Goal: Task Accomplishment & Management: Manage account settings

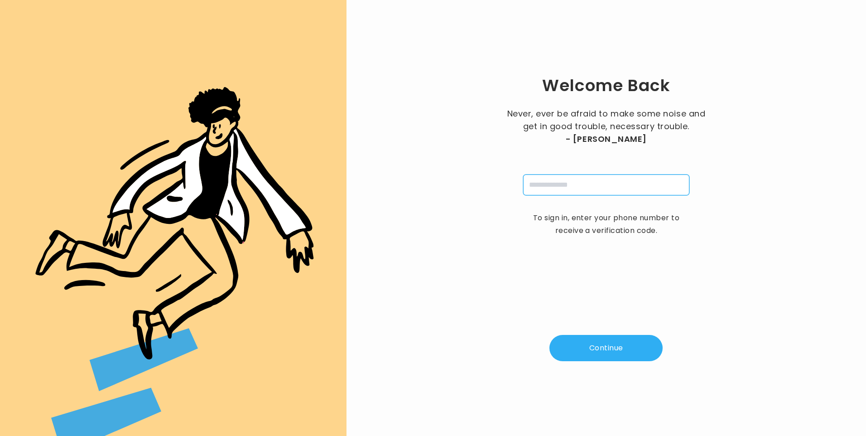
click at [587, 186] on input "tel" at bounding box center [606, 184] width 166 height 21
type input "**********"
click at [607, 354] on button "Continue" at bounding box center [605, 348] width 113 height 26
type input "*"
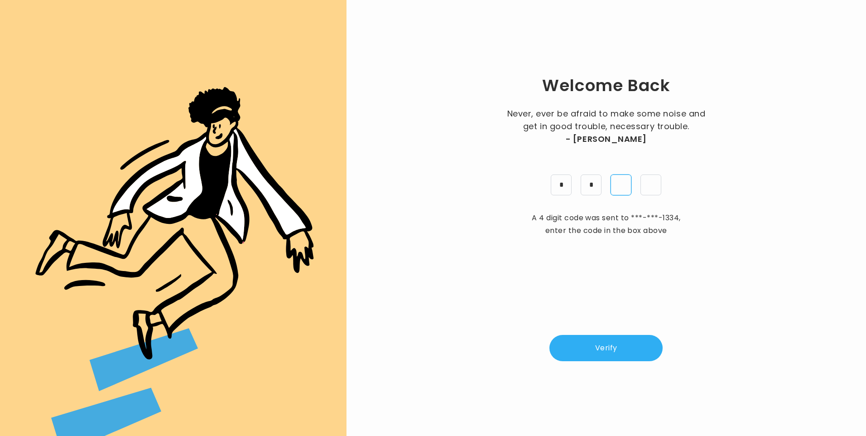
type input "*"
click at [603, 353] on button "Verify" at bounding box center [605, 348] width 113 height 26
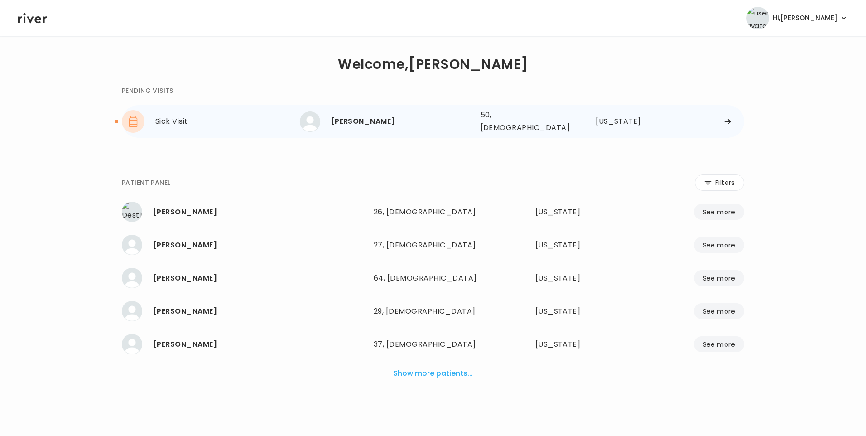
click at [369, 119] on div "Derrick Mayweather" at bounding box center [402, 121] width 142 height 13
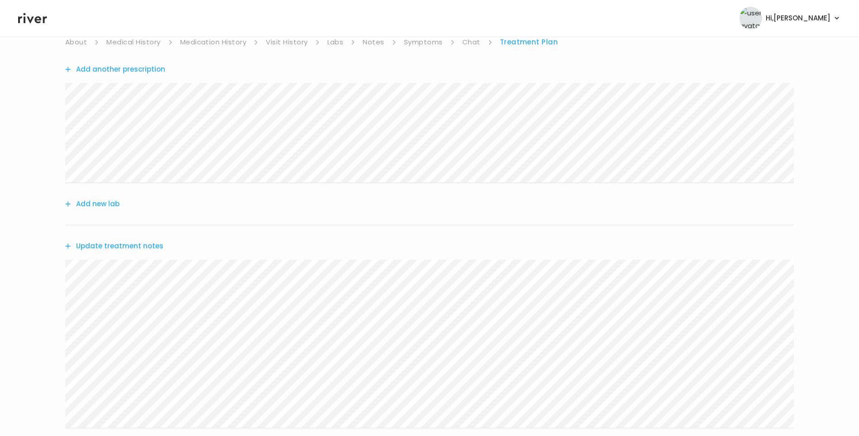
scroll to position [48, 0]
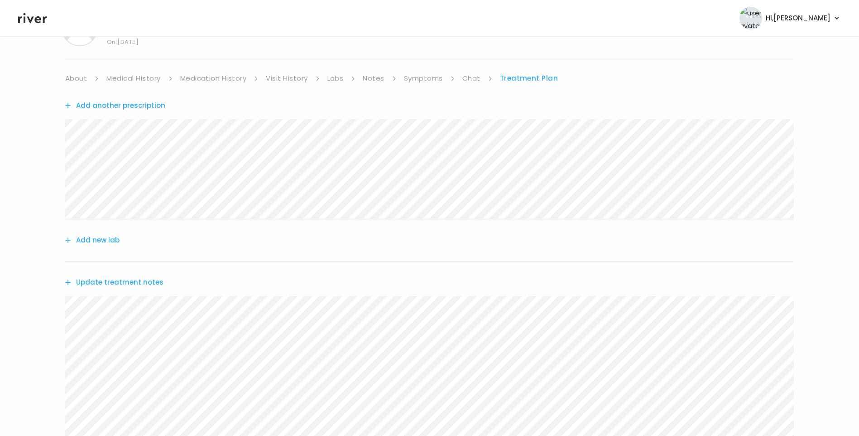
click at [422, 75] on link "Symptoms" at bounding box center [423, 78] width 39 height 13
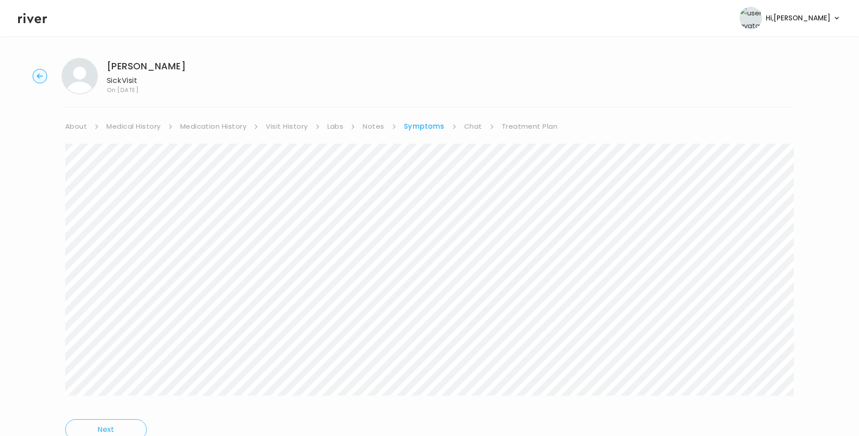
click at [518, 126] on link "Treatment Plan" at bounding box center [530, 126] width 56 height 13
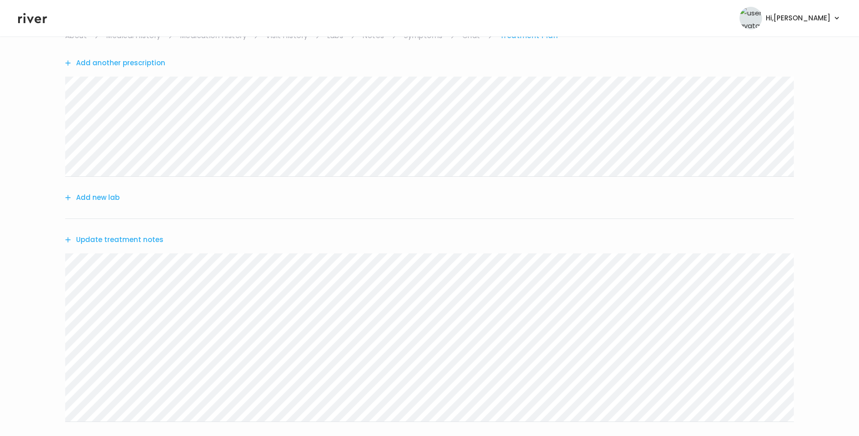
scroll to position [45, 0]
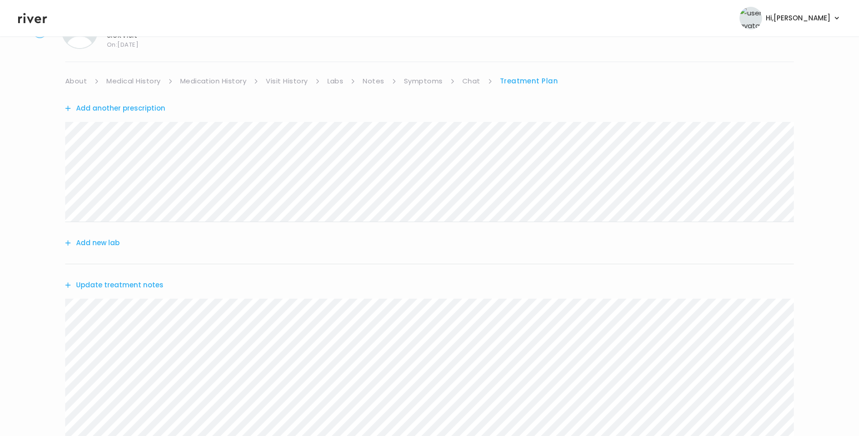
click at [154, 286] on button "Update treatment notes" at bounding box center [114, 284] width 98 height 13
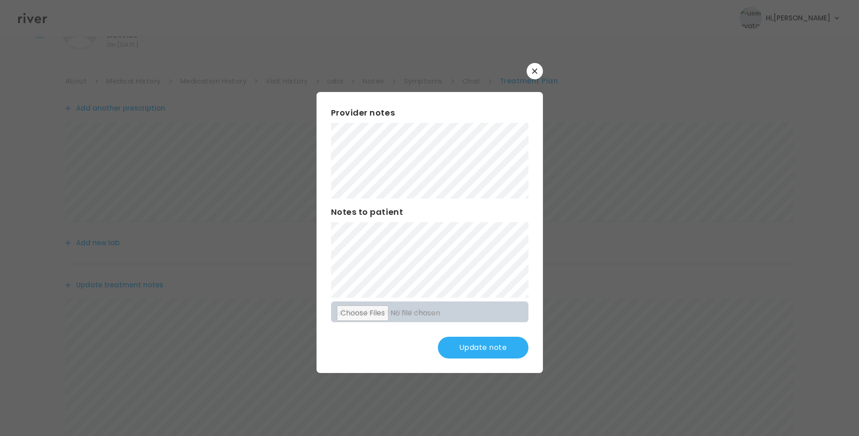
click at [479, 351] on button "Update note" at bounding box center [483, 347] width 91 height 22
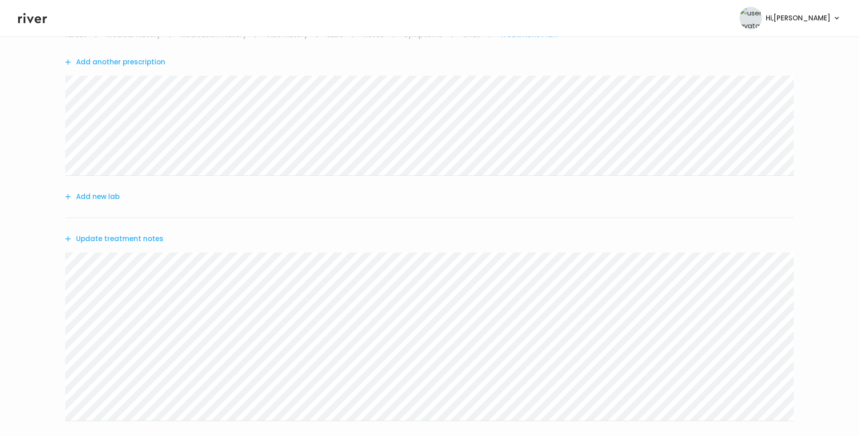
scroll to position [91, 0]
click at [106, 239] on button "Update treatment notes" at bounding box center [114, 239] width 98 height 13
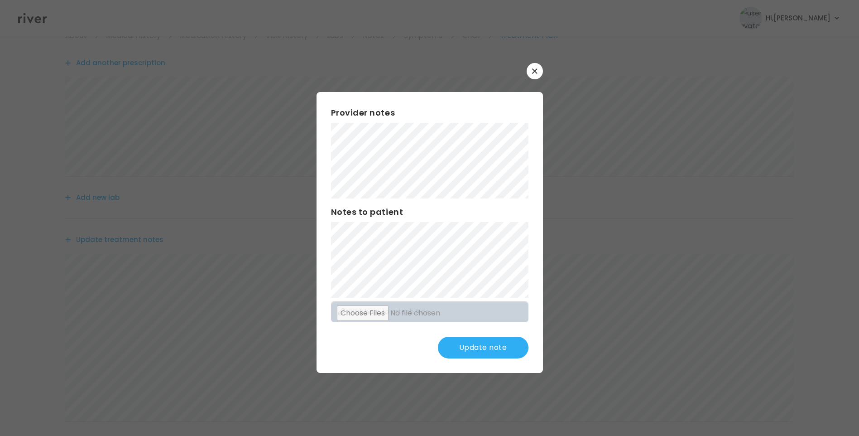
click at [480, 337] on button "Update note" at bounding box center [483, 347] width 91 height 22
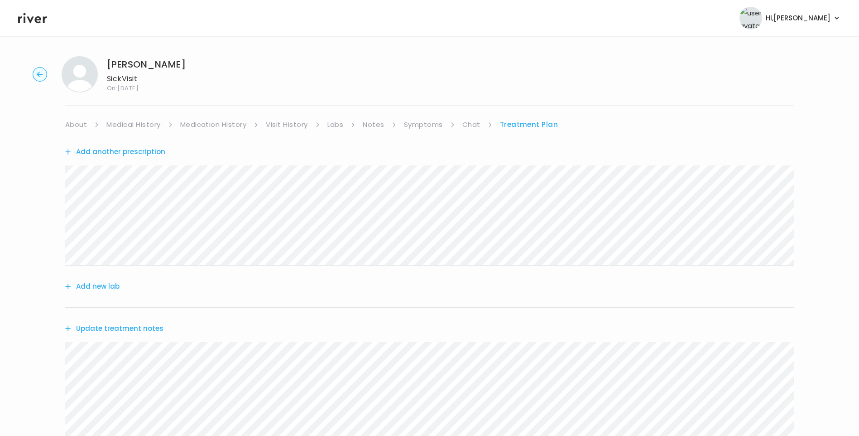
scroll to position [0, 0]
drag, startPoint x: 426, startPoint y: 126, endPoint x: 434, endPoint y: 132, distance: 9.7
click at [427, 126] on link "Symptoms" at bounding box center [423, 126] width 39 height 13
click at [527, 129] on link "Treatment Plan" at bounding box center [530, 126] width 56 height 13
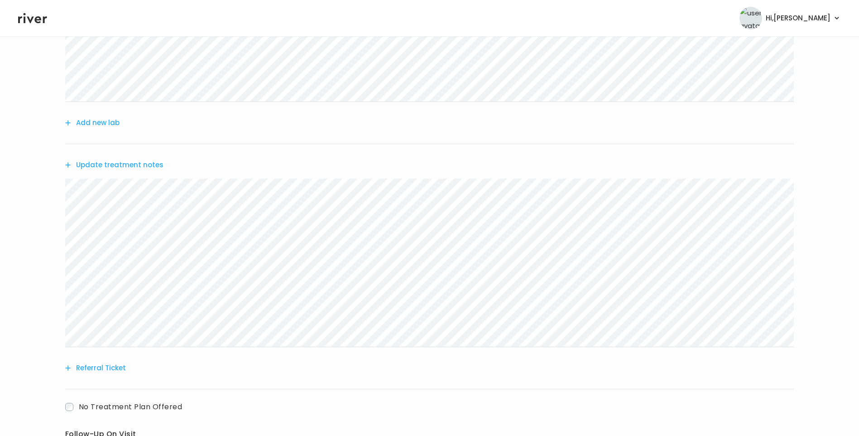
scroll to position [181, 0]
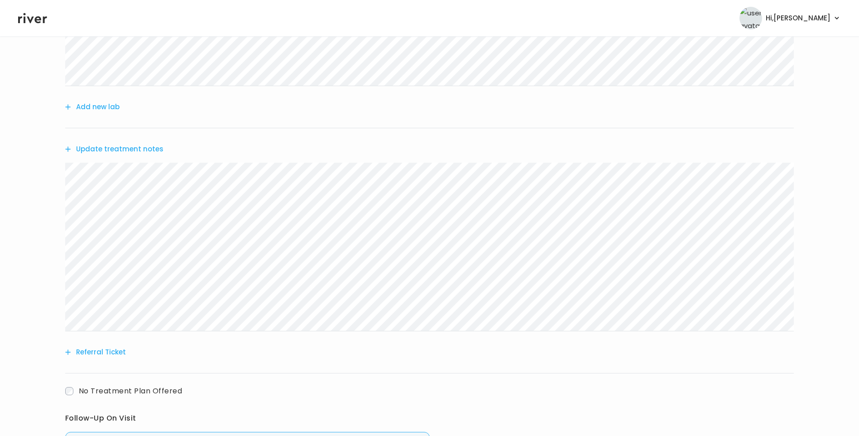
click at [144, 149] on button "Update treatment notes" at bounding box center [114, 149] width 98 height 13
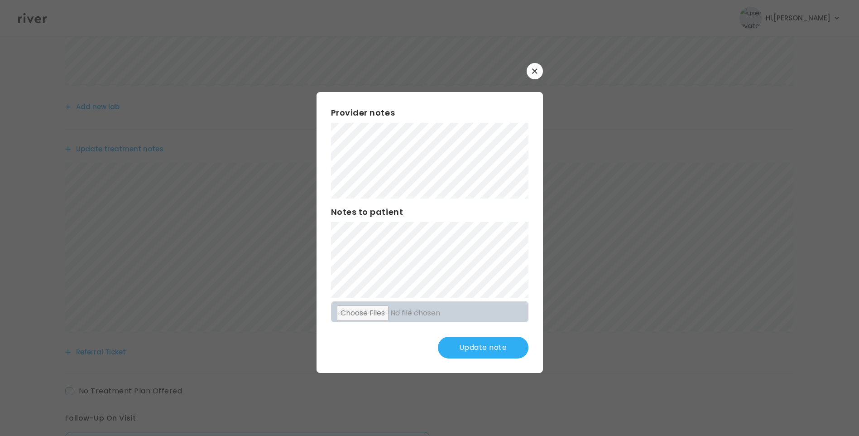
click at [490, 349] on button "Update note" at bounding box center [483, 347] width 91 height 22
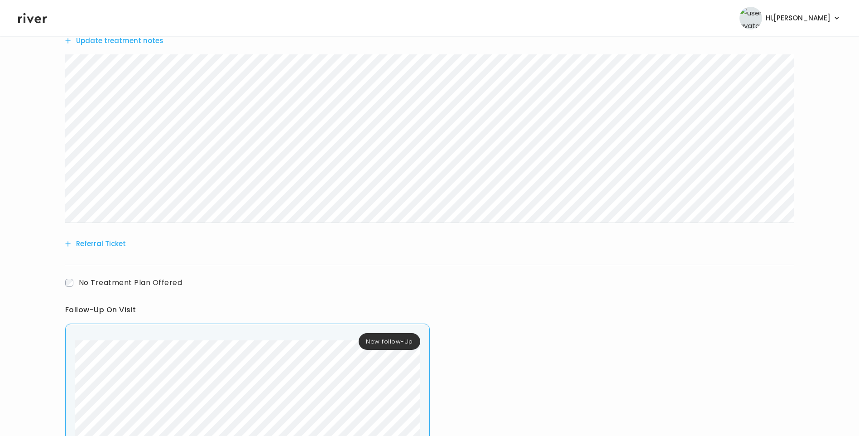
scroll to position [365, 0]
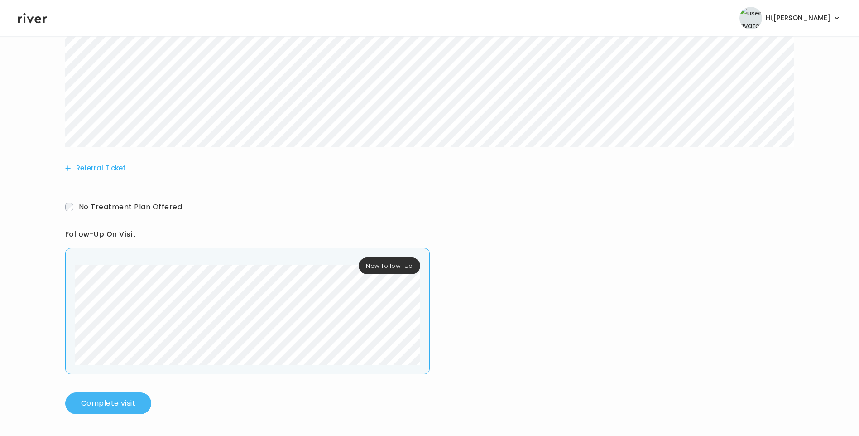
click at [140, 402] on button "Complete visit" at bounding box center [108, 403] width 86 height 22
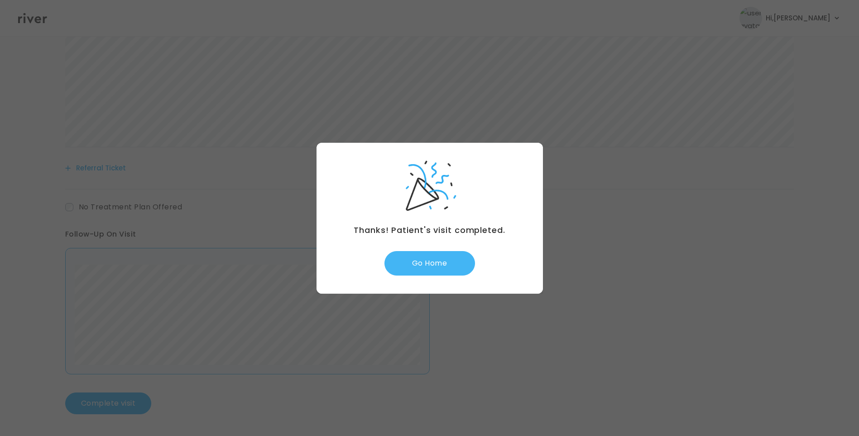
click at [455, 264] on button "Go Home" at bounding box center [429, 263] width 91 height 24
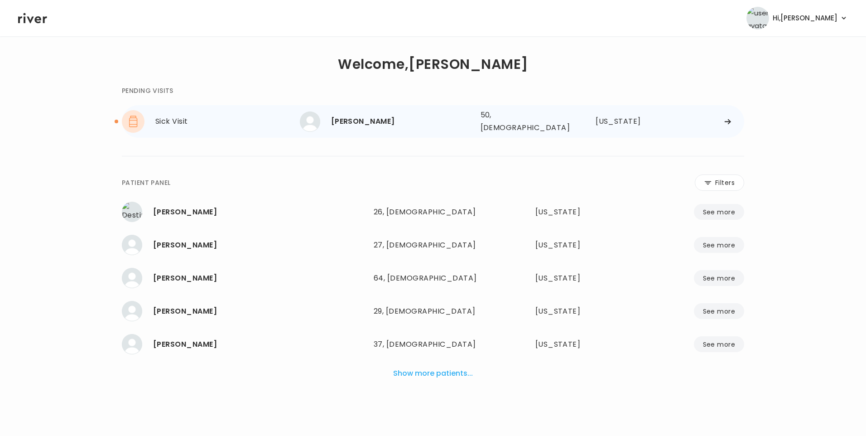
click at [413, 124] on div "[PERSON_NAME]" at bounding box center [402, 121] width 142 height 13
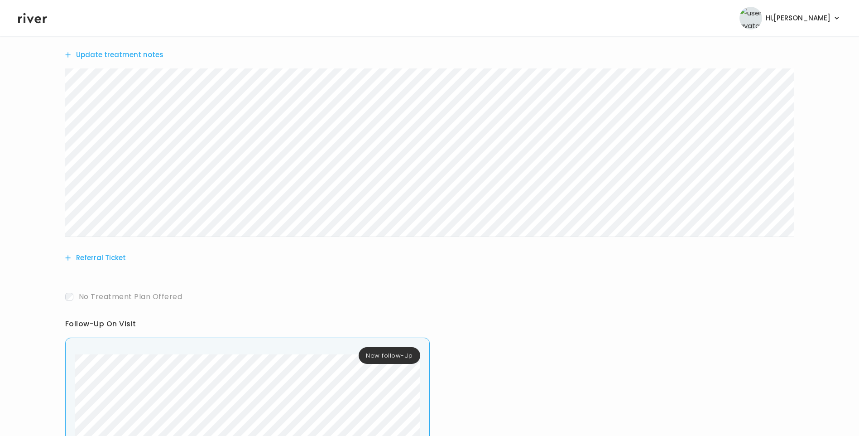
scroll to position [341, 0]
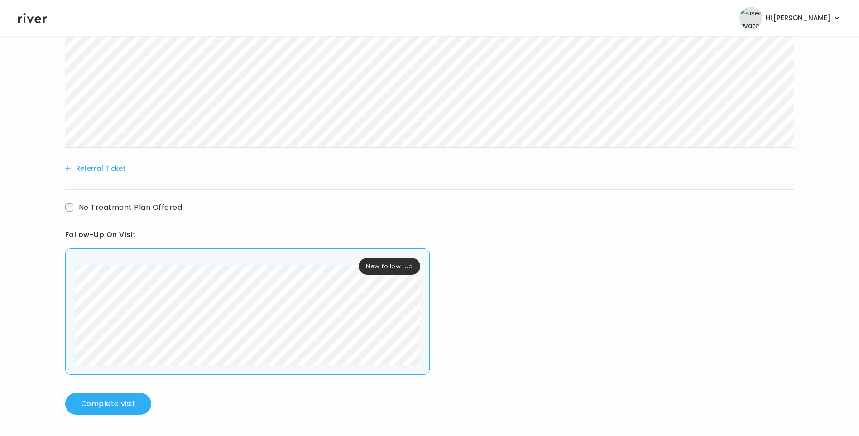
scroll to position [365, 0]
click at [133, 396] on button "Complete visit" at bounding box center [108, 403] width 86 height 22
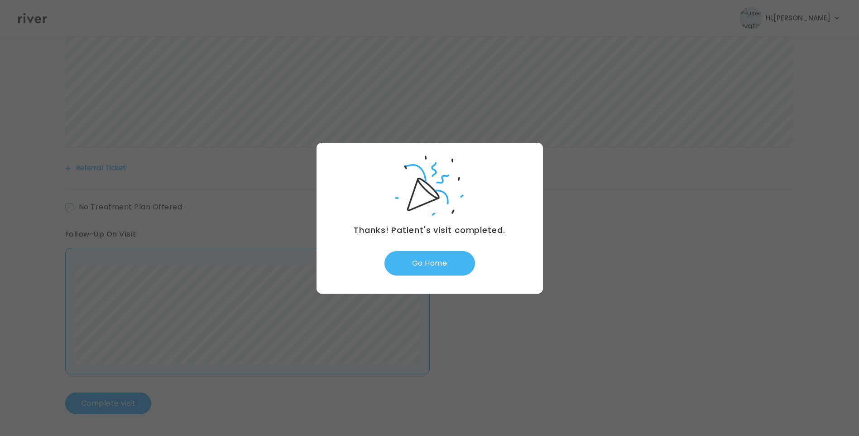
click at [430, 258] on button "Go Home" at bounding box center [429, 263] width 91 height 24
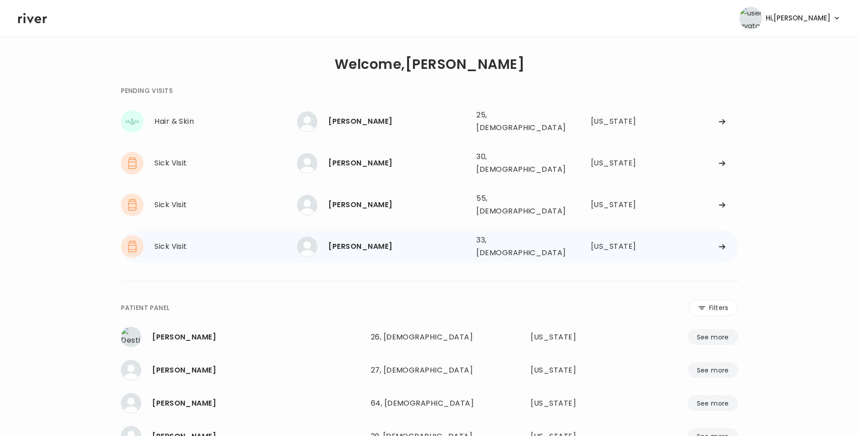
click at [371, 240] on div "Danielle Cabot" at bounding box center [398, 246] width 141 height 13
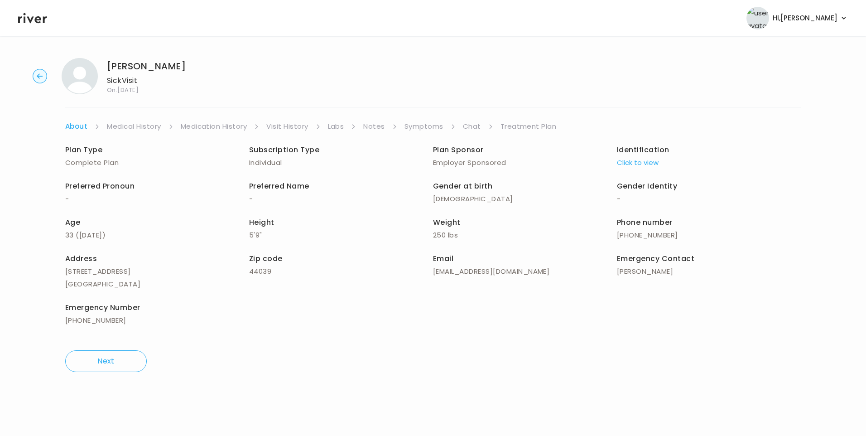
click at [295, 131] on link "Visit History" at bounding box center [287, 126] width 42 height 13
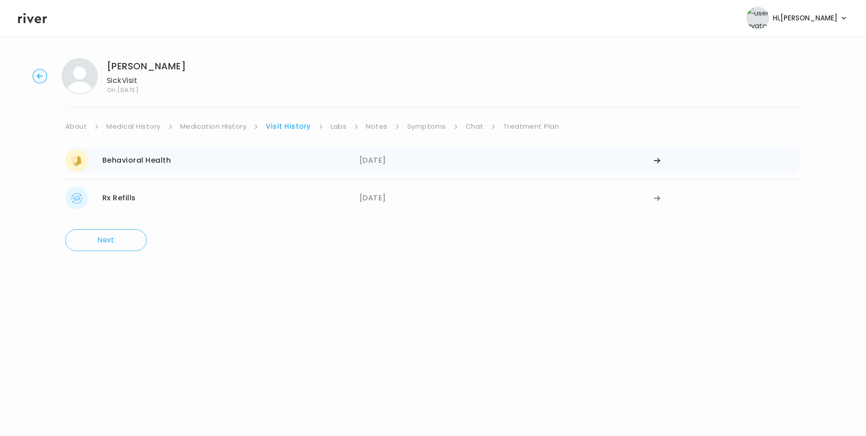
click at [340, 154] on div "Behavioral Health 07/31/2025" at bounding box center [212, 160] width 294 height 23
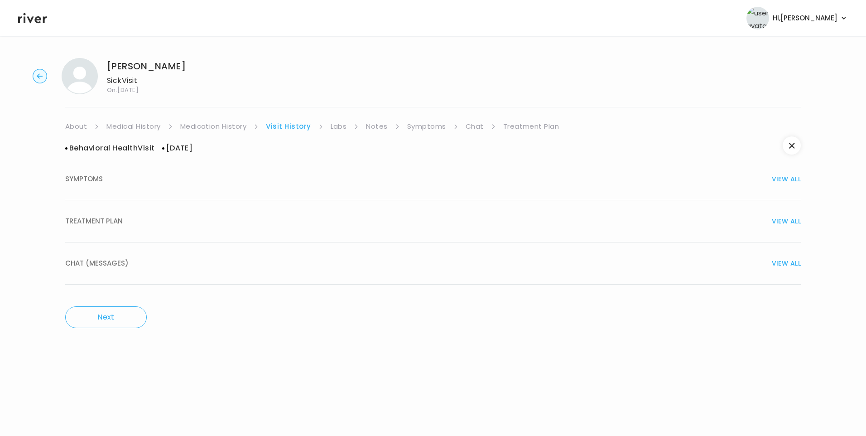
click at [134, 229] on button "TREATMENT PLAN VIEW ALL" at bounding box center [432, 221] width 735 height 42
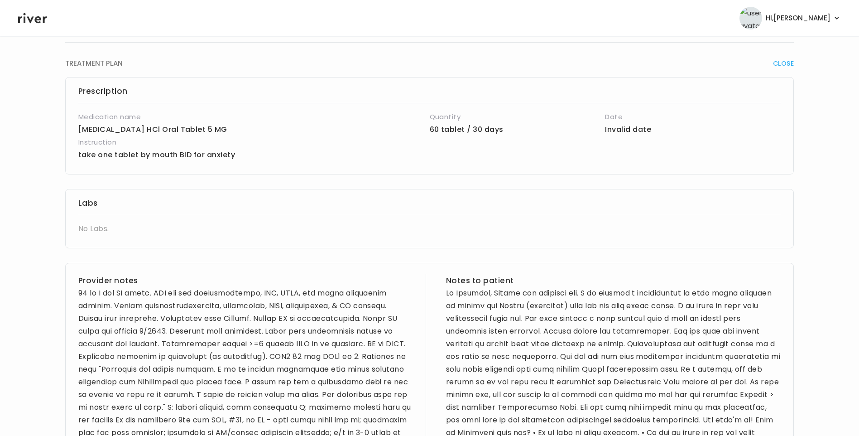
scroll to position [317, 0]
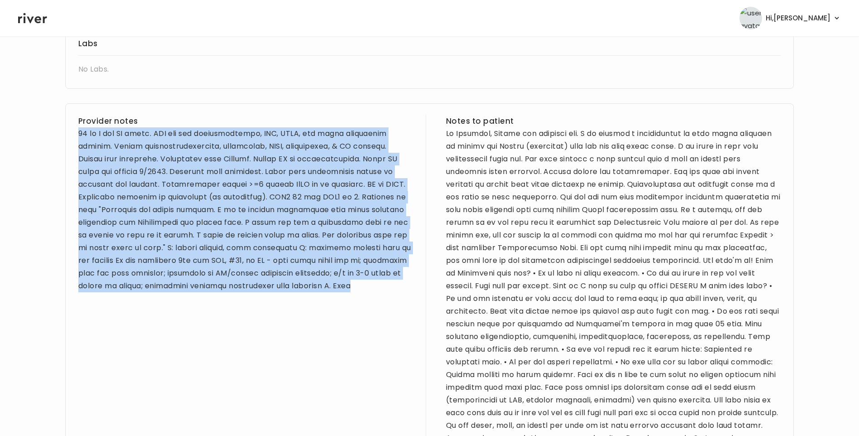
drag, startPoint x: 78, startPoint y: 134, endPoint x: 395, endPoint y: 294, distance: 355.0
copy div "33 yo F for BH visit. PMH sig for hypothyroidism, HTN, PCOS, and prior postpart…"
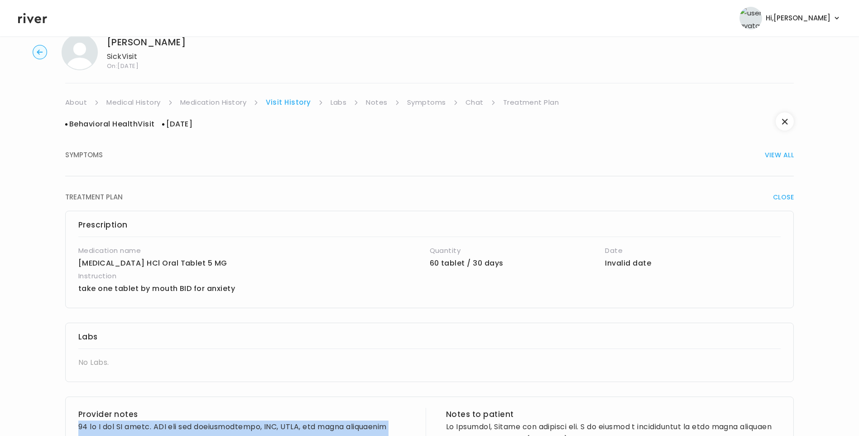
scroll to position [45, 0]
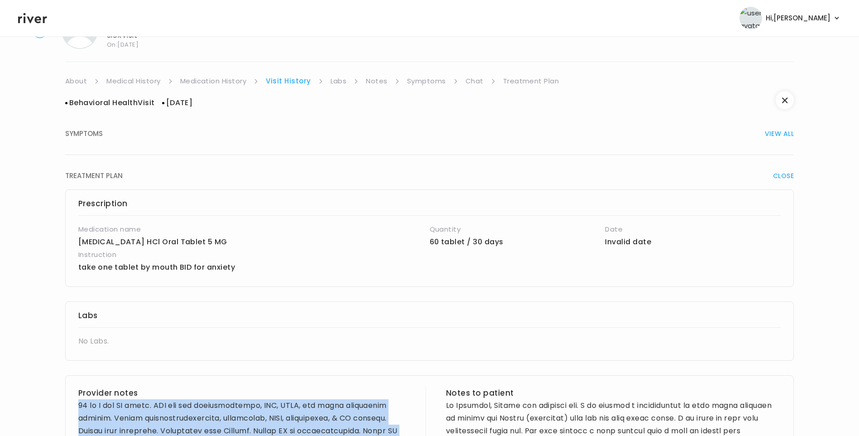
click at [147, 82] on link "Medical History" at bounding box center [133, 81] width 54 height 13
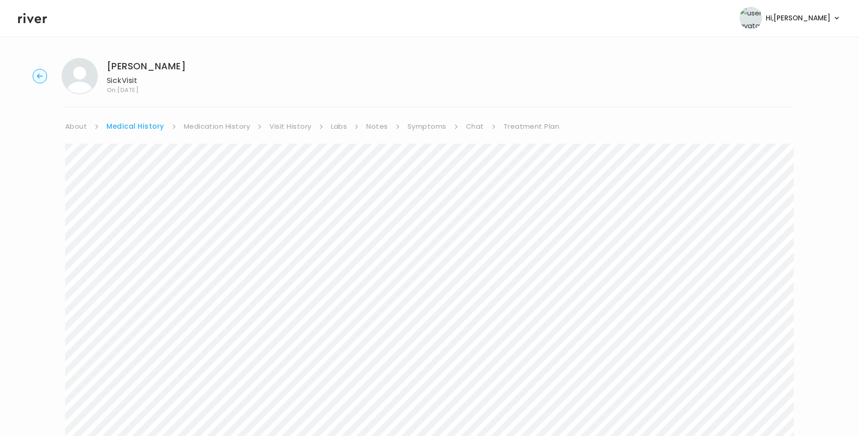
drag, startPoint x: 417, startPoint y: 127, endPoint x: 418, endPoint y: 132, distance: 4.6
click at [417, 127] on link "Symptoms" at bounding box center [427, 126] width 39 height 13
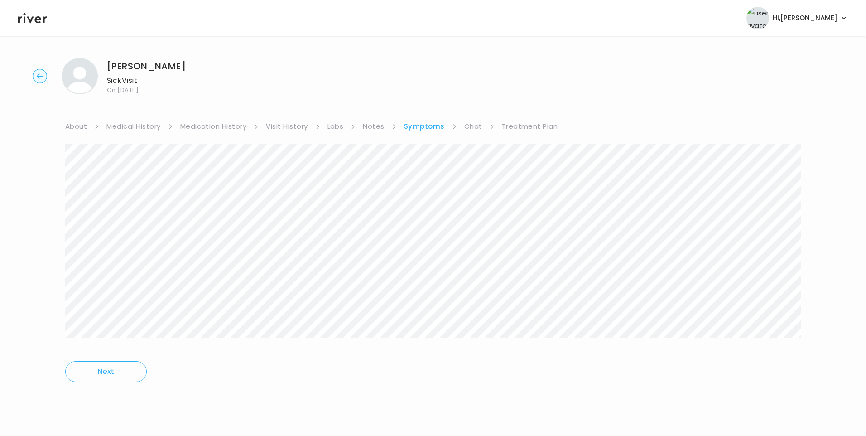
drag, startPoint x: 108, startPoint y: 64, endPoint x: 178, endPoint y: 66, distance: 69.7
click at [178, 66] on div "Danielle Cabot Sick Visit On: 03 Sep 2025" at bounding box center [432, 76] width 837 height 36
copy h1 "Danielle Cabot"
click at [506, 125] on link "Treatment Plan" at bounding box center [530, 126] width 56 height 13
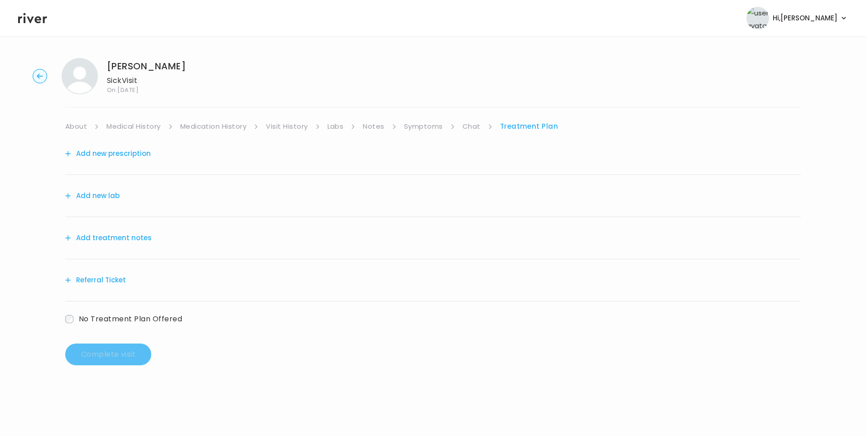
click at [138, 238] on button "Add treatment notes" at bounding box center [108, 237] width 86 height 13
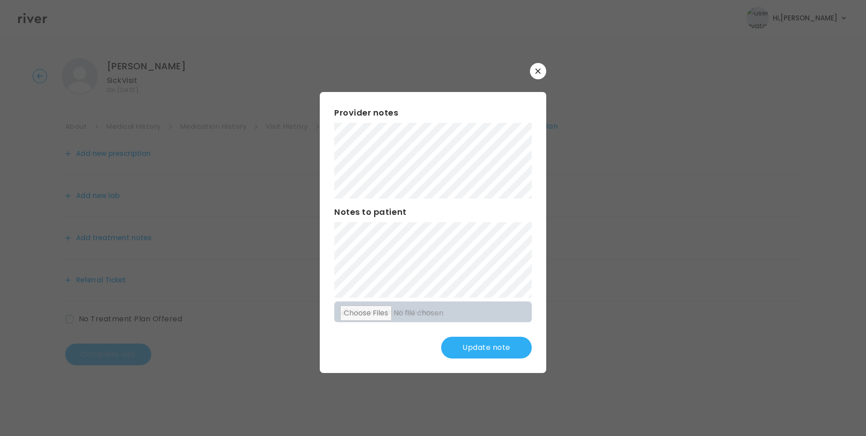
click at [489, 344] on button "Update note" at bounding box center [486, 347] width 91 height 22
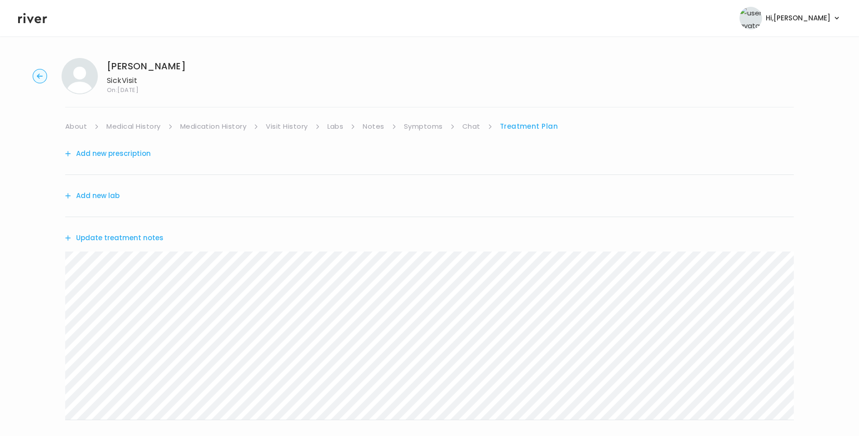
click at [118, 240] on button "Update treatment notes" at bounding box center [114, 237] width 98 height 13
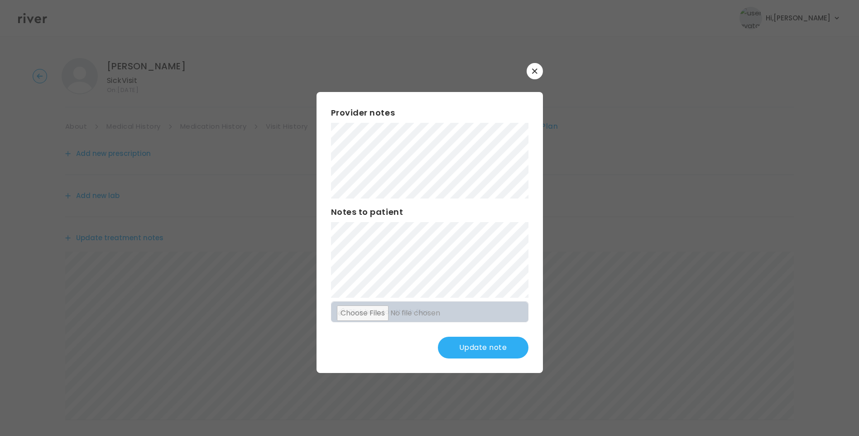
click at [483, 353] on button "Update note" at bounding box center [483, 347] width 91 height 22
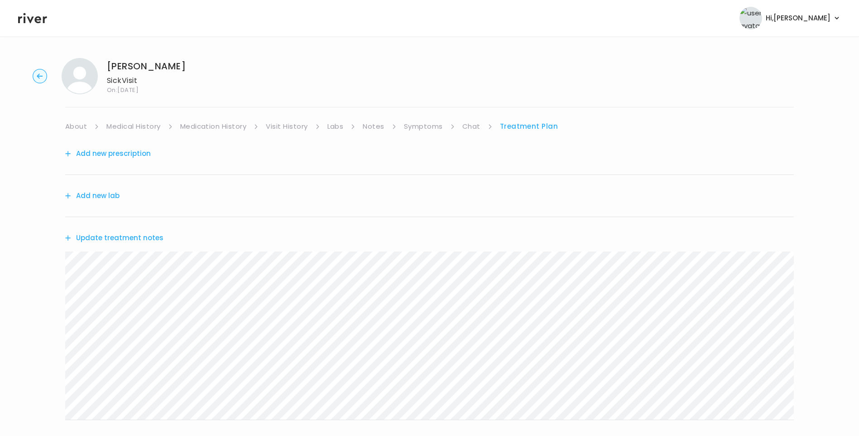
click at [138, 240] on button "Update treatment notes" at bounding box center [114, 237] width 98 height 13
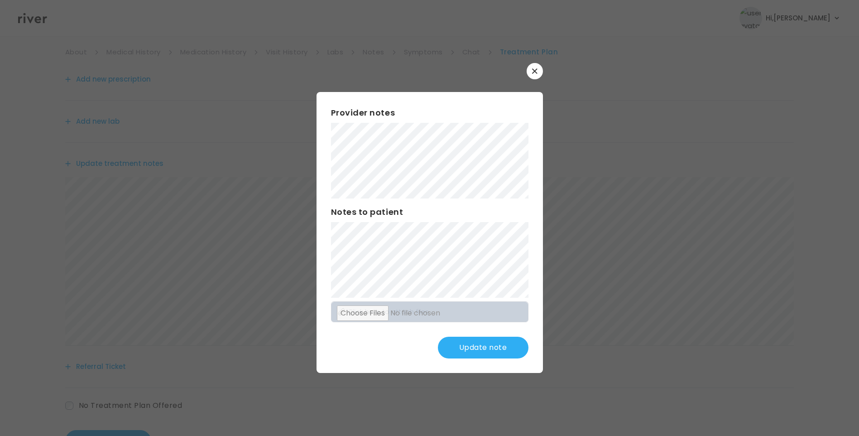
scroll to position [91, 0]
click at [504, 351] on button "Update note" at bounding box center [483, 347] width 91 height 22
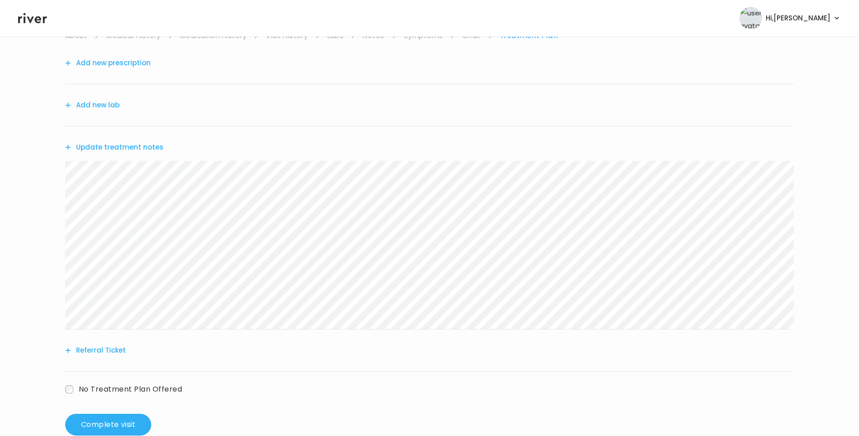
click at [140, 148] on button "Update treatment notes" at bounding box center [114, 147] width 98 height 13
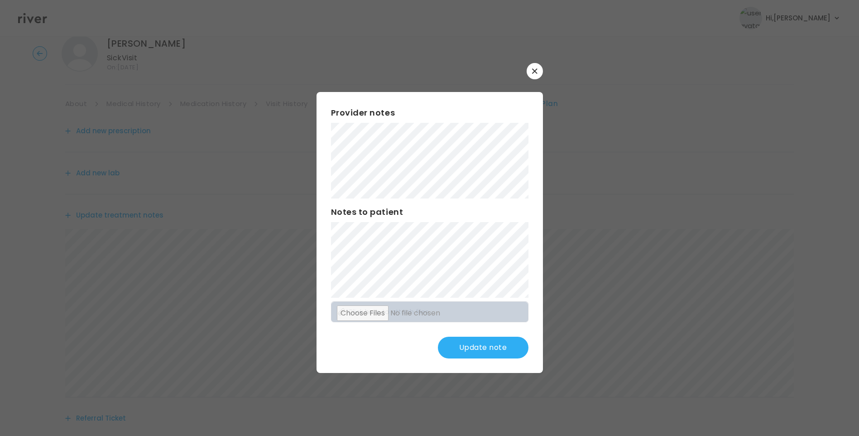
scroll to position [45, 0]
click at [482, 348] on button "Update note" at bounding box center [483, 347] width 91 height 22
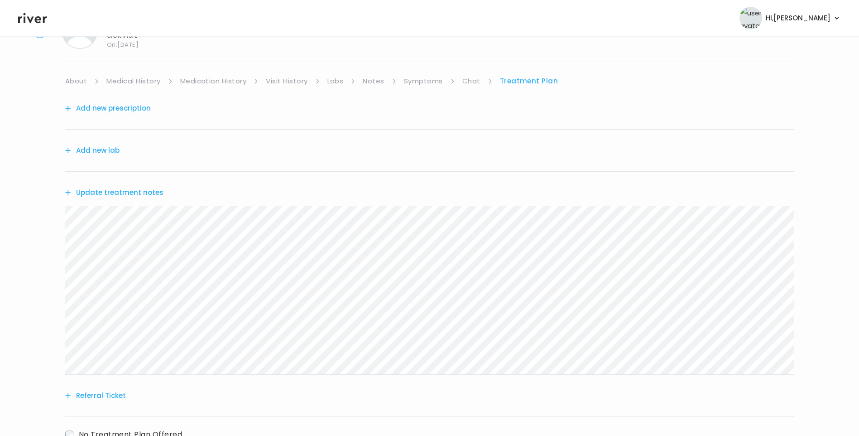
click at [150, 192] on button "Update treatment notes" at bounding box center [114, 192] width 98 height 13
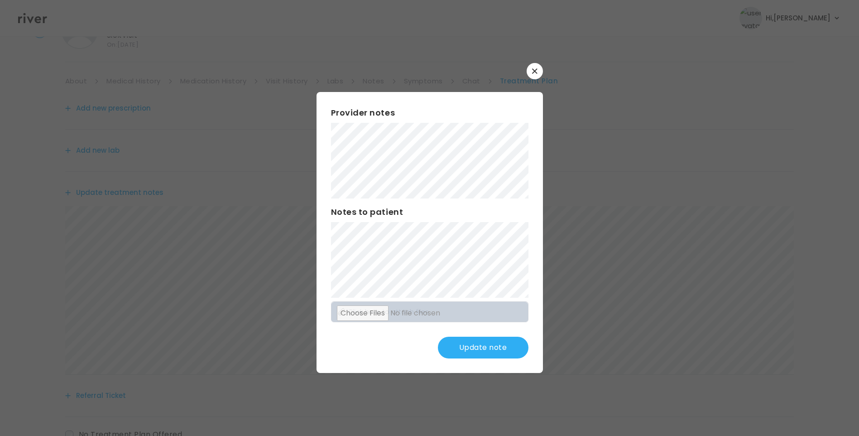
scroll to position [0, 0]
click at [478, 350] on button "Update note" at bounding box center [483, 347] width 91 height 22
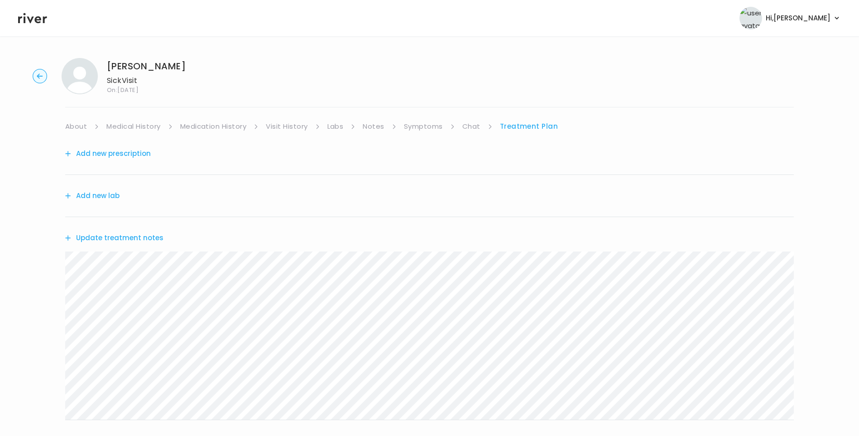
click at [52, 278] on div "Danielle Cabot Sick Visit On: 03 Sep 2025 About Medical History Medication Hist…" at bounding box center [429, 292] width 859 height 482
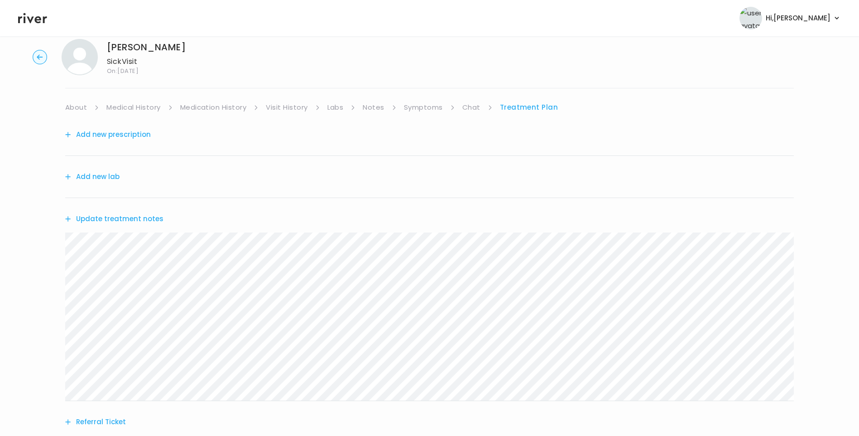
scroll to position [112, 0]
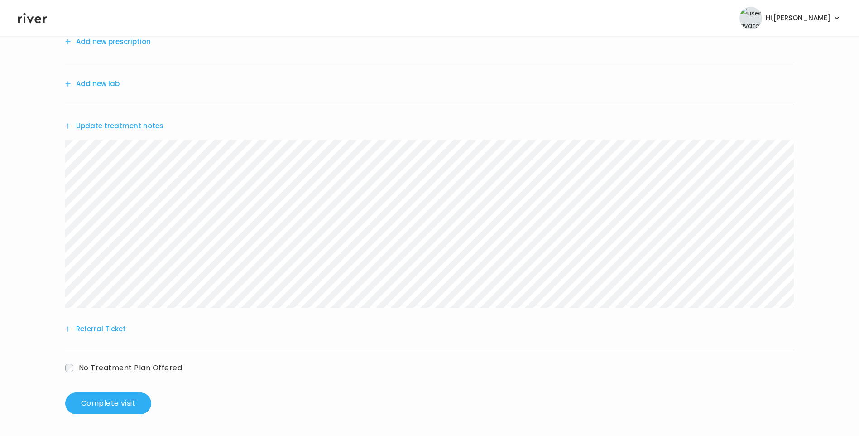
click at [96, 331] on button "Referral Ticket" at bounding box center [95, 328] width 61 height 13
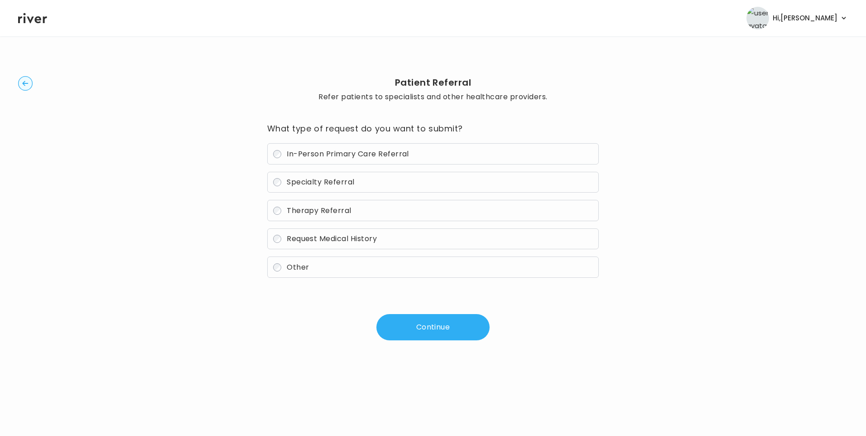
drag, startPoint x: 330, startPoint y: 153, endPoint x: 346, endPoint y: 163, distance: 19.0
click at [331, 153] on span "In-Person Primary Care Referral" at bounding box center [348, 154] width 122 height 10
click at [431, 331] on button "Continue" at bounding box center [432, 327] width 113 height 26
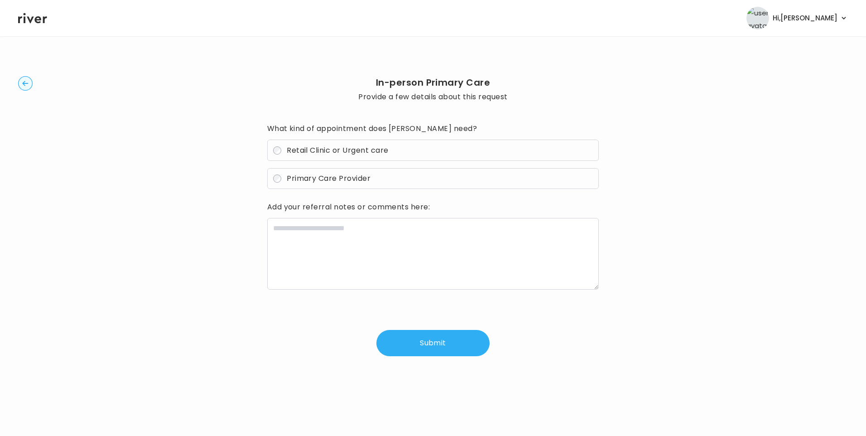
click at [351, 149] on span "Retail Clinic or Urgent care" at bounding box center [337, 150] width 101 height 10
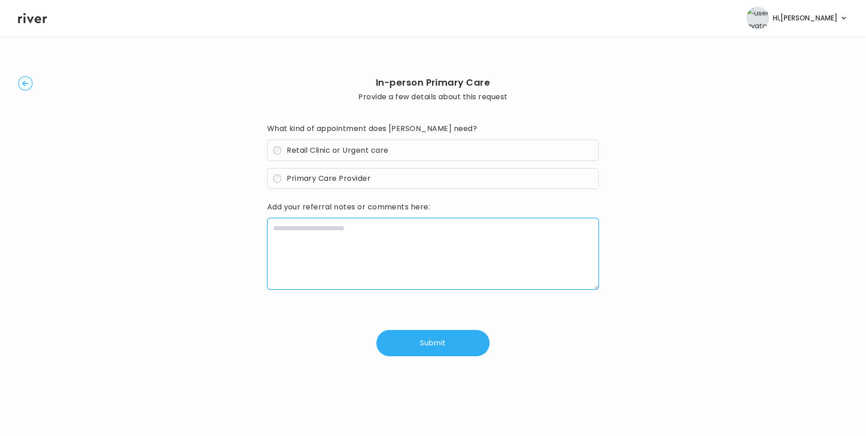
click at [389, 247] on textarea at bounding box center [433, 254] width 332 height 72
paste textarea "**********"
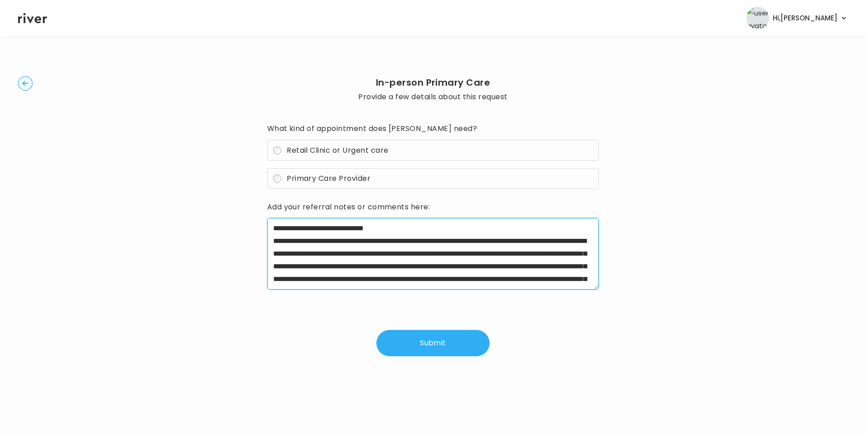
drag, startPoint x: 302, startPoint y: 242, endPoint x: 347, endPoint y: 241, distance: 44.4
click at [347, 241] on textarea "**********" at bounding box center [433, 254] width 332 height 72
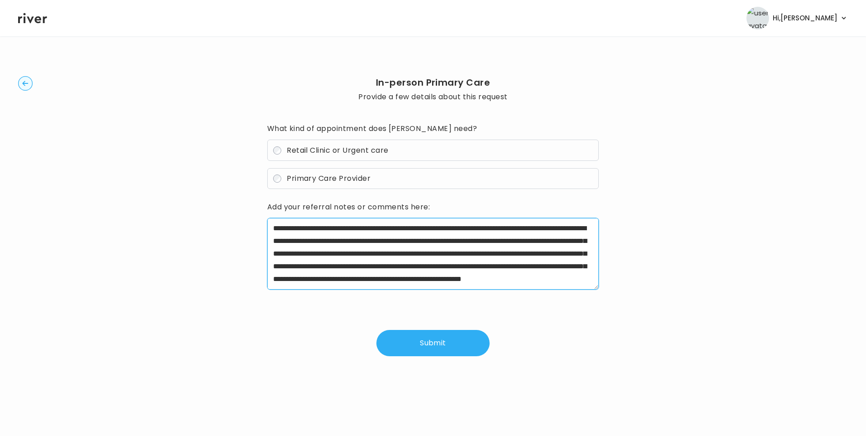
scroll to position [38, 0]
drag, startPoint x: 498, startPoint y: 241, endPoint x: 398, endPoint y: 252, distance: 100.7
click at [398, 252] on textarea "**********" at bounding box center [433, 254] width 332 height 72
drag, startPoint x: 428, startPoint y: 264, endPoint x: 586, endPoint y: 296, distance: 161.2
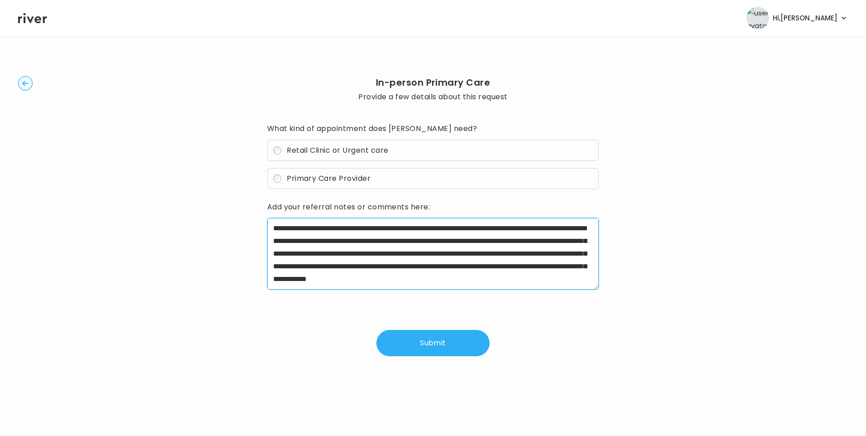
click at [586, 296] on div "**********" at bounding box center [433, 238] width 332 height 235
click at [331, 251] on textarea "**********" at bounding box center [433, 254] width 332 height 72
click at [450, 283] on textarea "**********" at bounding box center [433, 254] width 332 height 72
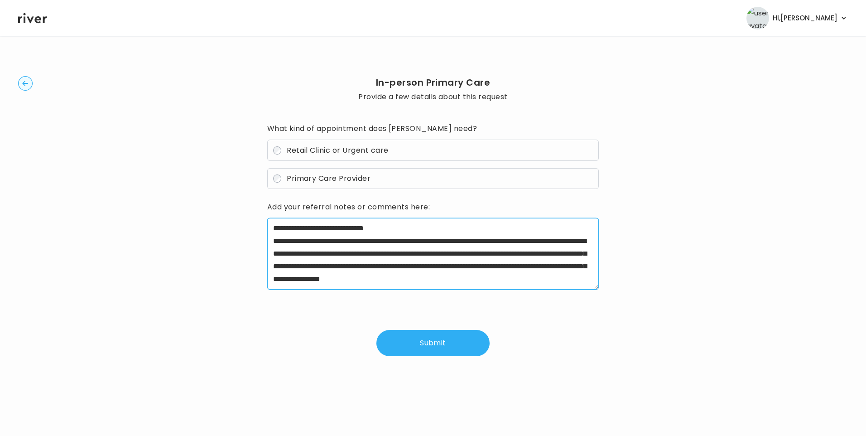
type textarea "**********"
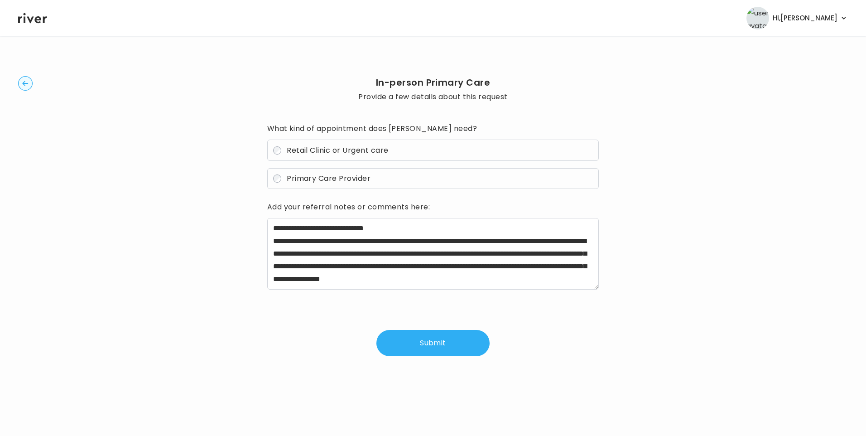
click at [450, 344] on button "Submit" at bounding box center [432, 343] width 113 height 26
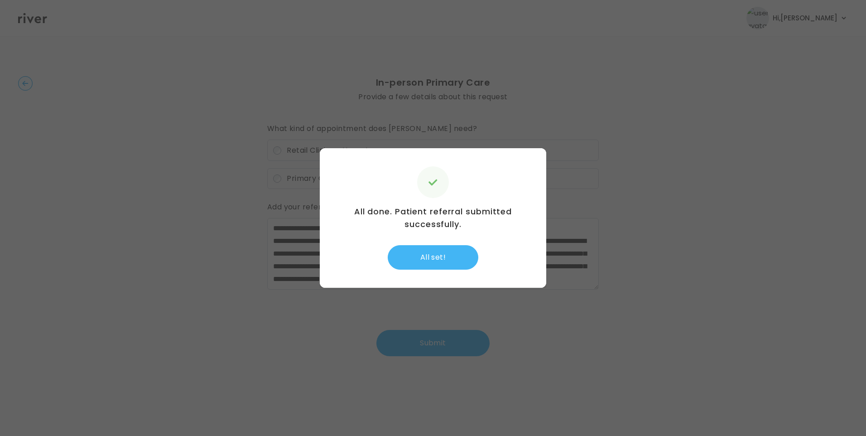
click at [446, 258] on button "All set!" at bounding box center [433, 257] width 91 height 24
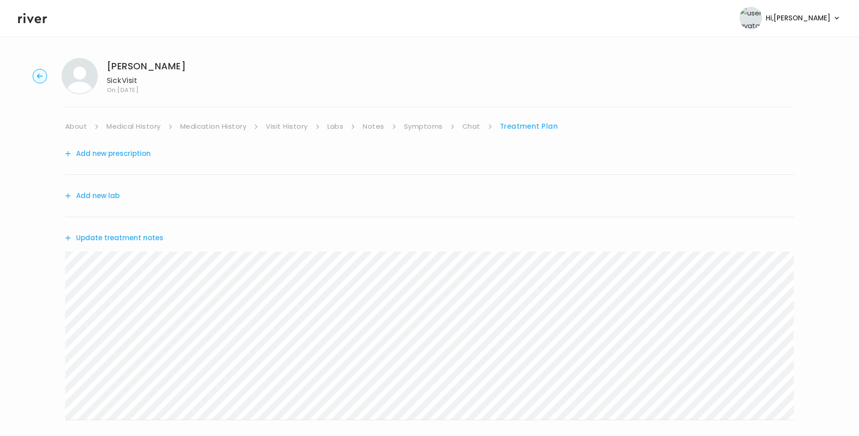
click at [146, 236] on button "Update treatment notes" at bounding box center [114, 237] width 98 height 13
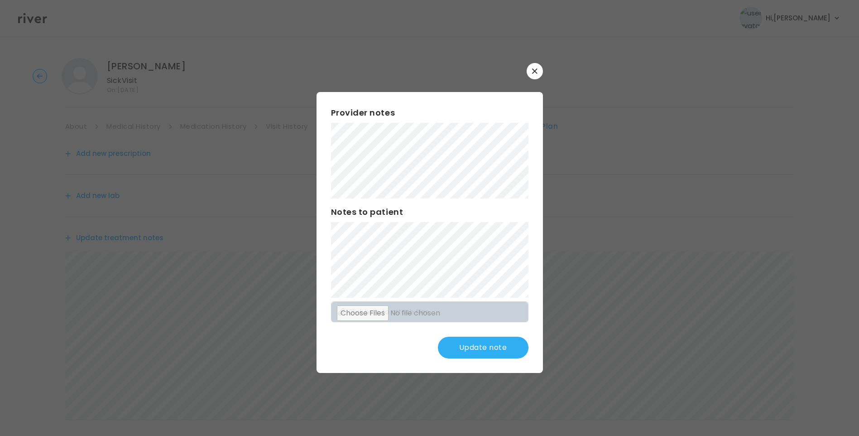
click at [485, 348] on button "Update note" at bounding box center [483, 347] width 91 height 22
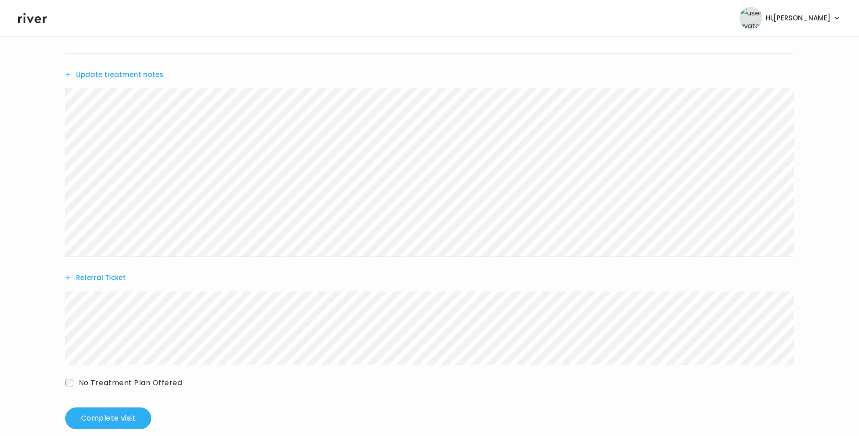
scroll to position [178, 0]
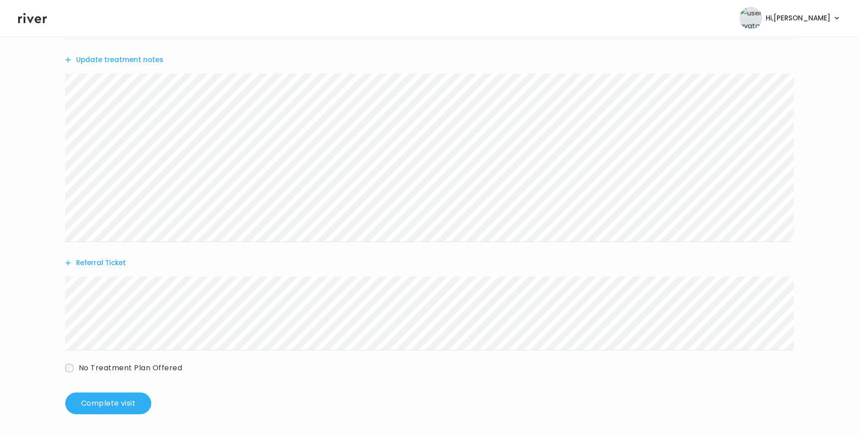
click at [153, 60] on button "Update treatment notes" at bounding box center [114, 59] width 98 height 13
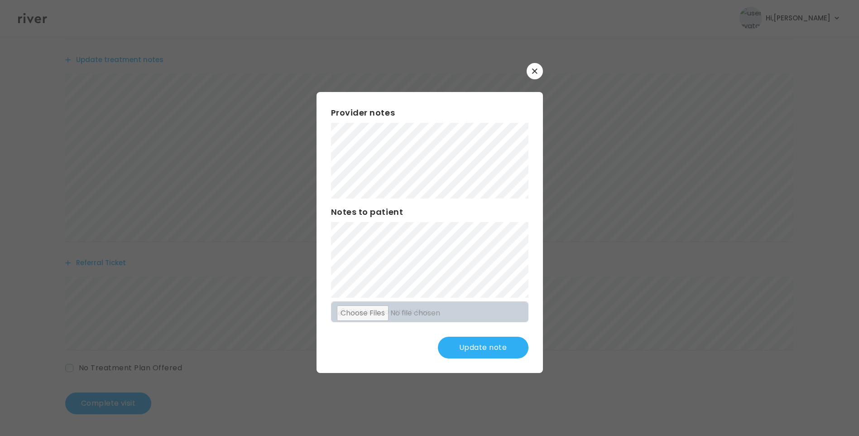
click at [505, 347] on button "Update note" at bounding box center [483, 347] width 91 height 22
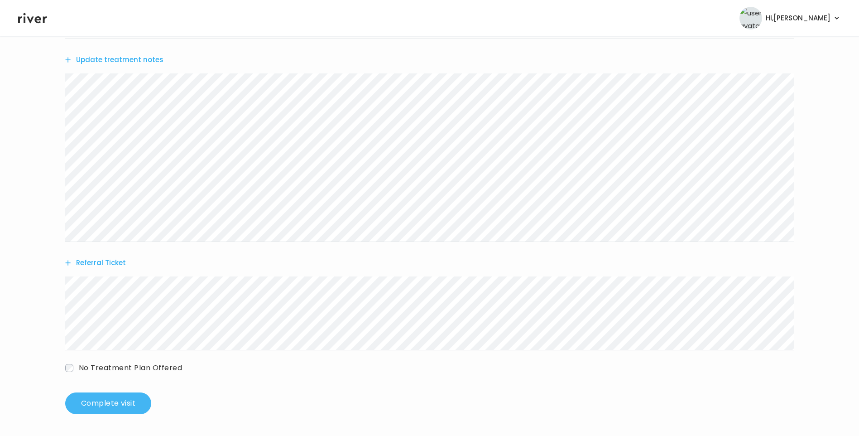
click at [110, 403] on button "Complete visit" at bounding box center [108, 403] width 86 height 22
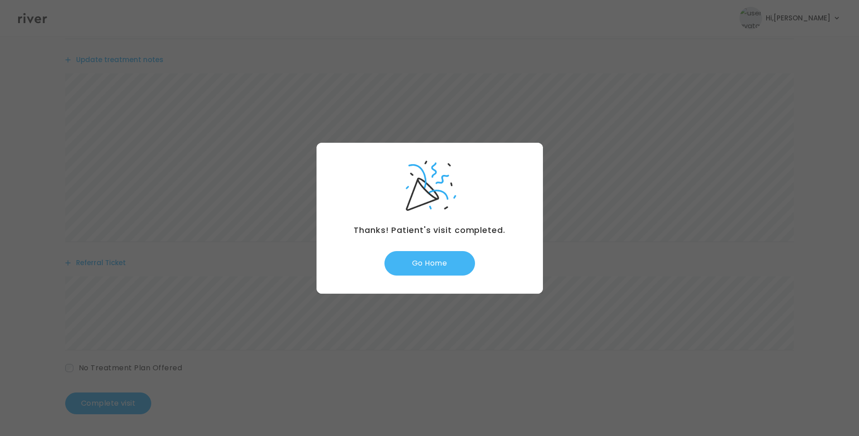
click at [442, 261] on button "Go Home" at bounding box center [429, 263] width 91 height 24
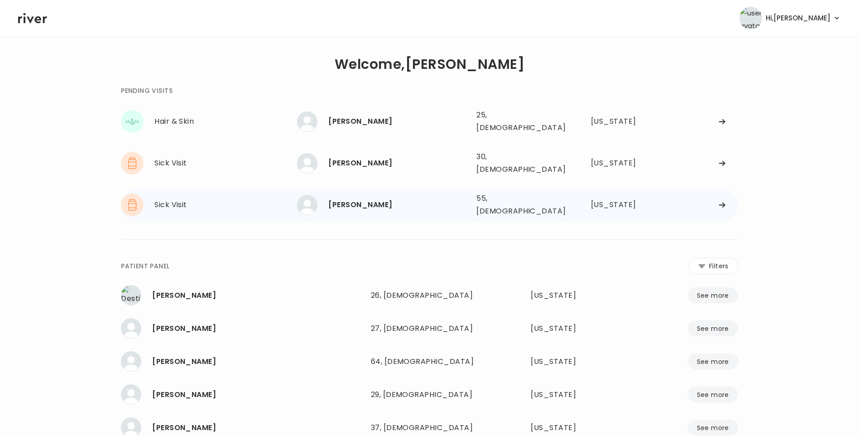
click at [398, 198] on div "[PERSON_NAME]" at bounding box center [398, 204] width 141 height 13
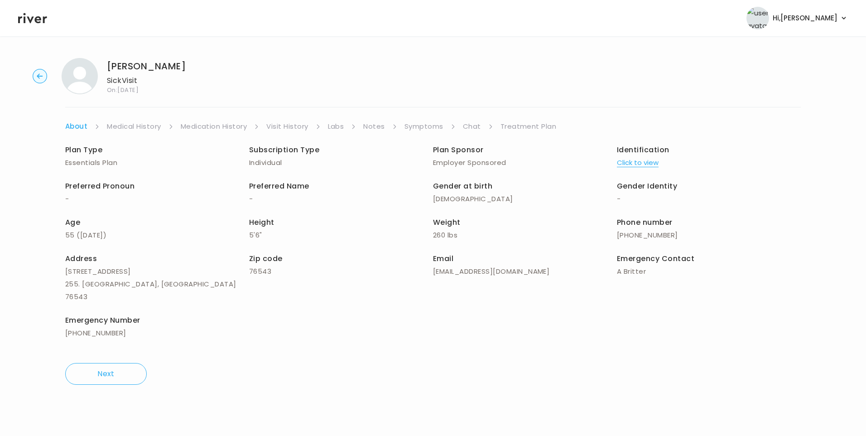
click at [305, 127] on link "Visit History" at bounding box center [287, 126] width 42 height 13
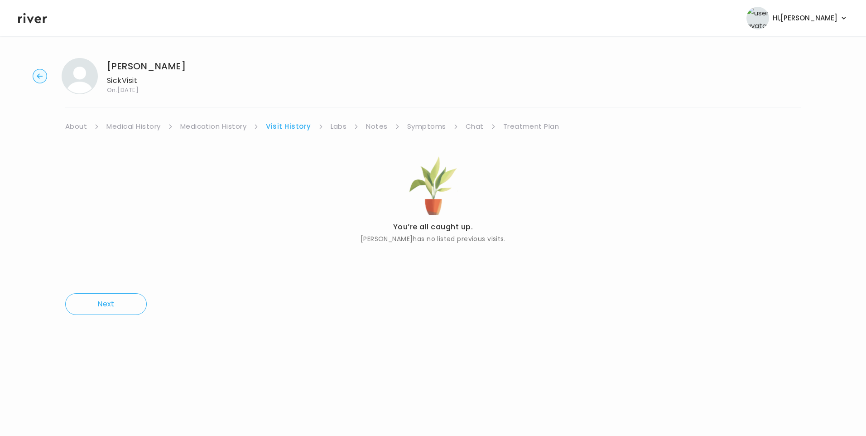
drag, startPoint x: 71, startPoint y: 118, endPoint x: 77, endPoint y: 123, distance: 8.3
click at [72, 118] on div "Dawn Johnson Sick Visit On: 03 Sep 2025 About Medical History Medication Histor…" at bounding box center [433, 186] width 866 height 271
click at [78, 124] on link "About" at bounding box center [76, 126] width 22 height 13
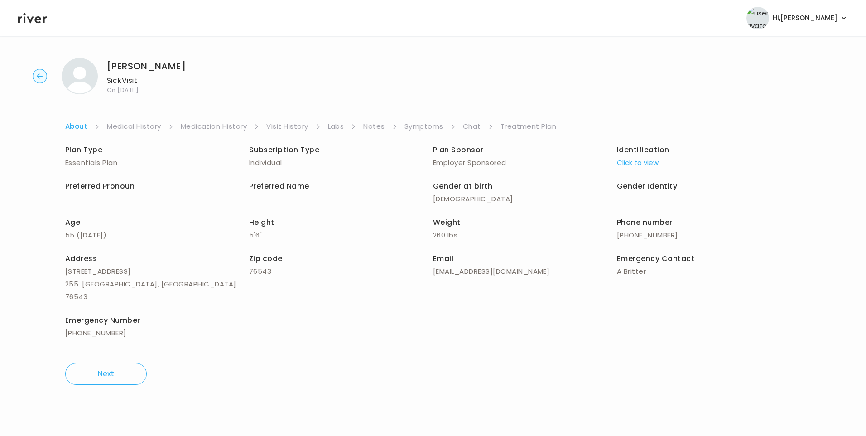
click at [640, 164] on button "Click to view" at bounding box center [638, 162] width 42 height 13
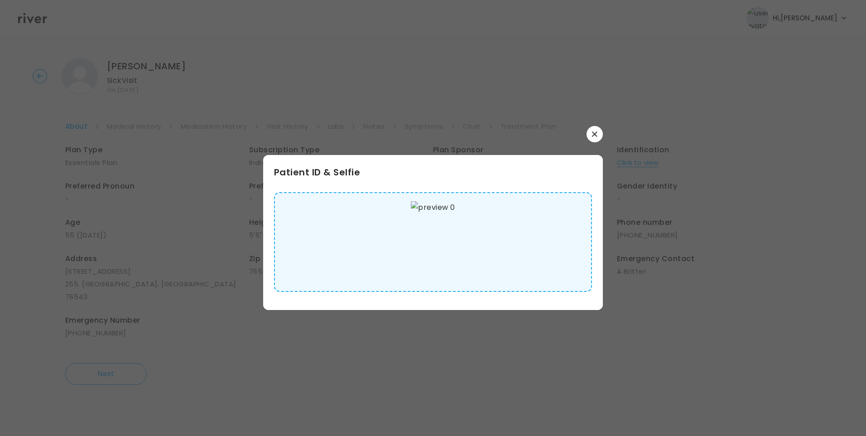
click at [433, 232] on img at bounding box center [433, 242] width 44 height 82
click at [596, 132] on icon "button" at bounding box center [594, 133] width 5 height 5
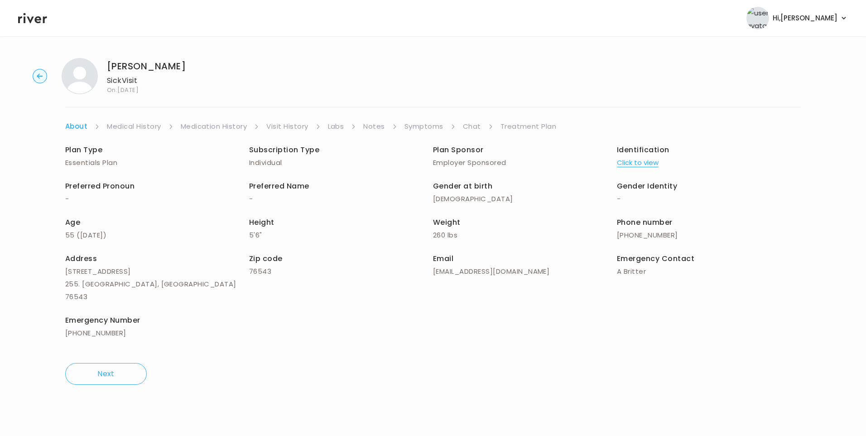
click at [149, 128] on link "Medical History" at bounding box center [134, 126] width 54 height 13
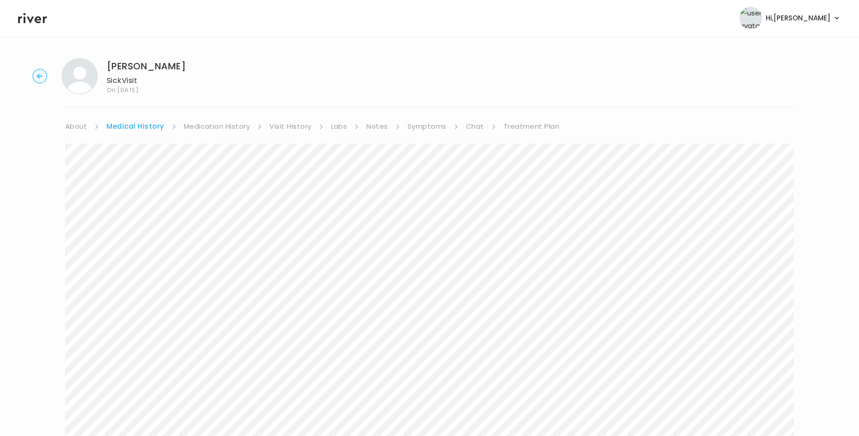
click at [79, 129] on link "About" at bounding box center [76, 126] width 22 height 13
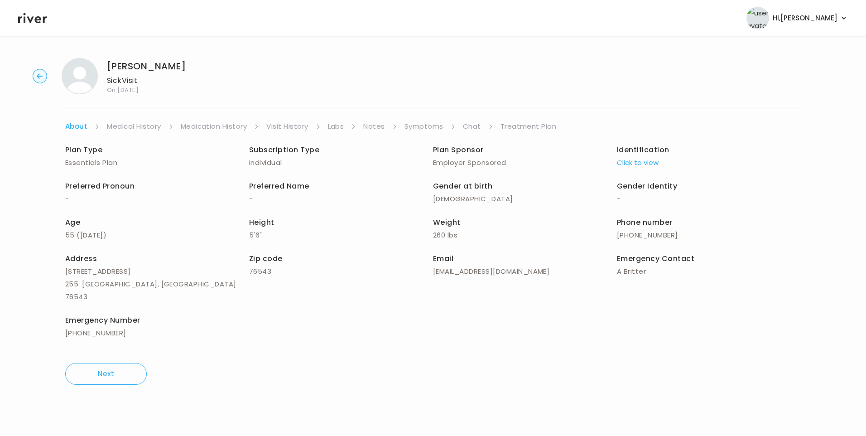
click at [426, 127] on link "Symptoms" at bounding box center [423, 126] width 39 height 13
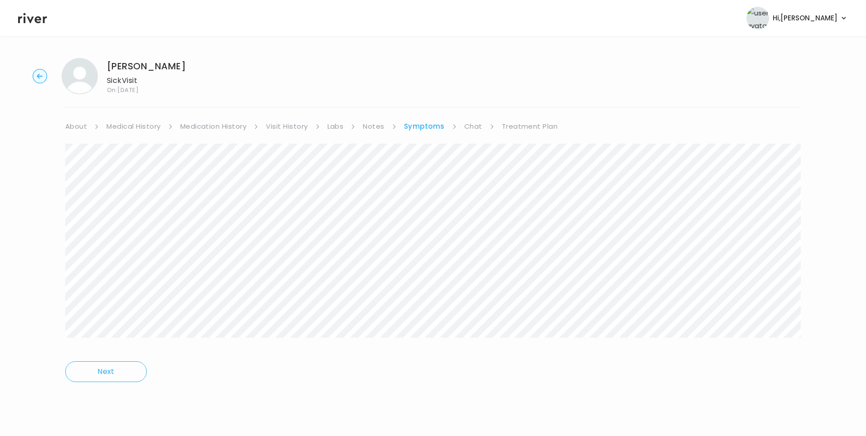
click at [142, 126] on link "Medical History" at bounding box center [133, 126] width 54 height 13
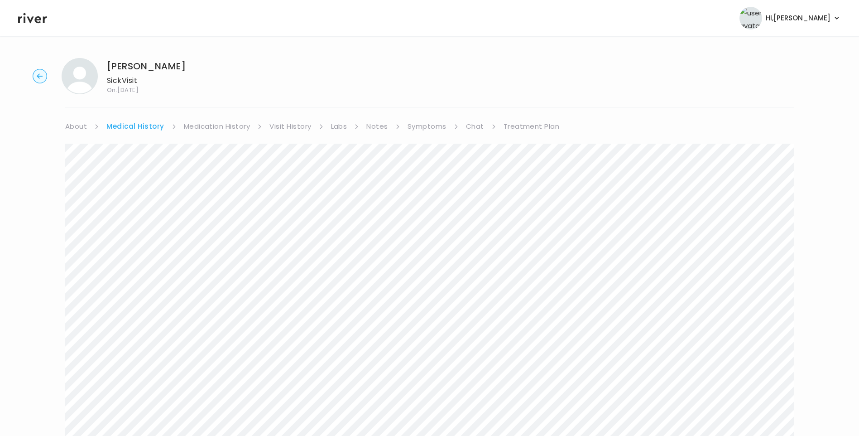
click at [75, 125] on link "About" at bounding box center [76, 126] width 22 height 13
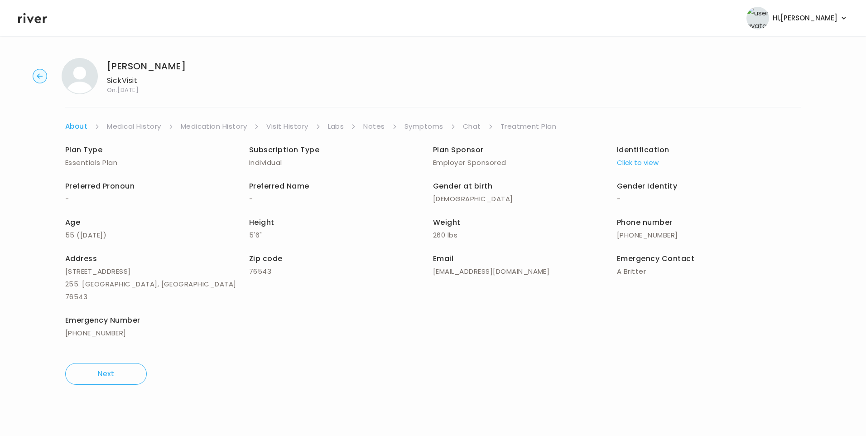
click at [134, 126] on link "Medical History" at bounding box center [134, 126] width 54 height 13
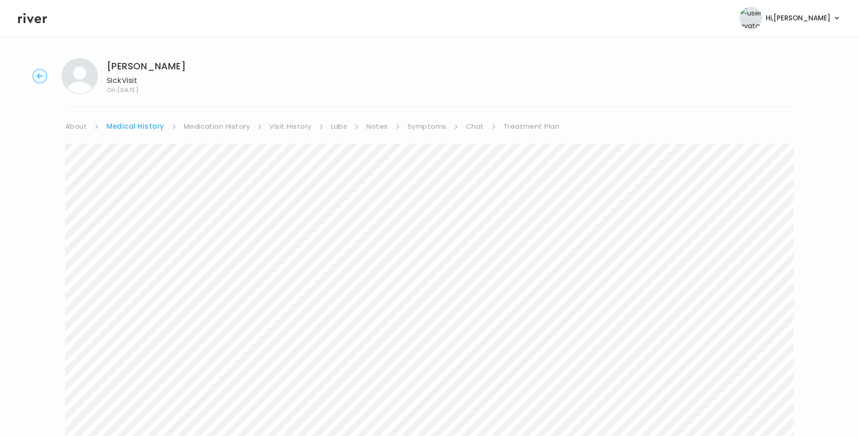
drag, startPoint x: 213, startPoint y: 124, endPoint x: 295, endPoint y: 132, distance: 82.4
click at [214, 124] on link "Medication History" at bounding box center [217, 126] width 67 height 13
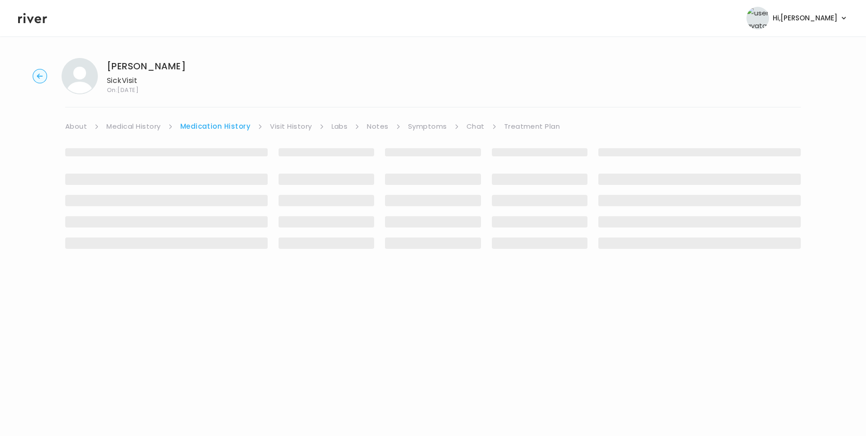
click at [299, 130] on link "Visit History" at bounding box center [291, 126] width 42 height 13
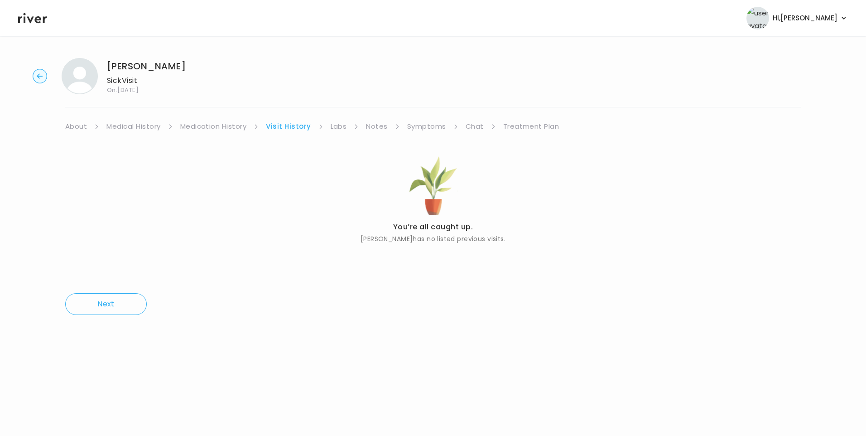
click at [135, 123] on link "Medical History" at bounding box center [133, 126] width 54 height 13
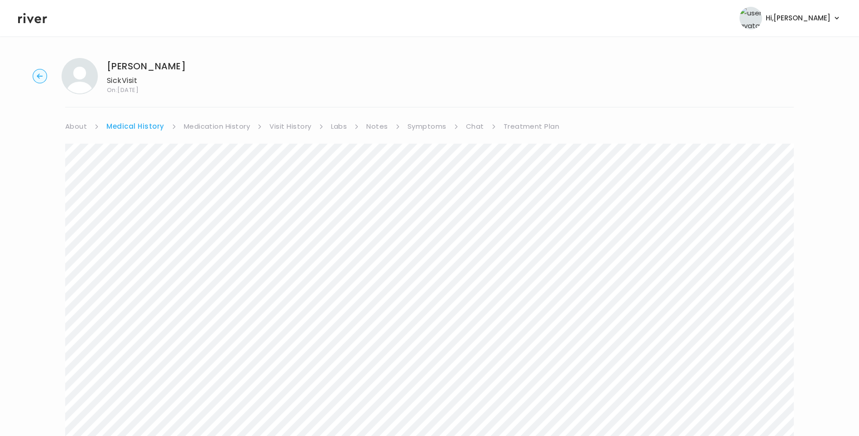
click at [85, 126] on link "About" at bounding box center [76, 126] width 22 height 13
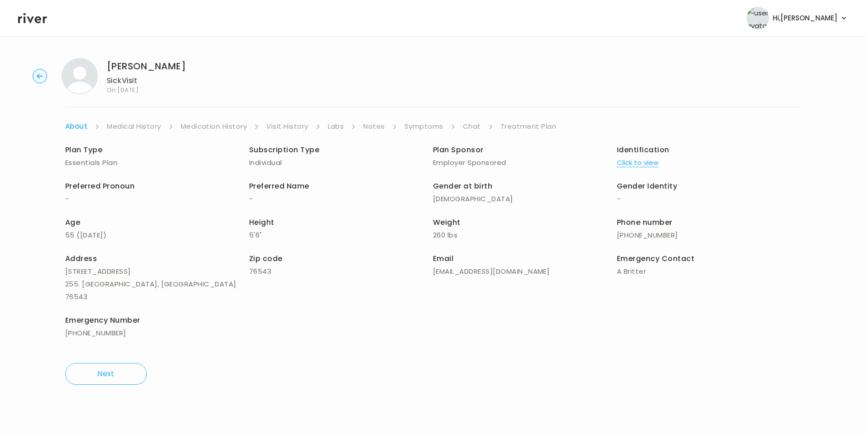
click at [217, 126] on link "Medication History" at bounding box center [214, 126] width 67 height 13
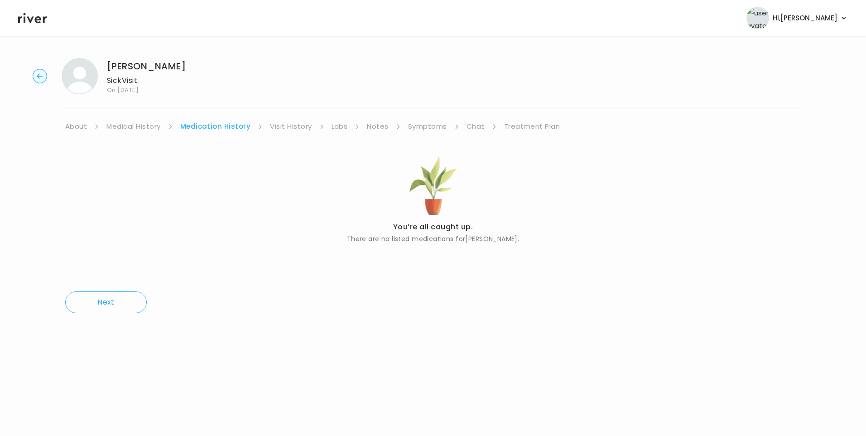
click at [150, 129] on link "Medical History" at bounding box center [133, 126] width 54 height 13
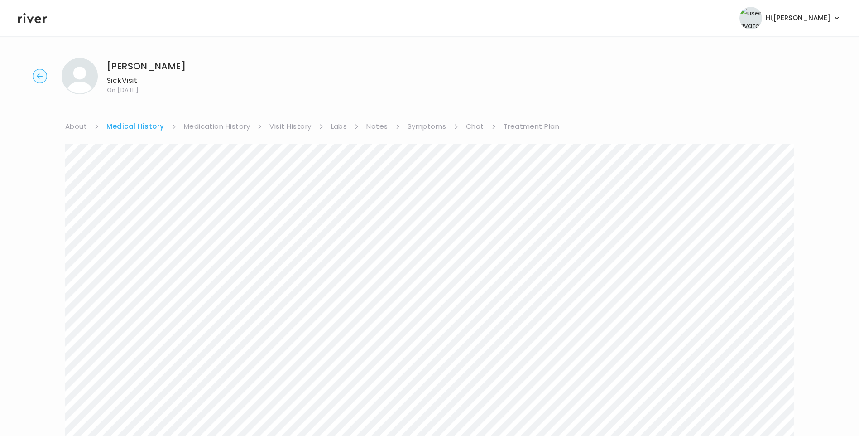
click at [80, 127] on link "About" at bounding box center [76, 126] width 22 height 13
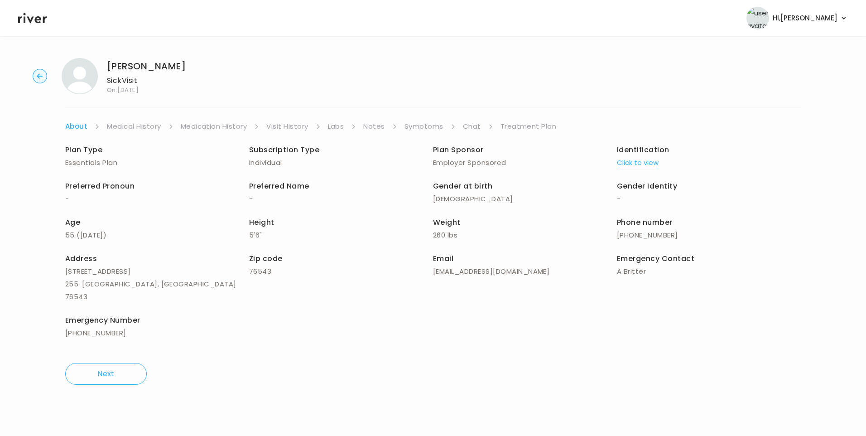
click at [634, 165] on button "Click to view" at bounding box center [638, 162] width 42 height 13
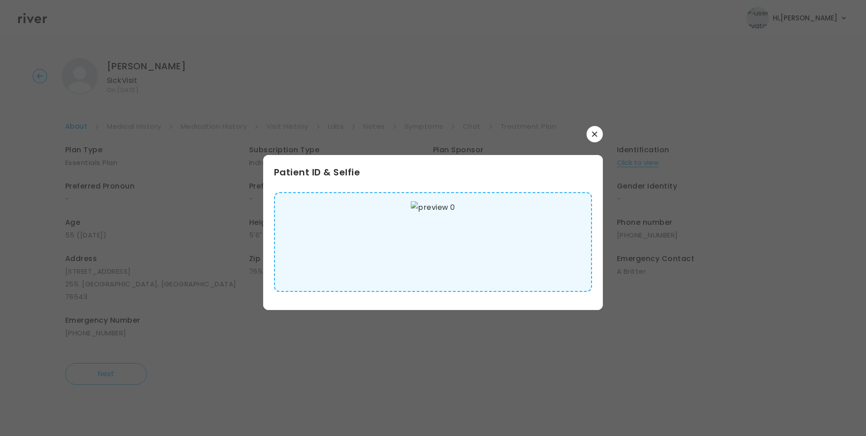
click at [421, 240] on img at bounding box center [433, 242] width 44 height 82
drag, startPoint x: 598, startPoint y: 134, endPoint x: 468, endPoint y: 65, distance: 147.3
click at [595, 134] on button "button" at bounding box center [594, 134] width 16 height 16
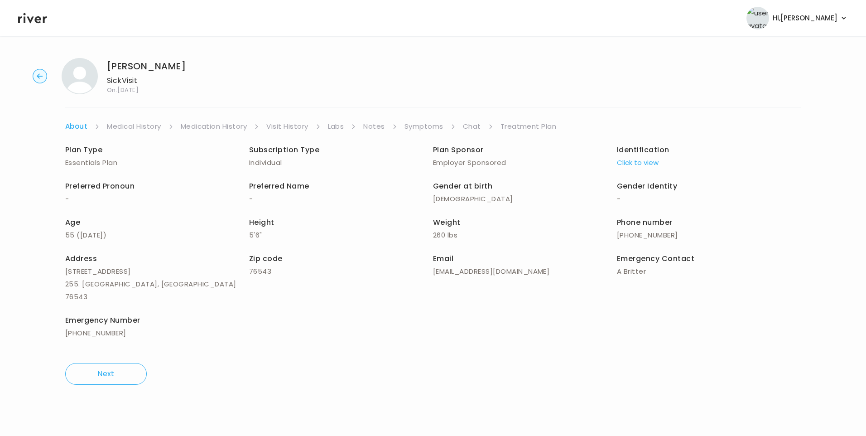
click at [417, 130] on link "Symptoms" at bounding box center [423, 126] width 39 height 13
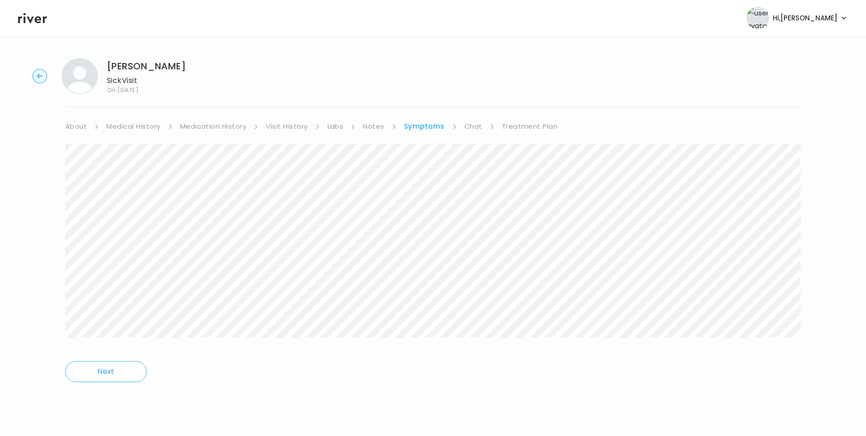
click at [534, 126] on link "Treatment Plan" at bounding box center [530, 126] width 56 height 13
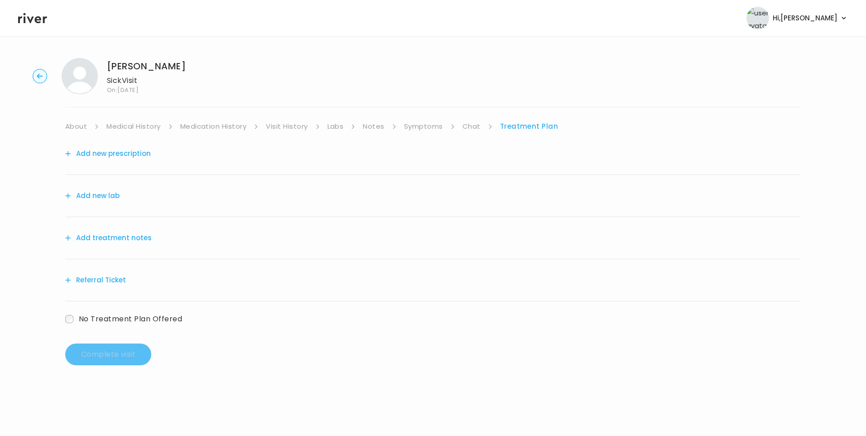
click at [136, 240] on button "Add treatment notes" at bounding box center [108, 237] width 86 height 13
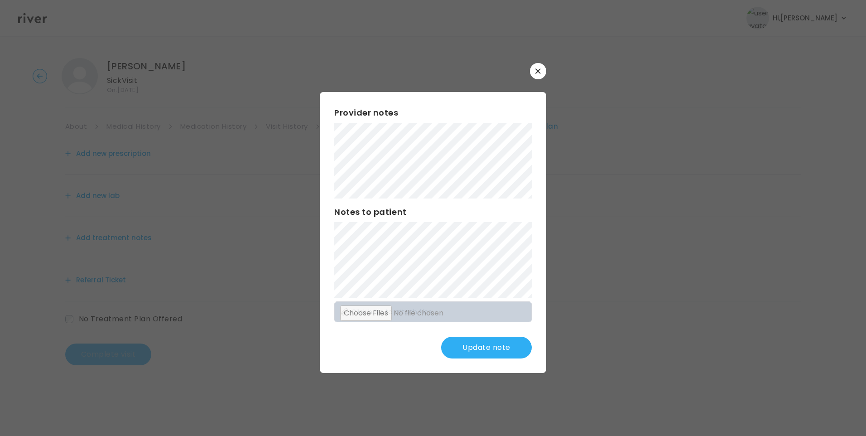
click at [478, 298] on div "Provider notes Notes to patient Click here to attach files Update note" at bounding box center [433, 232] width 226 height 281
click at [491, 342] on button "Update note" at bounding box center [486, 347] width 91 height 22
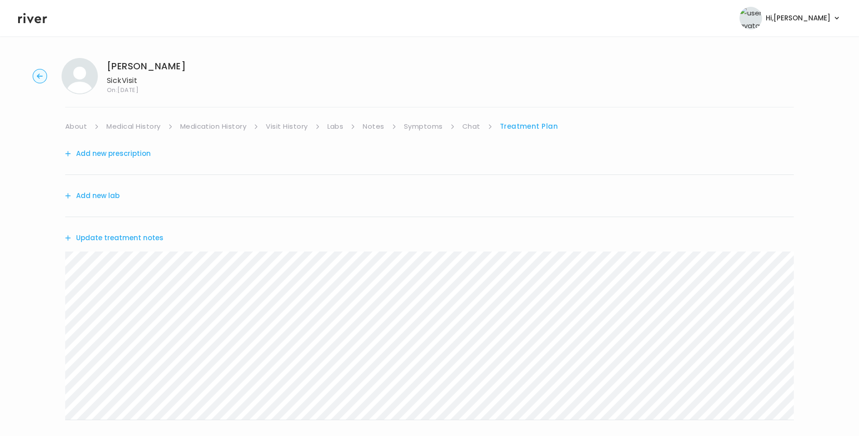
click at [437, 126] on link "Symptoms" at bounding box center [423, 126] width 39 height 13
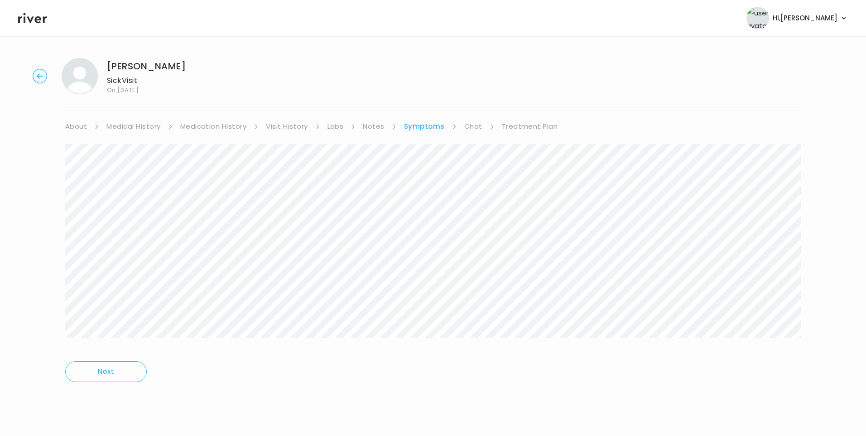
click at [147, 127] on link "Medical History" at bounding box center [133, 126] width 54 height 13
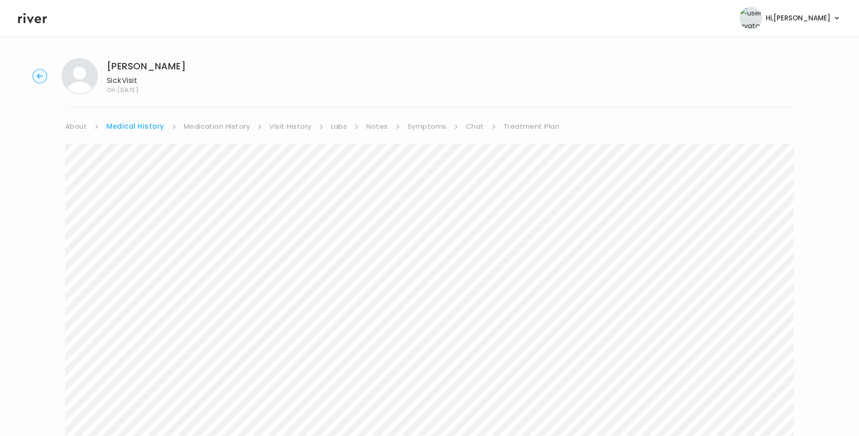
drag, startPoint x: 414, startPoint y: 123, endPoint x: 418, endPoint y: 125, distance: 4.9
click at [415, 123] on link "Symptoms" at bounding box center [427, 126] width 39 height 13
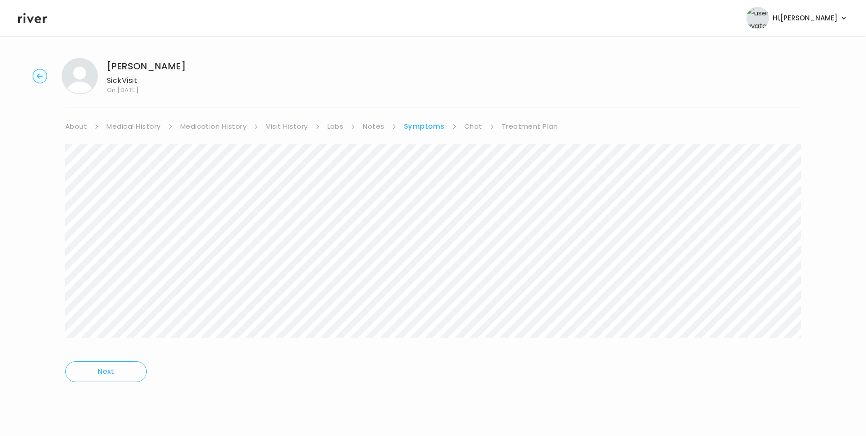
click at [534, 125] on link "Treatment Plan" at bounding box center [530, 126] width 56 height 13
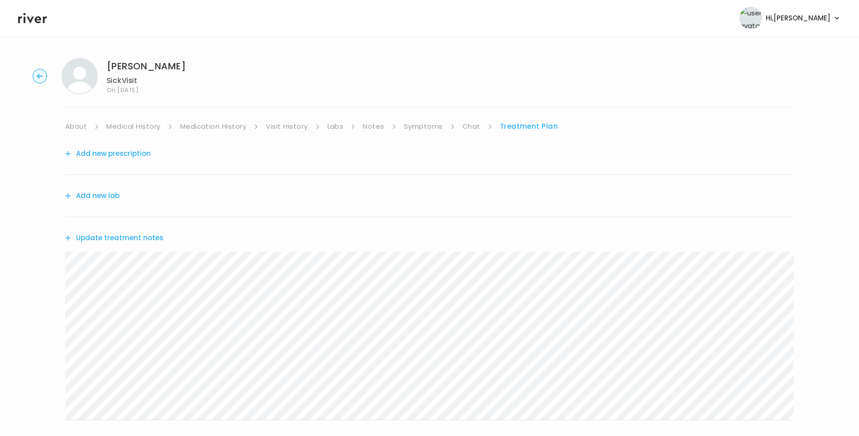
click at [153, 237] on button "Update treatment notes" at bounding box center [114, 237] width 98 height 13
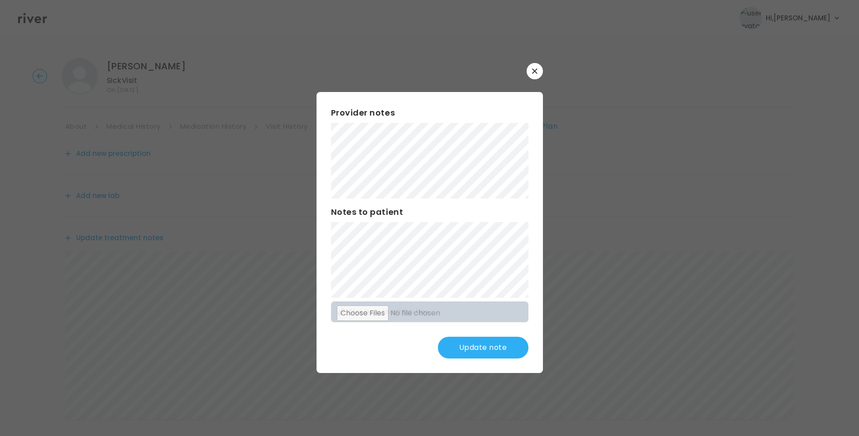
click at [512, 350] on button "Update note" at bounding box center [483, 347] width 91 height 22
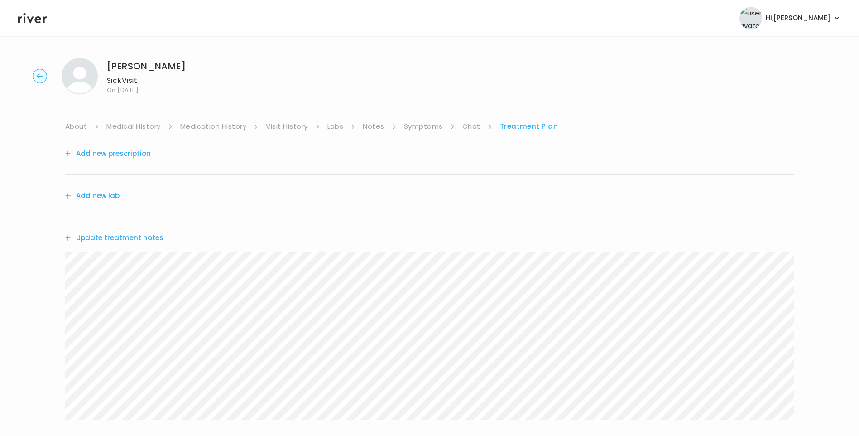
click at [29, 274] on div "Dawn Johnson Sick Visit On: 03 Sep 2025 About Medical History Medication Histor…" at bounding box center [429, 292] width 859 height 482
click at [294, 128] on link "Visit History" at bounding box center [287, 126] width 42 height 13
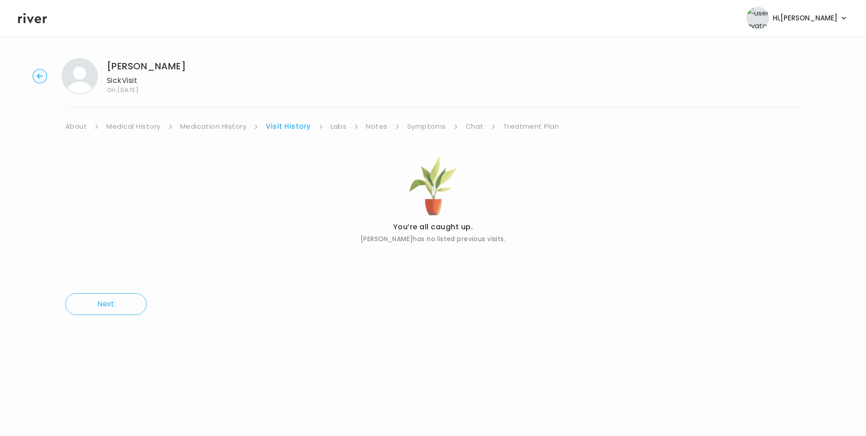
click at [434, 125] on link "Symptoms" at bounding box center [426, 126] width 39 height 13
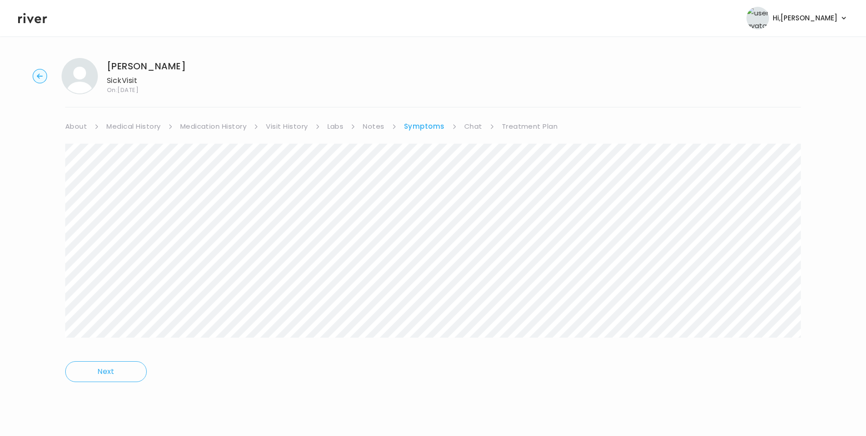
drag, startPoint x: 530, startPoint y: 127, endPoint x: 534, endPoint y: 132, distance: 6.4
click at [531, 129] on link "Treatment Plan" at bounding box center [530, 126] width 56 height 13
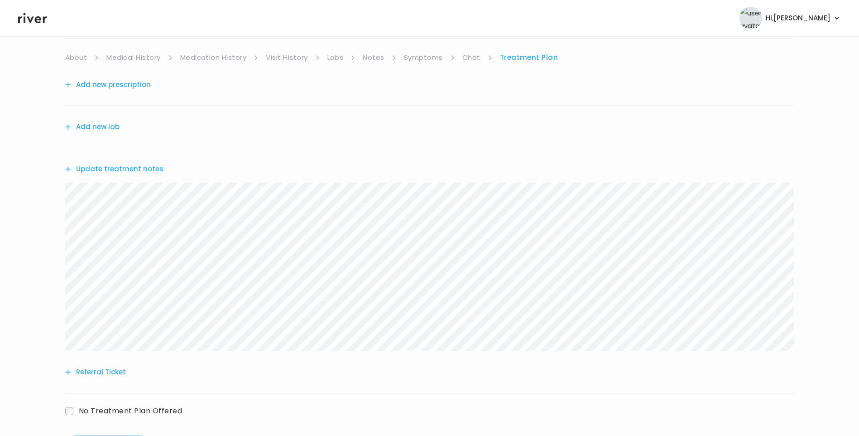
scroll to position [112, 0]
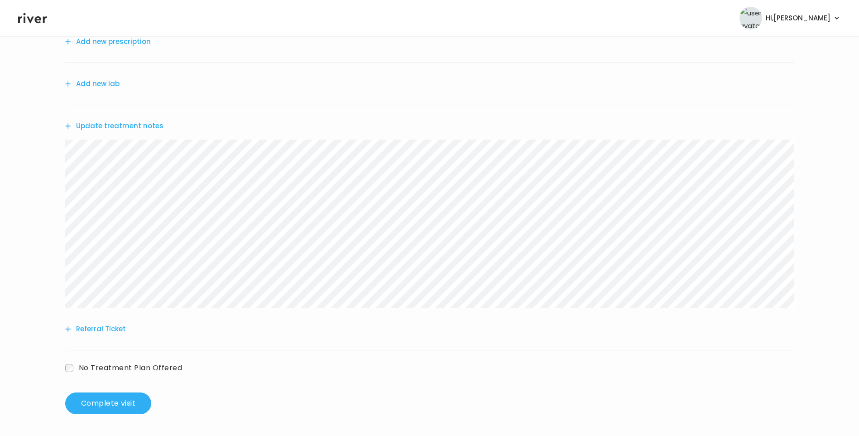
click at [107, 330] on button "Referral Ticket" at bounding box center [95, 328] width 61 height 13
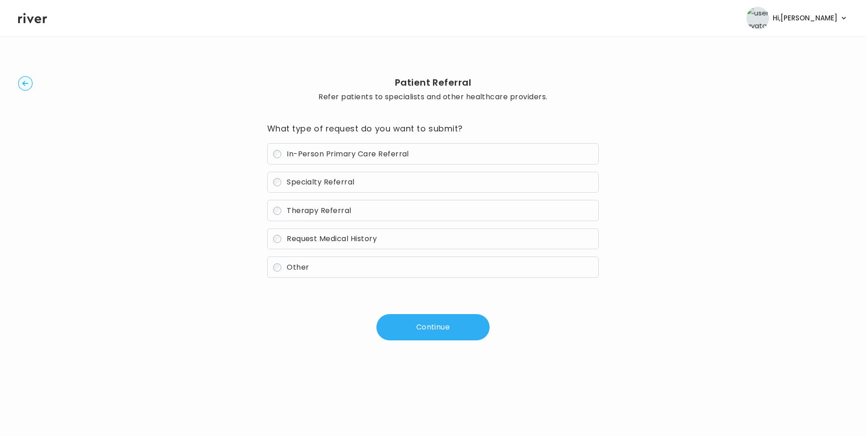
click at [310, 156] on span "In-Person Primary Care Referral" at bounding box center [348, 154] width 122 height 10
click at [423, 321] on button "Continue" at bounding box center [432, 327] width 113 height 26
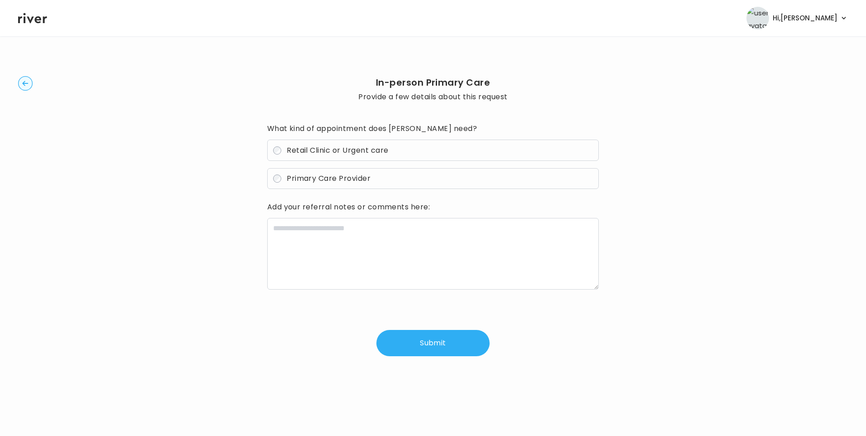
click at [324, 145] on span "Retail Clinic or Urgent care" at bounding box center [337, 150] width 101 height 10
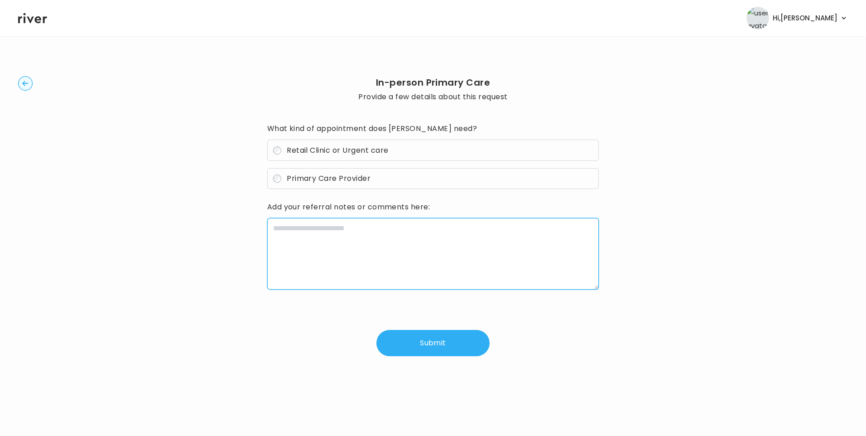
click at [321, 229] on textarea at bounding box center [433, 254] width 332 height 72
paste textarea "**********"
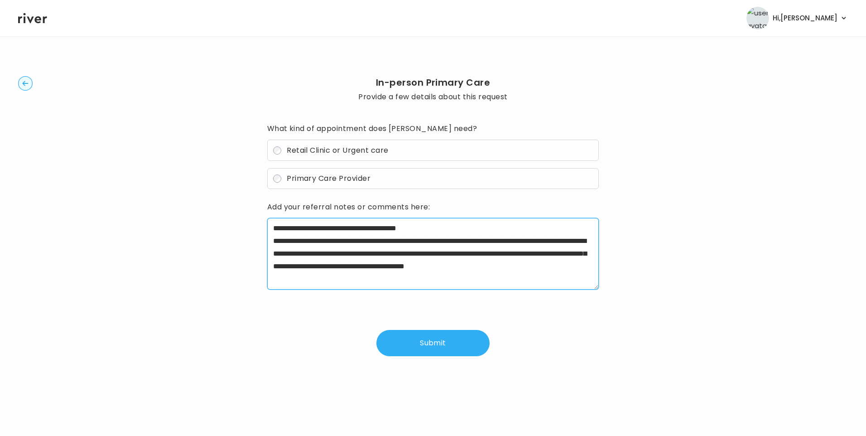
drag, startPoint x: 302, startPoint y: 241, endPoint x: 350, endPoint y: 241, distance: 48.0
click at [350, 241] on textarea "**********" at bounding box center [433, 254] width 332 height 72
drag, startPoint x: 513, startPoint y: 240, endPoint x: 457, endPoint y: 253, distance: 58.1
click at [457, 253] on textarea "**********" at bounding box center [433, 254] width 332 height 72
click at [309, 252] on textarea "**********" at bounding box center [433, 254] width 332 height 72
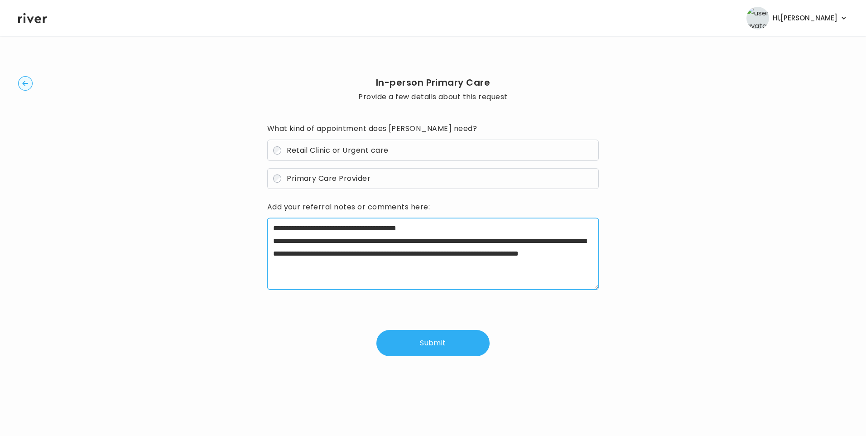
click at [466, 265] on textarea "**********" at bounding box center [433, 254] width 332 height 72
click at [443, 264] on textarea "**********" at bounding box center [433, 254] width 332 height 72
click at [480, 230] on textarea "**********" at bounding box center [433, 254] width 332 height 72
type textarea "**********"
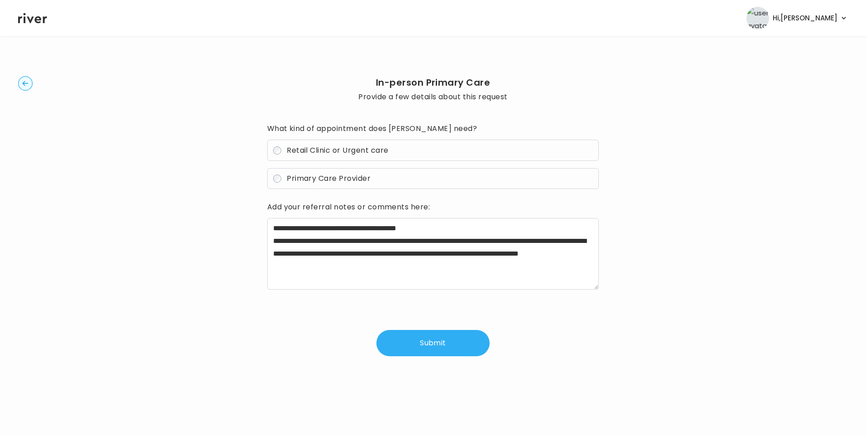
click at [442, 341] on button "Submit" at bounding box center [432, 343] width 113 height 26
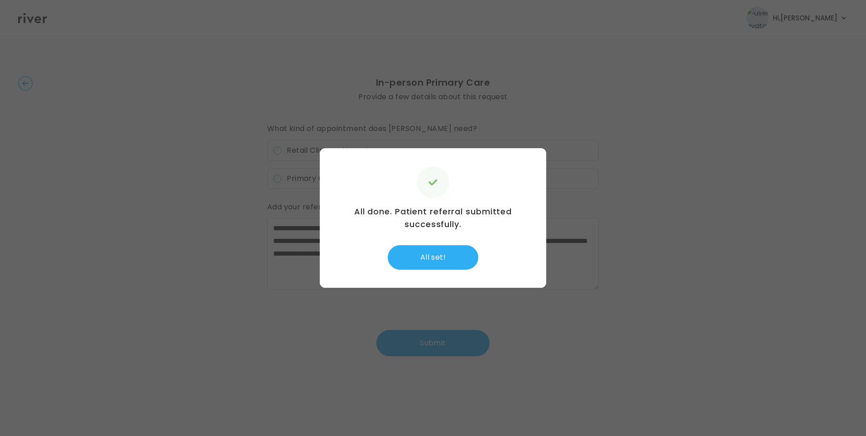
drag, startPoint x: 456, startPoint y: 261, endPoint x: 476, endPoint y: 272, distance: 23.7
click at [457, 262] on button "All set!" at bounding box center [433, 257] width 91 height 24
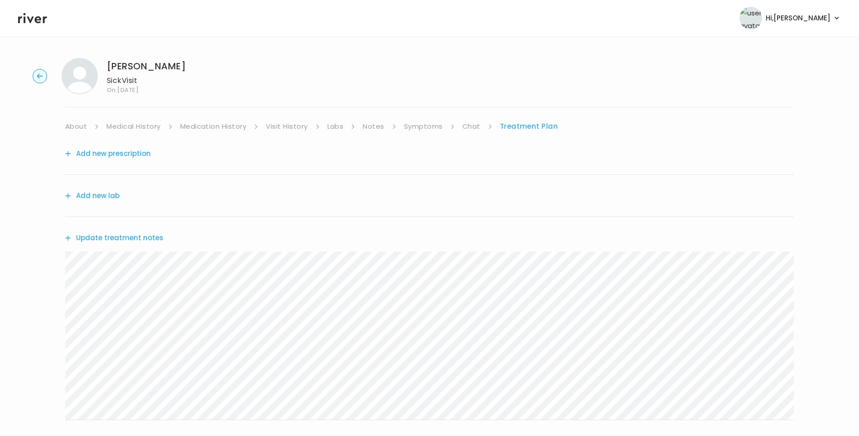
click at [152, 239] on button "Update treatment notes" at bounding box center [114, 237] width 98 height 13
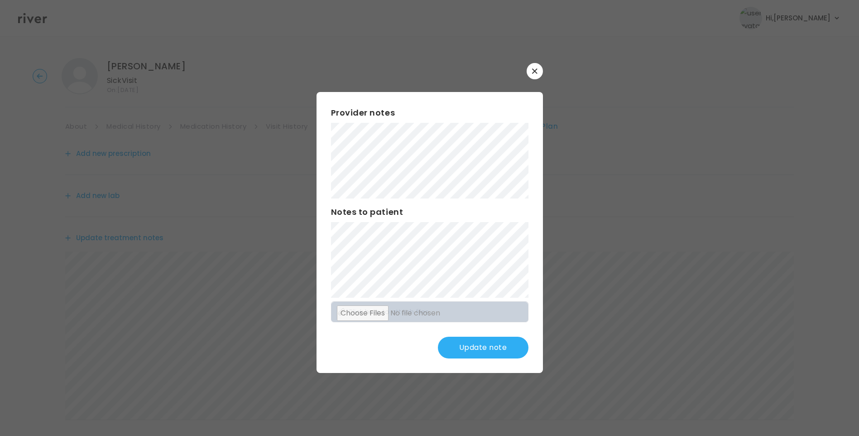
click at [495, 341] on button "Update note" at bounding box center [483, 347] width 91 height 22
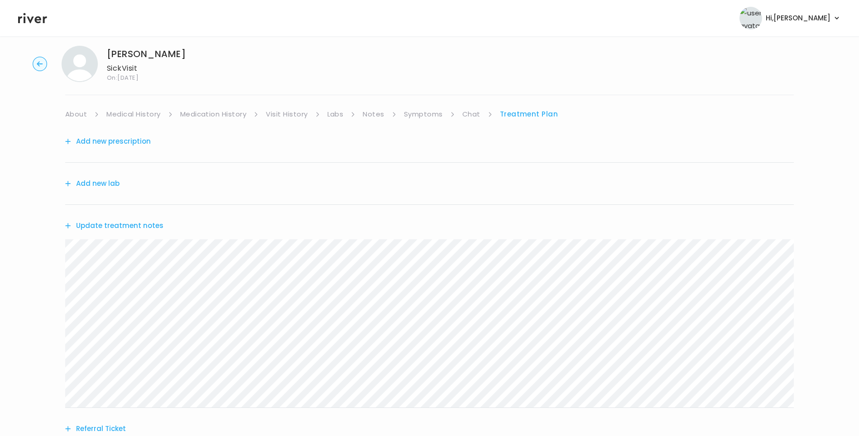
scroll to position [178, 0]
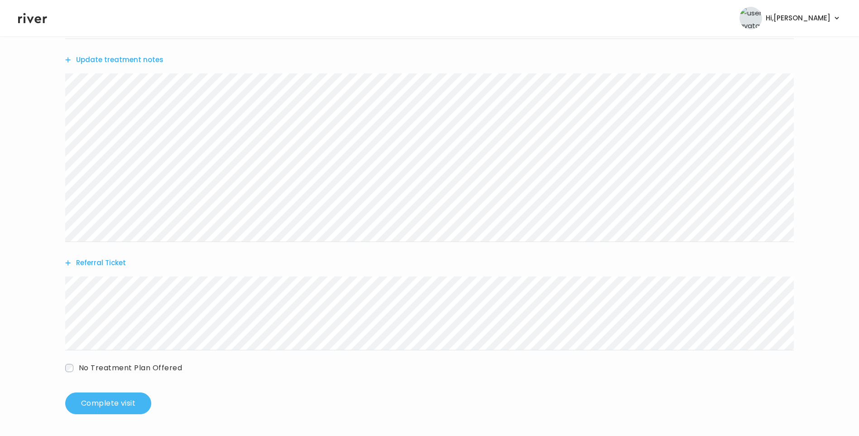
click at [113, 404] on button "Complete visit" at bounding box center [108, 403] width 86 height 22
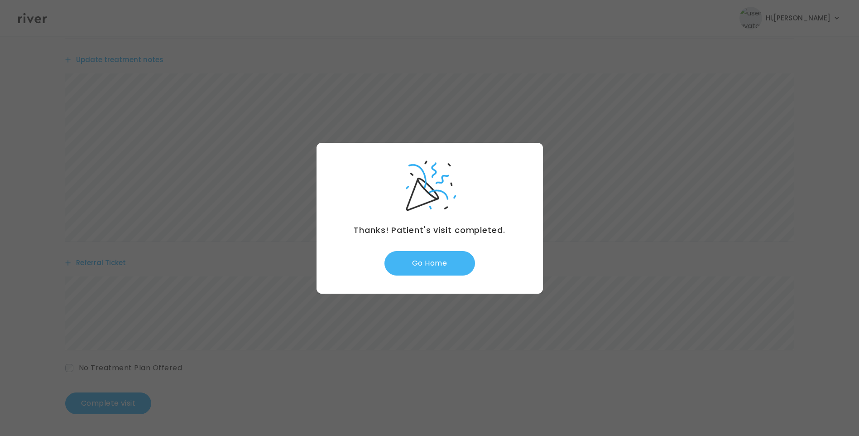
click at [437, 265] on button "Go Home" at bounding box center [429, 263] width 91 height 24
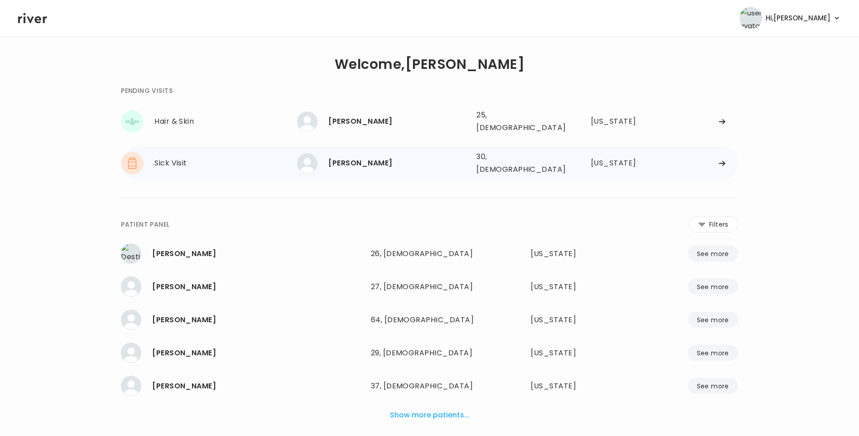
click at [379, 157] on div "[PERSON_NAME]" at bounding box center [398, 163] width 141 height 13
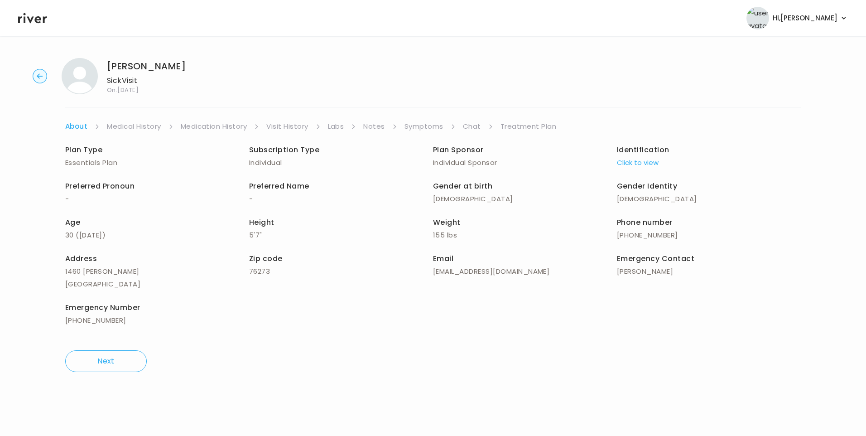
drag, startPoint x: 268, startPoint y: 114, endPoint x: 274, endPoint y: 120, distance: 9.3
click at [269, 115] on div "[PERSON_NAME] Sick Visit On: [DATE] About Medical History Medication History Vi…" at bounding box center [433, 215] width 866 height 328
click at [274, 120] on link "Visit History" at bounding box center [287, 126] width 42 height 13
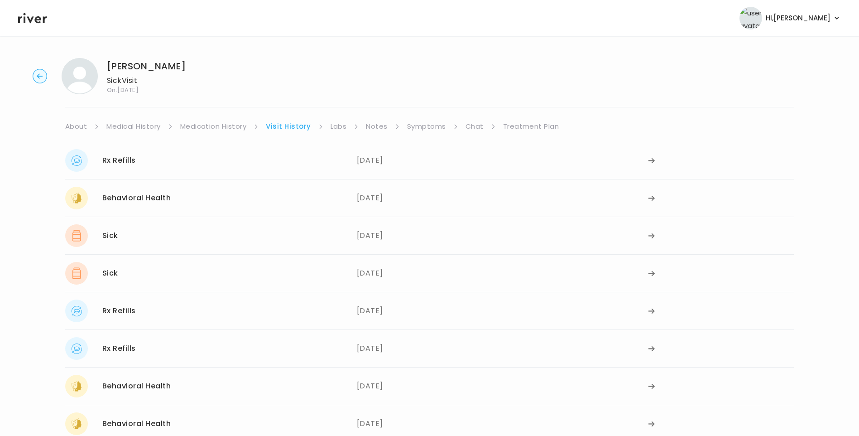
click at [418, 126] on link "Symptoms" at bounding box center [426, 126] width 39 height 13
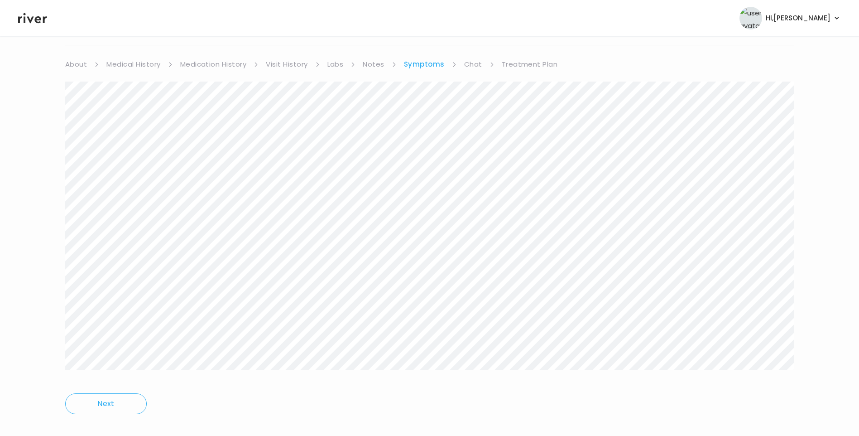
scroll to position [75, 0]
click at [529, 50] on link "Treatment Plan" at bounding box center [530, 51] width 56 height 13
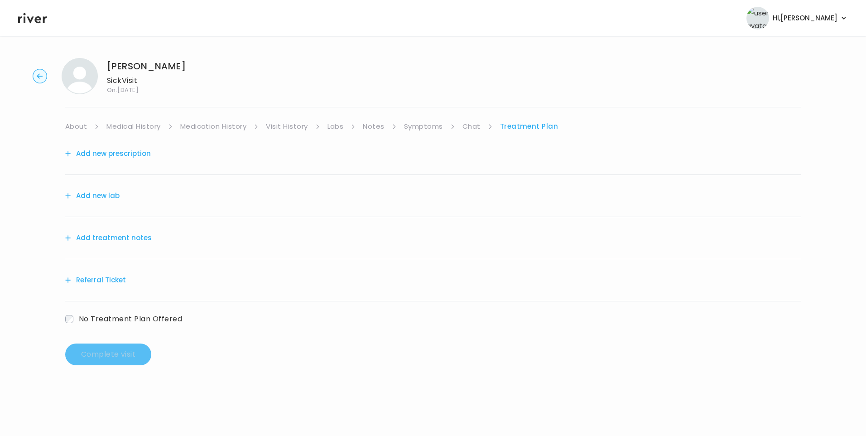
click at [281, 128] on link "Visit History" at bounding box center [287, 126] width 42 height 13
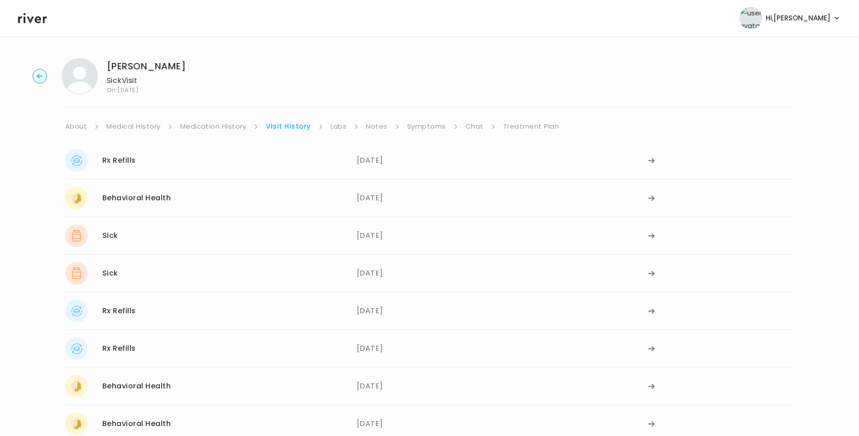
click at [174, 156] on div "Rx Refills [DATE]" at bounding box center [211, 160] width 292 height 23
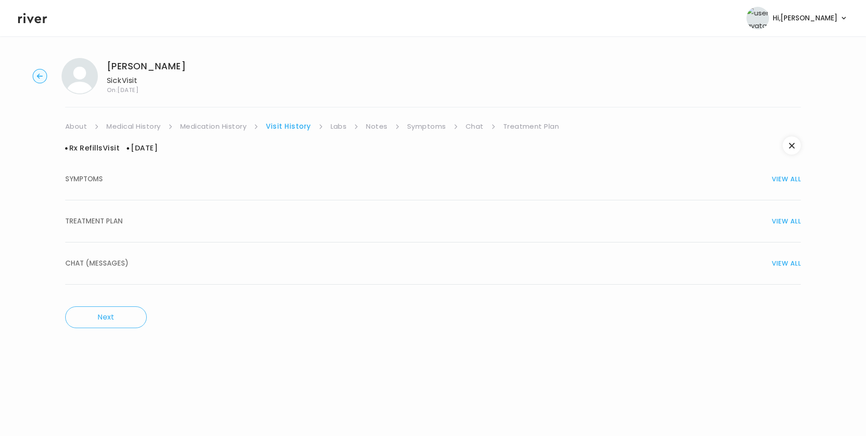
click at [125, 216] on div "TREATMENT PLAN VIEW ALL" at bounding box center [432, 221] width 735 height 13
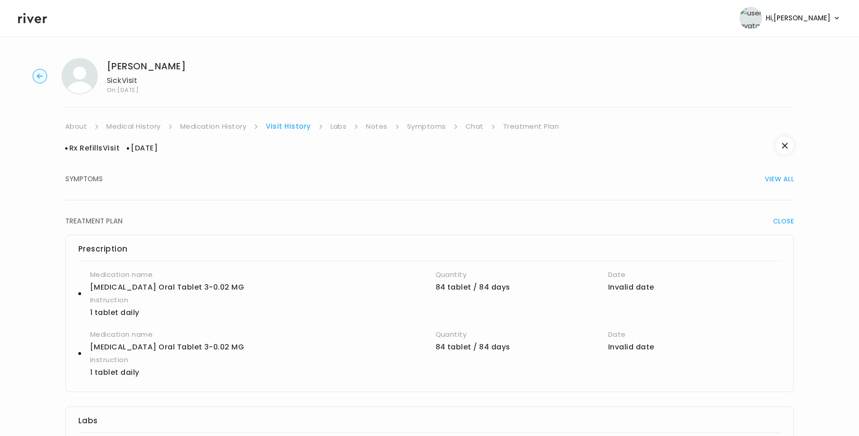
click at [223, 123] on link "Medication History" at bounding box center [213, 126] width 67 height 13
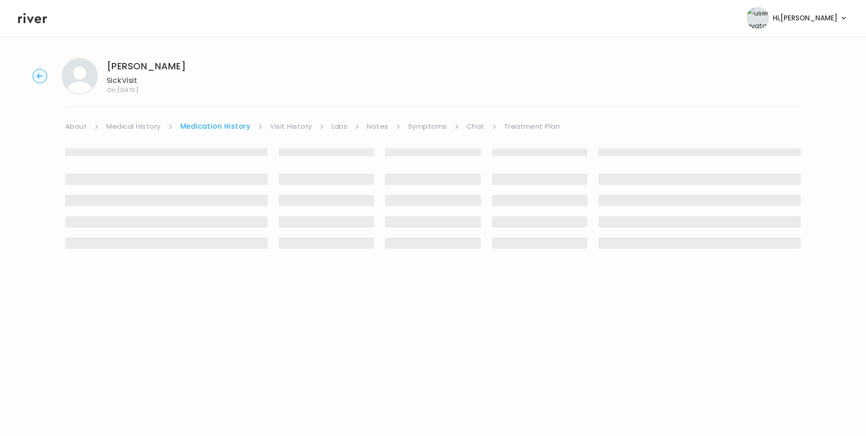
click at [291, 128] on link "Visit History" at bounding box center [291, 126] width 42 height 13
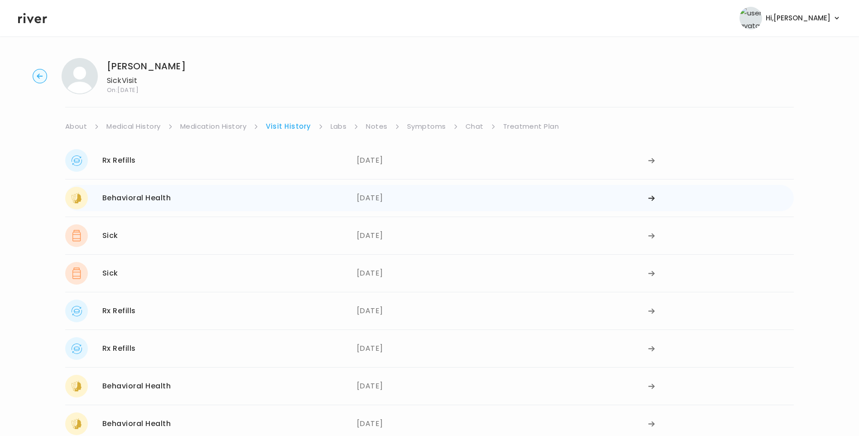
click at [175, 202] on div "Behavioral Health [DATE]" at bounding box center [211, 198] width 292 height 23
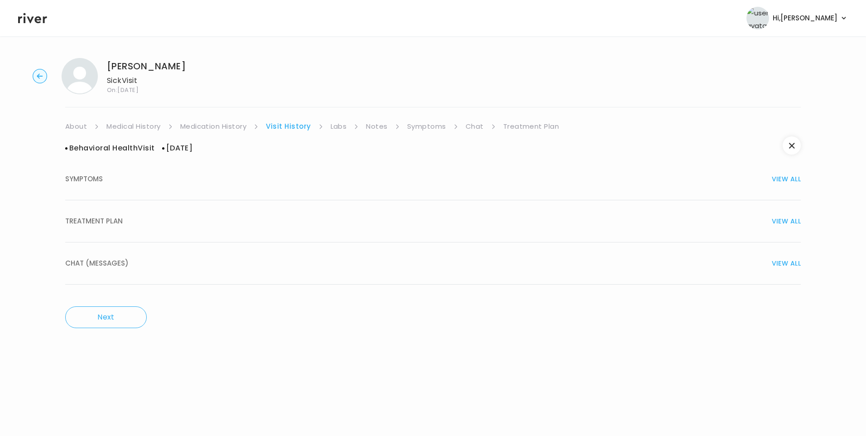
click at [129, 222] on div "TREATMENT PLAN VIEW ALL" at bounding box center [432, 221] width 735 height 13
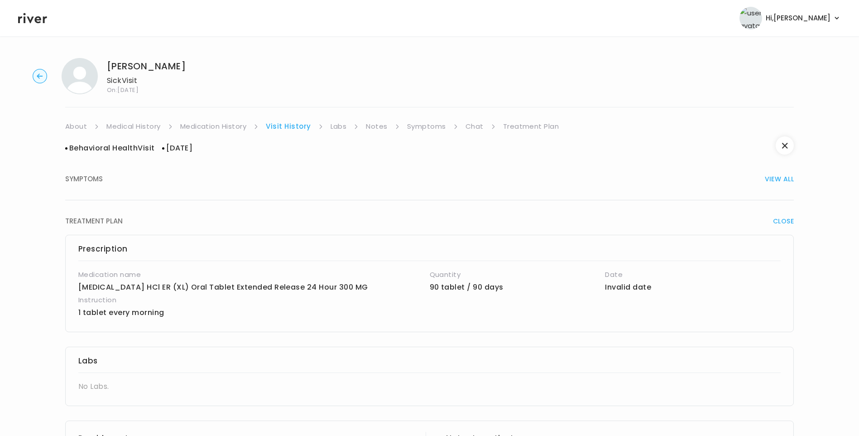
click at [217, 128] on link "Medication History" at bounding box center [213, 126] width 67 height 13
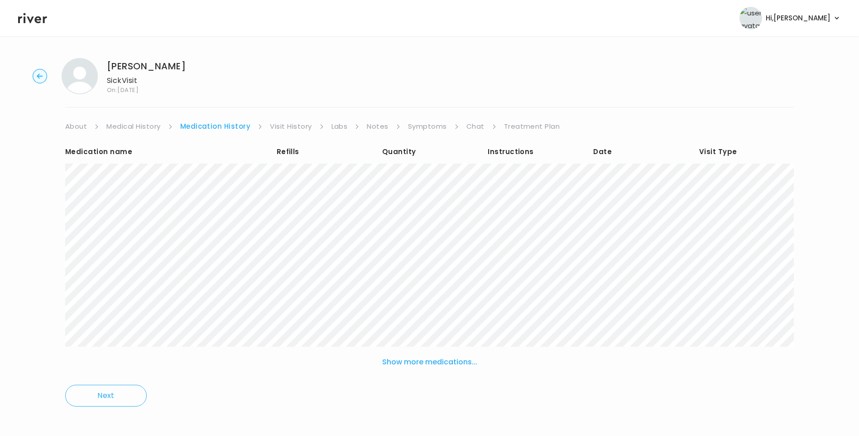
click at [289, 127] on link "Visit History" at bounding box center [291, 126] width 42 height 13
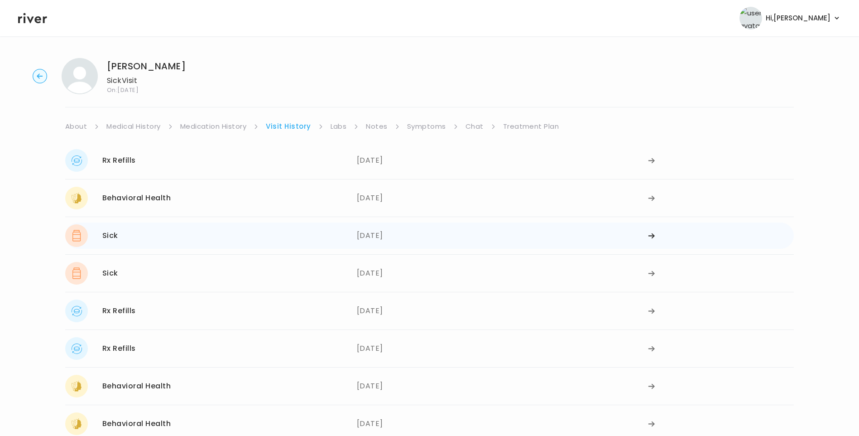
click at [143, 240] on div "Sick [DATE]" at bounding box center [211, 235] width 292 height 23
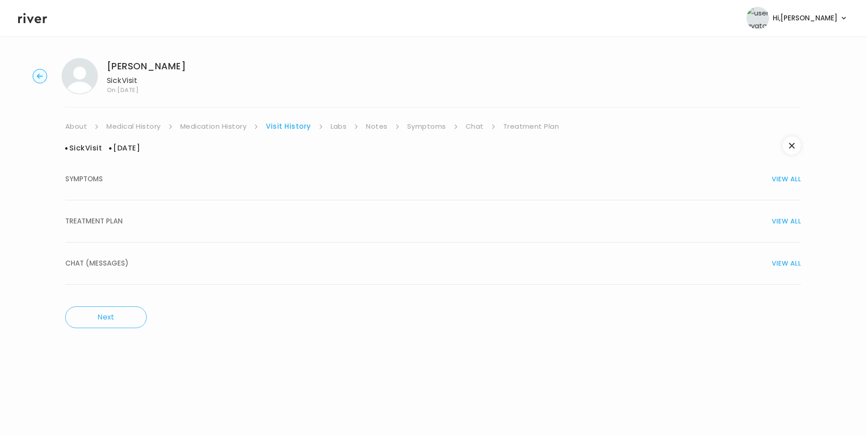
drag, startPoint x: 101, startPoint y: 218, endPoint x: 235, endPoint y: 227, distance: 134.8
click at [101, 218] on span "TREATMENT PLAN" at bounding box center [94, 221] width 58 height 13
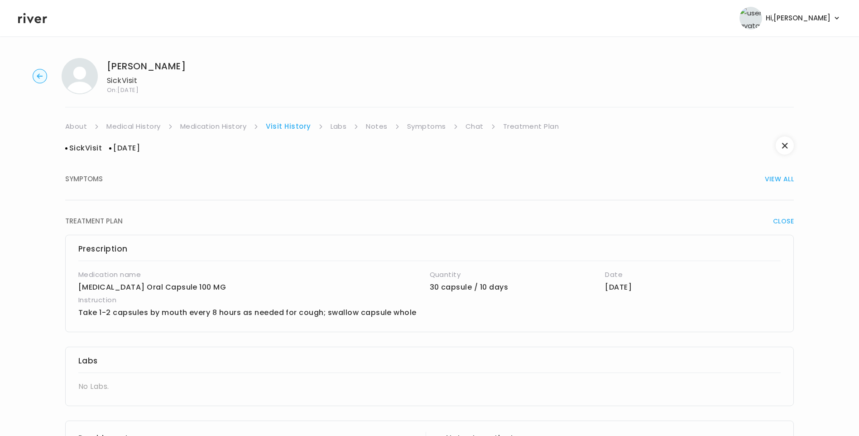
click at [230, 128] on link "Medication History" at bounding box center [213, 126] width 67 height 13
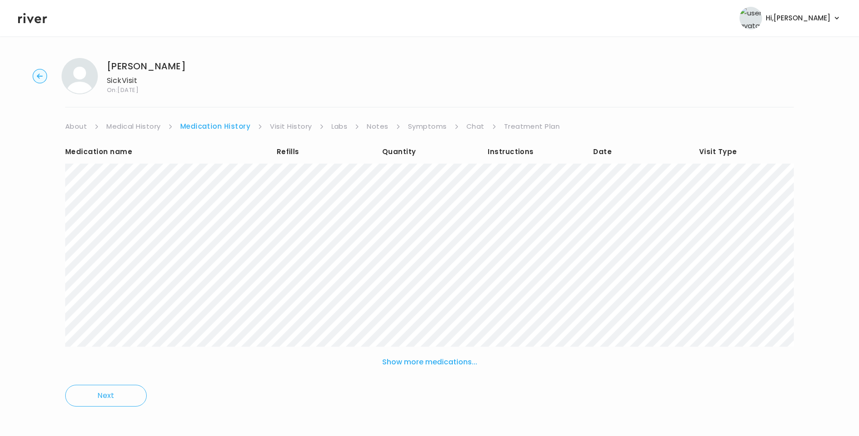
click at [293, 126] on link "Visit History" at bounding box center [291, 126] width 42 height 13
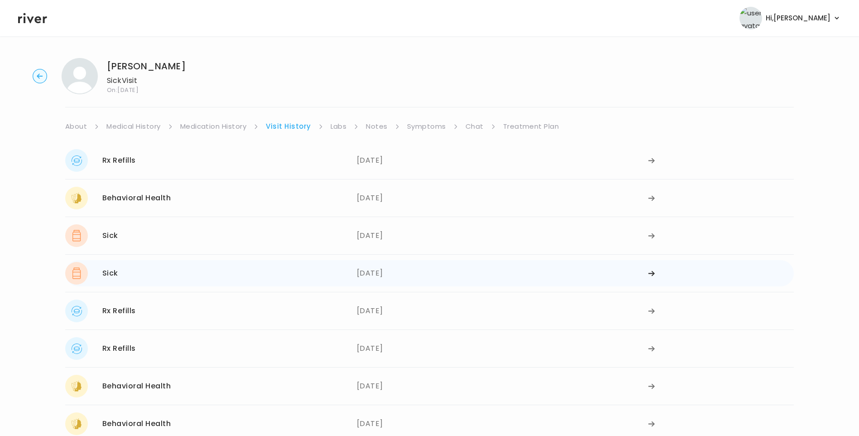
click at [142, 277] on div "Sick [DATE]" at bounding box center [211, 273] width 292 height 23
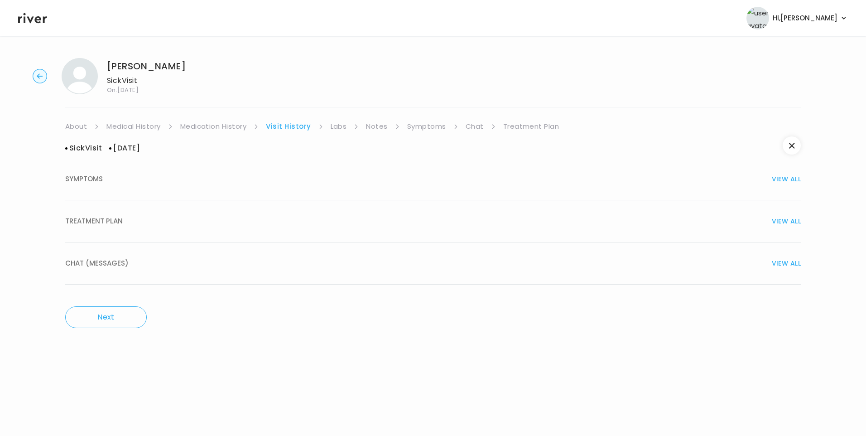
click at [98, 229] on button "TREATMENT PLAN VIEW ALL" at bounding box center [432, 221] width 735 height 42
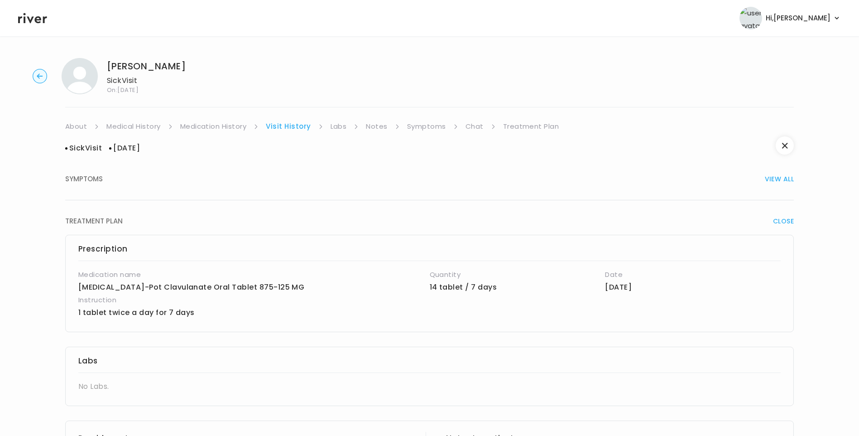
click at [223, 127] on link "Medication History" at bounding box center [213, 126] width 67 height 13
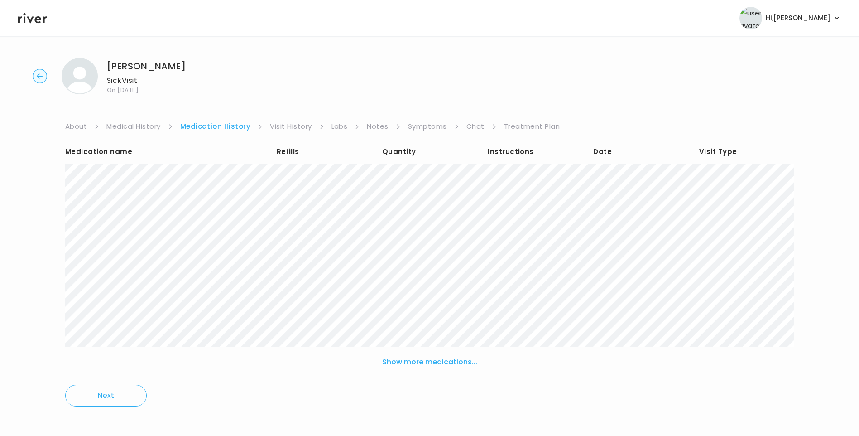
drag, startPoint x: 288, startPoint y: 127, endPoint x: 292, endPoint y: 130, distance: 4.9
click at [288, 127] on link "Visit History" at bounding box center [291, 126] width 42 height 13
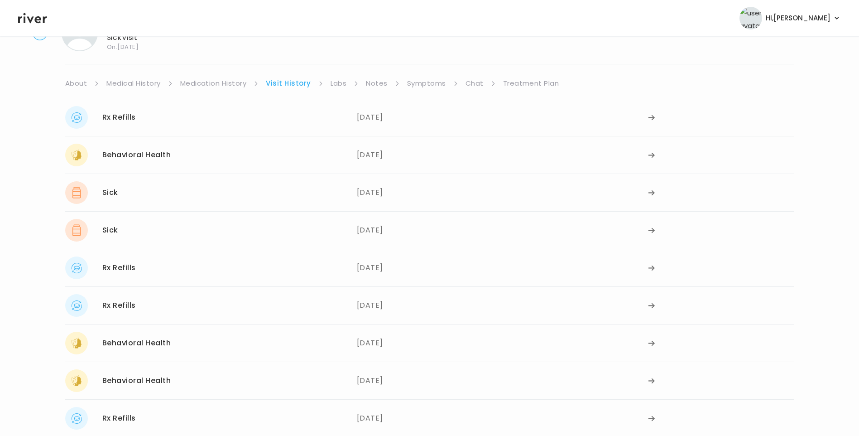
scroll to position [45, 0]
click at [167, 274] on div "Rx Refills [DATE]" at bounding box center [211, 265] width 292 height 23
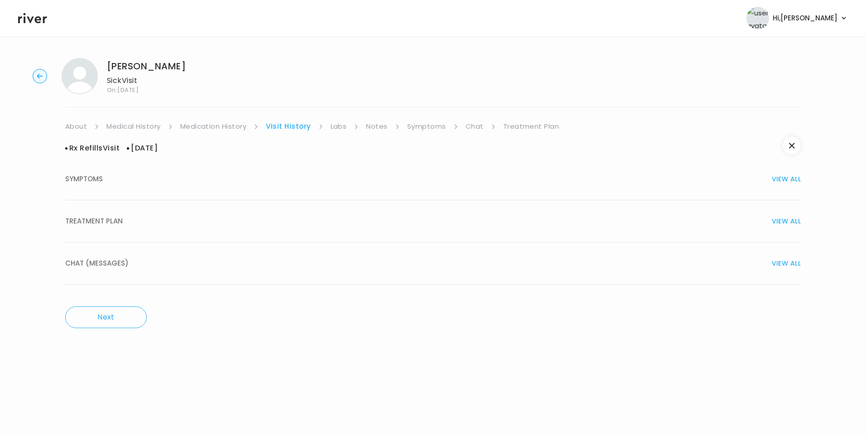
click at [111, 225] on span "TREATMENT PLAN" at bounding box center [94, 221] width 58 height 13
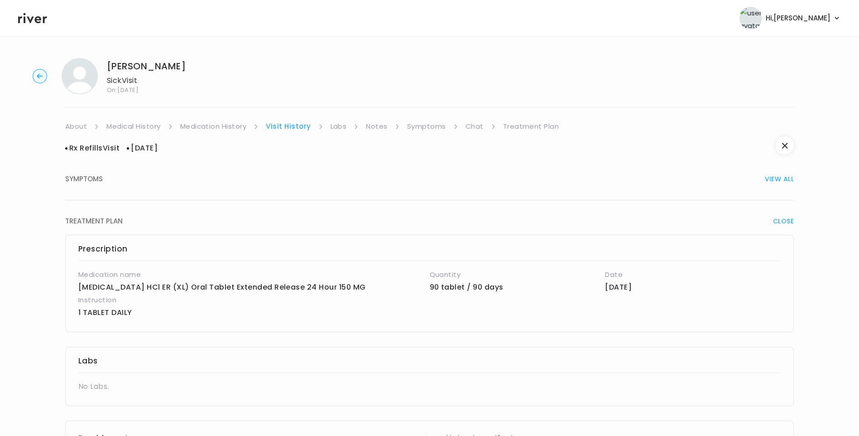
click at [215, 126] on link "Medication History" at bounding box center [213, 126] width 67 height 13
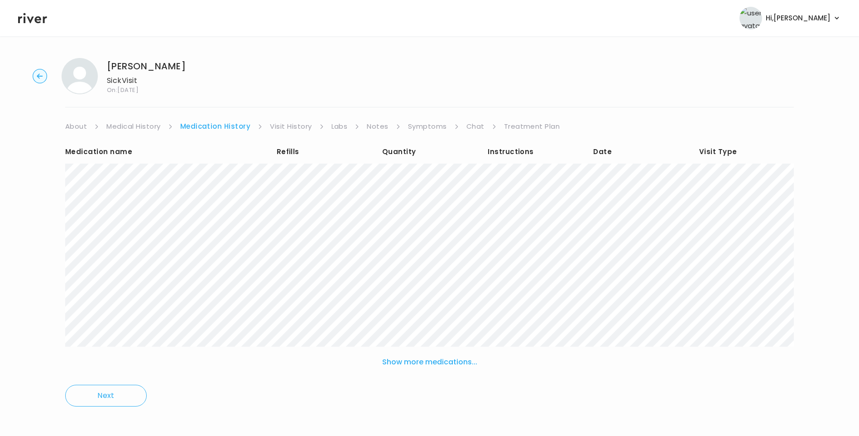
drag, startPoint x: 281, startPoint y: 129, endPoint x: 286, endPoint y: 131, distance: 5.1
click at [282, 129] on link "Visit History" at bounding box center [291, 126] width 42 height 13
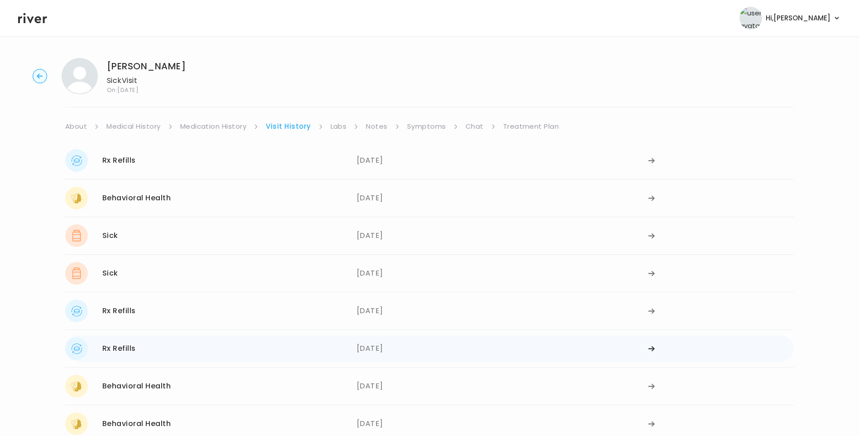
click at [141, 350] on div "Rx Refills [DATE]" at bounding box center [211, 348] width 292 height 23
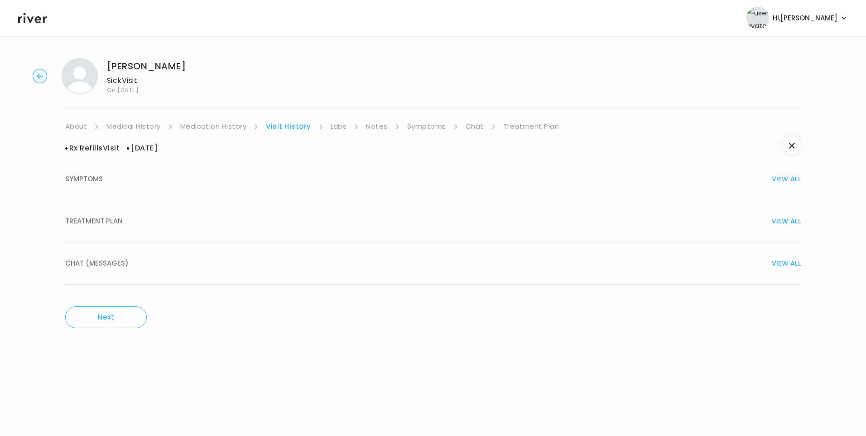
click at [102, 226] on span "TREATMENT PLAN" at bounding box center [94, 221] width 58 height 13
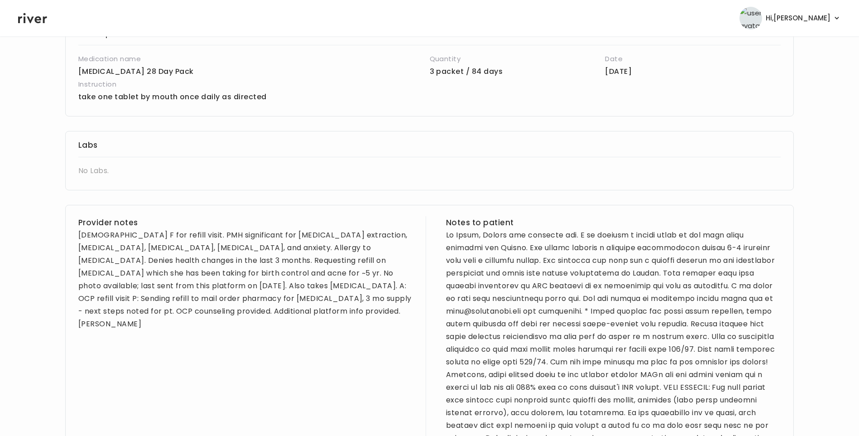
scroll to position [226, 0]
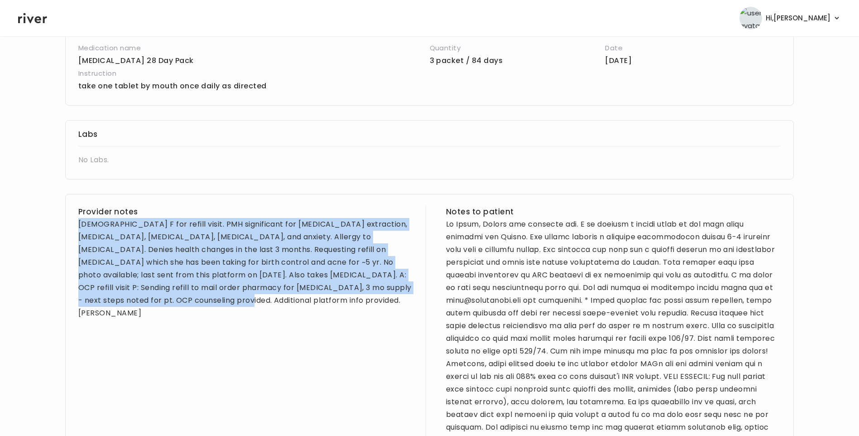
drag, startPoint x: 78, startPoint y: 223, endPoint x: 144, endPoint y: 298, distance: 99.2
click at [144, 298] on div "[DEMOGRAPHIC_DATA] F for refill visit. PMH significant for [MEDICAL_DATA] extra…" at bounding box center [245, 268] width 335 height 101
copy div "[DEMOGRAPHIC_DATA] F for refill visit. PMH significant for [MEDICAL_DATA] extra…"
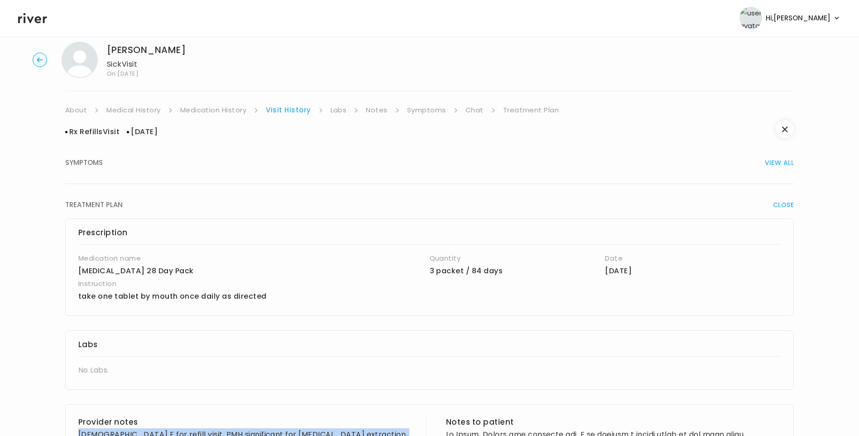
scroll to position [0, 0]
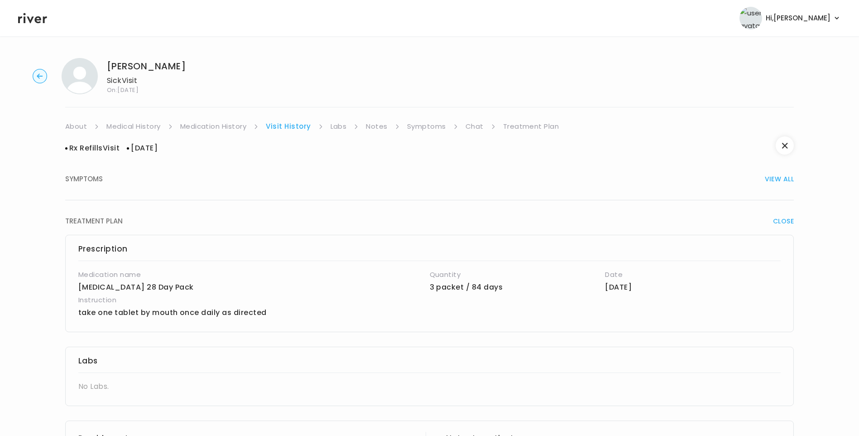
click at [153, 128] on link "Medical History" at bounding box center [133, 126] width 54 height 13
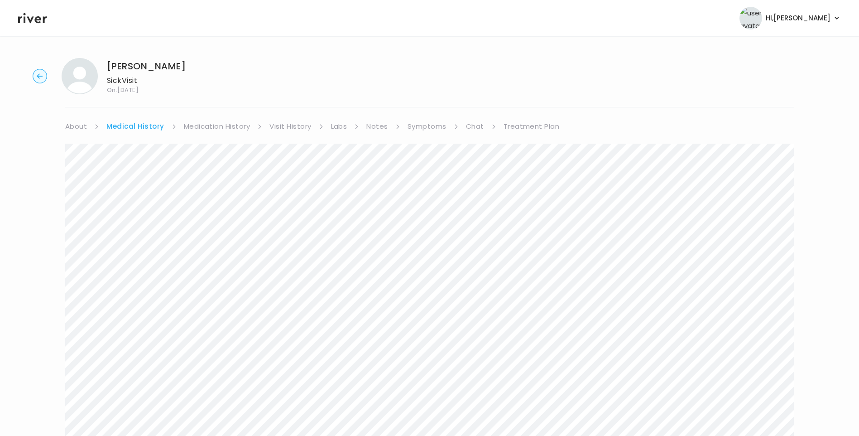
click at [521, 126] on link "Treatment Plan" at bounding box center [532, 126] width 56 height 13
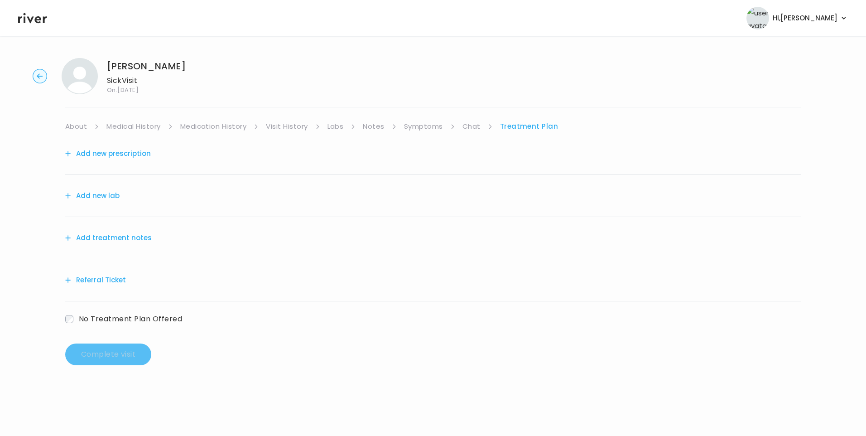
click at [137, 238] on button "Add treatment notes" at bounding box center [108, 237] width 86 height 13
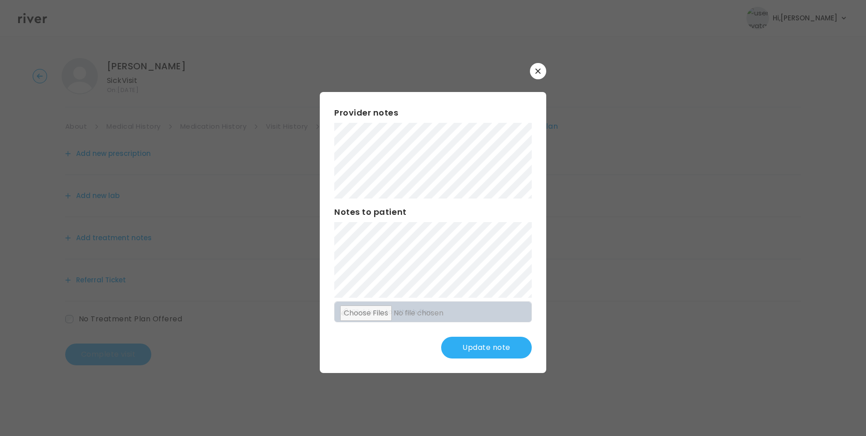
click at [475, 344] on button "Update note" at bounding box center [486, 347] width 91 height 22
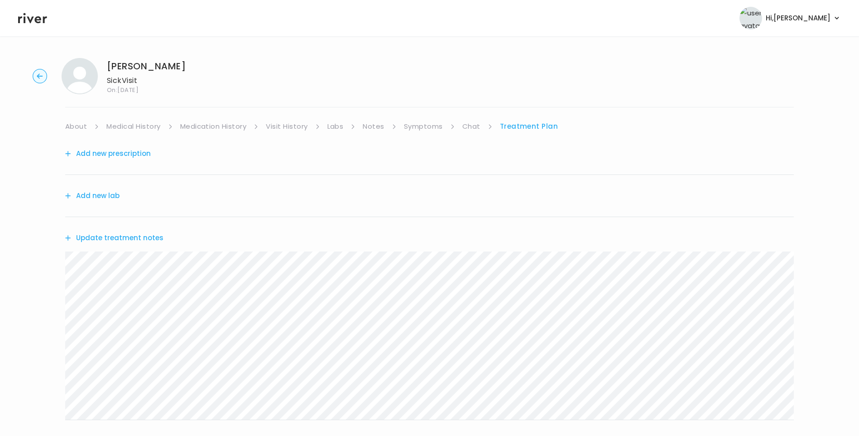
click at [120, 233] on button "Update treatment notes" at bounding box center [114, 237] width 98 height 13
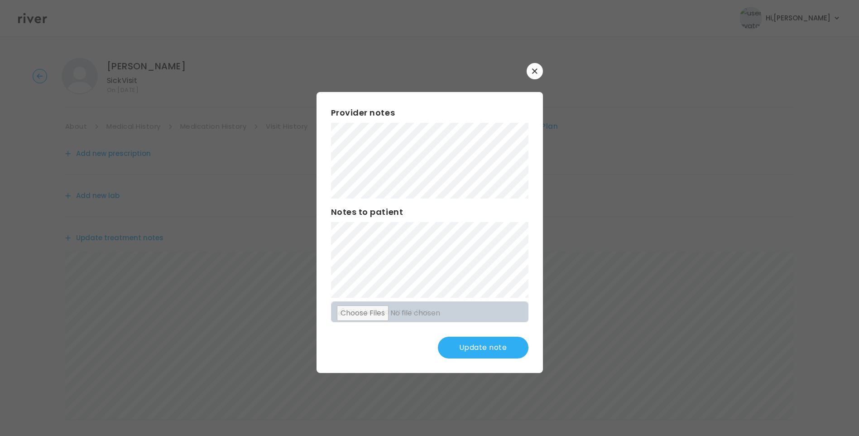
click at [490, 345] on button "Update note" at bounding box center [483, 347] width 91 height 22
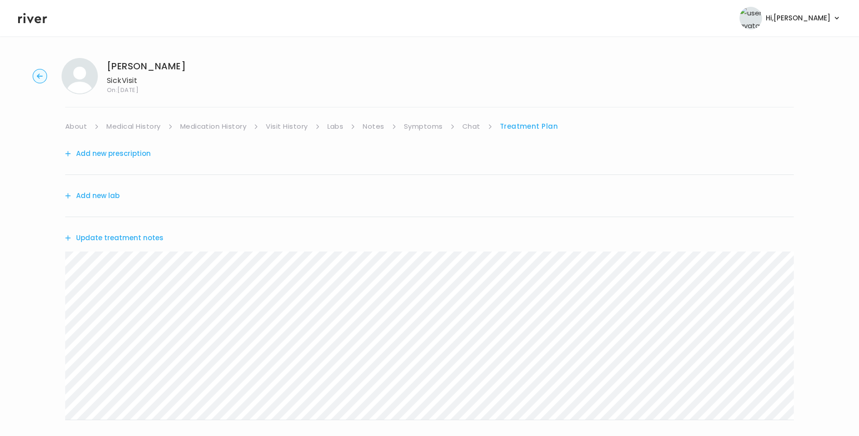
click at [427, 126] on link "Symptoms" at bounding box center [423, 126] width 39 height 13
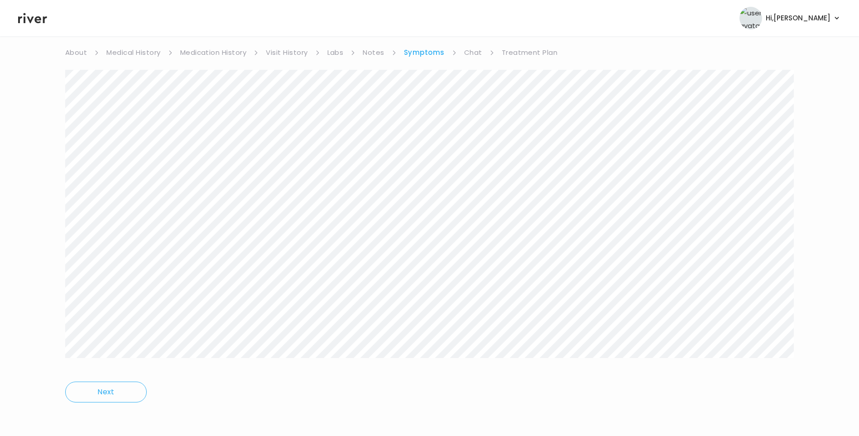
scroll to position [75, 0]
click at [469, 56] on link "Chat" at bounding box center [473, 51] width 18 height 13
click at [60, 239] on div "Kelbi Gray Sick Visit On: 04 Sep 2025 About Medical History Medication History …" at bounding box center [429, 202] width 859 height 438
click at [422, 57] on link "Symptoms" at bounding box center [423, 59] width 39 height 13
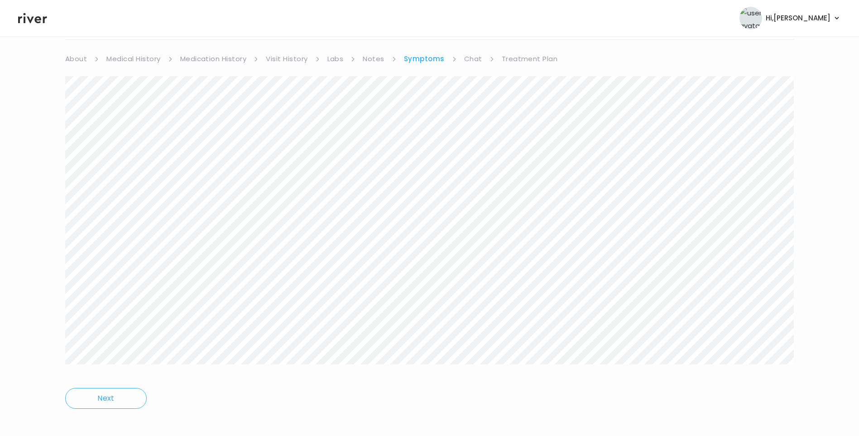
click at [535, 58] on link "Treatment Plan" at bounding box center [530, 59] width 56 height 13
click at [475, 59] on link "Chat" at bounding box center [471, 59] width 18 height 13
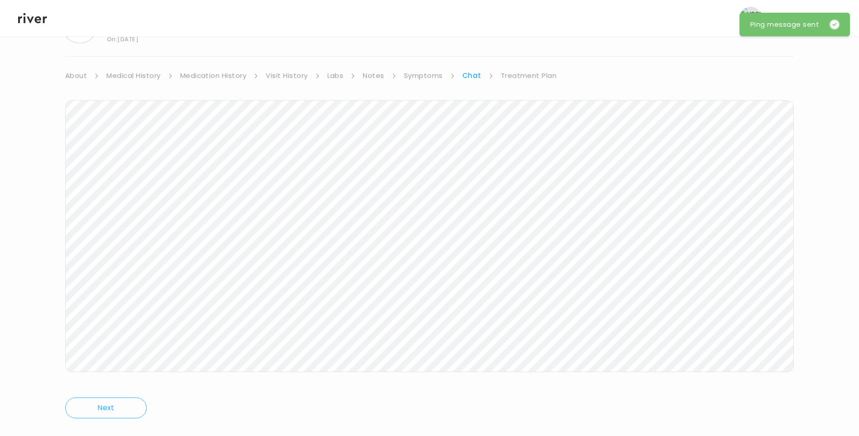
click at [533, 78] on link "Treatment Plan" at bounding box center [529, 75] width 56 height 13
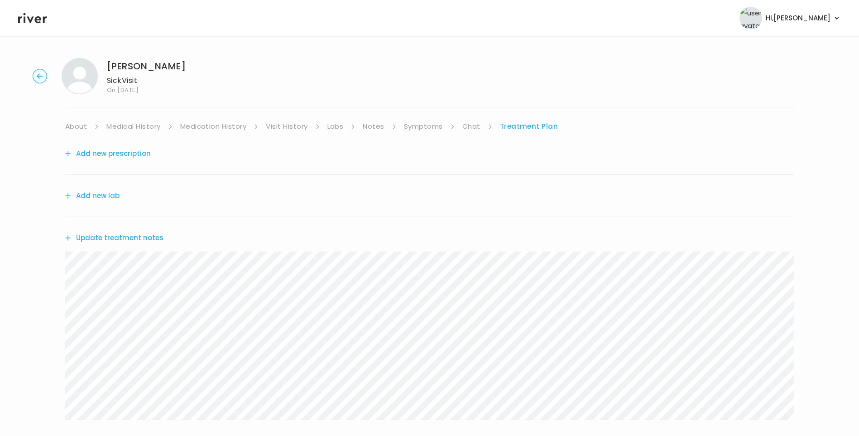
click at [31, 23] on icon at bounding box center [32, 18] width 29 height 14
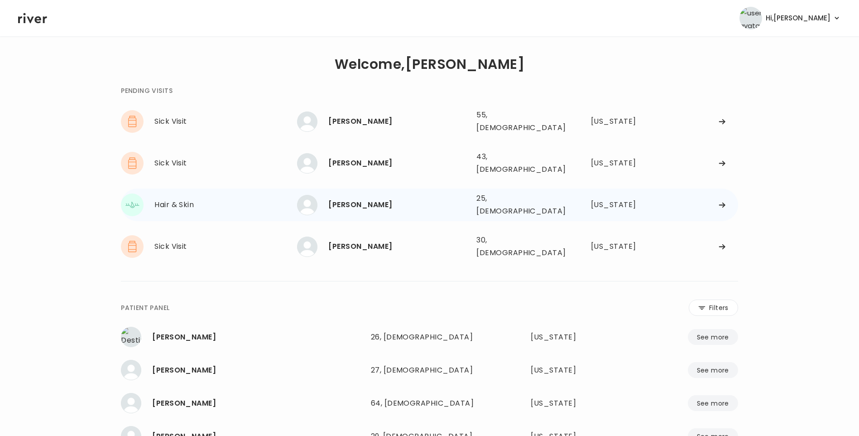
click at [368, 198] on div "[PERSON_NAME]" at bounding box center [398, 204] width 141 height 13
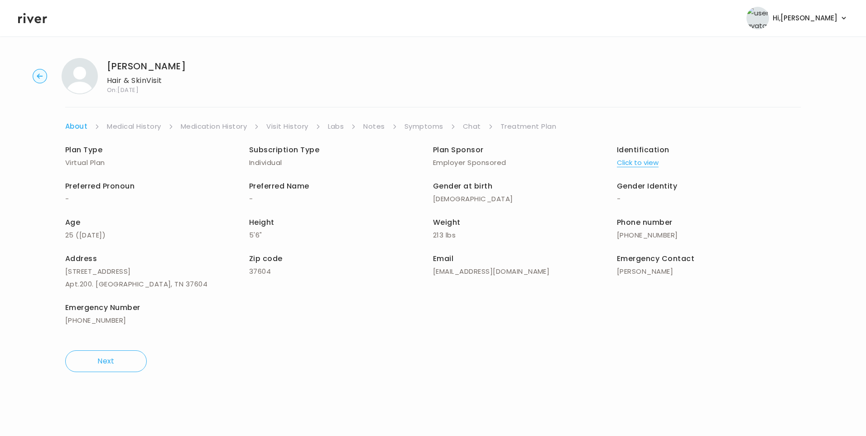
click at [283, 118] on div "BETHANY BURKE Hair & Skin Visit On: 04 Sep 2025 About Medical History Medicatio…" at bounding box center [433, 215] width 866 height 328
click at [289, 126] on link "Visit History" at bounding box center [287, 126] width 42 height 13
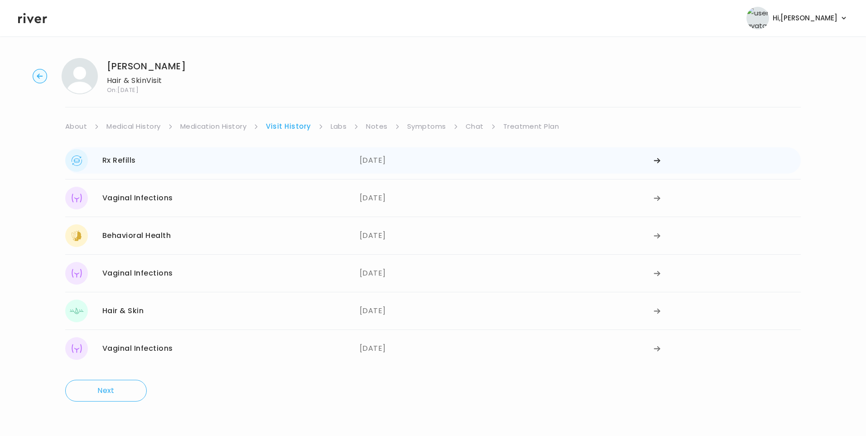
click at [136, 163] on div "Rx Refills 07/14/2025" at bounding box center [212, 160] width 294 height 23
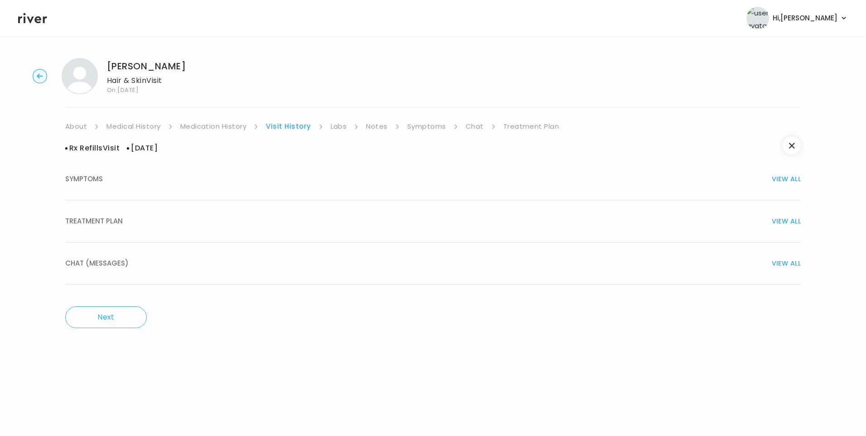
drag, startPoint x: 114, startPoint y: 225, endPoint x: 143, endPoint y: 228, distance: 29.7
click at [115, 225] on span "TREATMENT PLAN" at bounding box center [94, 221] width 58 height 13
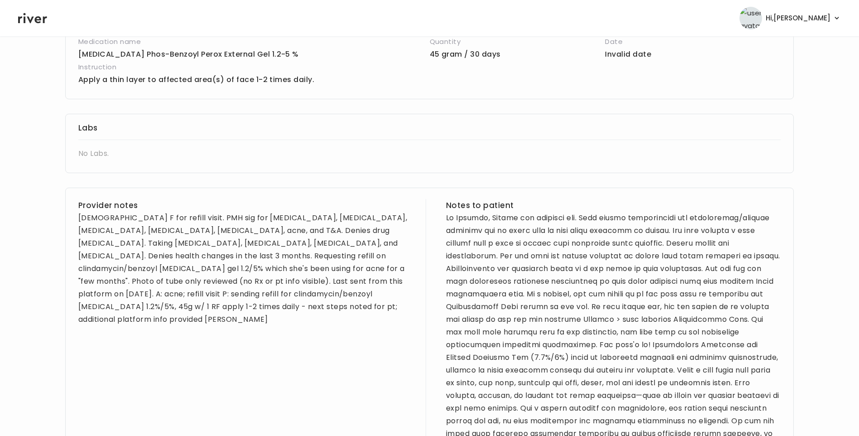
scroll to position [272, 0]
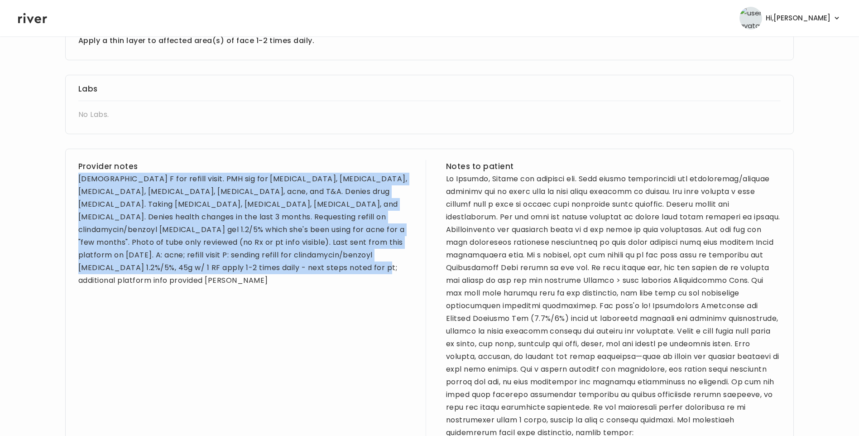
drag, startPoint x: 77, startPoint y: 177, endPoint x: 317, endPoint y: 270, distance: 257.5
click at [317, 270] on div "Provider notes 25 yo F for refill visit. PMH sig for depression, anxiety, low i…" at bounding box center [429, 370] width 729 height 443
copy div "25 yo F for refill visit. PMH sig for depression, anxiety, low iron, hypothyroi…"
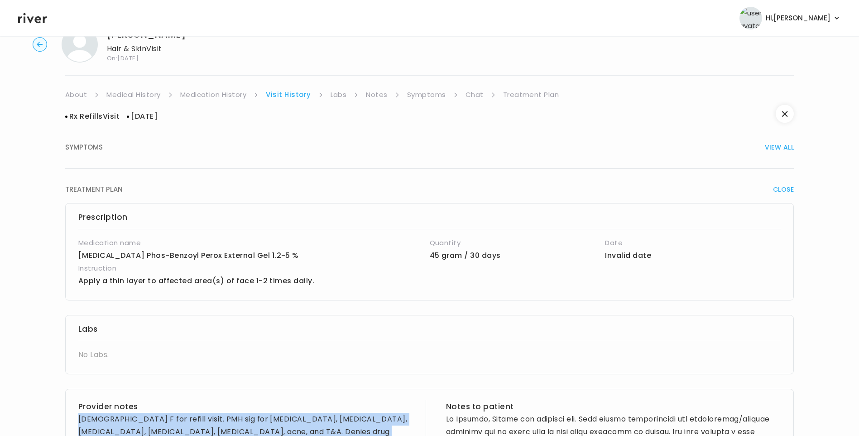
scroll to position [0, 0]
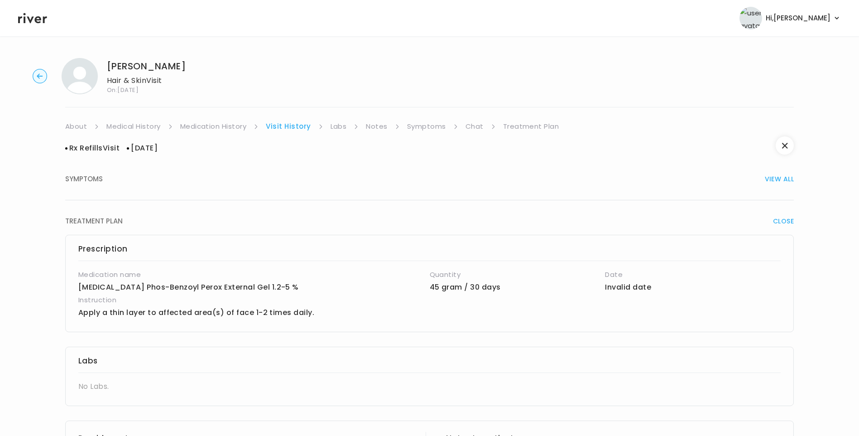
click at [146, 130] on link "Medical History" at bounding box center [133, 126] width 54 height 13
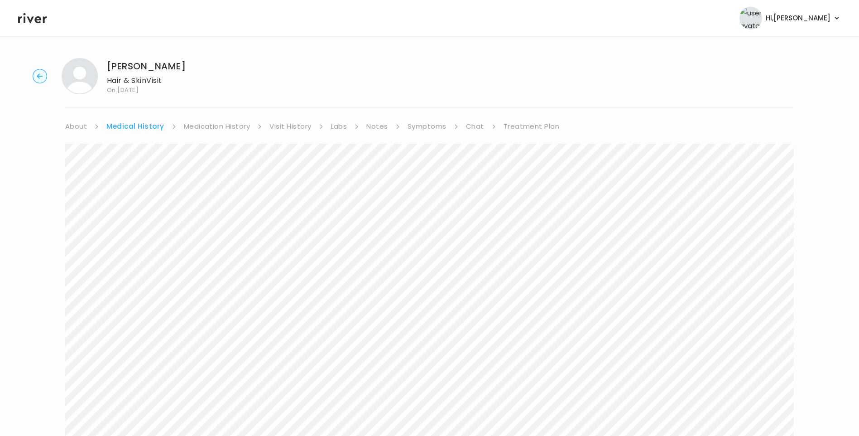
click at [214, 127] on link "Medication History" at bounding box center [217, 126] width 67 height 13
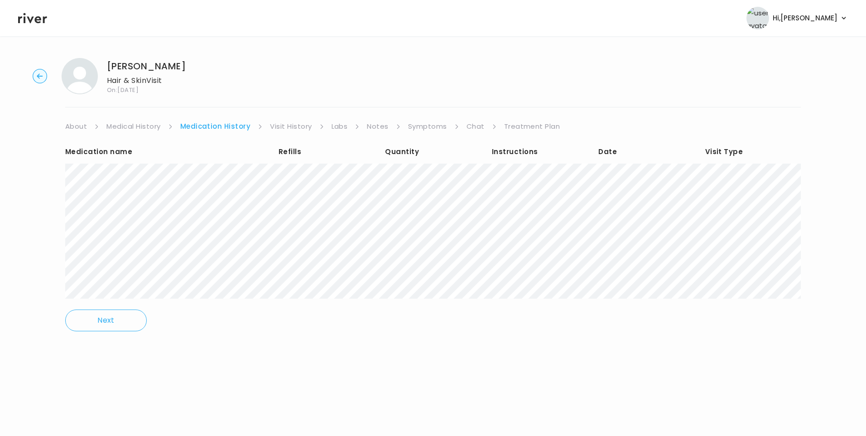
click at [292, 120] on link "Visit History" at bounding box center [291, 126] width 42 height 13
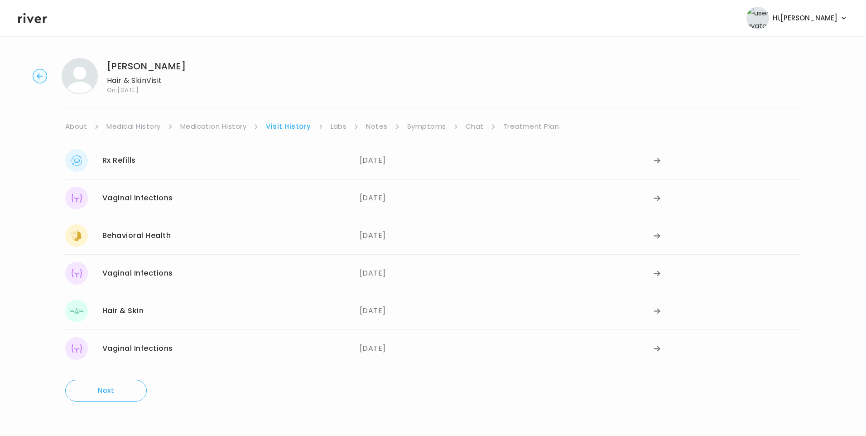
click at [422, 126] on link "Symptoms" at bounding box center [426, 126] width 39 height 13
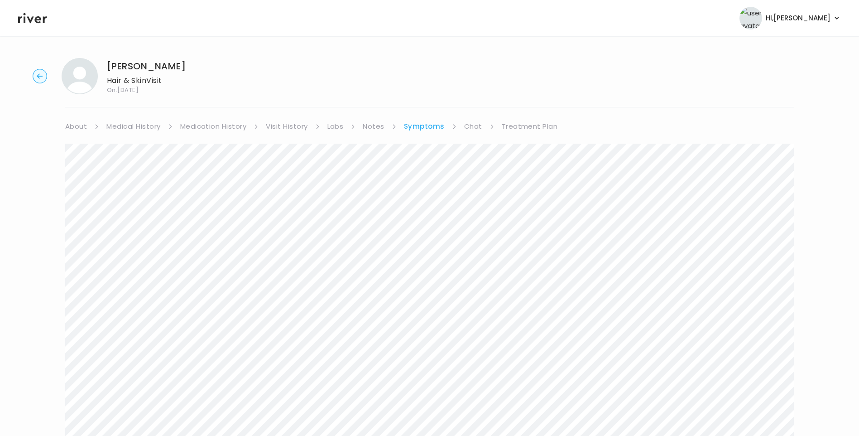
click at [218, 125] on link "Medication History" at bounding box center [213, 126] width 67 height 13
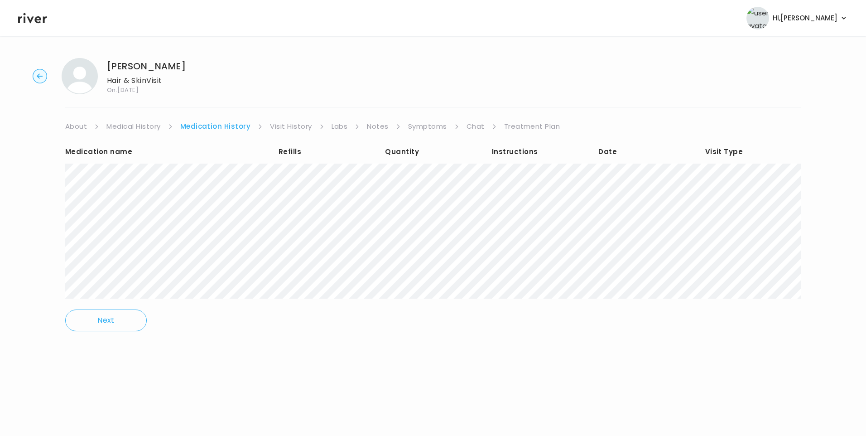
click at [474, 128] on link "Chat" at bounding box center [475, 126] width 18 height 13
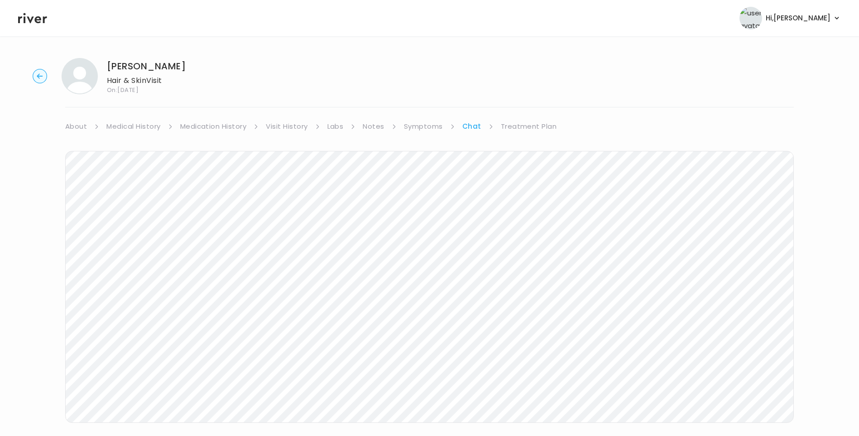
click at [78, 127] on link "About" at bounding box center [76, 126] width 22 height 13
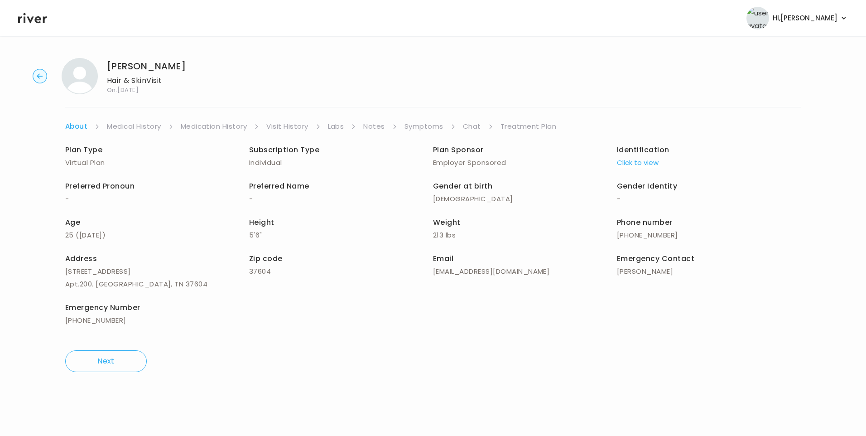
click at [469, 126] on link "Chat" at bounding box center [472, 126] width 18 height 13
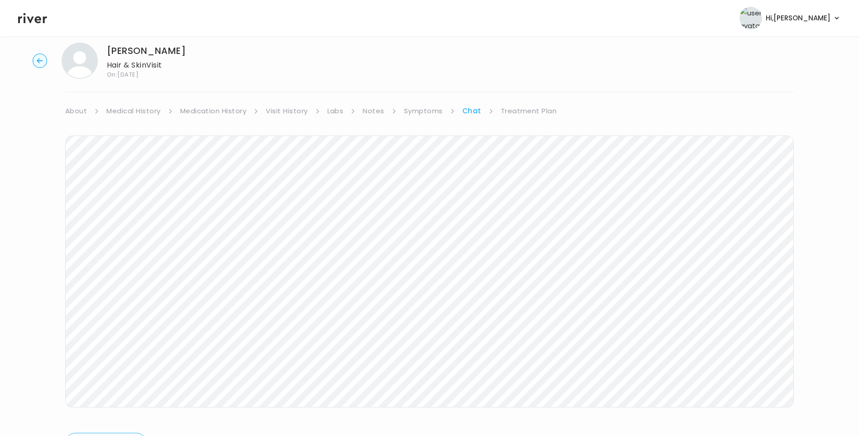
scroll to position [30, 0]
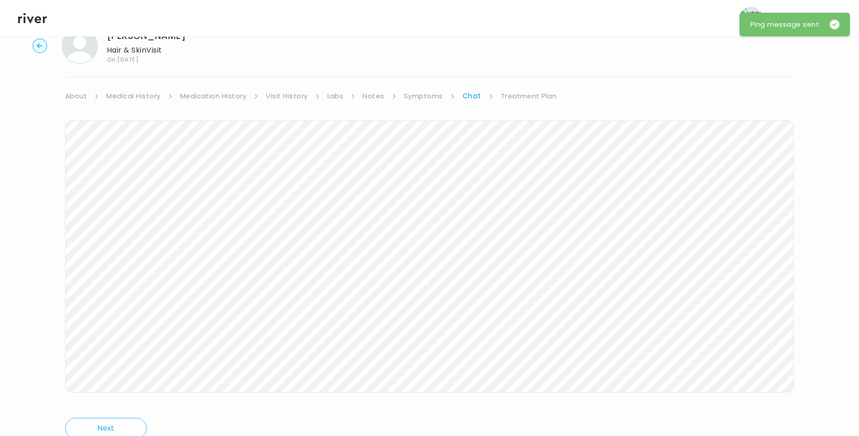
click at [516, 98] on link "Treatment Plan" at bounding box center [529, 96] width 56 height 13
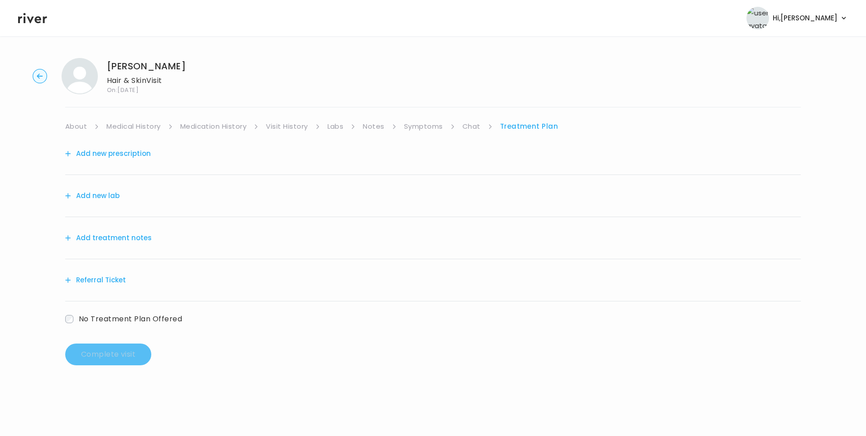
click at [142, 240] on button "Add treatment notes" at bounding box center [108, 237] width 86 height 13
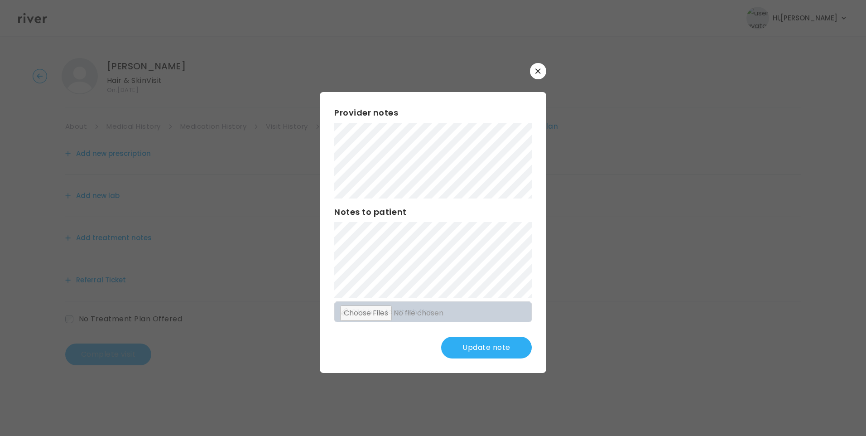
click at [499, 349] on button "Update note" at bounding box center [486, 347] width 91 height 22
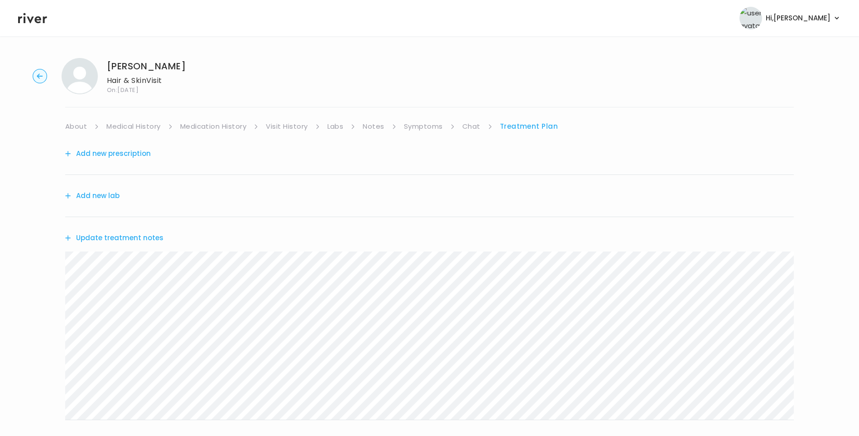
click at [155, 239] on button "Update treatment notes" at bounding box center [114, 237] width 98 height 13
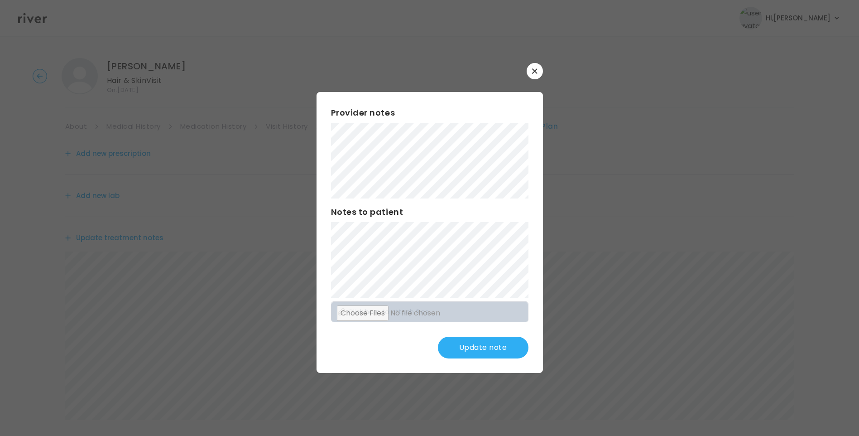
click at [489, 343] on button "Update note" at bounding box center [483, 347] width 91 height 22
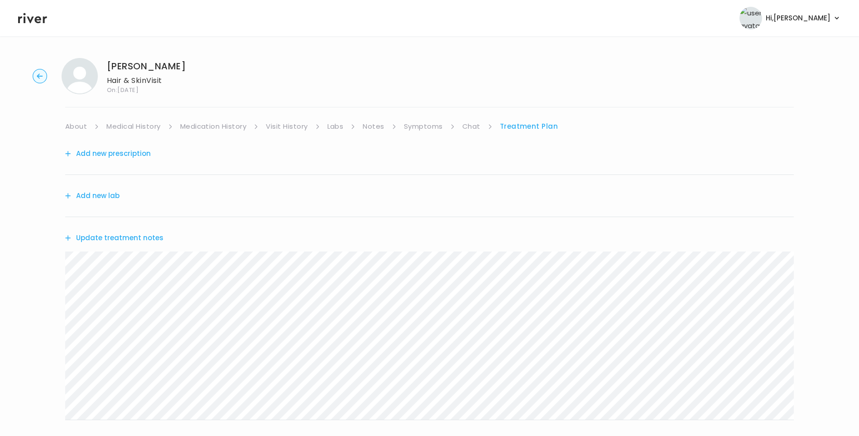
click at [472, 129] on link "Chat" at bounding box center [471, 126] width 18 height 13
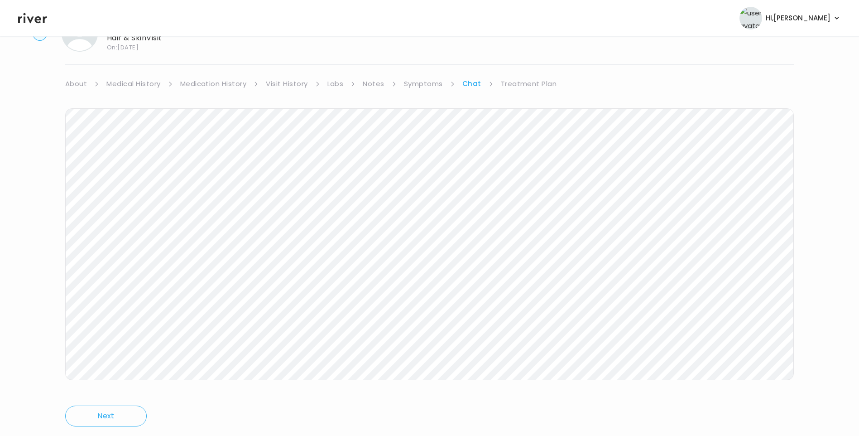
scroll to position [67, 0]
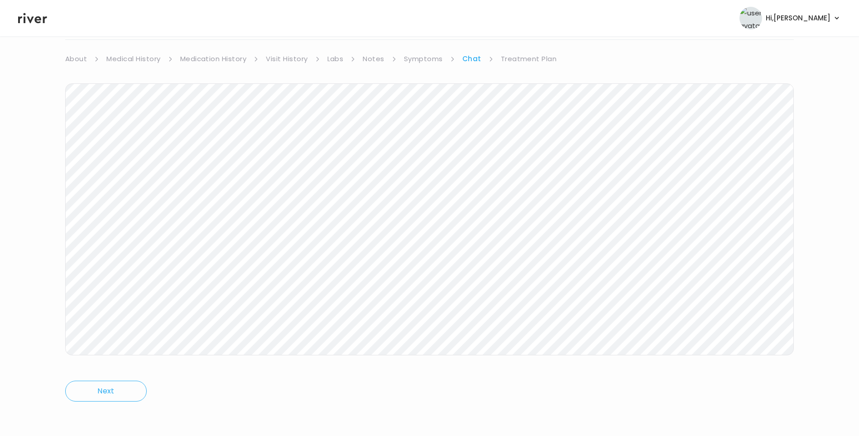
click at [42, 21] on icon at bounding box center [32, 18] width 29 height 14
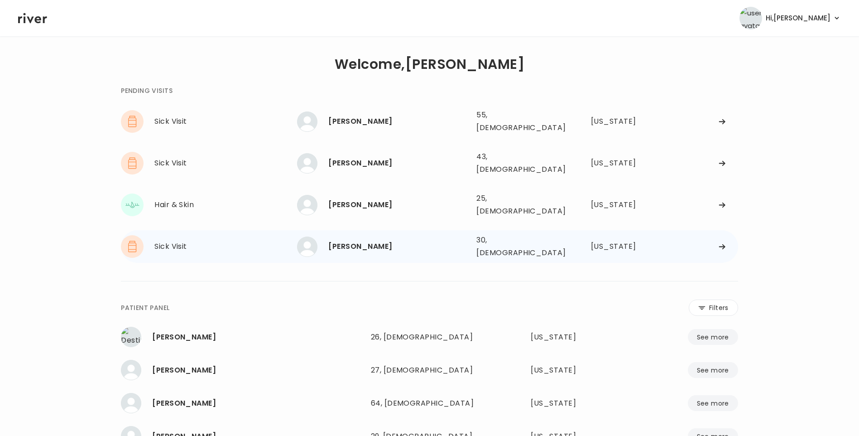
click at [398, 240] on div "[PERSON_NAME]" at bounding box center [398, 246] width 141 height 13
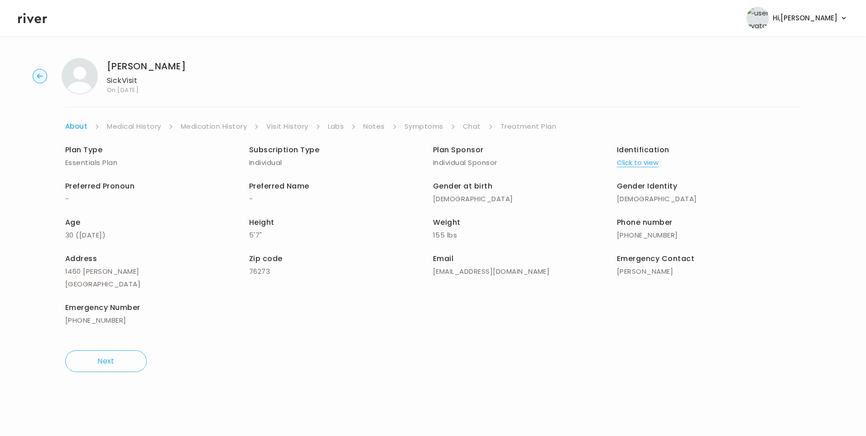
click at [469, 127] on link "Chat" at bounding box center [472, 126] width 18 height 13
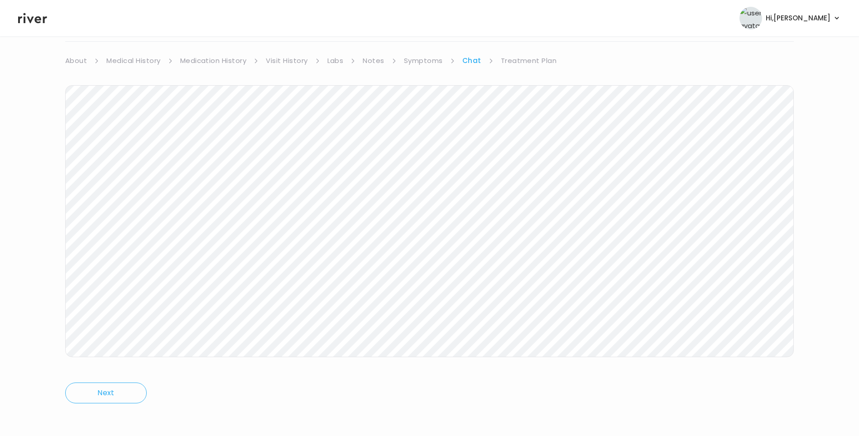
scroll to position [67, 0]
click at [42, 15] on icon at bounding box center [32, 18] width 29 height 14
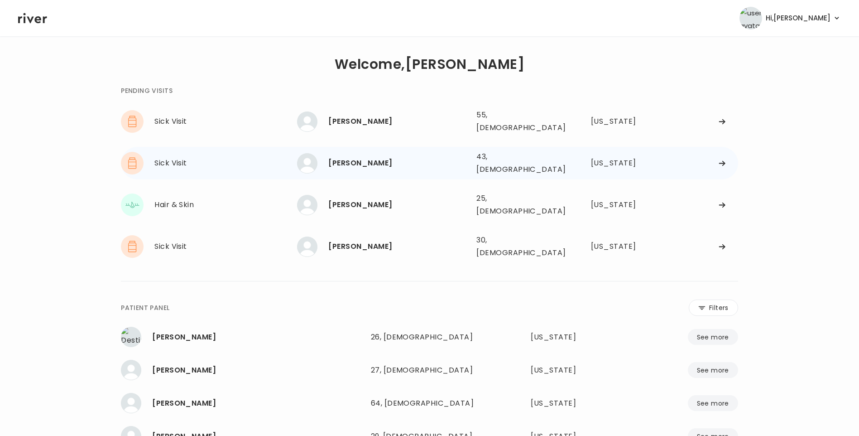
click at [368, 159] on div "EUGENIA DAVIS" at bounding box center [398, 163] width 141 height 13
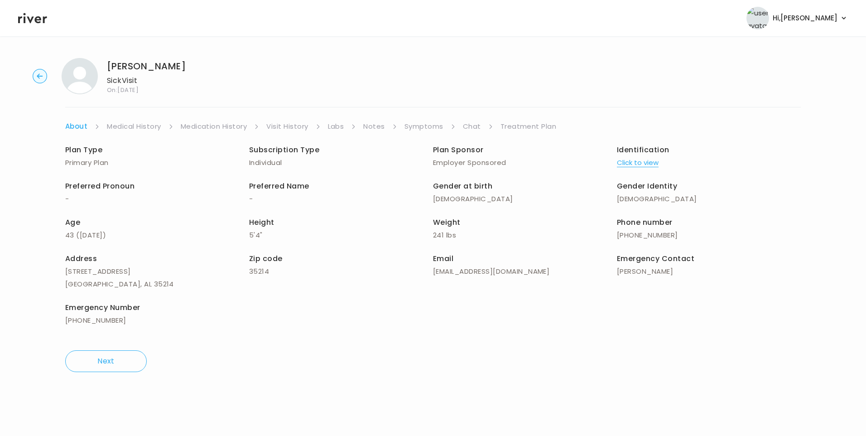
click at [418, 128] on link "Symptoms" at bounding box center [423, 126] width 39 height 13
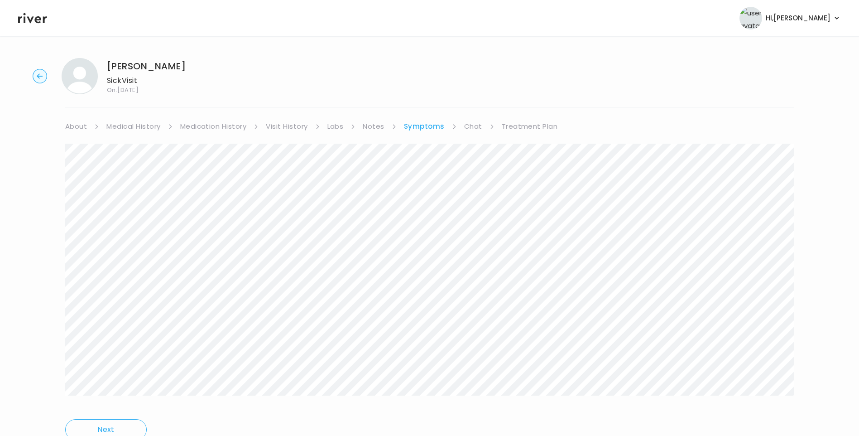
click at [286, 127] on link "Visit History" at bounding box center [287, 126] width 42 height 13
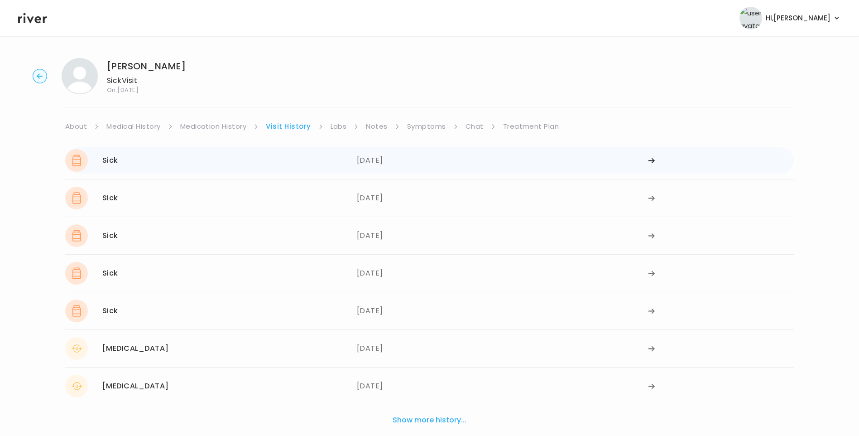
click at [391, 168] on div "08/26/2024" at bounding box center [503, 160] width 292 height 23
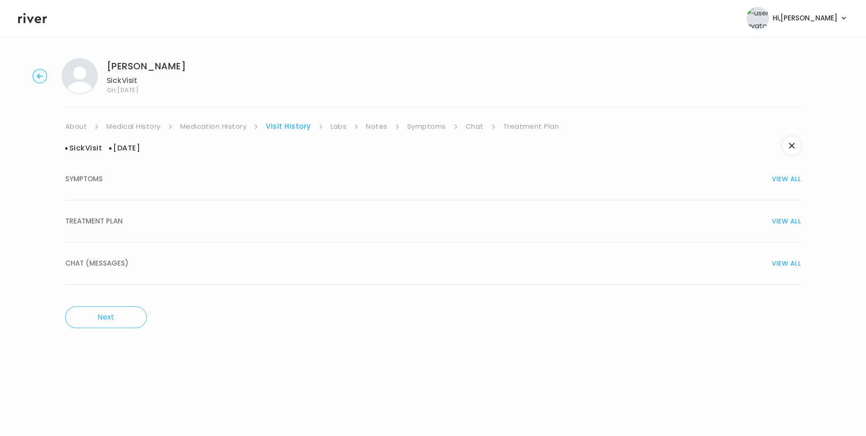
drag, startPoint x: 110, startPoint y: 226, endPoint x: 133, endPoint y: 236, distance: 24.9
click at [111, 226] on span "TREATMENT PLAN" at bounding box center [94, 221] width 58 height 13
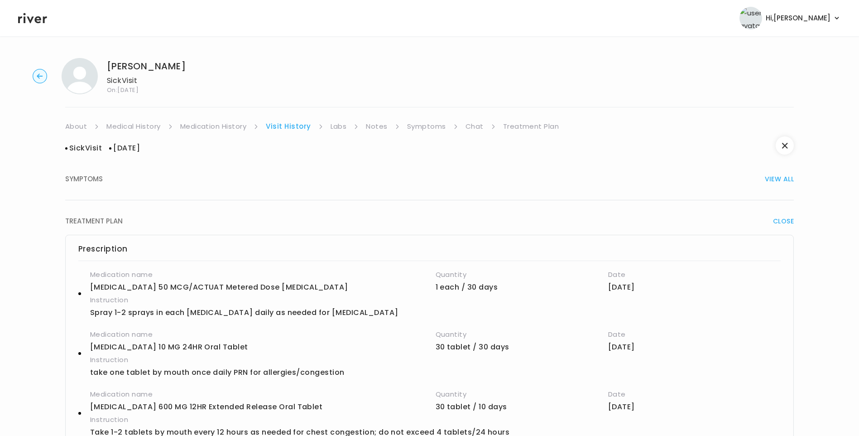
click at [225, 127] on link "Medication History" at bounding box center [213, 126] width 67 height 13
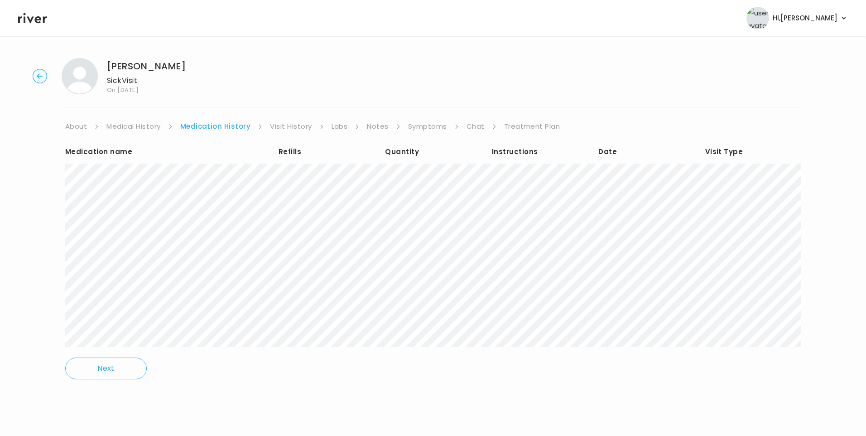
click at [294, 128] on link "Visit History" at bounding box center [291, 126] width 42 height 13
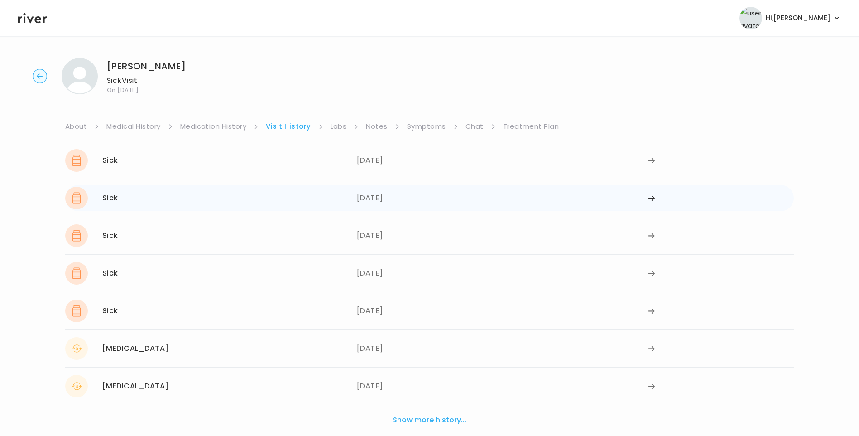
click at [293, 200] on div "Sick 08/26/2024" at bounding box center [211, 198] width 292 height 23
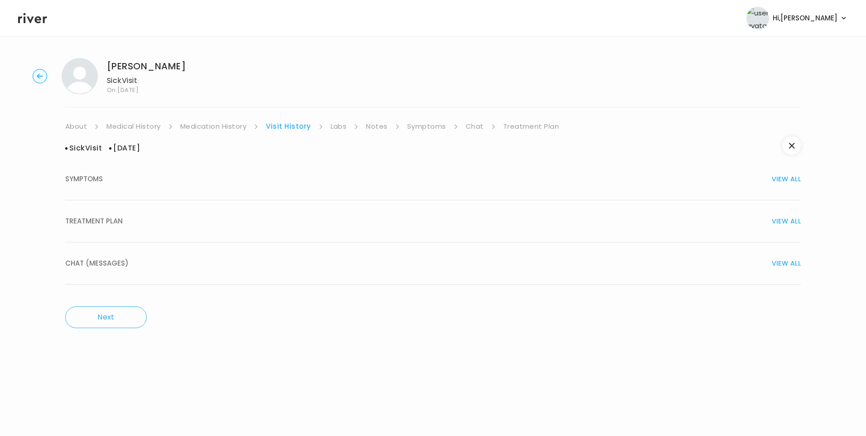
click at [120, 227] on span "TREATMENT PLAN" at bounding box center [94, 221] width 58 height 13
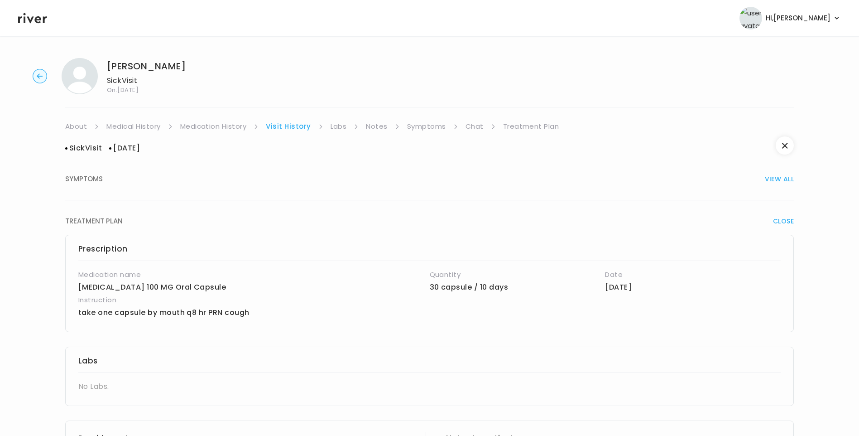
click at [379, 125] on link "Notes" at bounding box center [376, 126] width 21 height 13
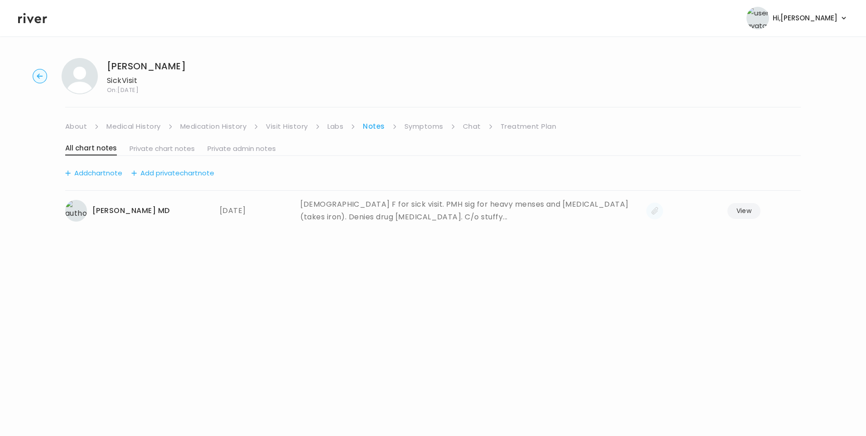
click at [287, 128] on link "Visit History" at bounding box center [287, 126] width 42 height 13
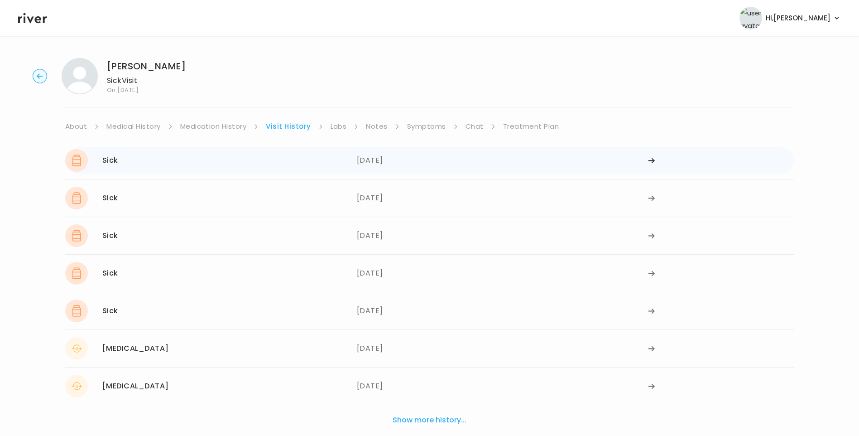
click at [270, 170] on div "Sick 08/26/2024" at bounding box center [211, 160] width 292 height 23
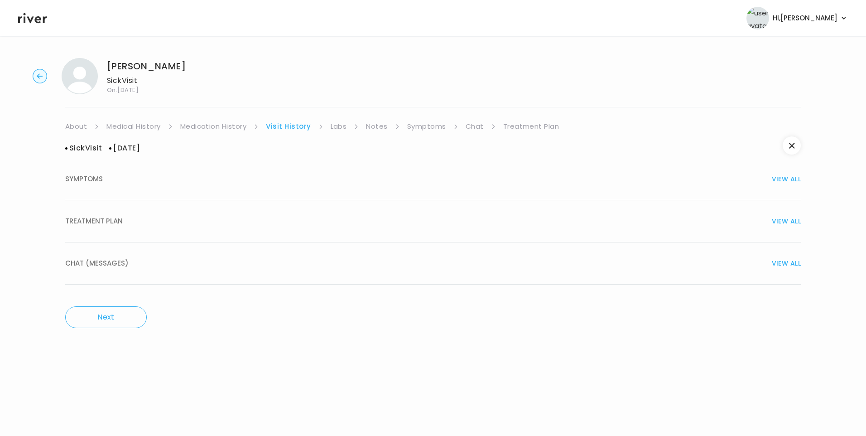
click at [130, 227] on button "TREATMENT PLAN VIEW ALL" at bounding box center [432, 221] width 735 height 42
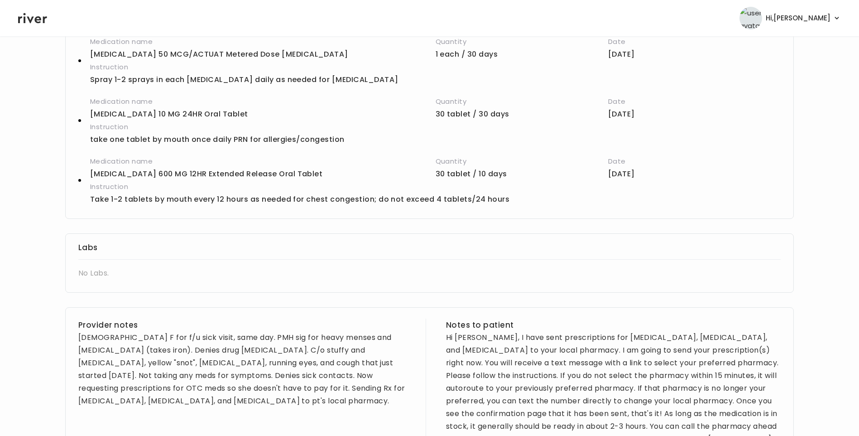
scroll to position [362, 0]
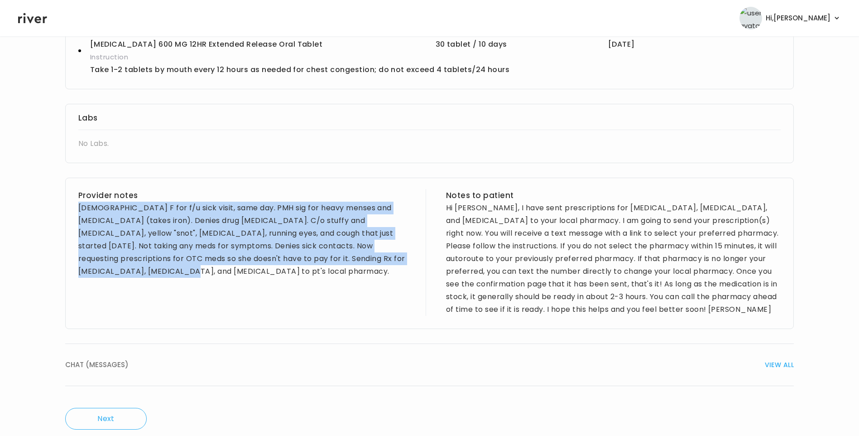
drag, startPoint x: 78, startPoint y: 206, endPoint x: 374, endPoint y: 256, distance: 300.7
click at [374, 256] on div "Provider notes 42 yo F for f/u sick visit, same day. PMH sig for heavy menses a…" at bounding box center [429, 253] width 729 height 151
drag, startPoint x: 374, startPoint y: 256, endPoint x: 349, endPoint y: 234, distance: 34.0
copy div "42 yo F for f/u sick visit, same day. PMH sig for heavy menses and low iron (ta…"
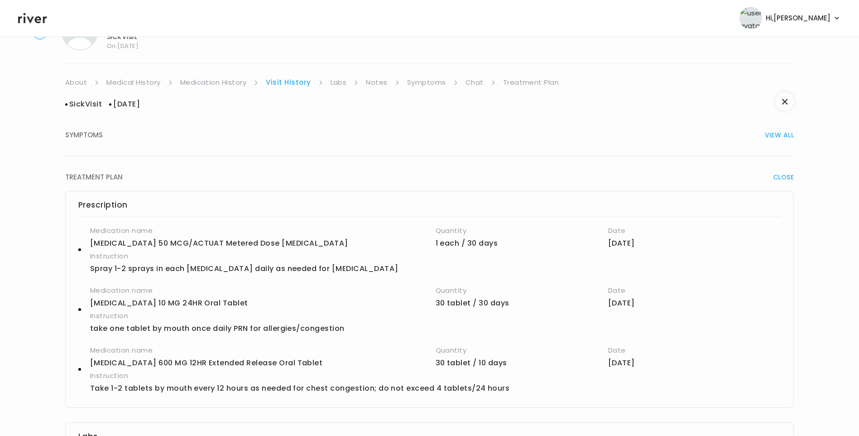
scroll to position [0, 0]
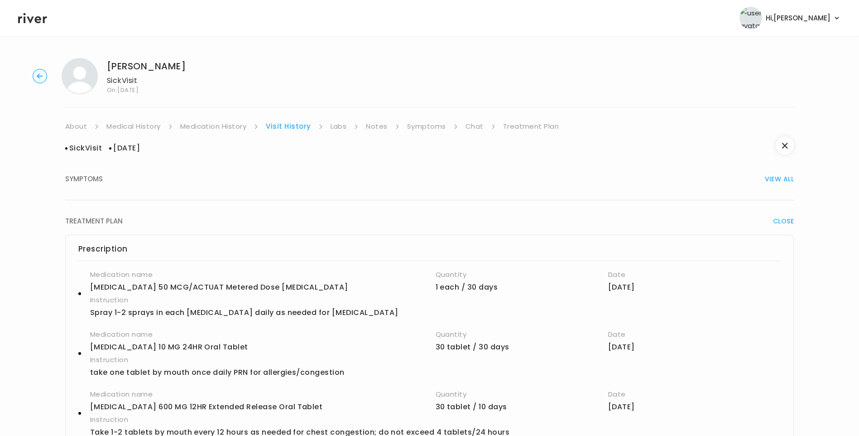
click at [535, 124] on link "Treatment Plan" at bounding box center [531, 126] width 56 height 13
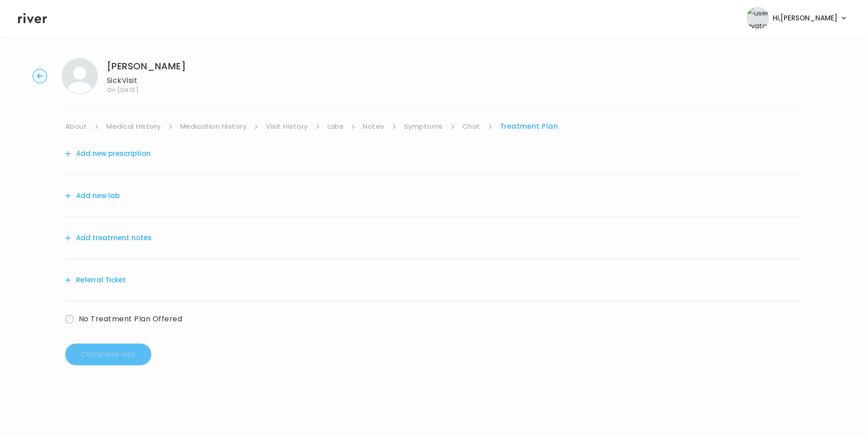
click at [135, 238] on button "Add treatment notes" at bounding box center [108, 237] width 86 height 13
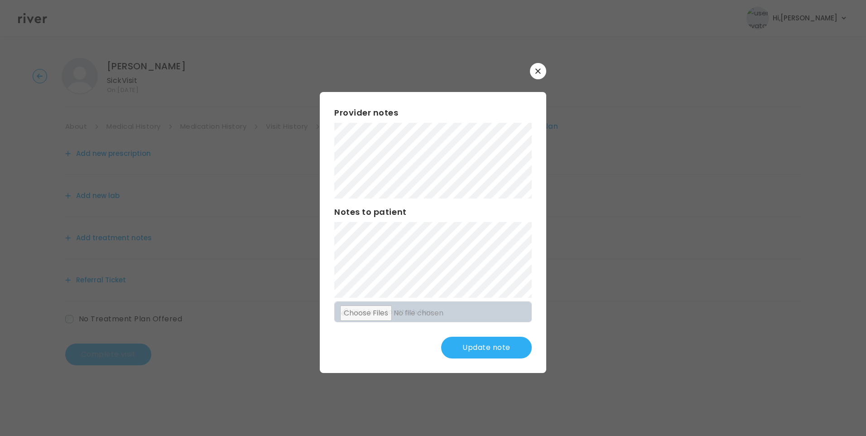
click at [507, 341] on button "Update note" at bounding box center [486, 347] width 91 height 22
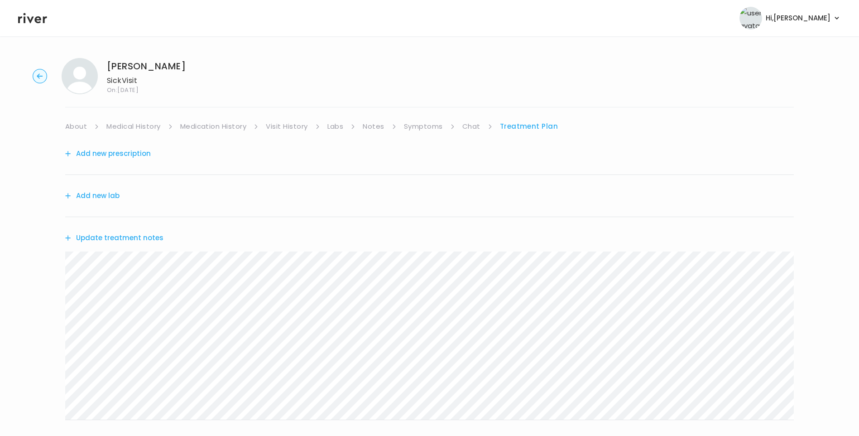
drag, startPoint x: 136, startPoint y: 121, endPoint x: 141, endPoint y: 125, distance: 6.5
click at [137, 122] on link "Medical History" at bounding box center [133, 126] width 54 height 13
click at [274, 124] on link "Visit History" at bounding box center [290, 126] width 42 height 13
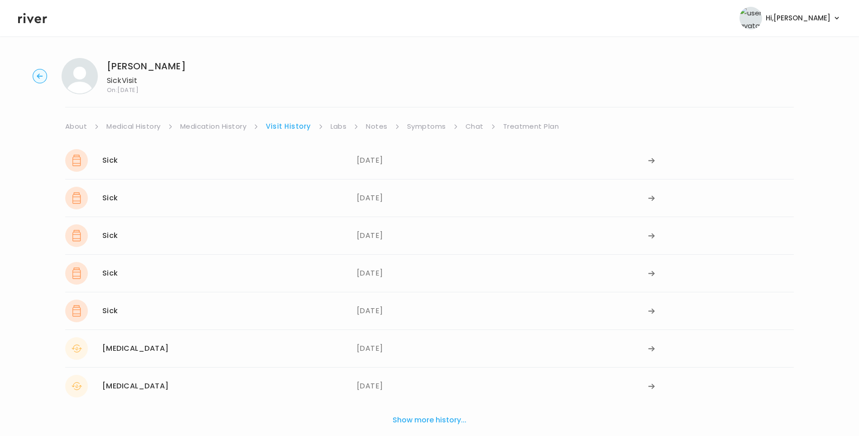
click at [226, 124] on link "Medication History" at bounding box center [213, 126] width 67 height 13
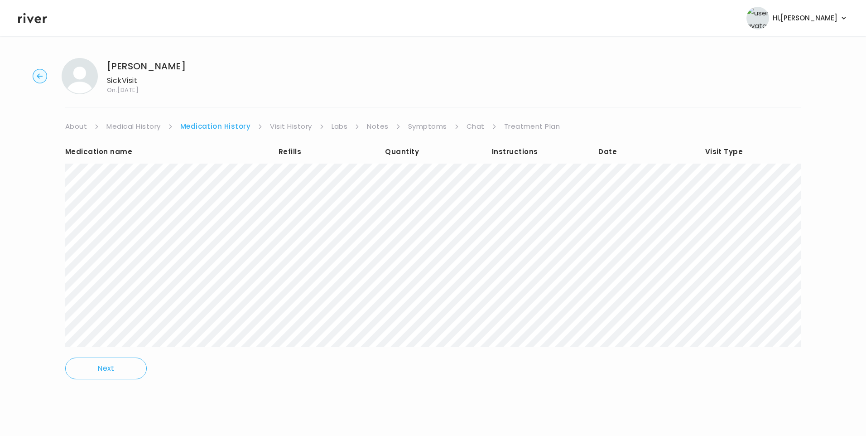
click at [293, 127] on link "Visit History" at bounding box center [291, 126] width 42 height 13
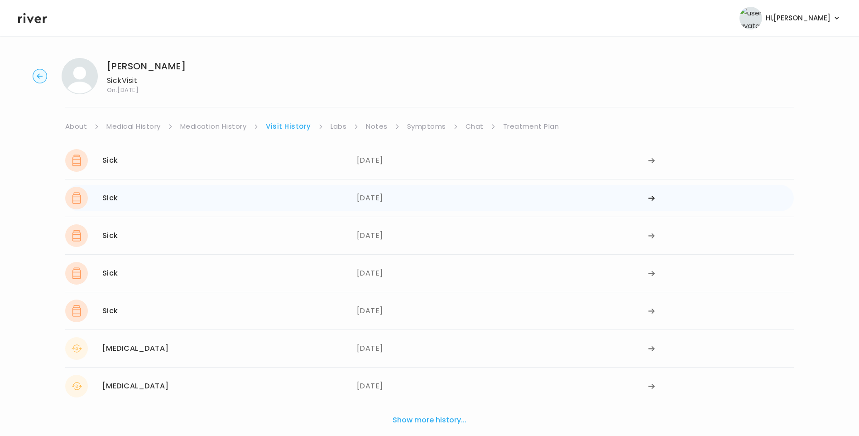
click at [331, 197] on div "Sick 08/26/2024" at bounding box center [211, 198] width 292 height 23
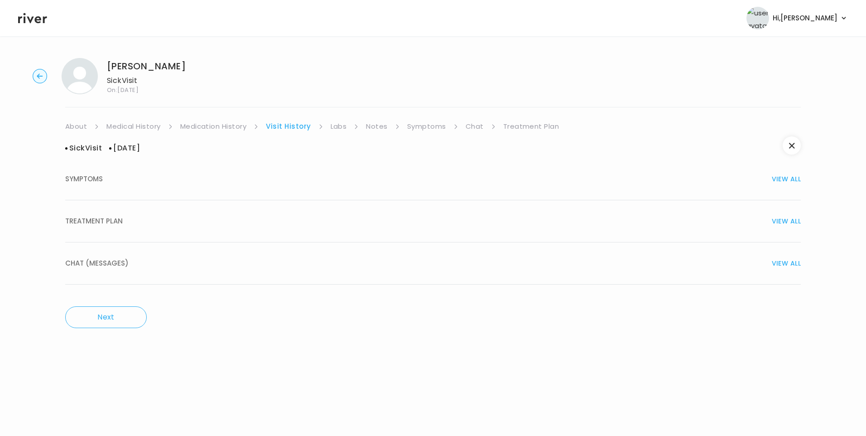
click at [141, 222] on div "TREATMENT PLAN VIEW ALL" at bounding box center [432, 221] width 735 height 13
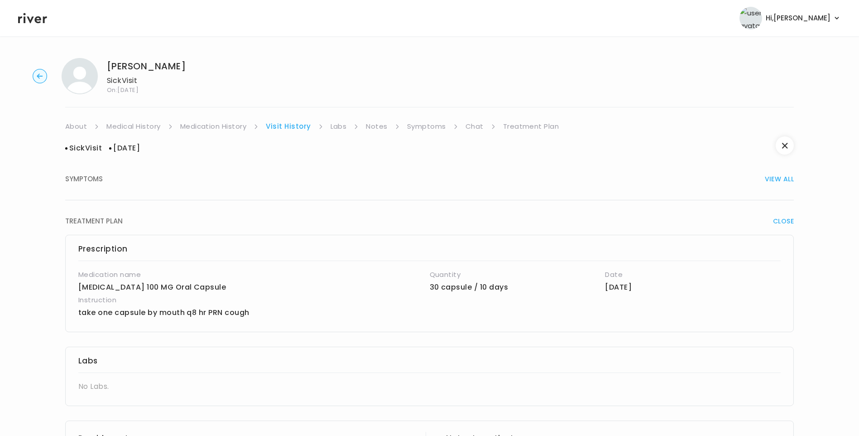
drag, startPoint x: 135, startPoint y: 169, endPoint x: 140, endPoint y: 173, distance: 6.4
click at [136, 169] on button "SYMPTOMS VIEW ALL" at bounding box center [429, 179] width 729 height 42
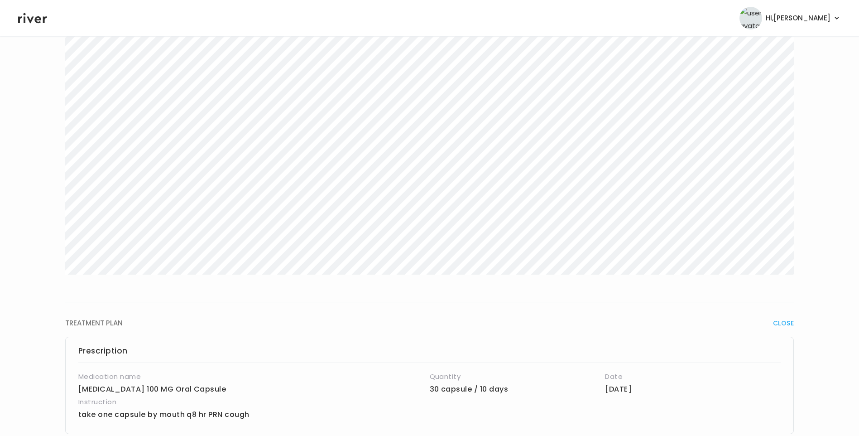
scroll to position [45, 0]
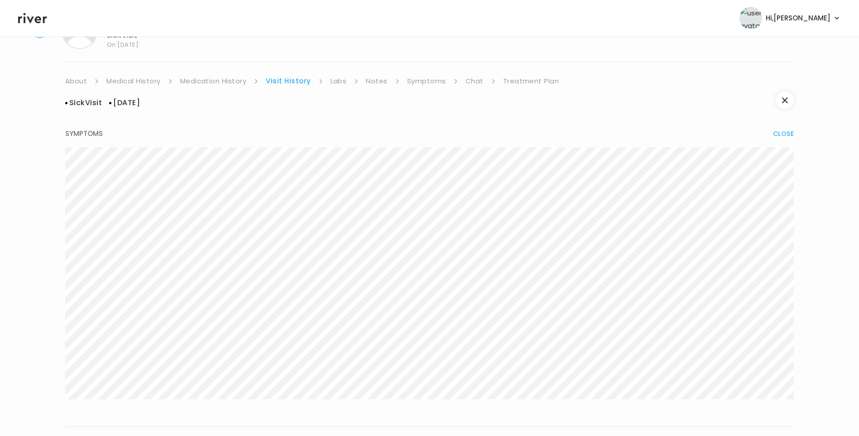
drag, startPoint x: 426, startPoint y: 81, endPoint x: 433, endPoint y: 83, distance: 7.6
click at [427, 82] on link "Symptoms" at bounding box center [426, 81] width 39 height 13
drag, startPoint x: 291, startPoint y: 88, endPoint x: 295, endPoint y: 93, distance: 6.5
click at [292, 89] on link "Visit History" at bounding box center [287, 88] width 42 height 13
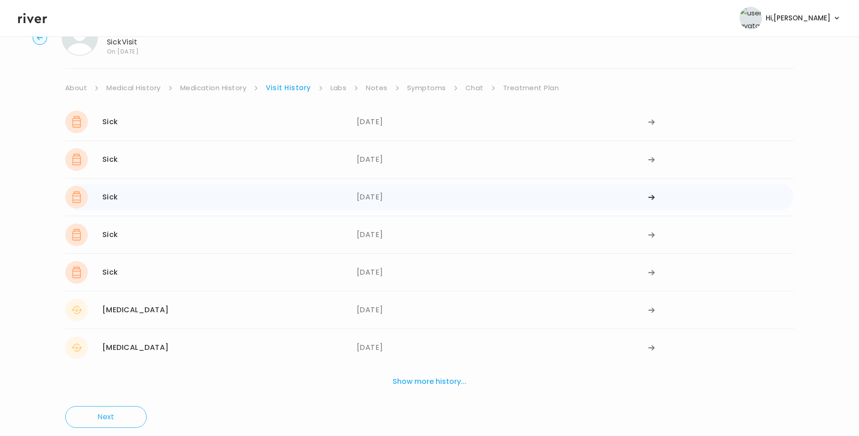
click at [215, 198] on div "Sick 08/08/2024" at bounding box center [211, 197] width 292 height 23
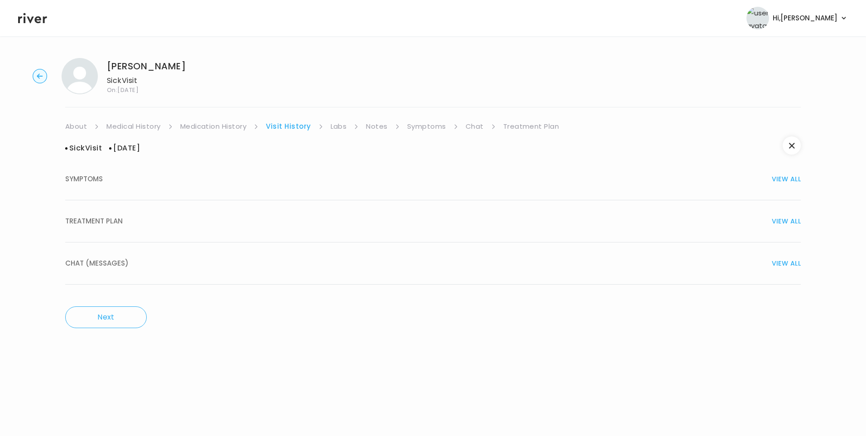
click at [139, 227] on div "TREATMENT PLAN VIEW ALL" at bounding box center [432, 221] width 735 height 13
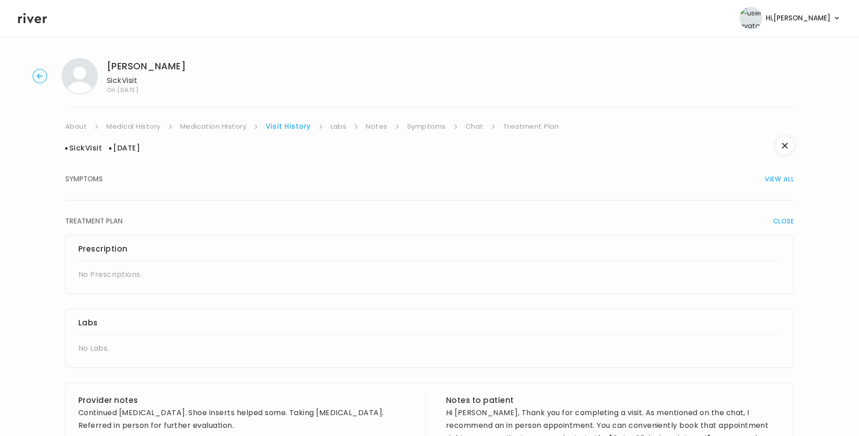
click at [218, 124] on link "Medication History" at bounding box center [213, 126] width 67 height 13
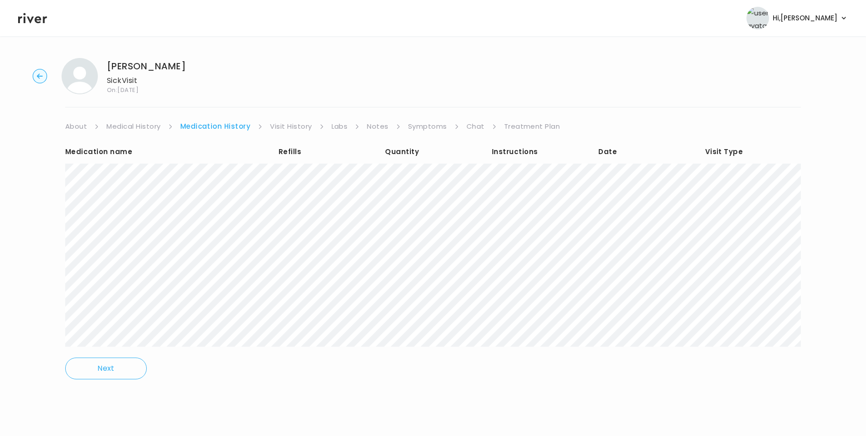
drag, startPoint x: 295, startPoint y: 126, endPoint x: 300, endPoint y: 129, distance: 5.7
click at [296, 127] on link "Visit History" at bounding box center [291, 126] width 42 height 13
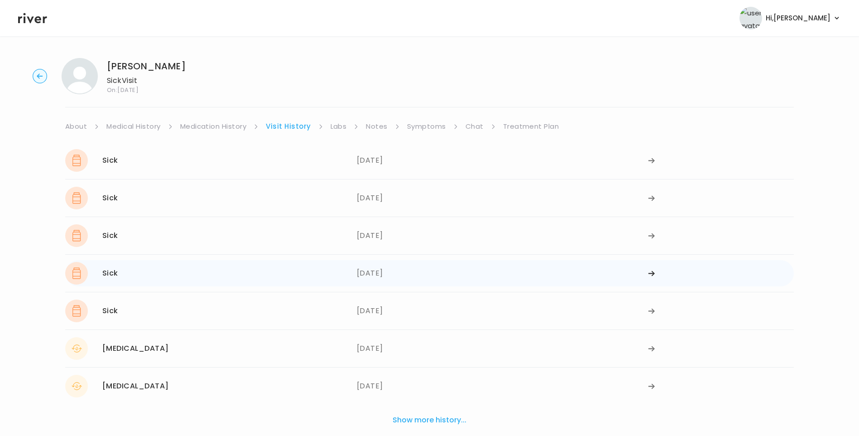
click at [186, 278] on div "Sick 08/07/2024" at bounding box center [211, 273] width 292 height 23
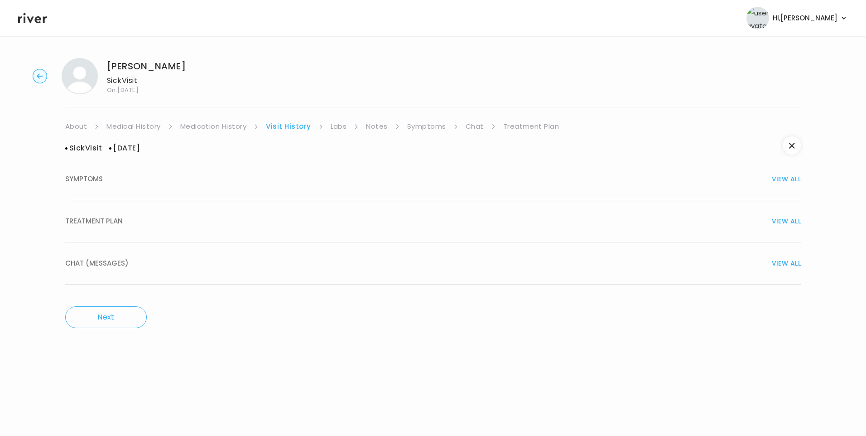
click at [116, 226] on span "TREATMENT PLAN" at bounding box center [94, 221] width 58 height 13
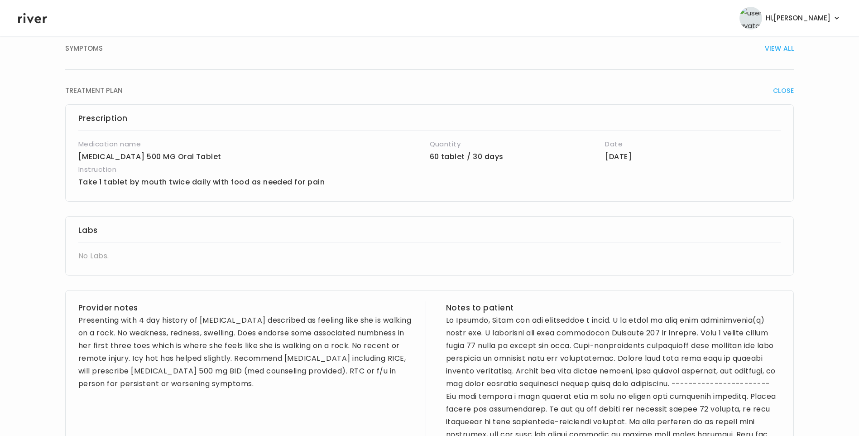
scroll to position [45, 0]
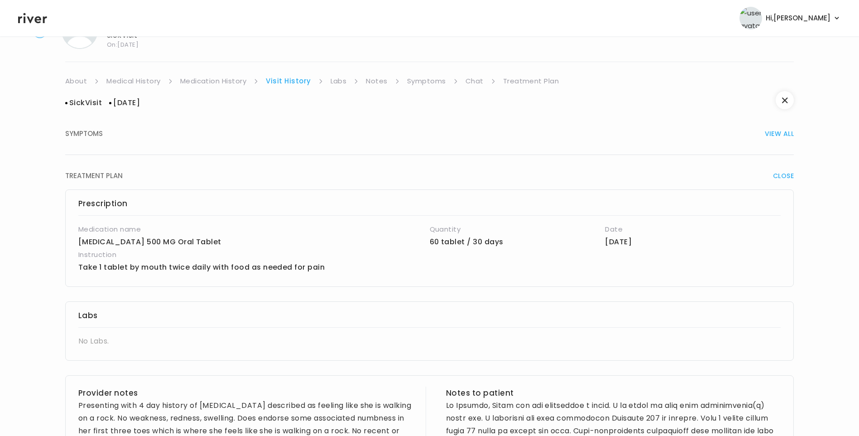
click at [237, 82] on link "Medication History" at bounding box center [213, 81] width 67 height 13
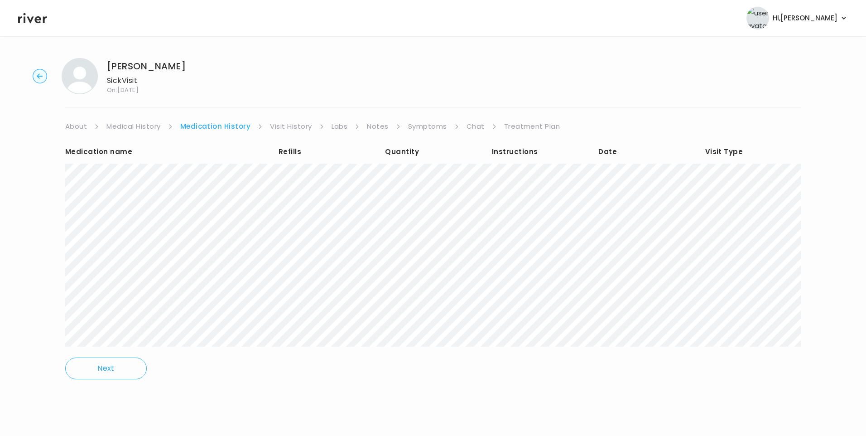
click at [288, 126] on link "Visit History" at bounding box center [291, 126] width 42 height 13
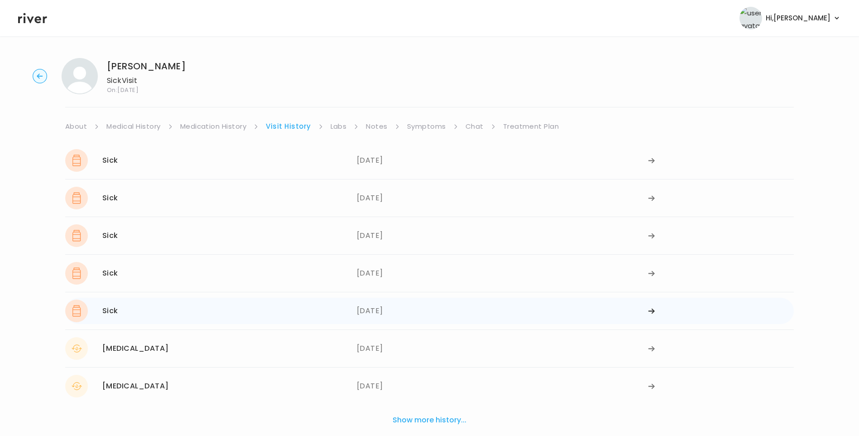
click at [158, 304] on div "Sick 04/24/2024" at bounding box center [211, 310] width 292 height 23
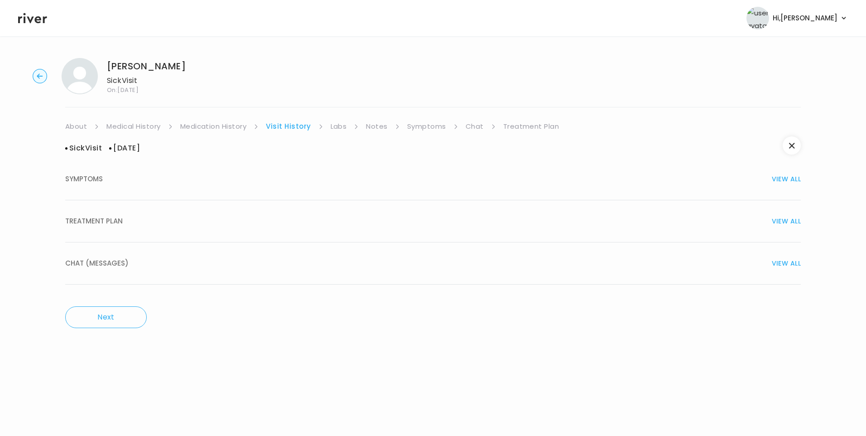
click at [138, 227] on button "TREATMENT PLAN VIEW ALL" at bounding box center [432, 221] width 735 height 42
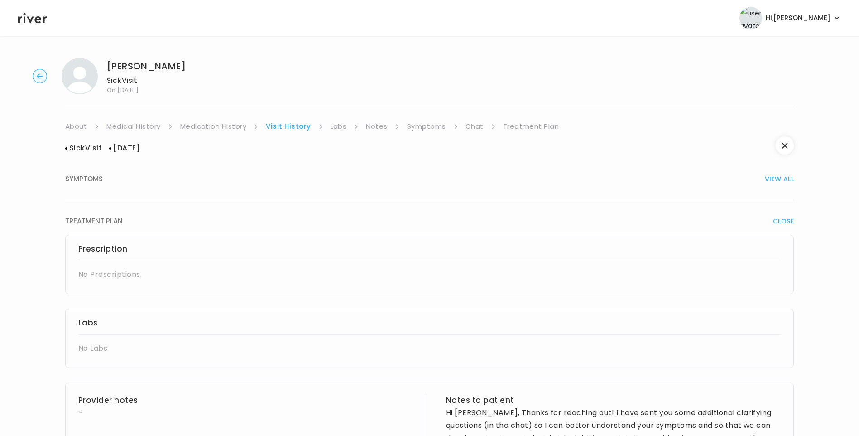
click at [332, 126] on link "Labs" at bounding box center [339, 126] width 16 height 13
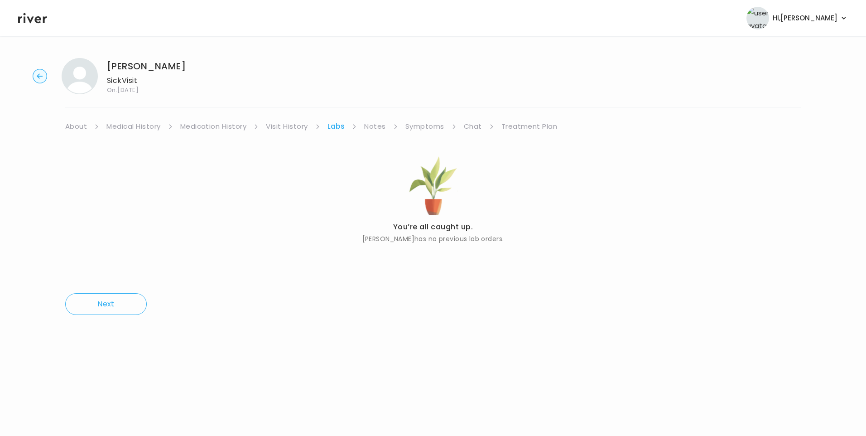
click at [372, 127] on link "Notes" at bounding box center [374, 126] width 21 height 13
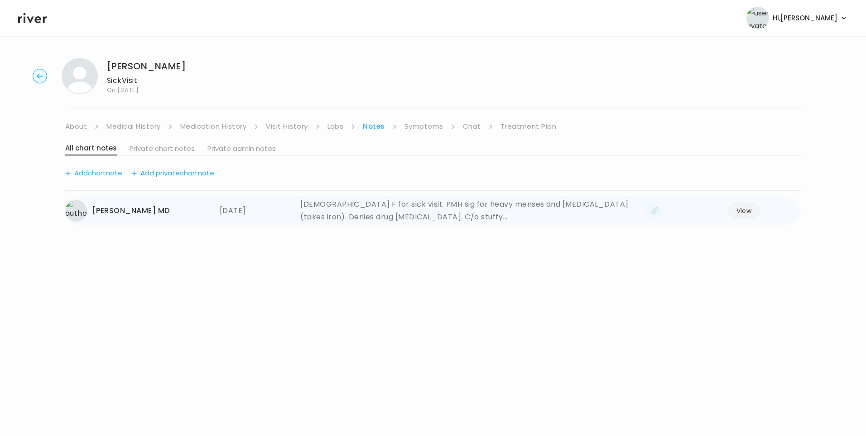
click at [349, 212] on div "42 yo F for sick visit. PMH sig for heavy menses and low iron (takes iron). Den…" at bounding box center [469, 210] width 339 height 25
click at [744, 210] on button "View" at bounding box center [744, 211] width 34 height 16
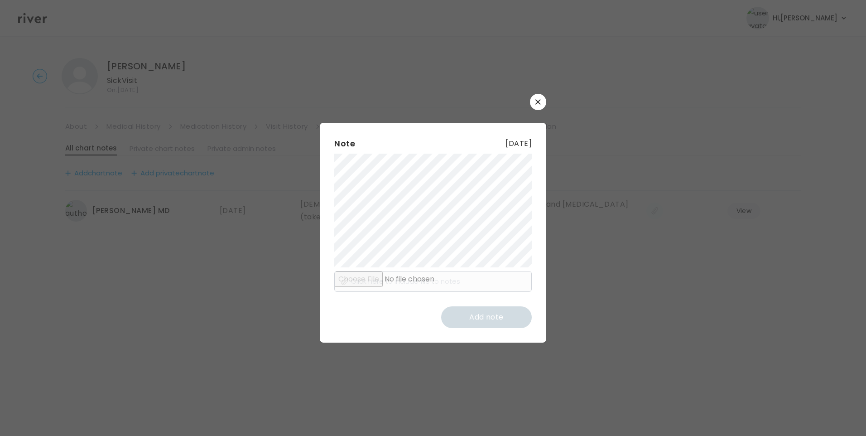
click at [535, 105] on button "button" at bounding box center [538, 102] width 16 height 16
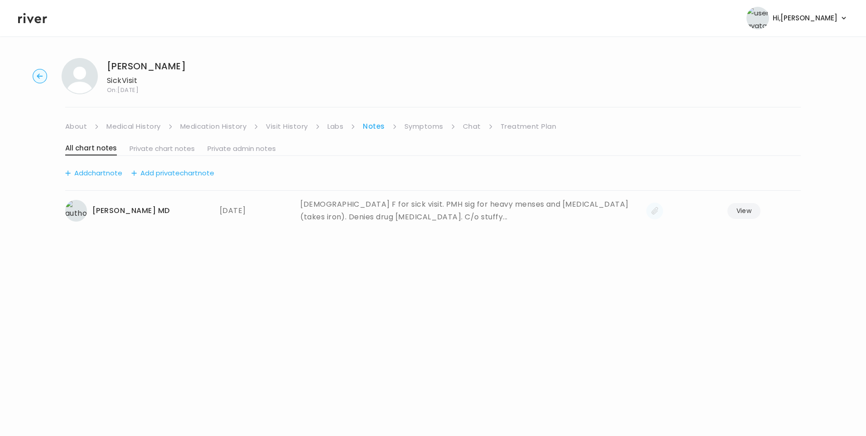
click at [523, 125] on link "Treatment Plan" at bounding box center [528, 126] width 56 height 13
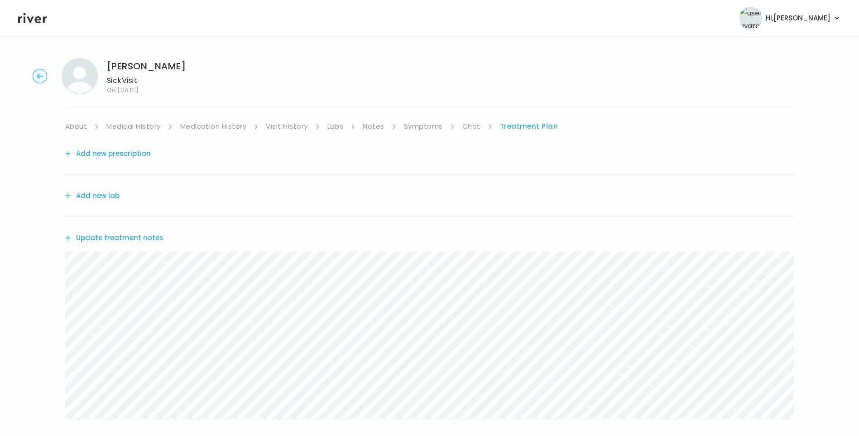
click at [118, 240] on button "Update treatment notes" at bounding box center [114, 237] width 98 height 13
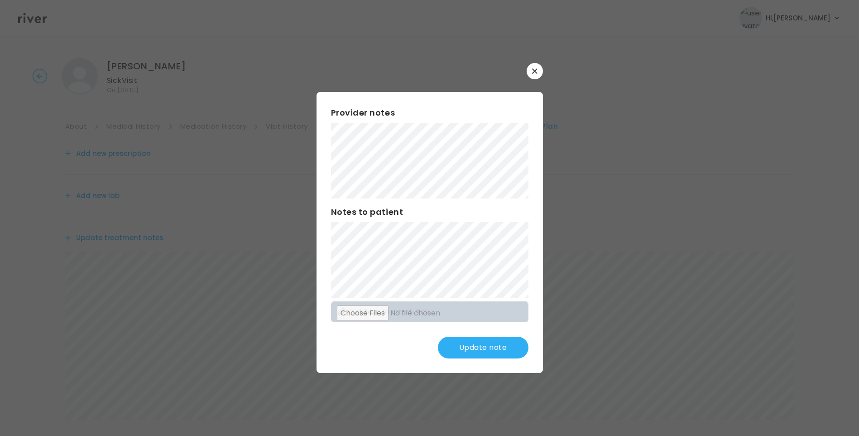
click at [490, 353] on button "Update note" at bounding box center [483, 347] width 91 height 22
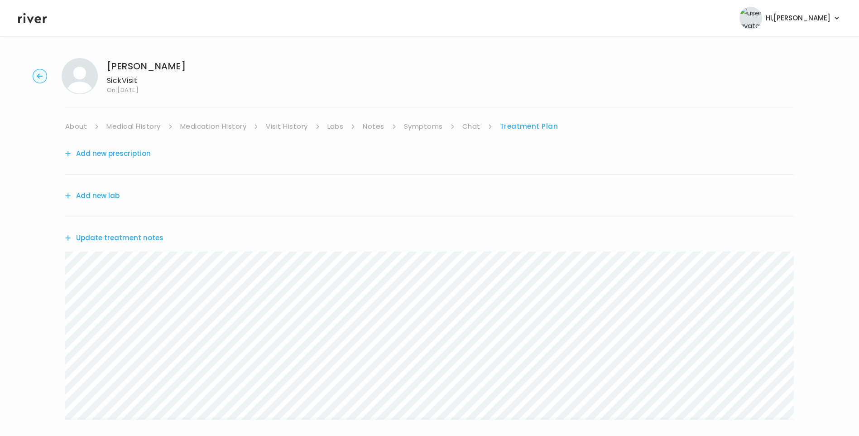
click at [432, 128] on link "Symptoms" at bounding box center [423, 126] width 39 height 13
click at [528, 128] on link "Treatment Plan" at bounding box center [530, 126] width 56 height 13
click at [145, 236] on button "Update treatment notes" at bounding box center [114, 237] width 98 height 13
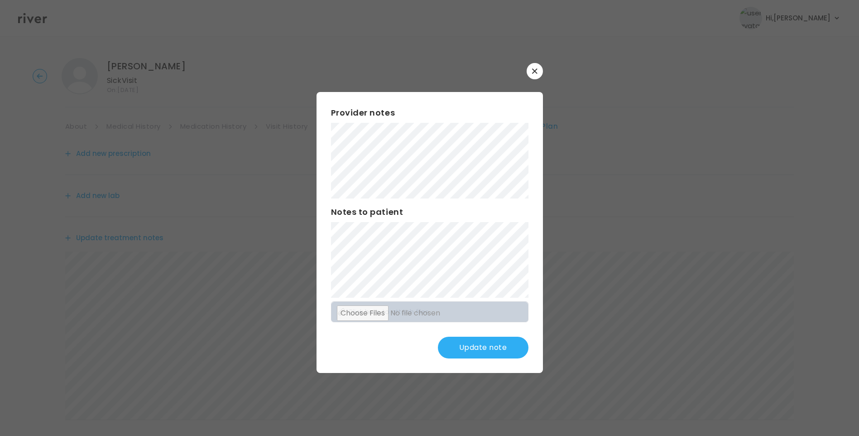
click at [472, 344] on button "Update note" at bounding box center [483, 347] width 91 height 22
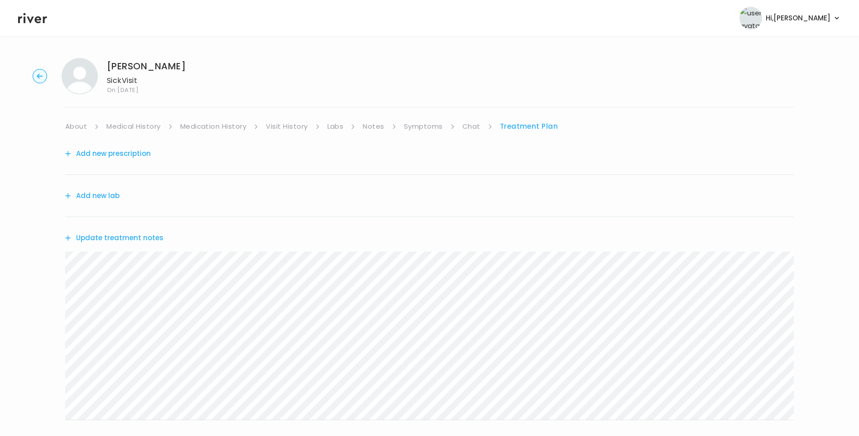
click at [128, 235] on button "Update treatment notes" at bounding box center [114, 237] width 98 height 13
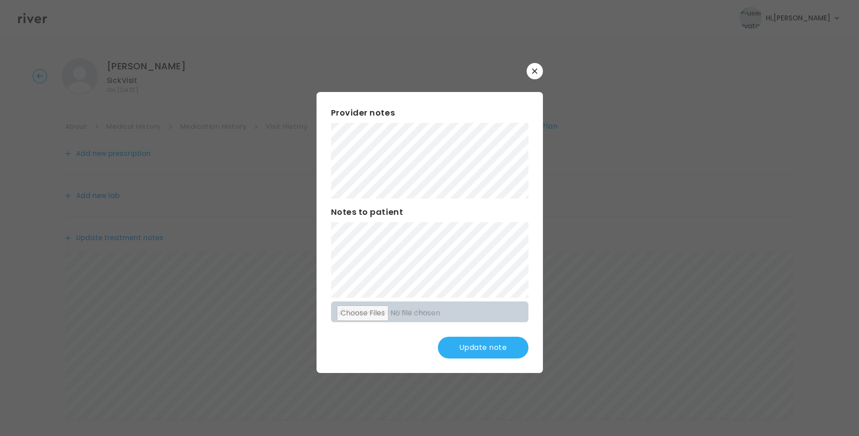
click at [490, 344] on button "Update note" at bounding box center [483, 347] width 91 height 22
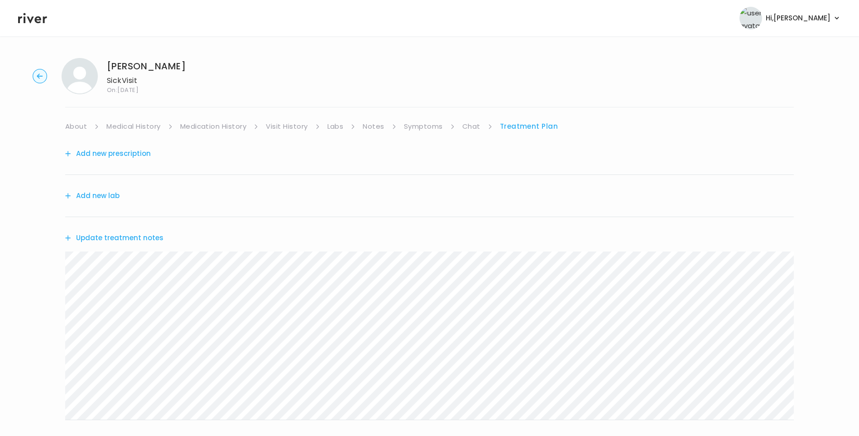
click at [149, 239] on button "Update treatment notes" at bounding box center [114, 237] width 98 height 13
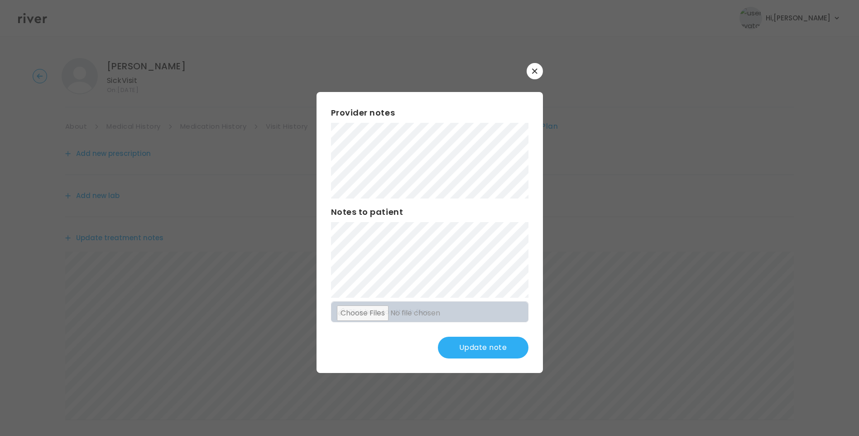
click at [485, 353] on button "Update note" at bounding box center [483, 347] width 91 height 22
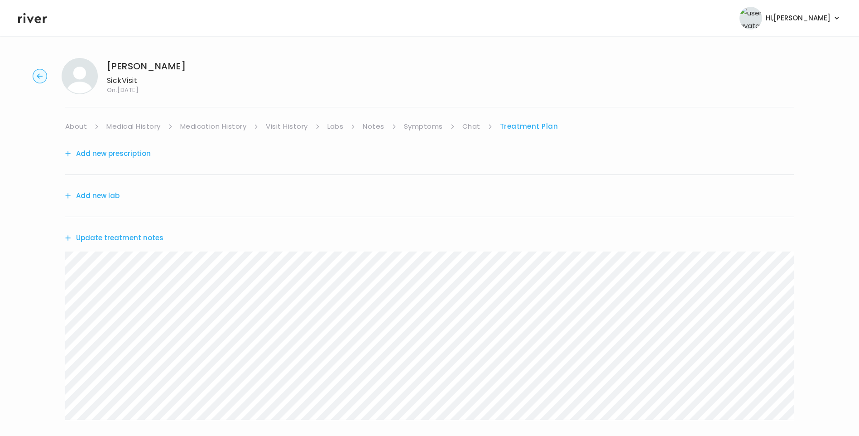
click at [155, 237] on button "Update treatment notes" at bounding box center [114, 237] width 98 height 13
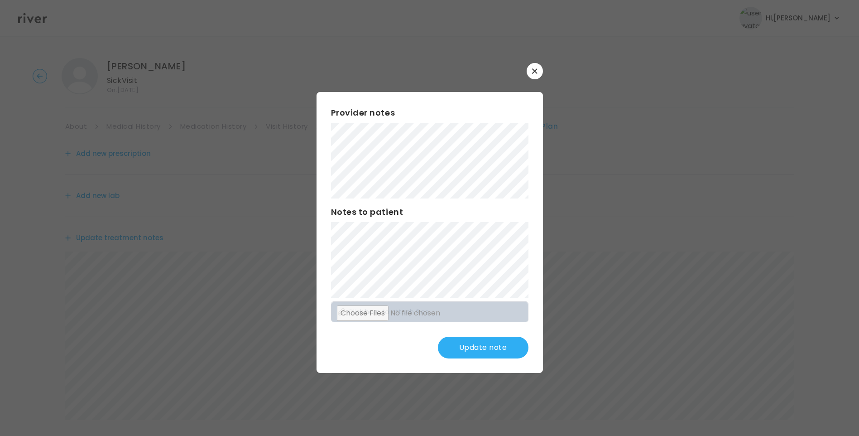
click at [491, 344] on button "Update note" at bounding box center [483, 347] width 91 height 22
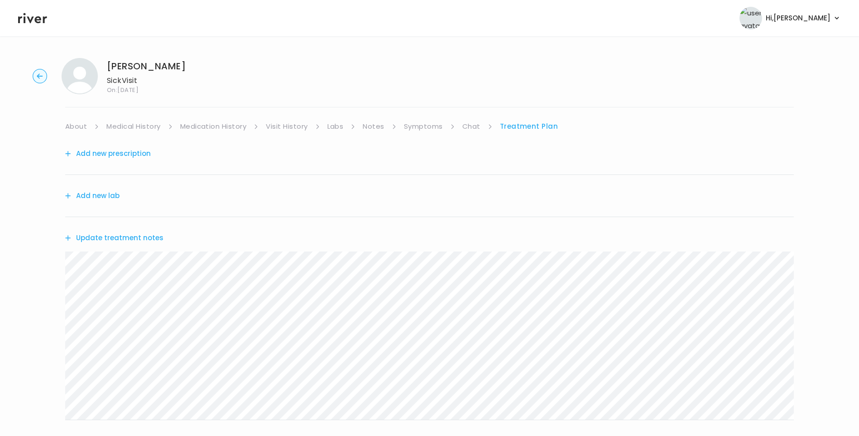
click at [373, 125] on link "Notes" at bounding box center [373, 126] width 21 height 13
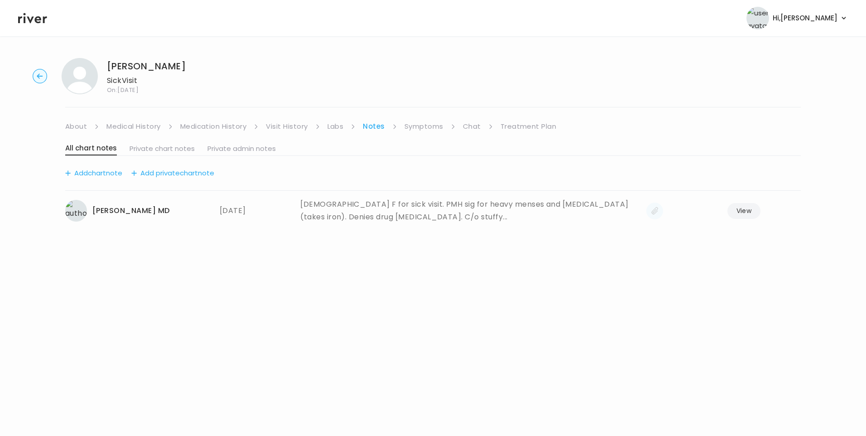
click at [418, 127] on link "Symptoms" at bounding box center [423, 126] width 39 height 13
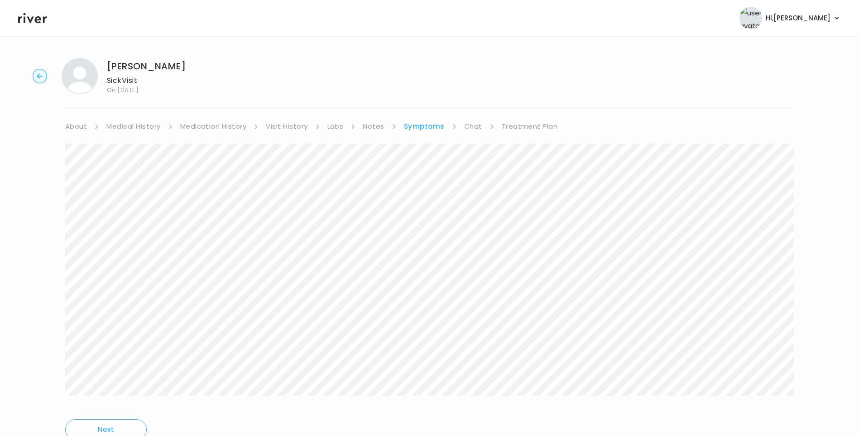
click at [533, 130] on link "Treatment Plan" at bounding box center [530, 126] width 56 height 13
click at [139, 239] on button "Update treatment notes" at bounding box center [114, 237] width 98 height 13
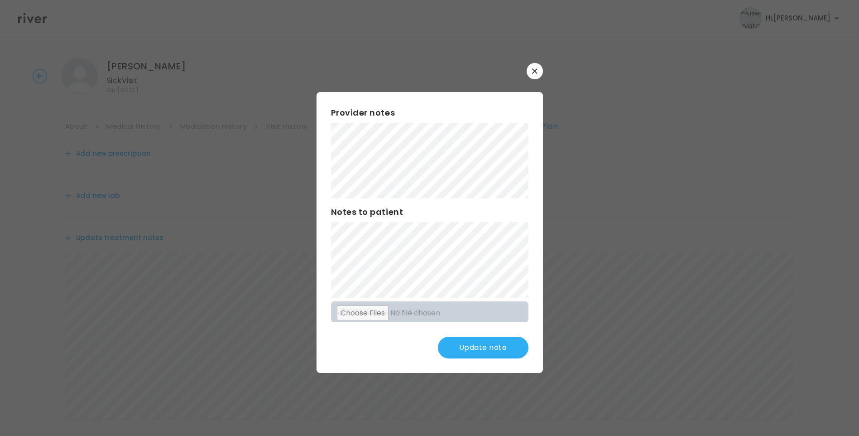
click at [485, 348] on button "Update note" at bounding box center [483, 347] width 91 height 22
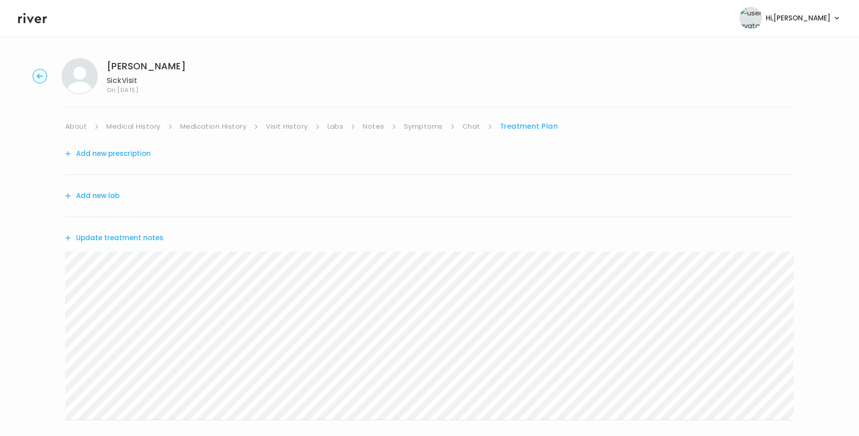
scroll to position [45, 0]
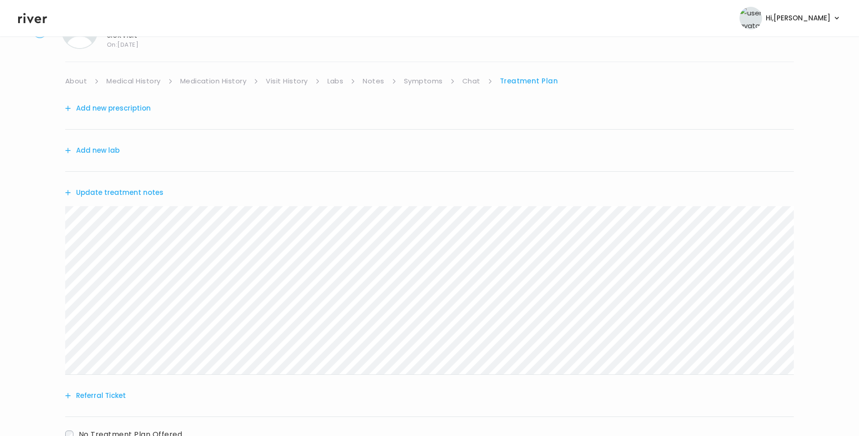
click at [428, 82] on link "Symptoms" at bounding box center [423, 81] width 39 height 13
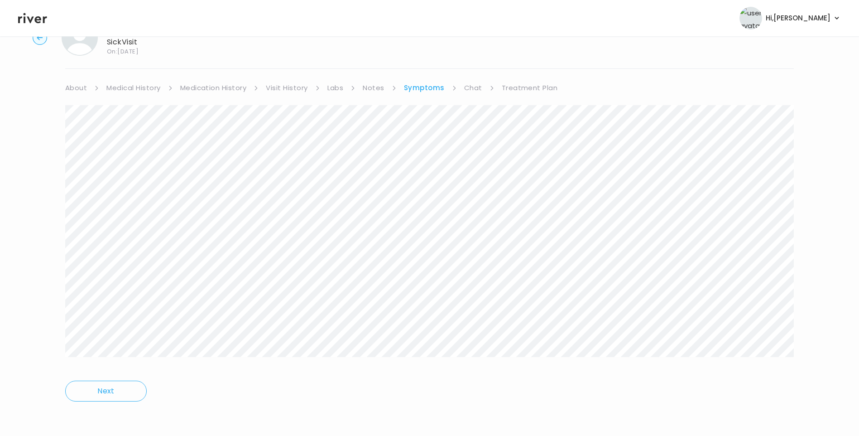
click at [144, 83] on link "Medical History" at bounding box center [133, 88] width 54 height 13
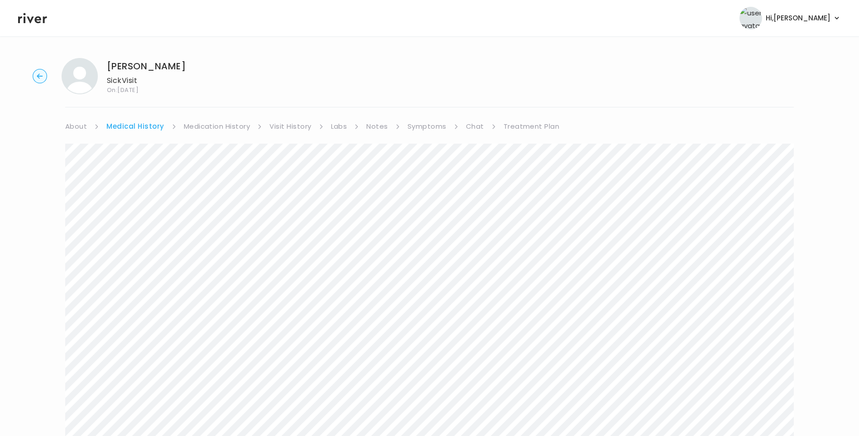
click at [437, 128] on link "Symptoms" at bounding box center [427, 126] width 39 height 13
click at [531, 129] on link "Treatment Plan" at bounding box center [530, 126] width 56 height 13
click at [124, 157] on button "Add new prescription" at bounding box center [108, 153] width 86 height 13
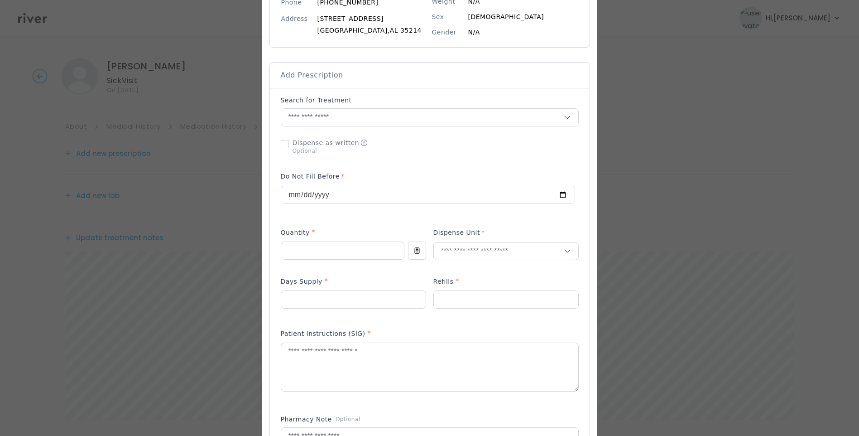
scroll to position [136, 0]
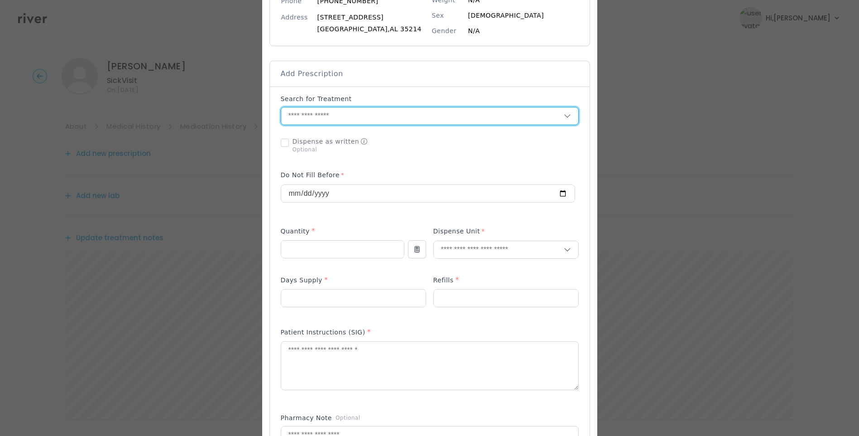
click at [309, 122] on input "text" at bounding box center [422, 115] width 283 height 17
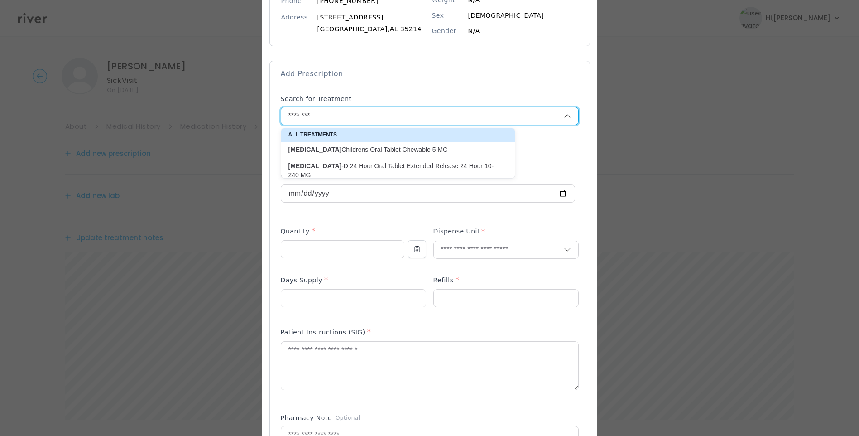
click at [454, 171] on p "Claritin -D 24 Hour Oral Tablet Extended Release 24 Hour 10-240 MG" at bounding box center [392, 170] width 219 height 21
type input "**********"
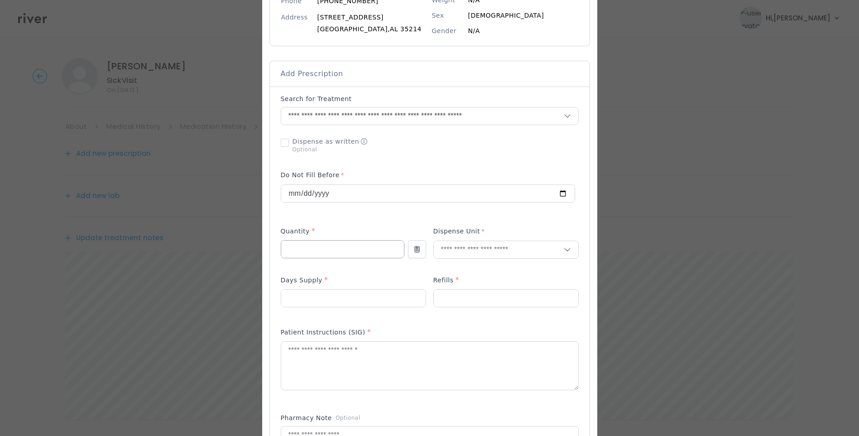
click at [317, 251] on input "number" at bounding box center [342, 248] width 123 height 17
type input "**"
type input "****"
click at [477, 271] on p "Tablet" at bounding box center [505, 268] width 119 height 13
click at [441, 302] on input "number" at bounding box center [506, 297] width 144 height 17
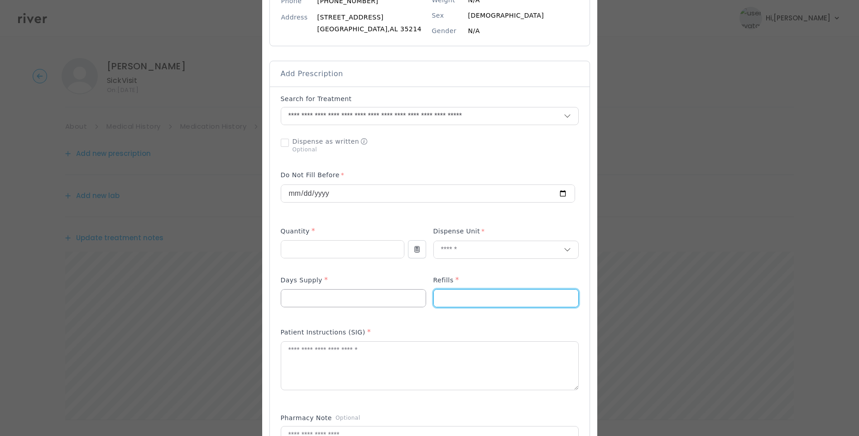
type input "*"
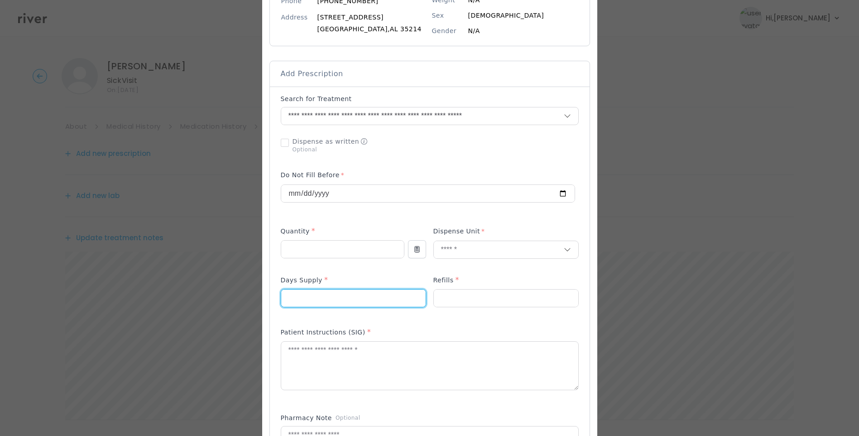
click at [326, 300] on input "number" at bounding box center [353, 297] width 144 height 17
type input "**"
click at [369, 357] on textarea at bounding box center [429, 365] width 297 height 48
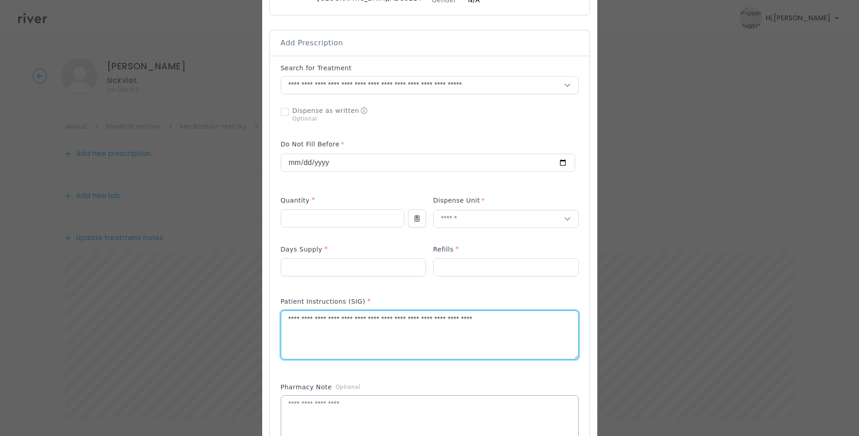
scroll to position [181, 0]
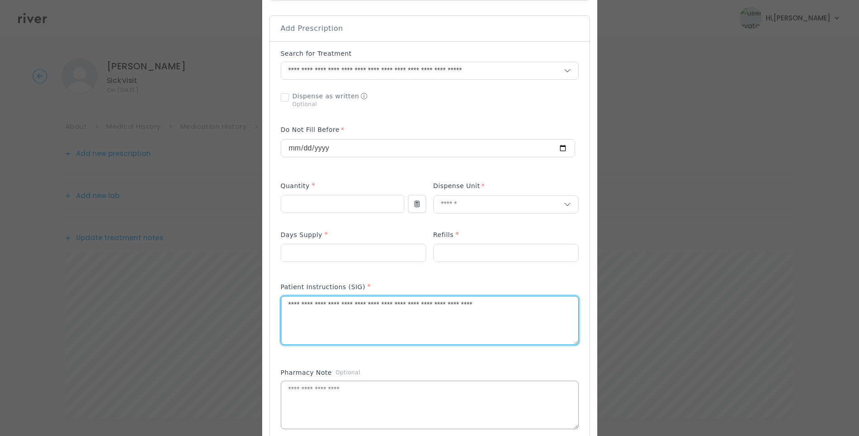
type textarea "**********"
click at [331, 398] on textarea at bounding box center [429, 405] width 297 height 48
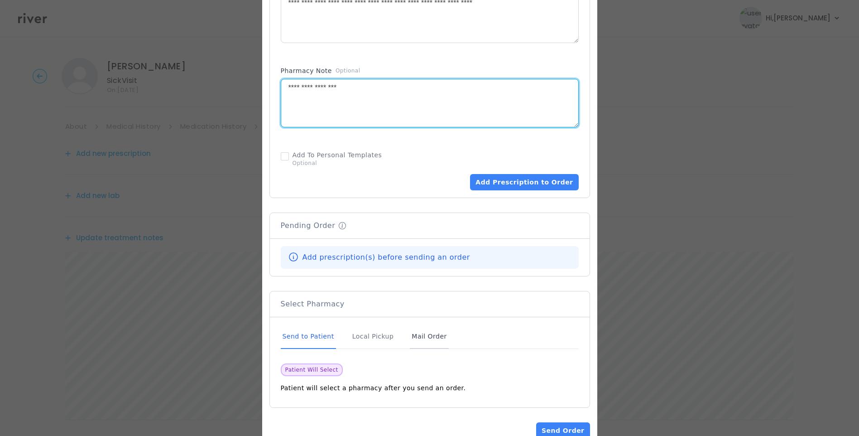
scroll to position [507, 0]
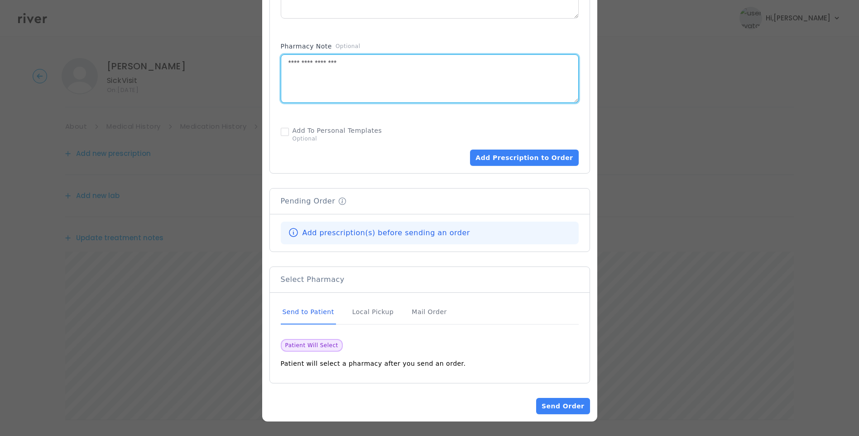
type textarea "**********"
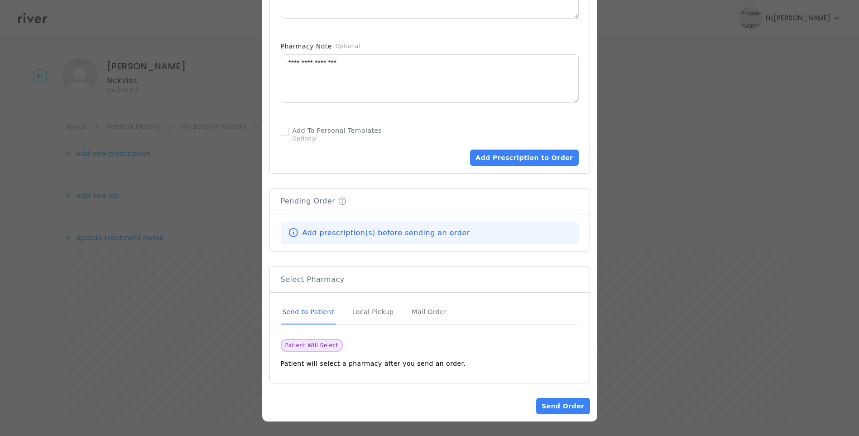
click at [310, 311] on div "Send to Patient" at bounding box center [308, 312] width 55 height 24
click at [545, 157] on button "Add Prescription to Order" at bounding box center [524, 157] width 108 height 16
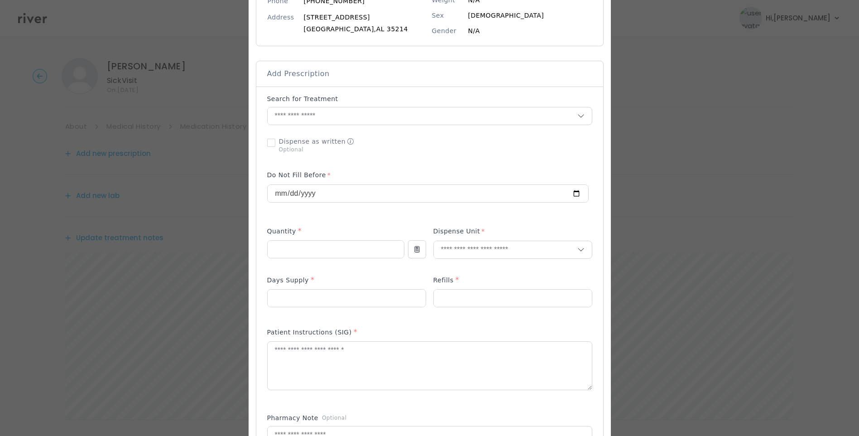
scroll to position [53, 0]
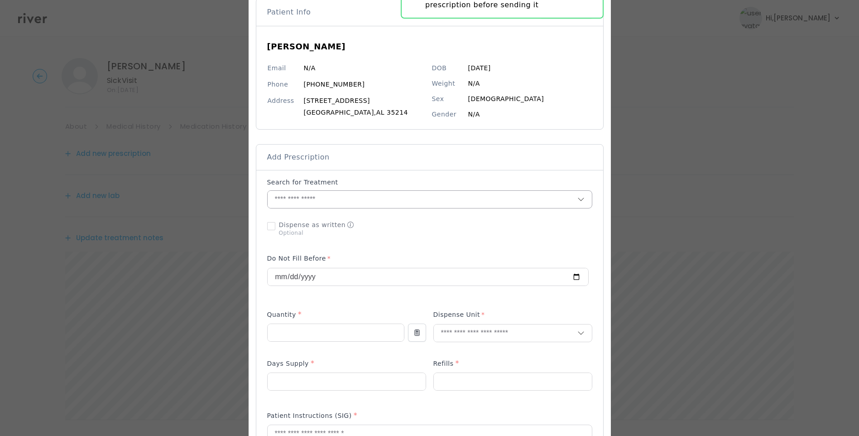
click at [326, 194] on input "text" at bounding box center [423, 199] width 310 height 17
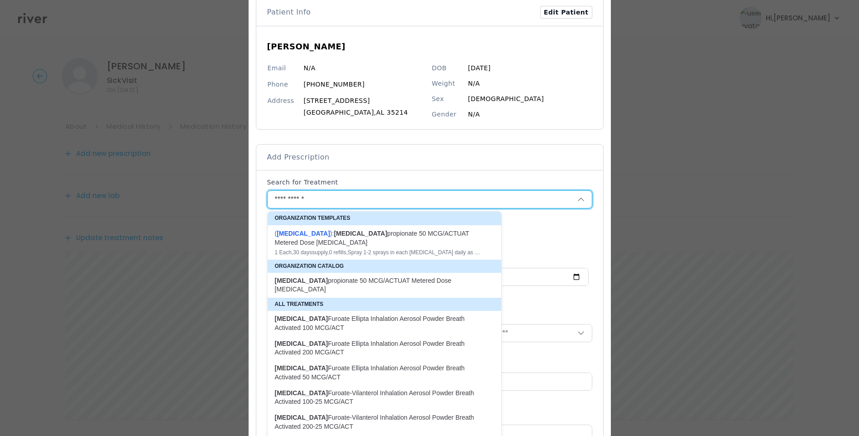
click at [396, 240] on div "( Fluticasone ): fluticasone propionate 50 MCG/ACTUAT Metered Dose Nasal Spray" at bounding box center [379, 238] width 208 height 18
type input "**********"
type input "*"
type input "**"
type input "*"
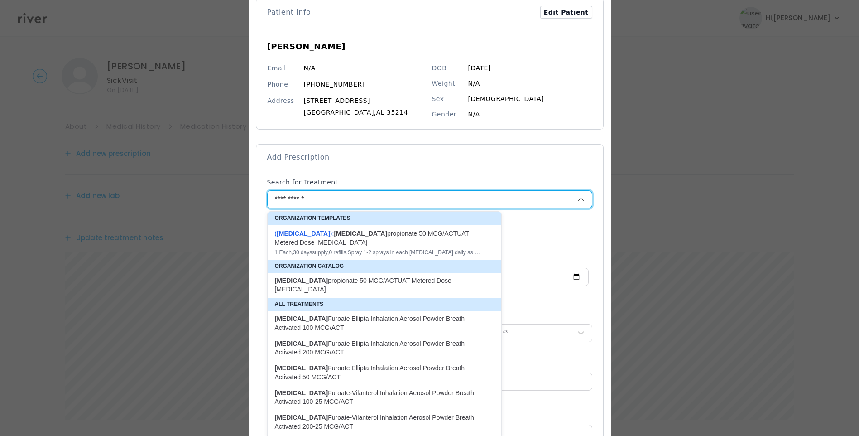
type textarea "**********"
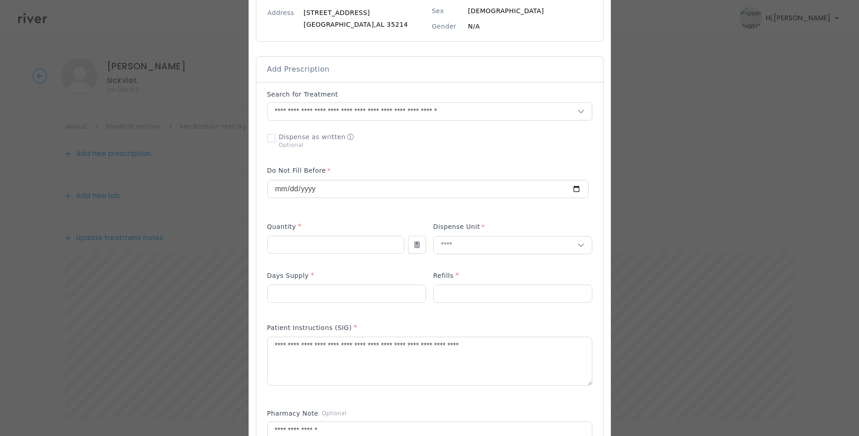
scroll to position [143, 0]
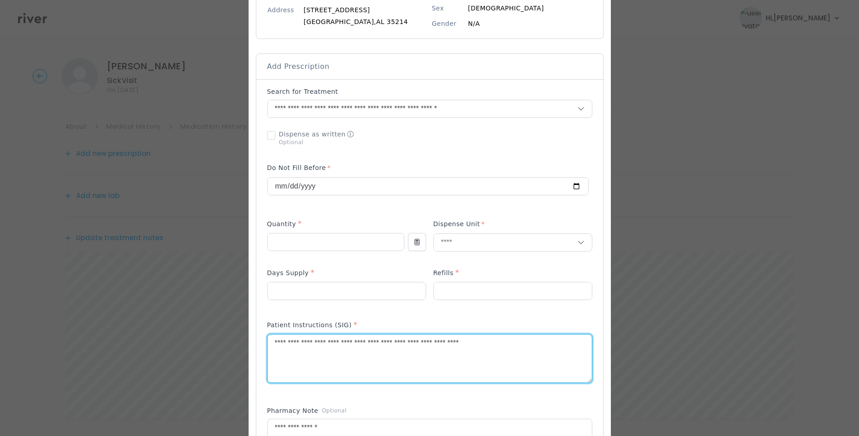
click at [523, 345] on textarea "**********" at bounding box center [430, 358] width 324 height 48
click at [384, 341] on textarea "**********" at bounding box center [430, 358] width 324 height 48
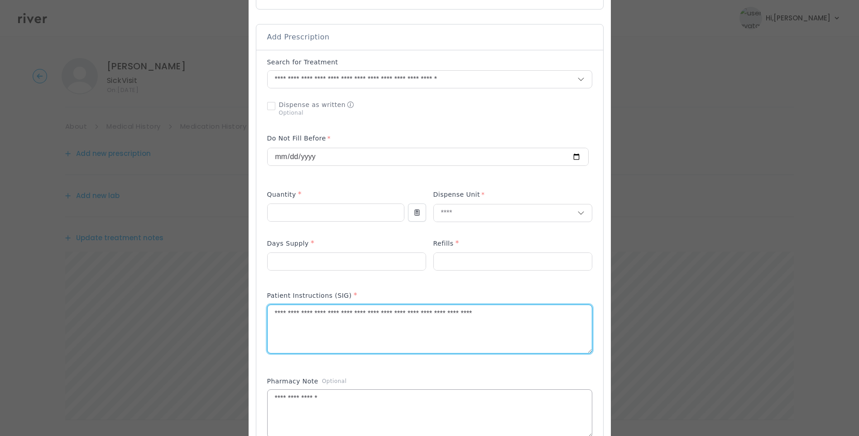
scroll to position [188, 0]
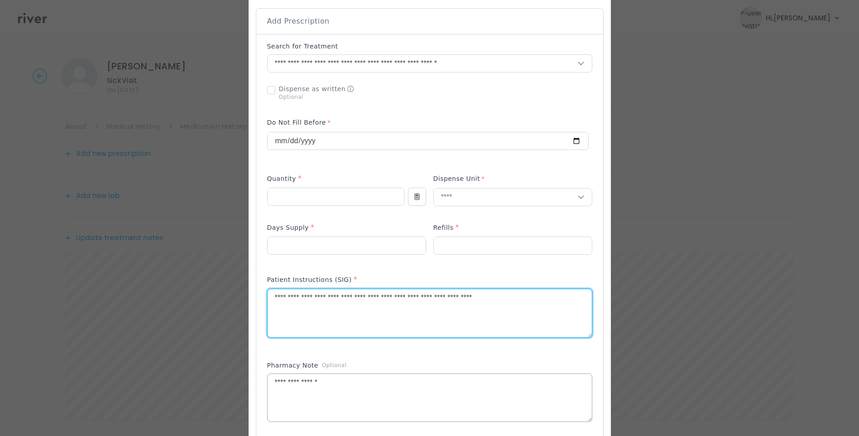
type textarea "**********"
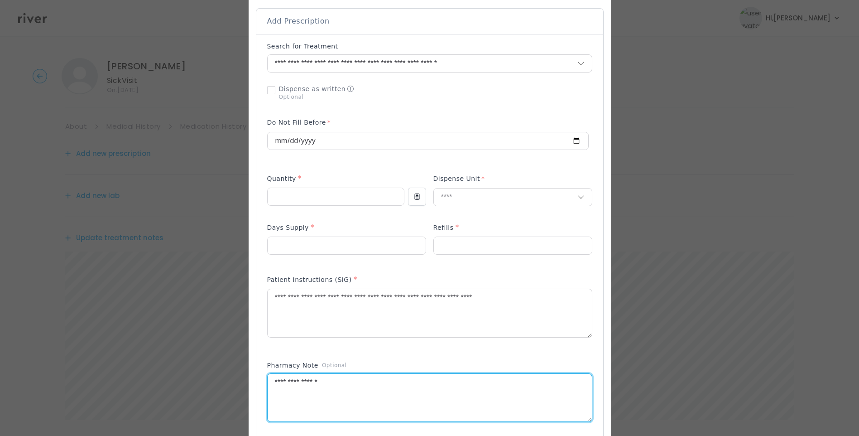
drag, startPoint x: 333, startPoint y: 380, endPoint x: 261, endPoint y: 382, distance: 72.0
click at [261, 382] on div at bounding box center [430, 301] width 362 height 892
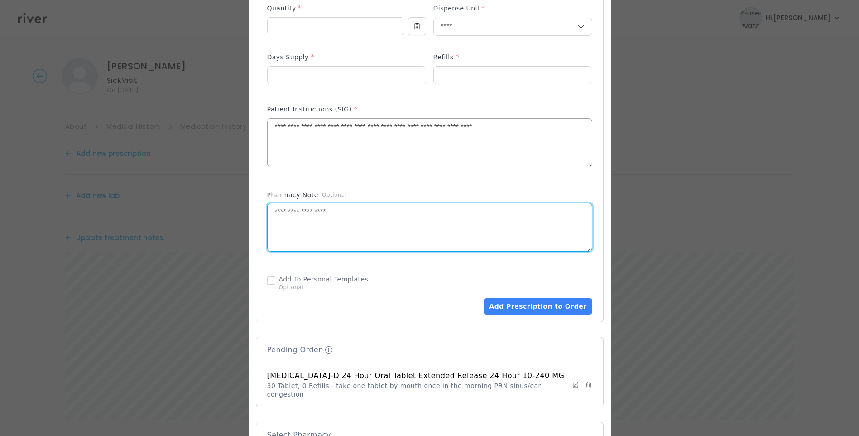
scroll to position [369, 0]
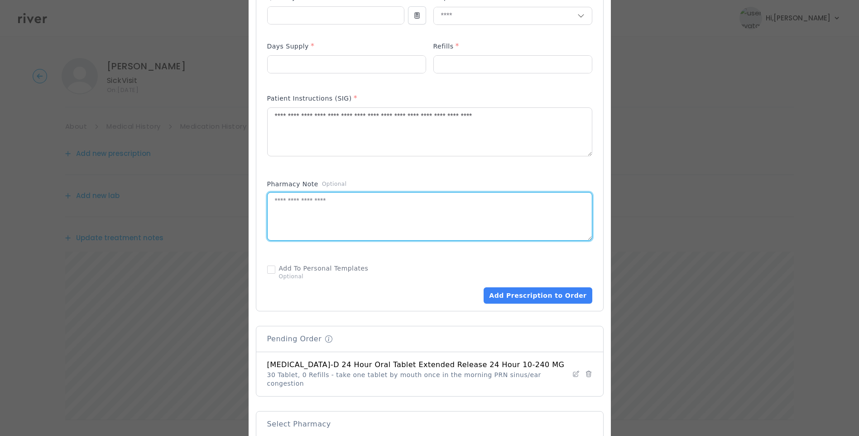
click at [384, 220] on textarea at bounding box center [430, 216] width 324 height 48
click at [481, 115] on textarea "**********" at bounding box center [430, 132] width 324 height 48
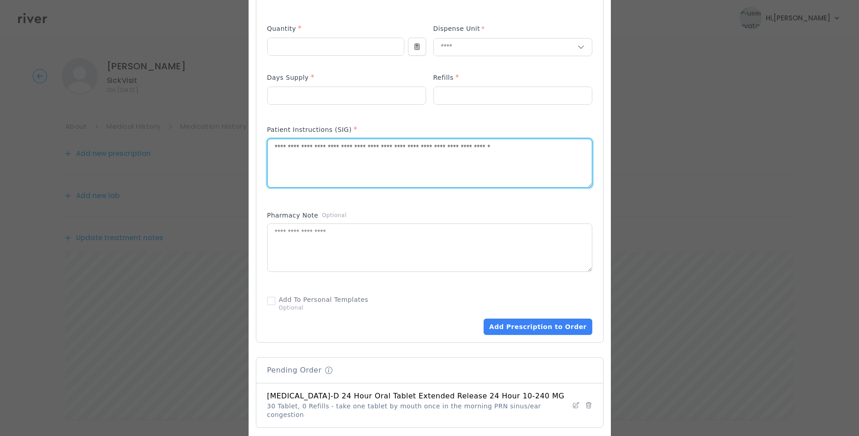
scroll to position [460, 0]
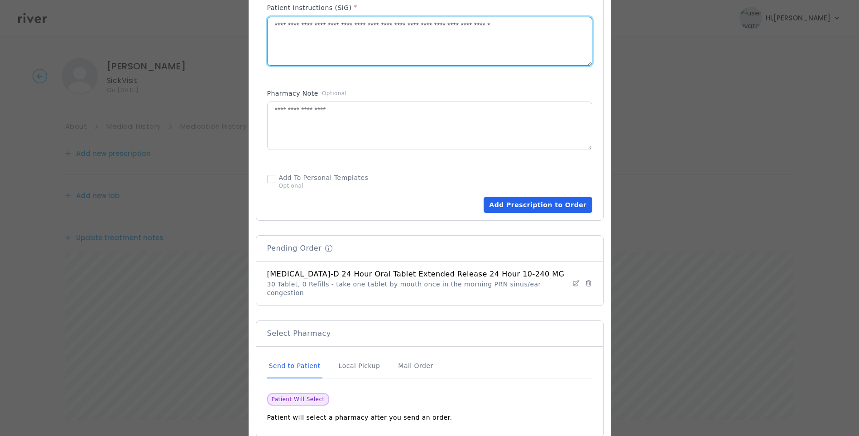
type textarea "**********"
click at [527, 209] on button "Add Prescription to Order" at bounding box center [538, 205] width 108 height 16
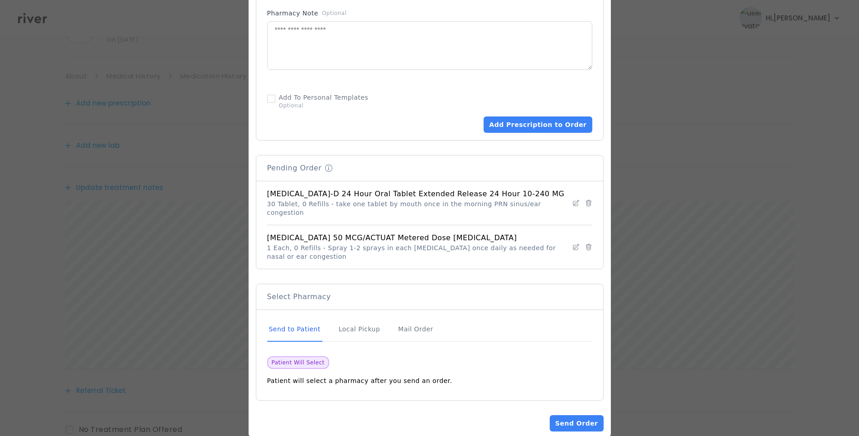
scroll to position [112, 0]
click at [304, 317] on div "Send to Patient" at bounding box center [294, 329] width 55 height 24
click at [577, 415] on button "Send Order" at bounding box center [576, 423] width 53 height 16
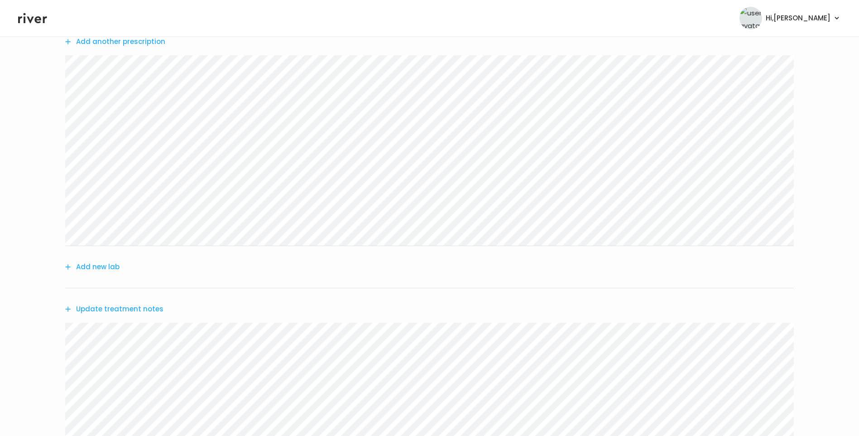
click at [140, 306] on button "Update treatment notes" at bounding box center [114, 308] width 98 height 13
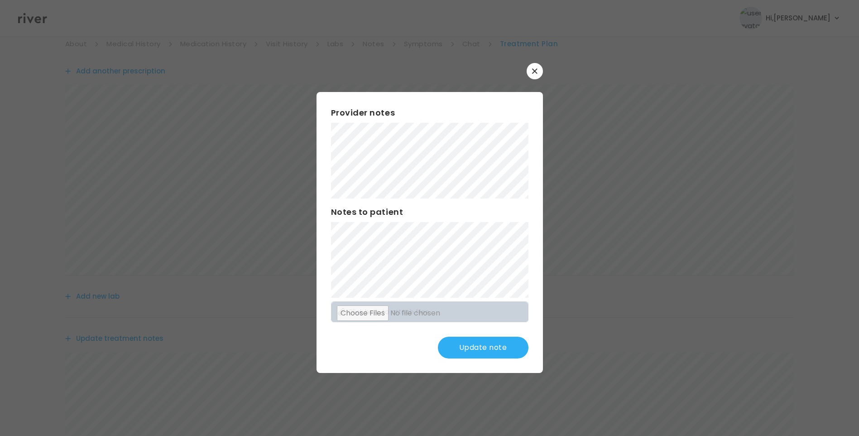
scroll to position [67, 0]
click at [492, 349] on button "Update note" at bounding box center [483, 347] width 91 height 22
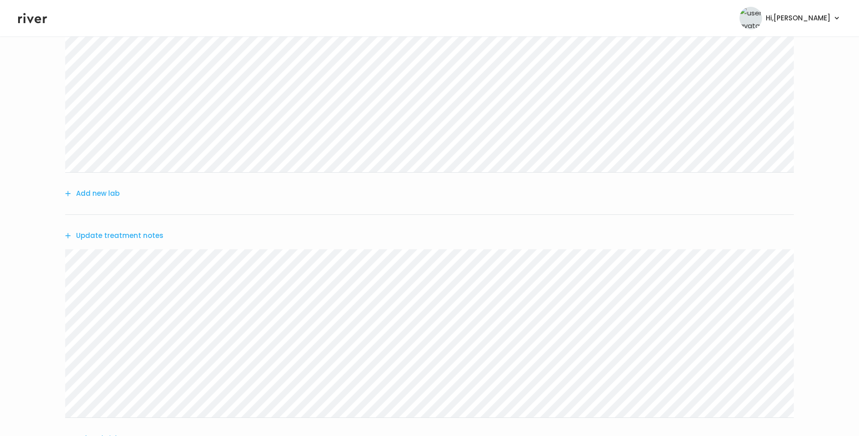
scroll to position [202, 0]
click at [128, 217] on button "Update treatment notes" at bounding box center [114, 218] width 98 height 13
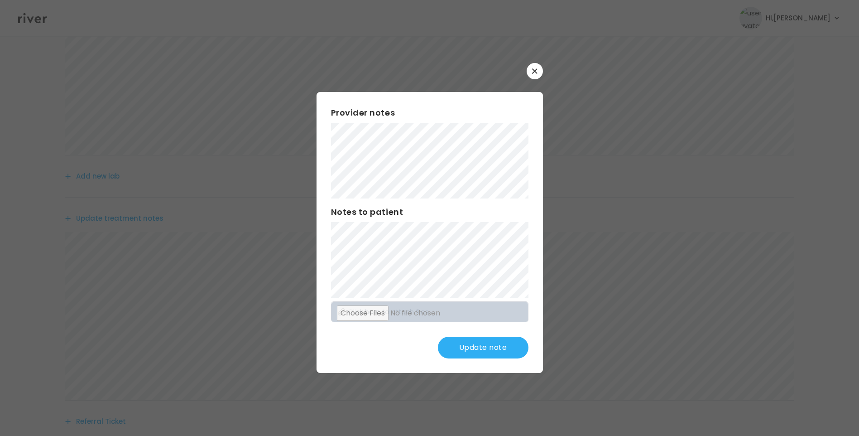
click at [495, 347] on button "Update note" at bounding box center [483, 347] width 91 height 22
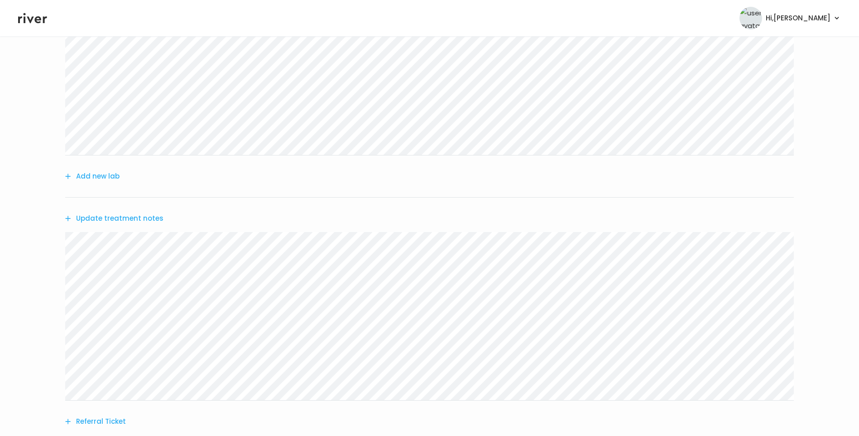
click at [149, 220] on button "Update treatment notes" at bounding box center [114, 218] width 98 height 13
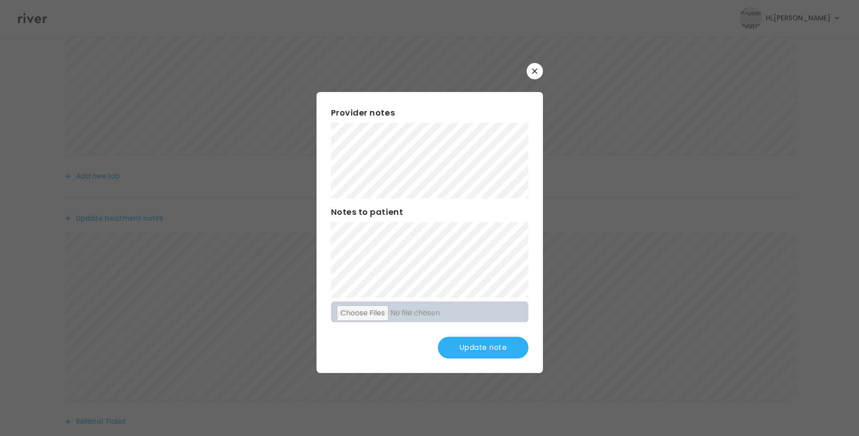
click at [481, 355] on button "Update note" at bounding box center [483, 347] width 91 height 22
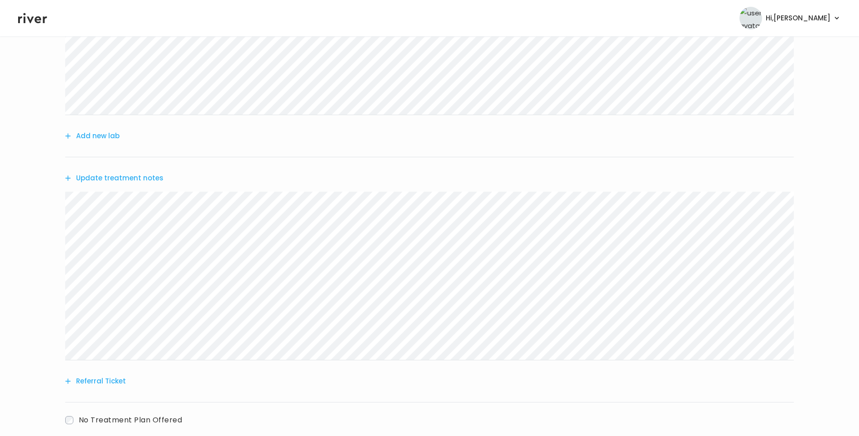
scroll to position [295, 0]
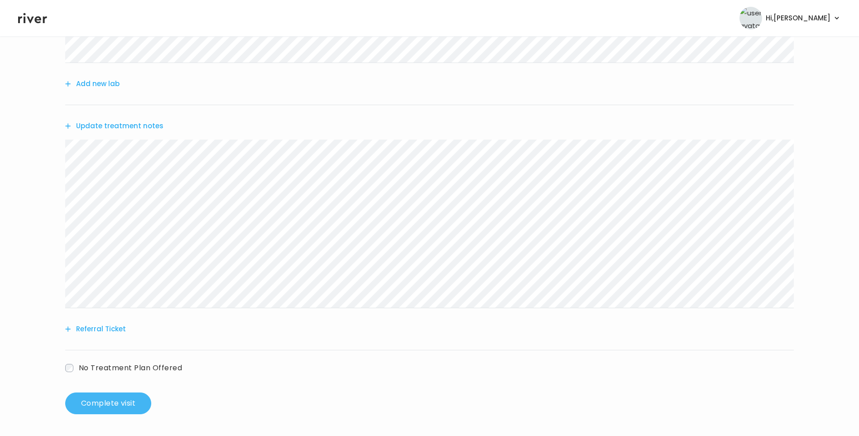
click at [114, 397] on button "Complete visit" at bounding box center [108, 403] width 86 height 22
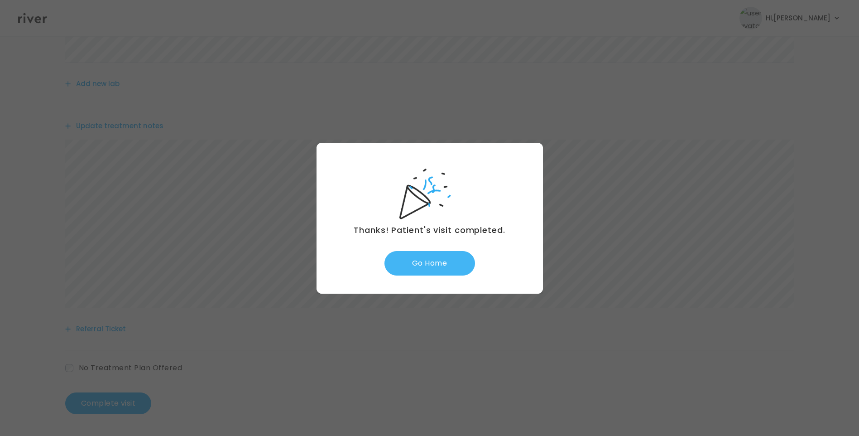
click at [431, 259] on button "Go Home" at bounding box center [429, 263] width 91 height 24
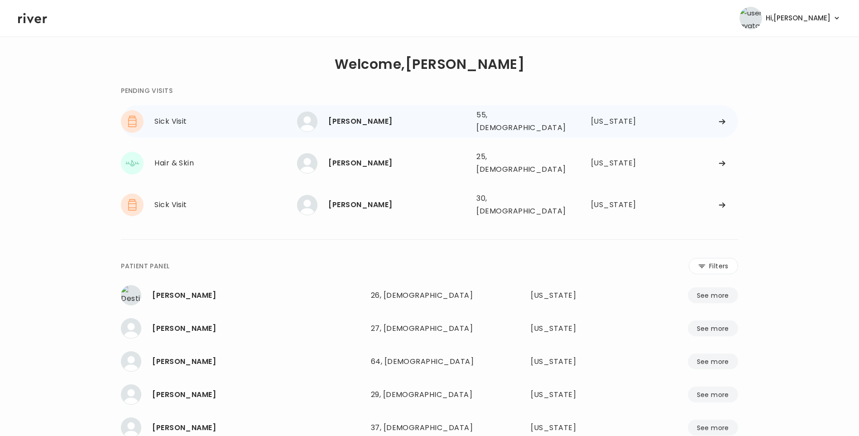
click at [388, 123] on div "[PERSON_NAME]" at bounding box center [398, 121] width 141 height 13
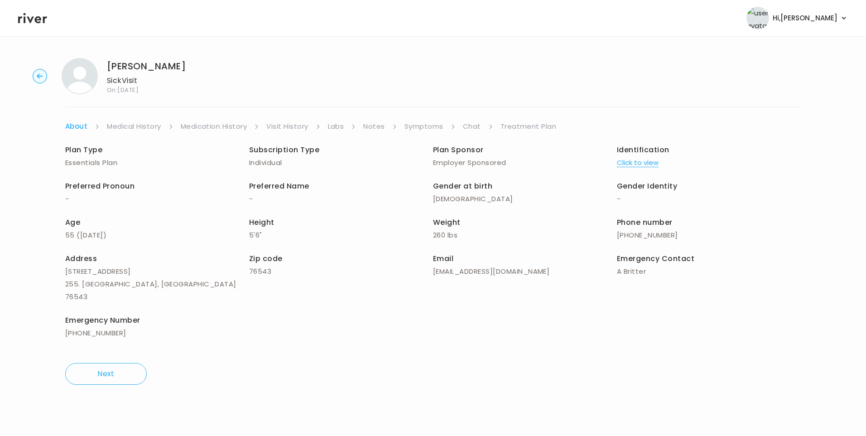
click at [297, 124] on link "Visit History" at bounding box center [287, 126] width 42 height 13
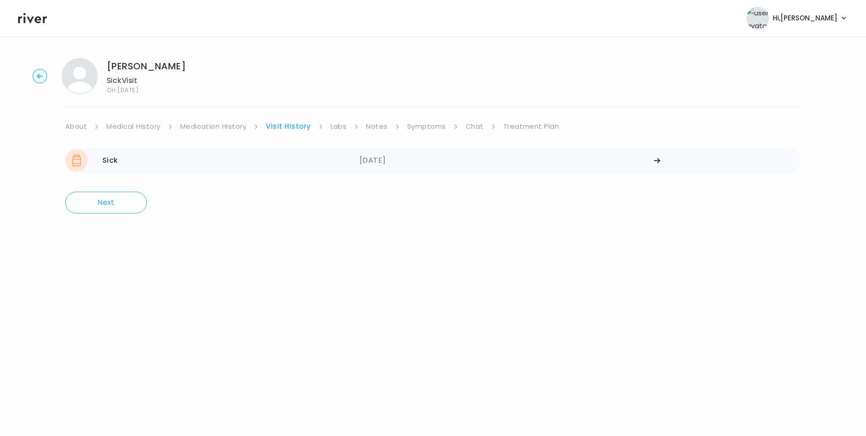
click at [363, 161] on div "09/03/2025" at bounding box center [507, 160] width 294 height 23
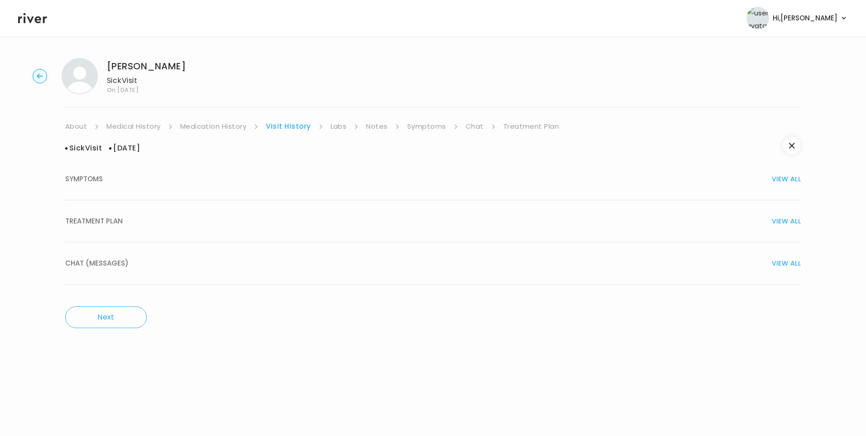
click at [148, 226] on div "TREATMENT PLAN VIEW ALL" at bounding box center [432, 221] width 735 height 13
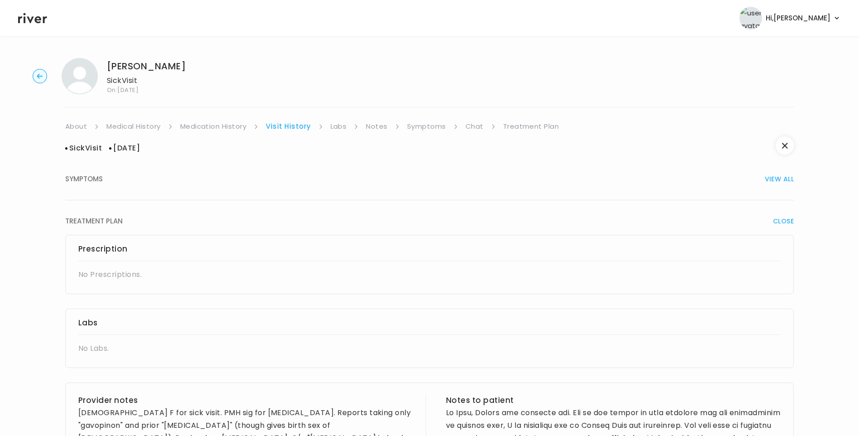
click at [431, 129] on link "Symptoms" at bounding box center [426, 126] width 39 height 13
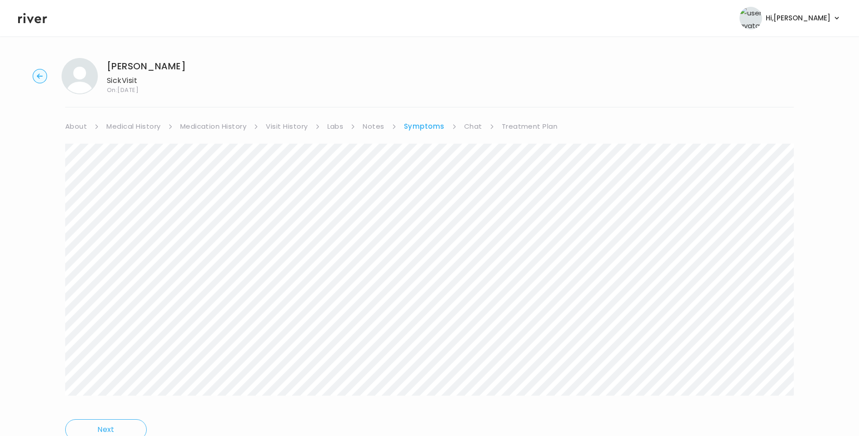
drag, startPoint x: 31, startPoint y: 21, endPoint x: 45, endPoint y: 42, distance: 24.9
click at [31, 21] on icon at bounding box center [32, 18] width 29 height 10
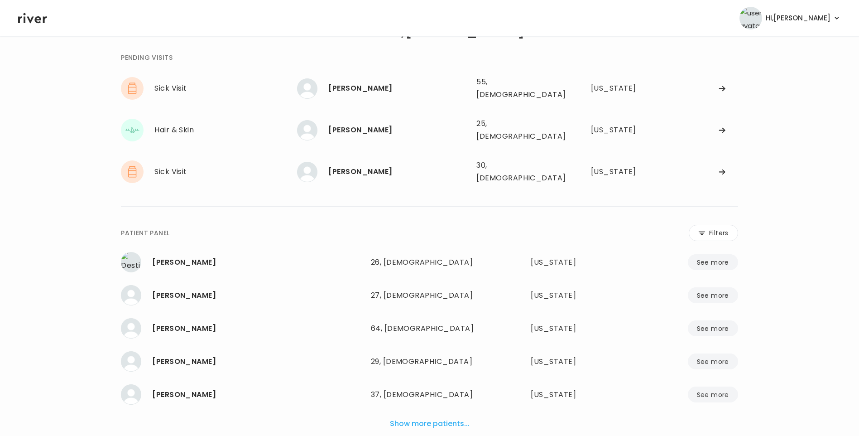
scroll to position [59, 0]
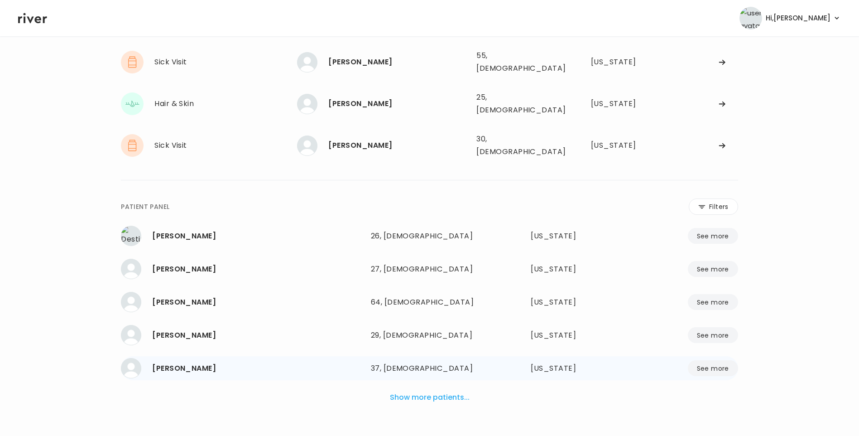
click at [416, 387] on button "Show more patients..." at bounding box center [429, 397] width 87 height 20
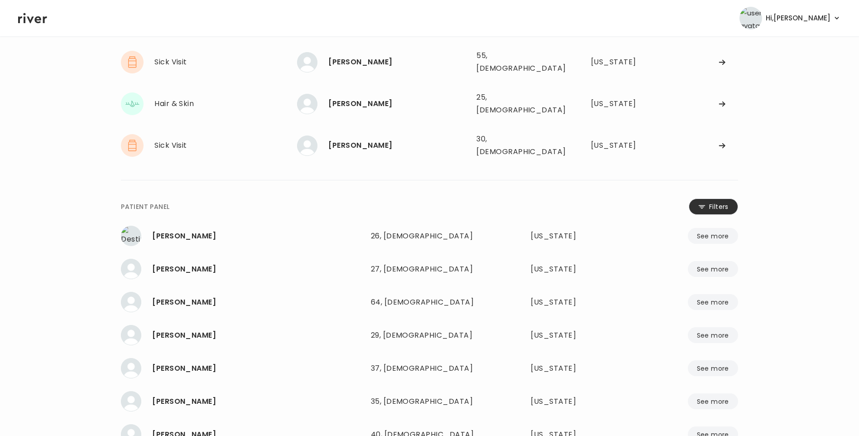
click at [709, 198] on button "Filters" at bounding box center [713, 206] width 49 height 16
click at [383, 199] on input "name" at bounding box center [403, 208] width 288 height 19
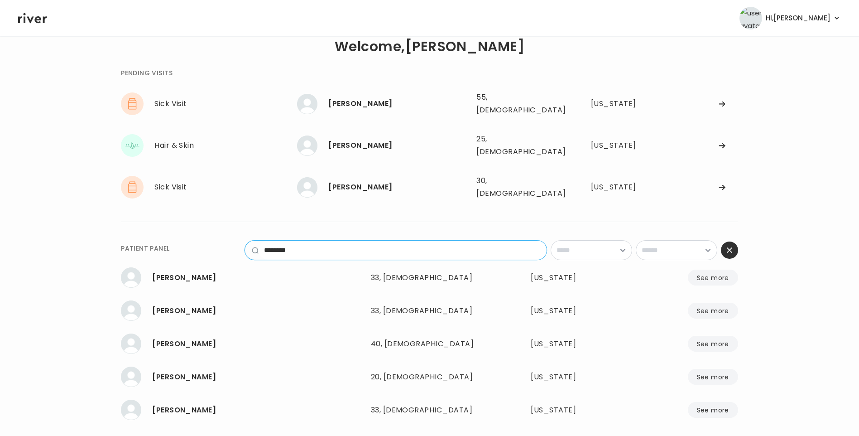
scroll to position [0, 0]
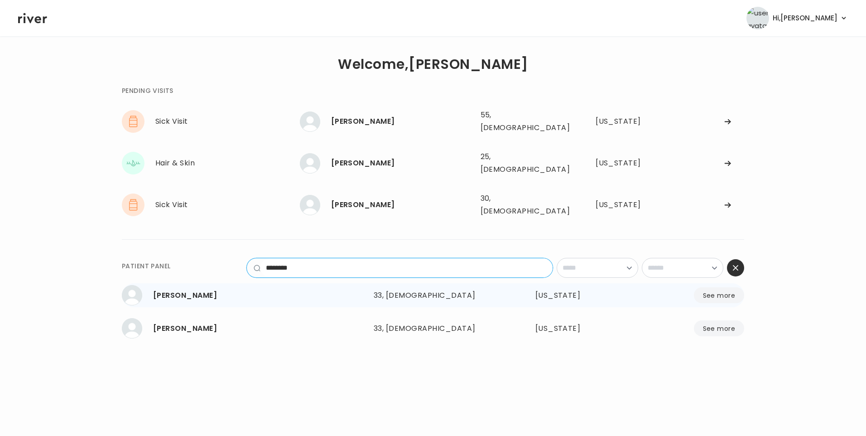
type input "********"
click at [230, 289] on div "Danielle Cabot" at bounding box center [259, 295] width 213 height 13
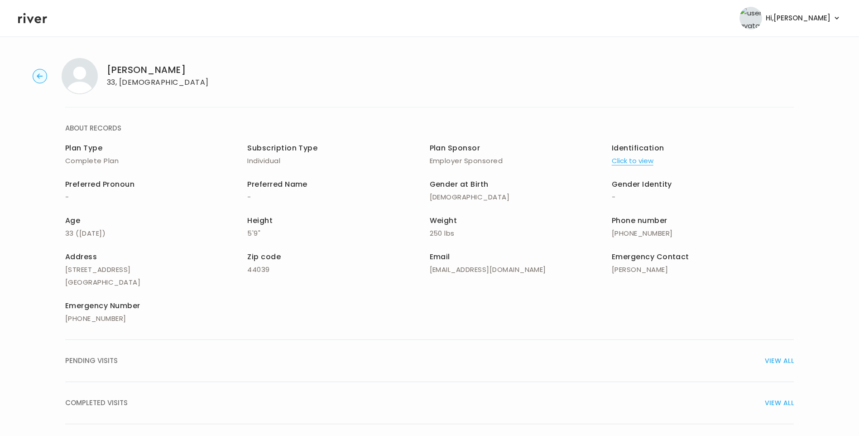
click at [146, 398] on div "COMPLETED VISITS VIEW ALL" at bounding box center [429, 402] width 729 height 13
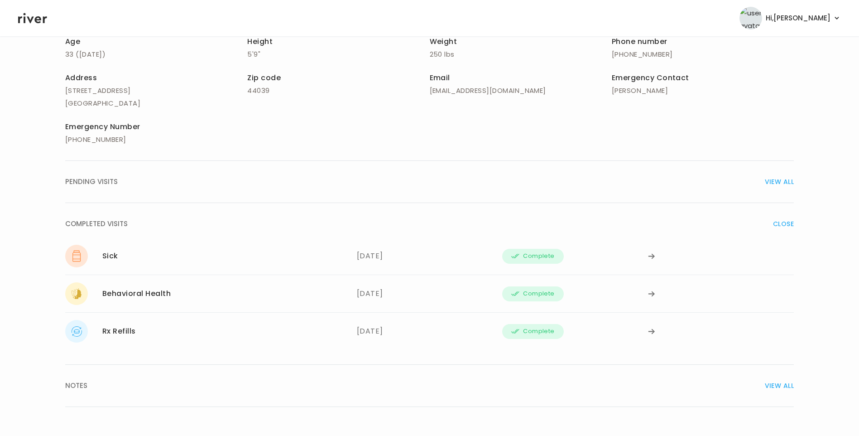
scroll to position [181, 0]
click at [375, 260] on div "09/03/2025" at bounding box center [430, 254] width 146 height 23
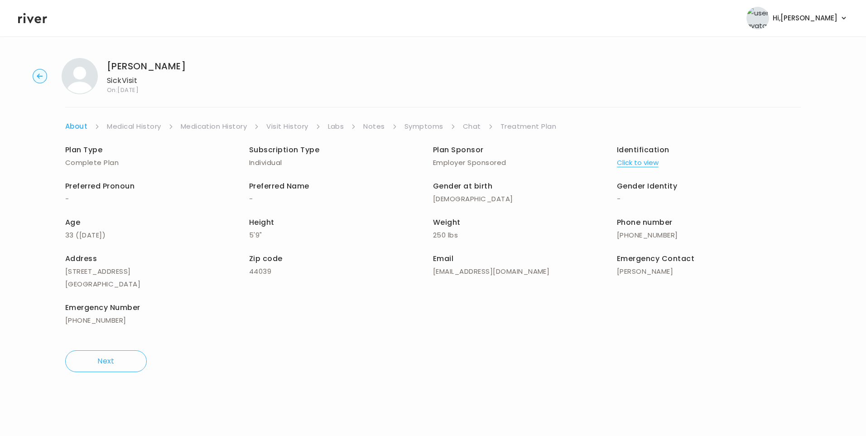
drag, startPoint x: 294, startPoint y: 124, endPoint x: 300, endPoint y: 130, distance: 9.0
click at [294, 124] on link "Visit History" at bounding box center [287, 126] width 42 height 13
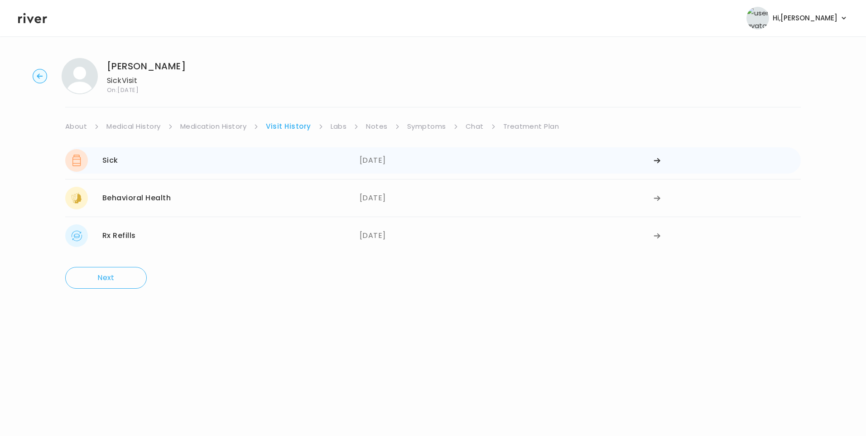
click at [362, 165] on div "09/03/2025" at bounding box center [507, 160] width 294 height 23
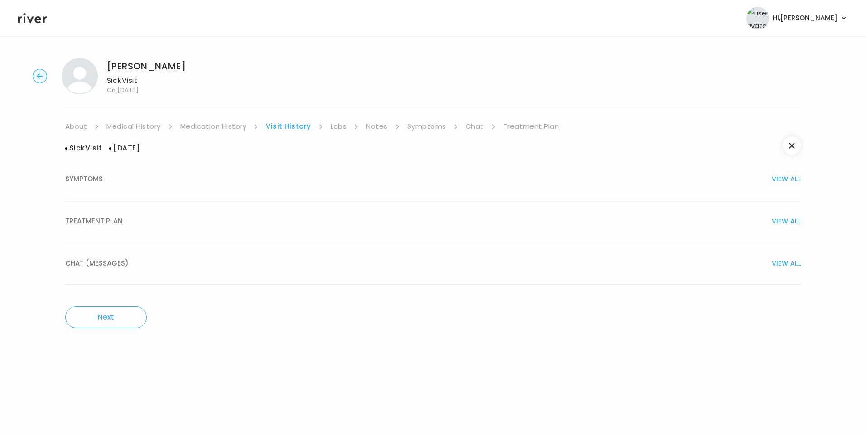
click at [198, 217] on div "TREATMENT PLAN VIEW ALL" at bounding box center [432, 221] width 735 height 13
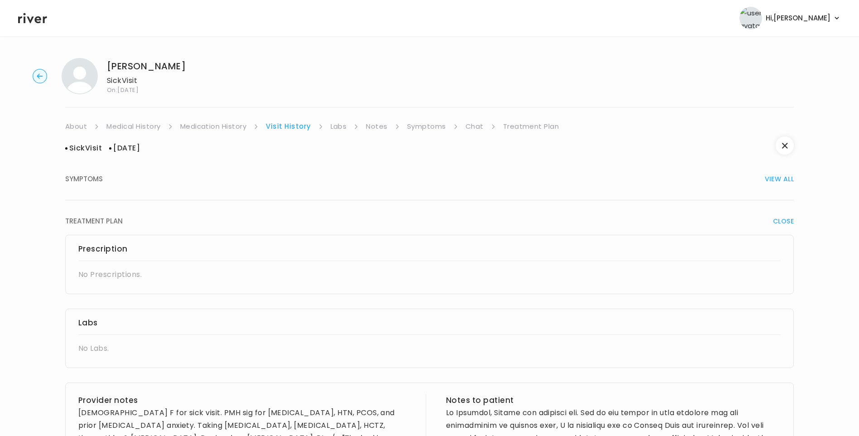
drag, startPoint x: 109, startPoint y: 65, endPoint x: 179, endPoint y: 62, distance: 70.3
click at [179, 62] on div "Danielle Cabot Sick Visit On: 03 Sep 2025" at bounding box center [429, 76] width 830 height 36
copy h1 "Danielle Cabot"
click at [233, 127] on link "Medication History" at bounding box center [213, 126] width 67 height 13
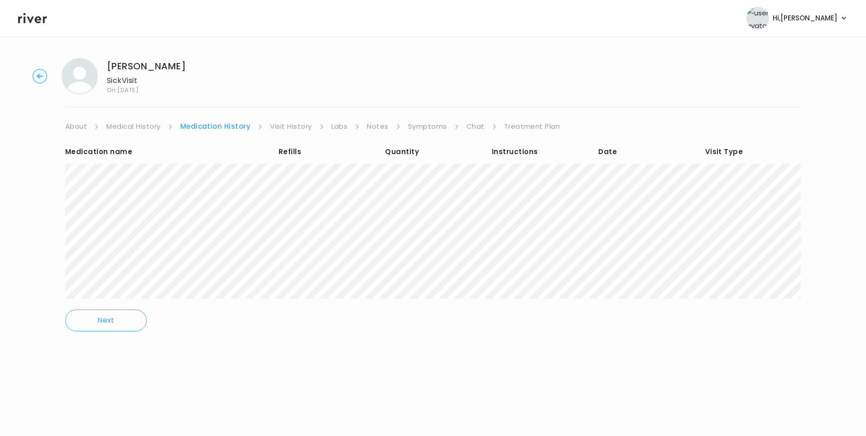
click at [287, 127] on link "Visit History" at bounding box center [291, 126] width 42 height 13
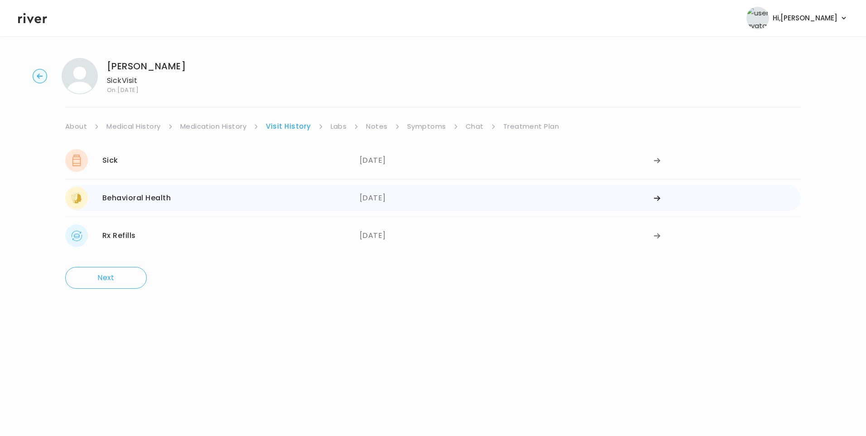
click at [408, 205] on div "07/31/2025" at bounding box center [507, 198] width 294 height 23
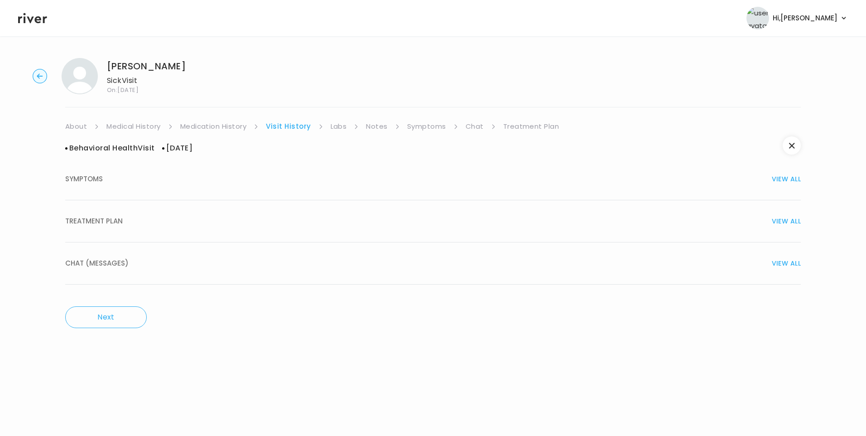
drag, startPoint x: 248, startPoint y: 237, endPoint x: 257, endPoint y: 240, distance: 9.2
click at [248, 236] on button "TREATMENT PLAN VIEW ALL" at bounding box center [432, 221] width 735 height 42
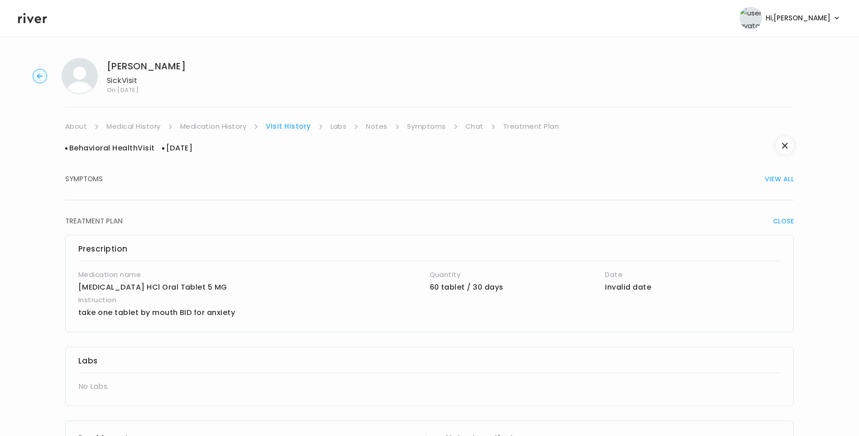
drag, startPoint x: 96, startPoint y: 188, endPoint x: 115, endPoint y: 192, distance: 20.3
click at [96, 188] on button "SYMPTOMS VIEW ALL" at bounding box center [429, 179] width 729 height 42
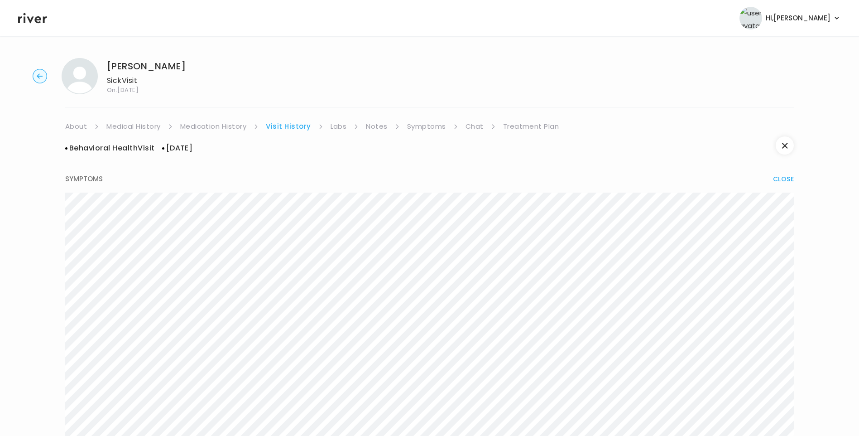
click at [222, 129] on link "Medication History" at bounding box center [213, 126] width 67 height 13
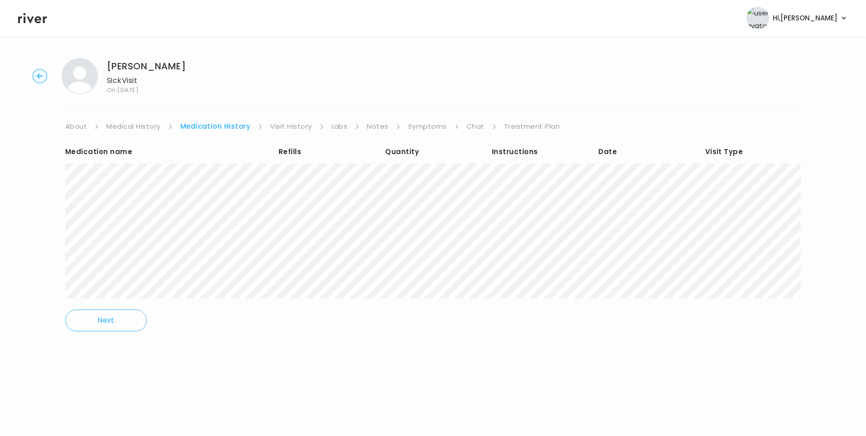
click at [289, 132] on link "Visit History" at bounding box center [291, 126] width 42 height 13
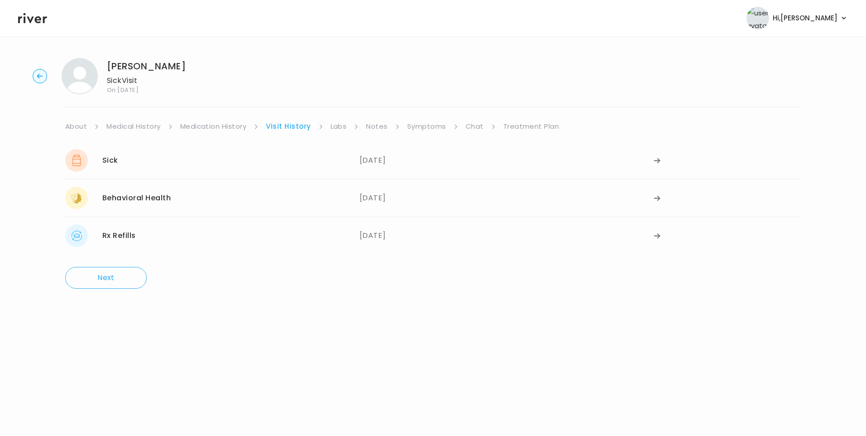
click at [154, 128] on link "Medical History" at bounding box center [133, 126] width 54 height 13
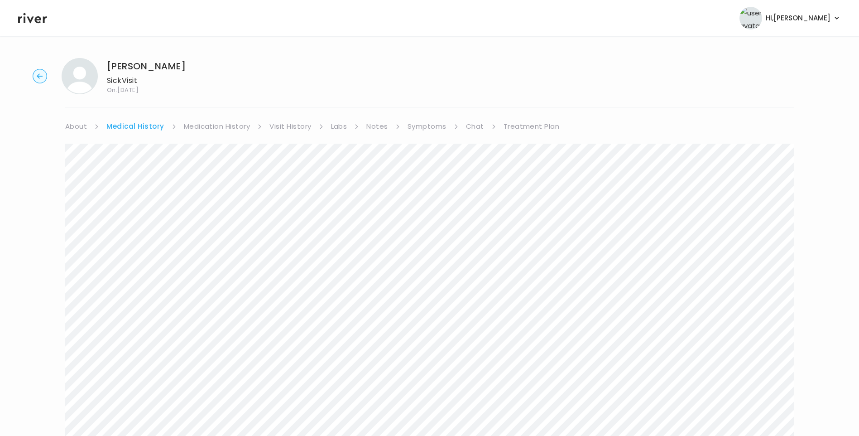
click at [224, 129] on link "Medication History" at bounding box center [217, 126] width 67 height 13
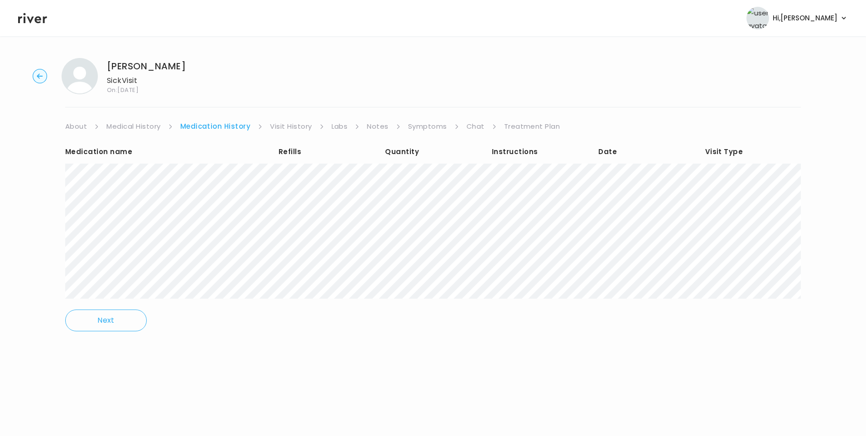
click at [425, 129] on link "Symptoms" at bounding box center [427, 126] width 39 height 13
click at [35, 17] on icon at bounding box center [32, 18] width 29 height 14
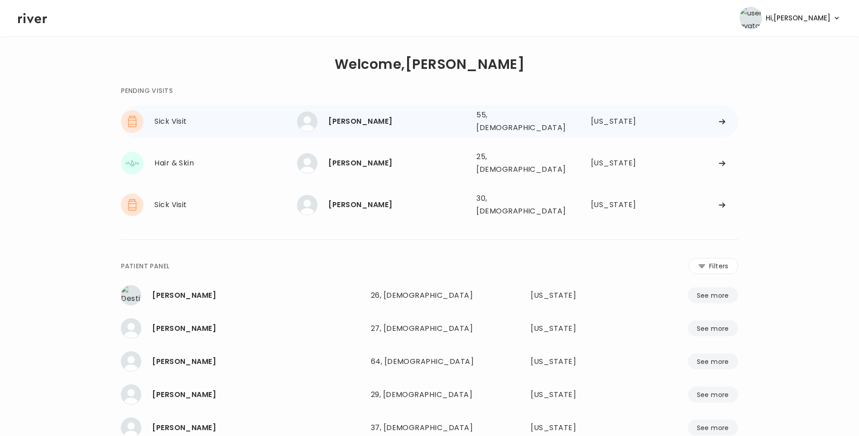
click at [367, 120] on div "Dawn Johnson" at bounding box center [398, 121] width 141 height 13
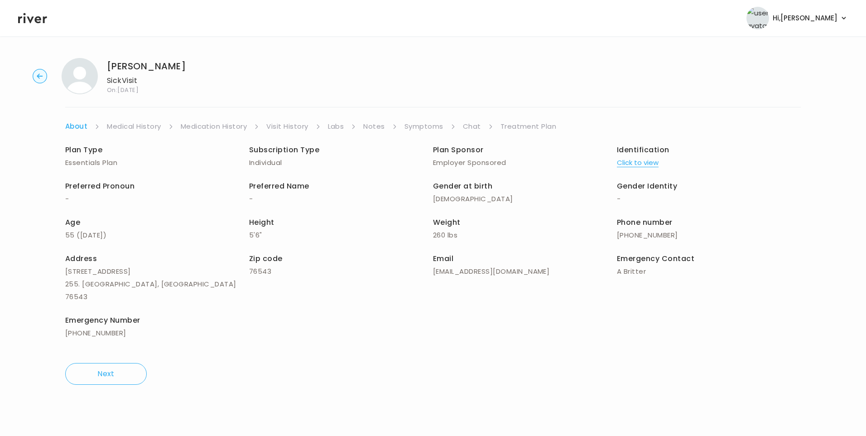
click at [148, 126] on link "Medical History" at bounding box center [134, 126] width 54 height 13
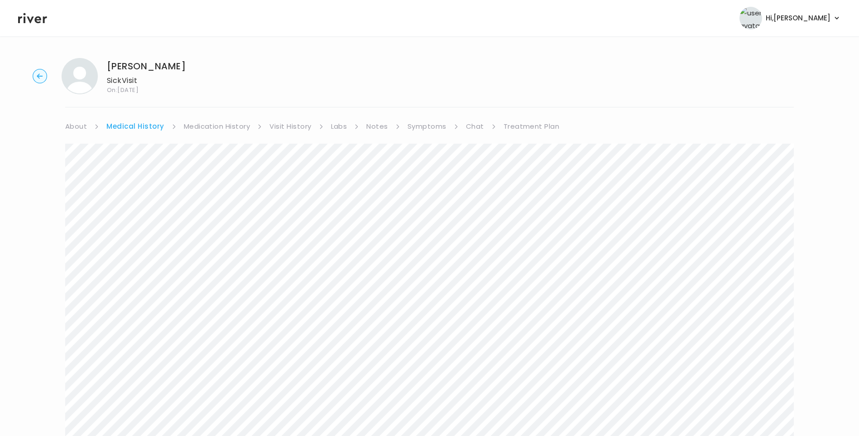
click at [428, 129] on link "Symptoms" at bounding box center [427, 126] width 39 height 13
click at [287, 126] on link "Visit History" at bounding box center [287, 126] width 42 height 13
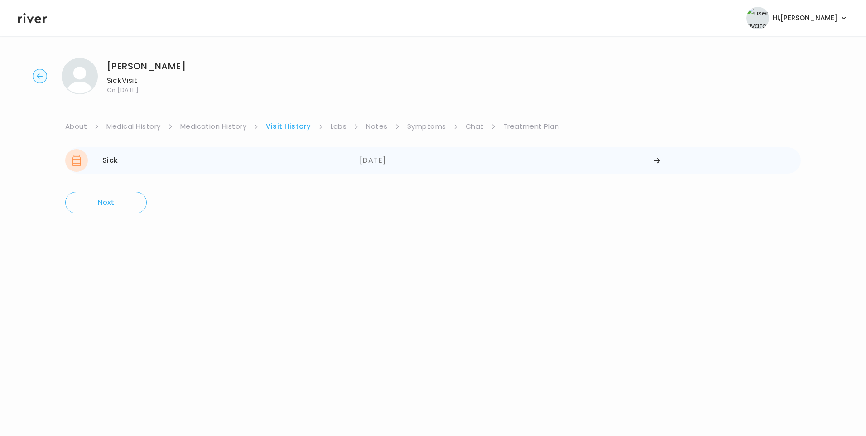
click at [235, 170] on div "Sick [DATE]" at bounding box center [212, 160] width 294 height 23
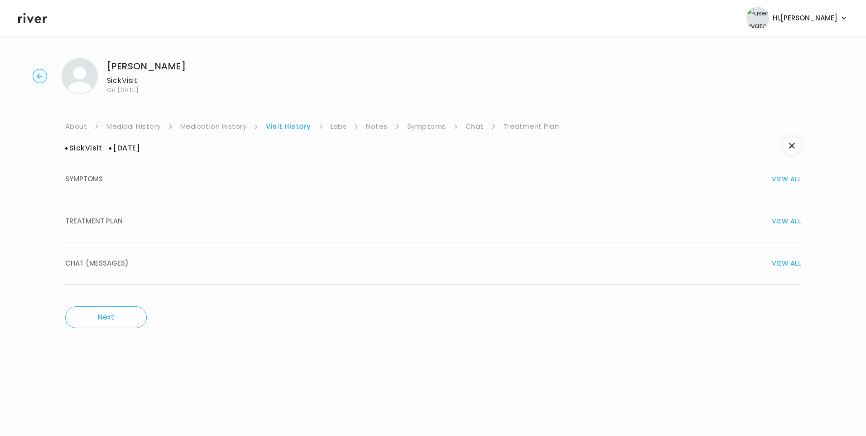
click at [129, 227] on button "TREATMENT PLAN VIEW ALL" at bounding box center [432, 221] width 735 height 42
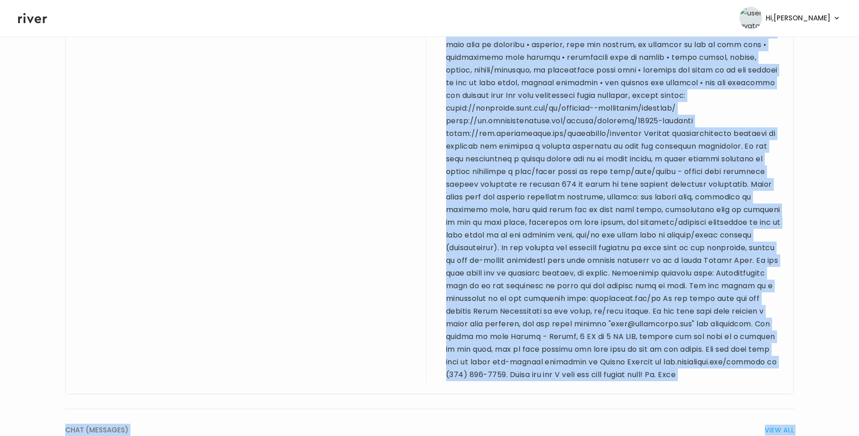
scroll to position [1095, 0]
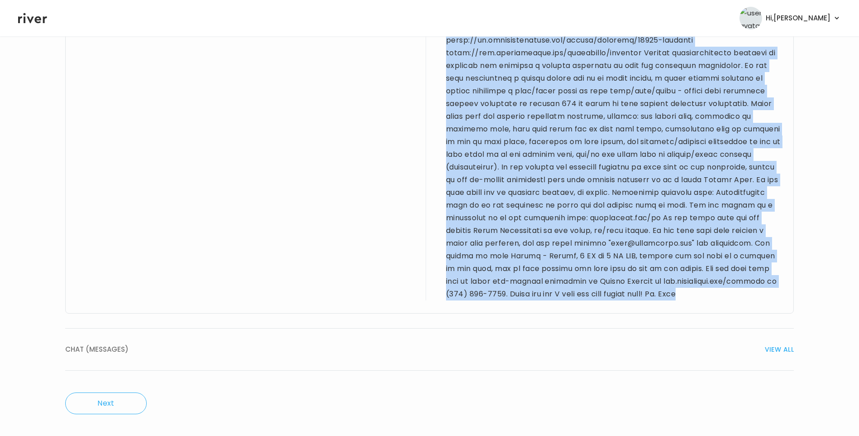
drag, startPoint x: 78, startPoint y: 186, endPoint x: 519, endPoint y: 291, distance: 453.7
drag, startPoint x: 519, startPoint y: 291, endPoint x: 512, endPoint y: 183, distance: 107.6
copy div "[DEMOGRAPHIC_DATA] F for sick visit. PMH sig for [MEDICAL_DATA]. Reports taking…"
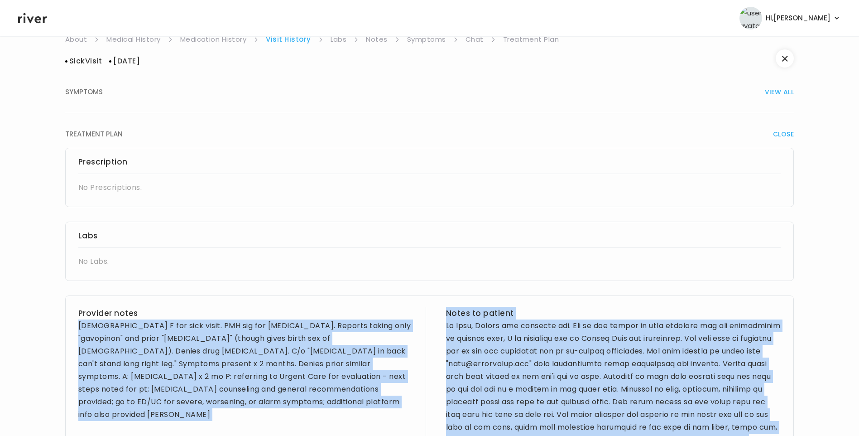
scroll to position [0, 0]
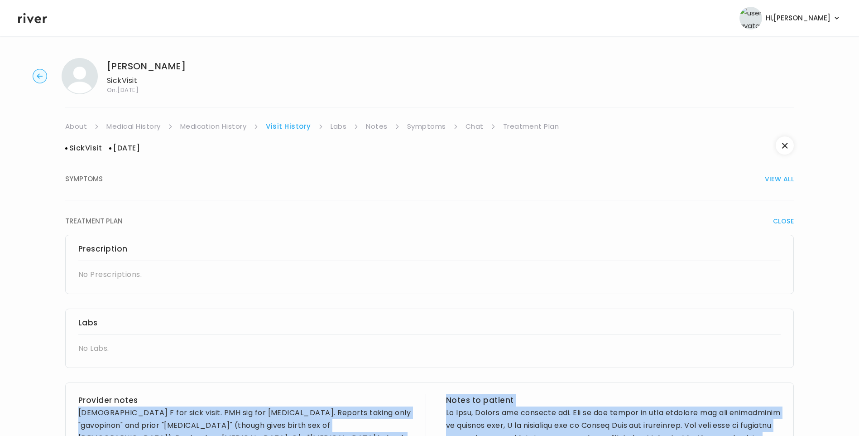
click at [426, 123] on link "Symptoms" at bounding box center [426, 126] width 39 height 13
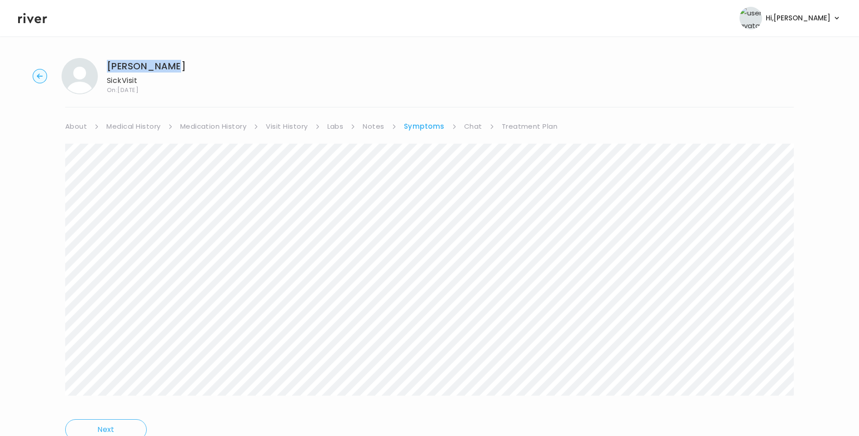
drag, startPoint x: 106, startPoint y: 66, endPoint x: 179, endPoint y: 68, distance: 72.9
click at [179, 68] on div "Dawn Johnson Sick Visit On: 04 Sep 2025" at bounding box center [429, 76] width 830 height 36
copy h1 "[PERSON_NAME]"
click at [291, 123] on link "Visit History" at bounding box center [287, 126] width 42 height 13
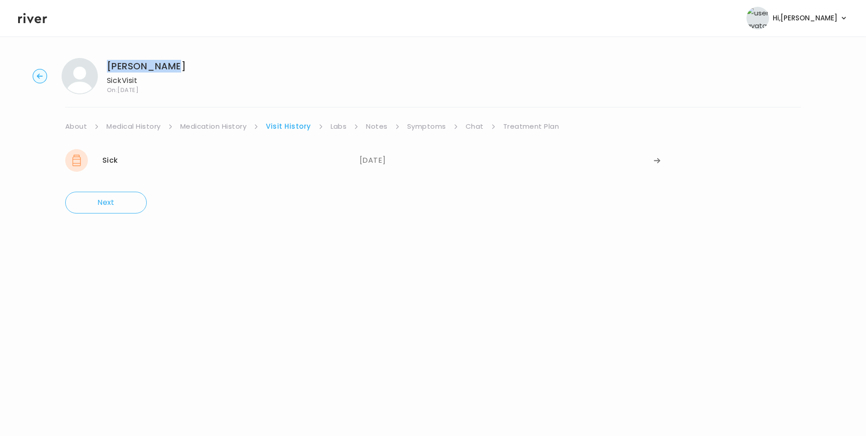
drag, startPoint x: 38, startPoint y: 16, endPoint x: 48, endPoint y: 26, distance: 15.1
click at [38, 16] on icon at bounding box center [32, 18] width 29 height 14
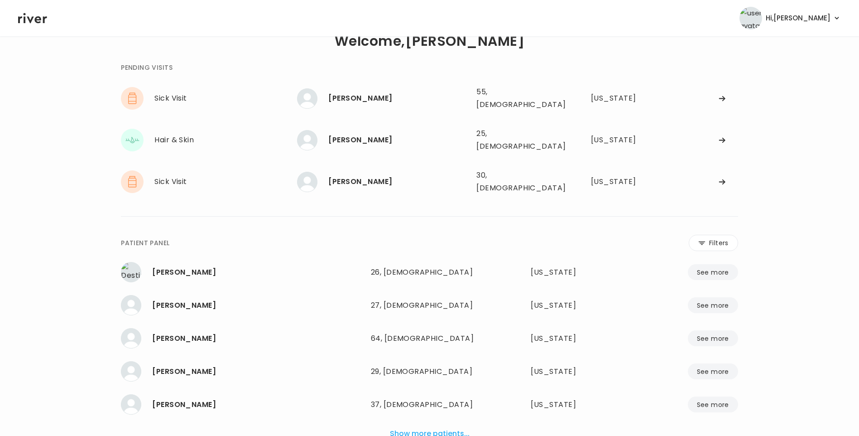
scroll to position [59, 0]
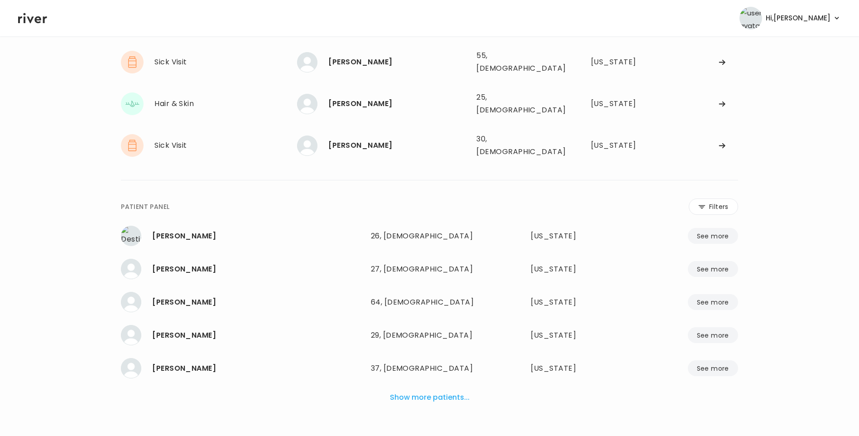
click at [450, 387] on button "Show more patients..." at bounding box center [429, 397] width 87 height 20
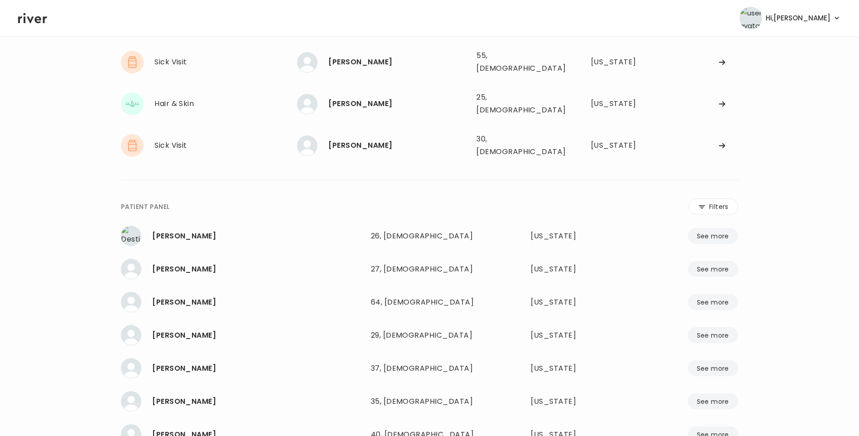
click at [708, 198] on button "Filters" at bounding box center [713, 206] width 49 height 16
click at [385, 199] on input "name" at bounding box center [403, 208] width 288 height 19
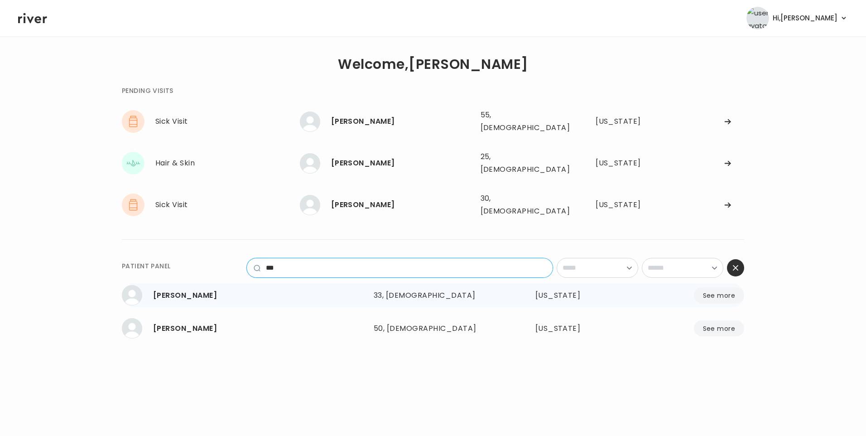
type input "***"
click at [384, 289] on div "33, [DEMOGRAPHIC_DATA]" at bounding box center [433, 295] width 119 height 13
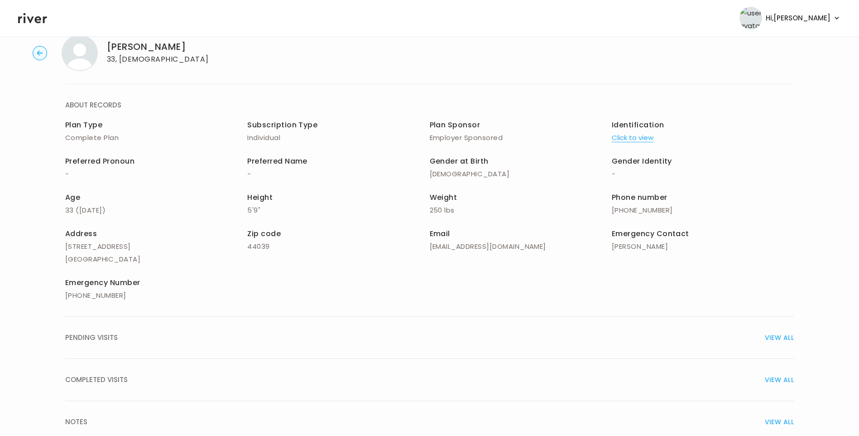
scroll to position [61, 0]
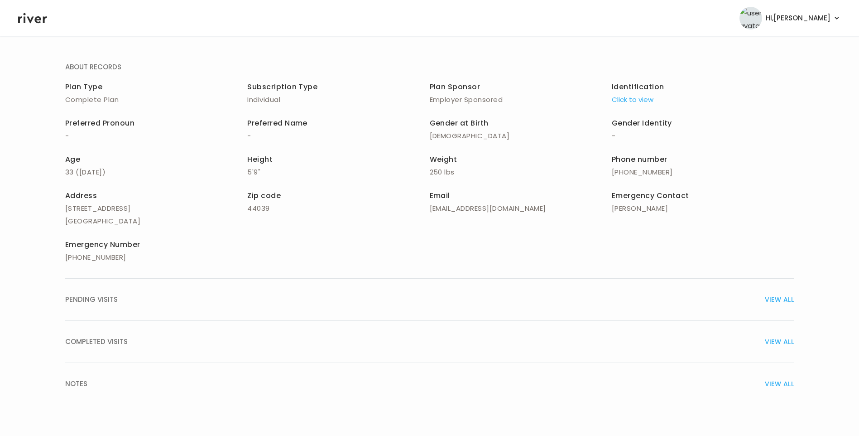
click at [106, 343] on span "COMPLETED VISITS" at bounding box center [96, 341] width 62 height 13
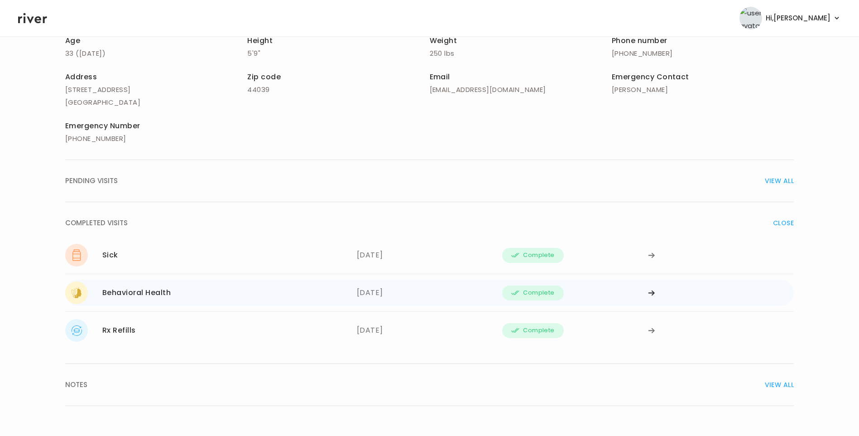
scroll to position [181, 0]
click at [389, 295] on div "07/31/2025" at bounding box center [430, 291] width 146 height 23
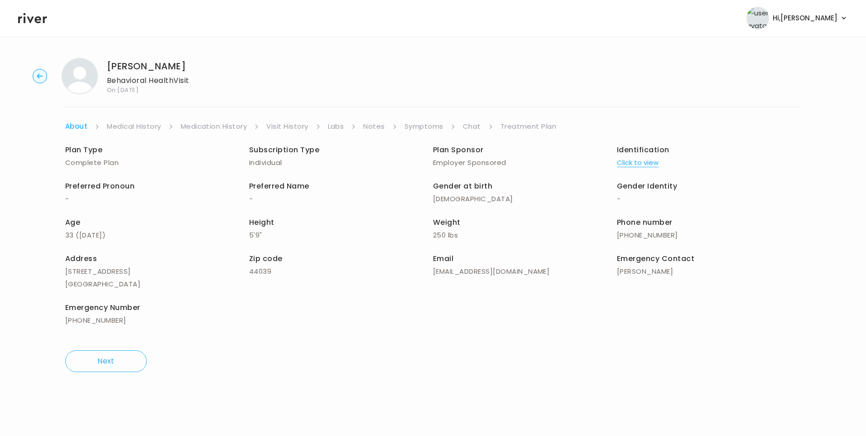
click at [232, 130] on link "Medication History" at bounding box center [214, 126] width 67 height 13
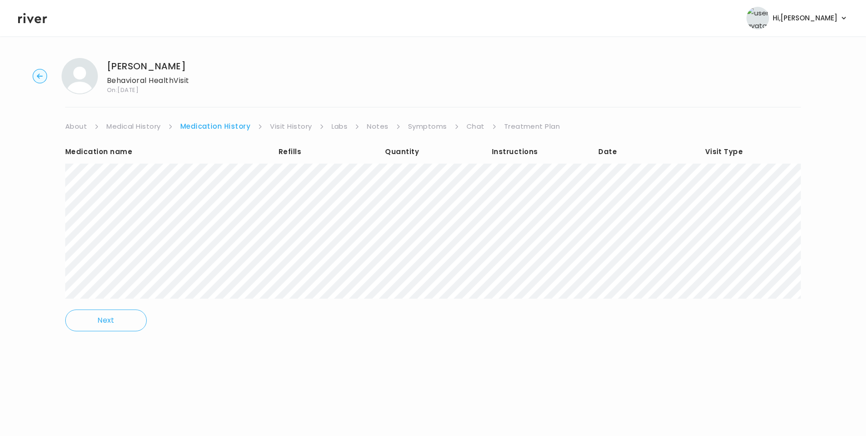
click at [293, 128] on link "Visit History" at bounding box center [291, 126] width 42 height 13
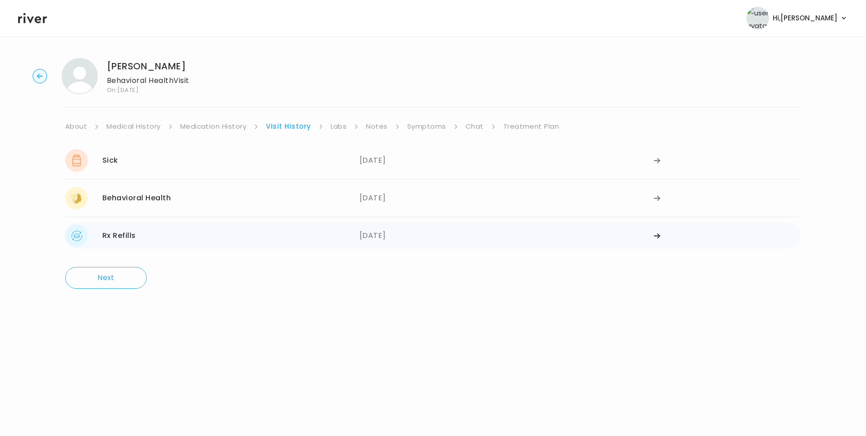
click at [397, 237] on div "07/30/2025" at bounding box center [507, 235] width 294 height 23
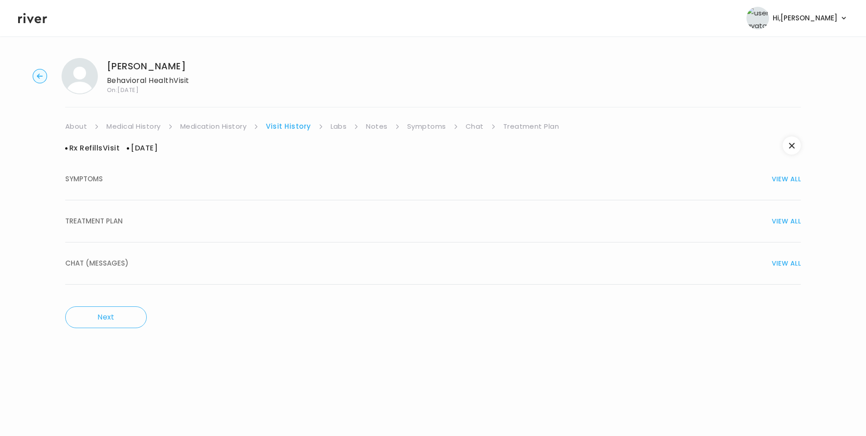
drag, startPoint x: 138, startPoint y: 227, endPoint x: 173, endPoint y: 226, distance: 34.9
click at [139, 227] on button "TREATMENT PLAN VIEW ALL" at bounding box center [432, 221] width 735 height 42
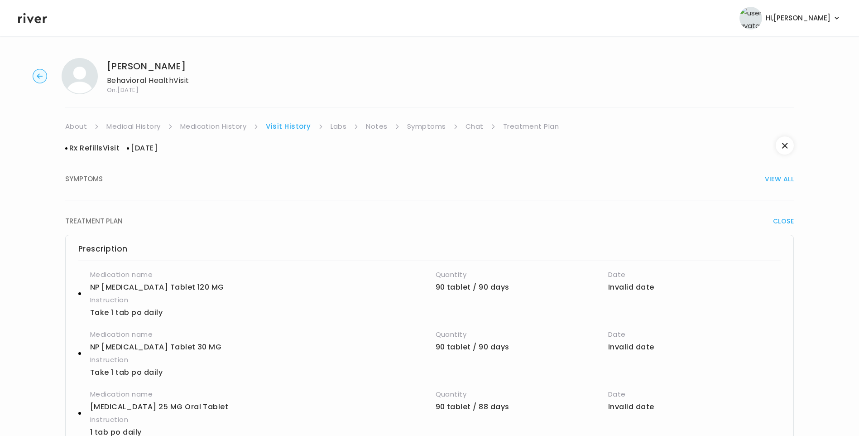
click at [216, 122] on link "Medication History" at bounding box center [213, 126] width 67 height 13
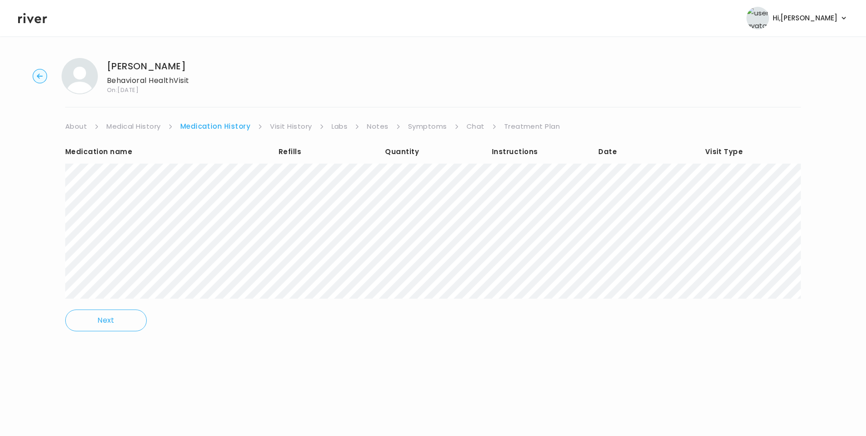
drag, startPoint x: 423, startPoint y: 122, endPoint x: 436, endPoint y: 130, distance: 15.1
click at [423, 122] on link "Symptoms" at bounding box center [427, 126] width 39 height 13
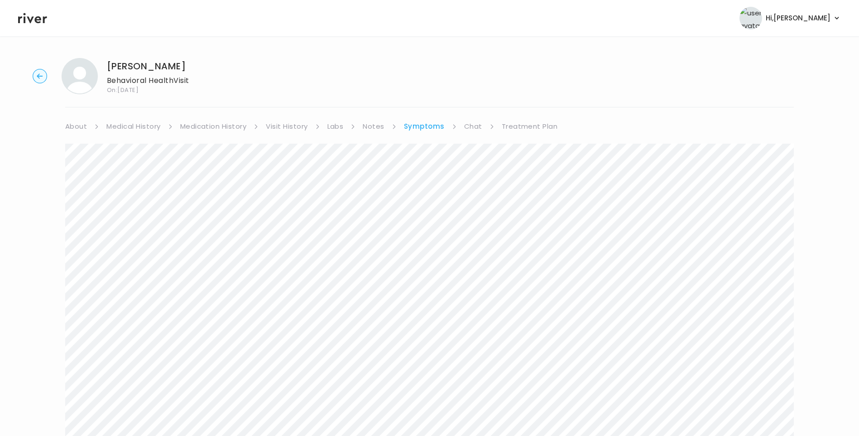
click at [34, 23] on icon at bounding box center [32, 18] width 29 height 14
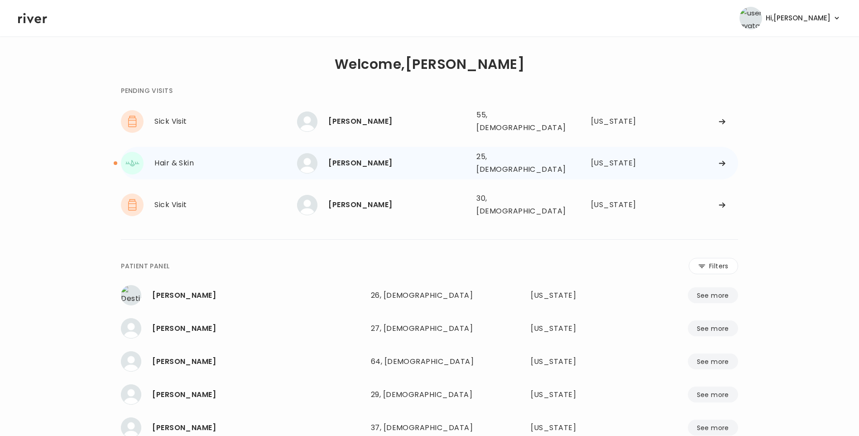
click at [391, 158] on div "[PERSON_NAME]" at bounding box center [398, 163] width 141 height 13
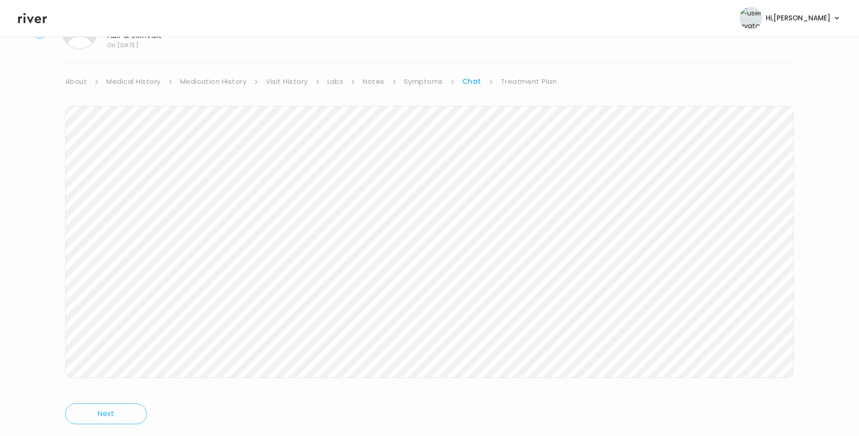
scroll to position [67, 0]
drag, startPoint x: 523, startPoint y: 58, endPoint x: 525, endPoint y: 64, distance: 6.6
click at [524, 58] on link "Treatment Plan" at bounding box center [529, 59] width 56 height 13
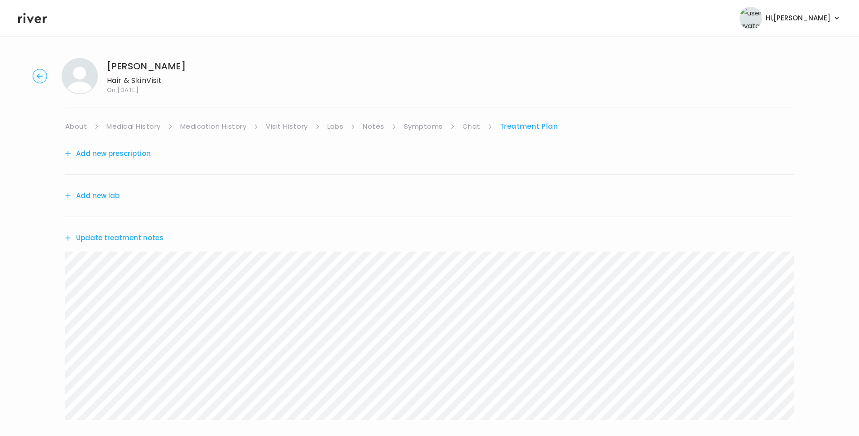
click at [136, 239] on button "Update treatment notes" at bounding box center [114, 237] width 98 height 13
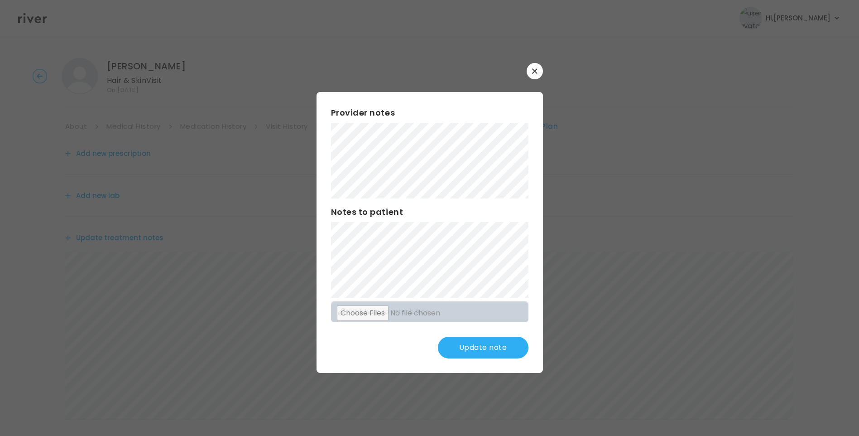
click at [486, 343] on button "Update note" at bounding box center [483, 347] width 91 height 22
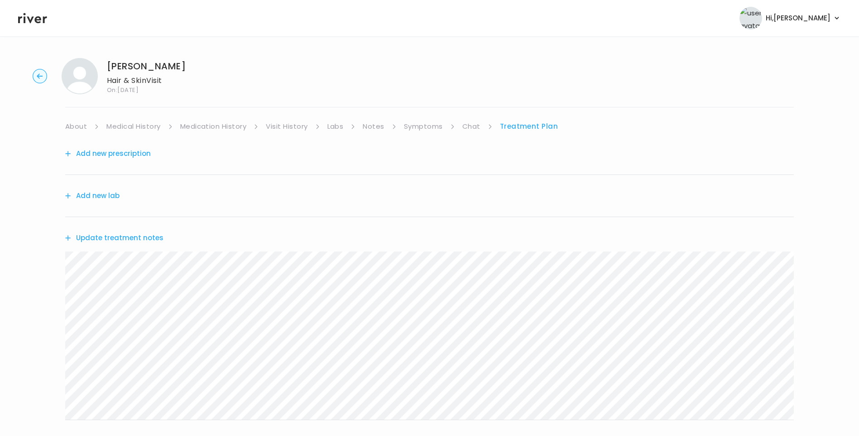
click at [32, 23] on icon at bounding box center [32, 18] width 29 height 14
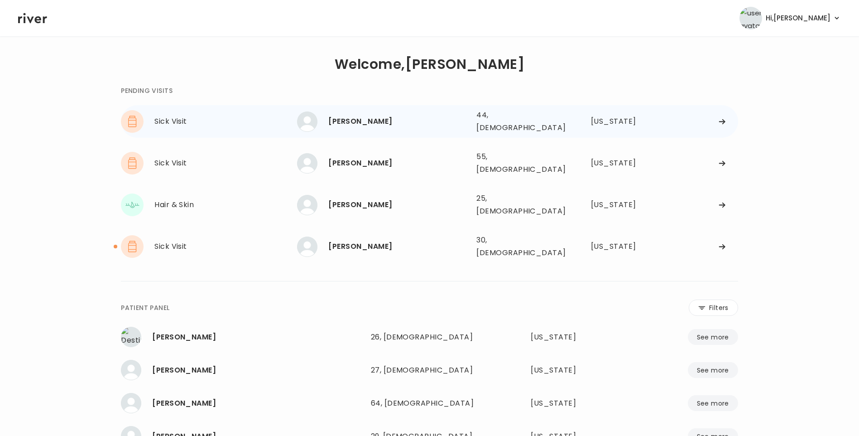
click at [486, 116] on div "44, Female" at bounding box center [517, 121] width 82 height 25
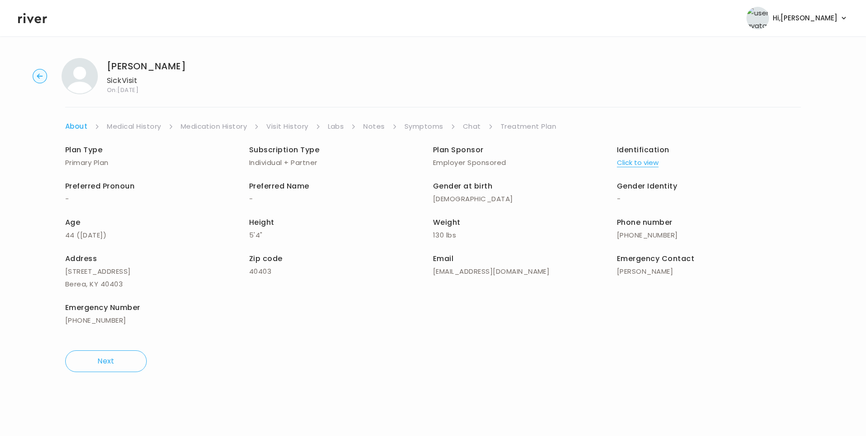
click at [300, 128] on link "Visit History" at bounding box center [287, 126] width 42 height 13
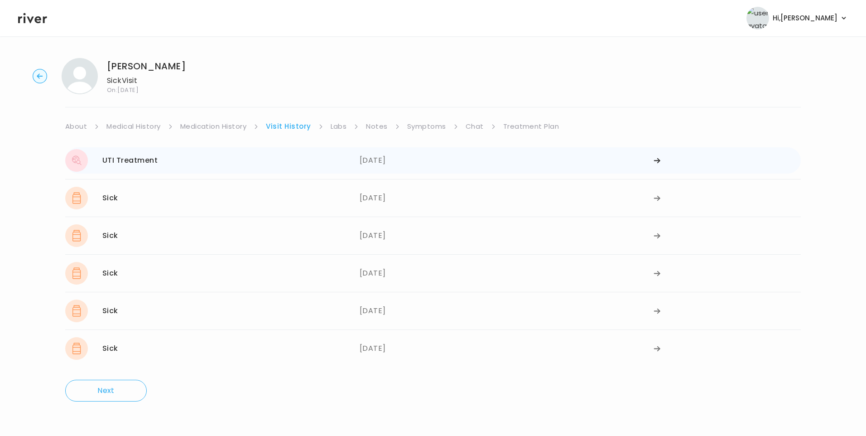
click at [356, 162] on div "UTI Treatment 04/24/2025" at bounding box center [212, 160] width 294 height 23
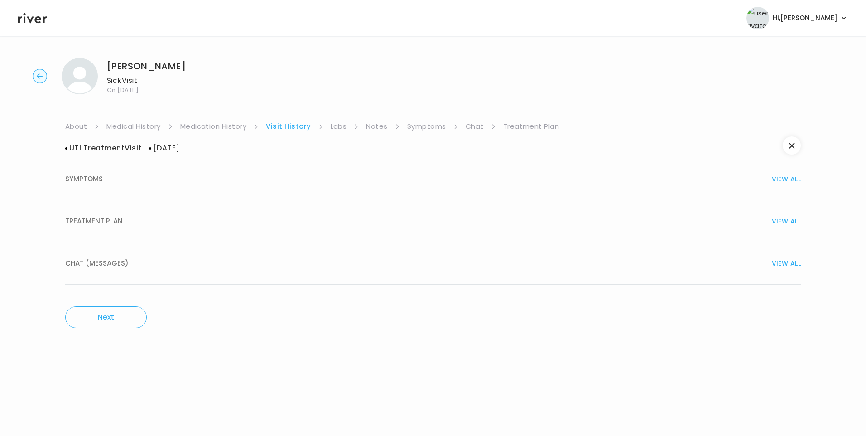
click at [166, 223] on div "TREATMENT PLAN VIEW ALL" at bounding box center [432, 221] width 735 height 13
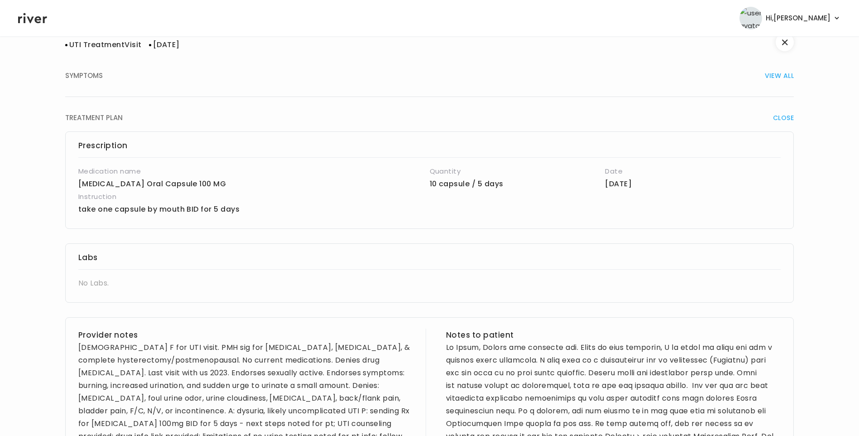
scroll to position [226, 0]
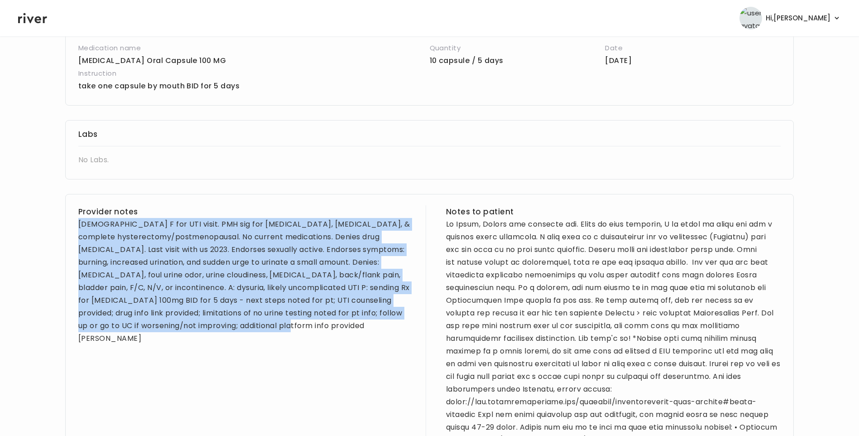
drag, startPoint x: 78, startPoint y: 223, endPoint x: 297, endPoint y: 344, distance: 250.9
copy div "44 yo F for UTI visit. PMH sig for cholecystectomy, appendectomy, & complete hy…"
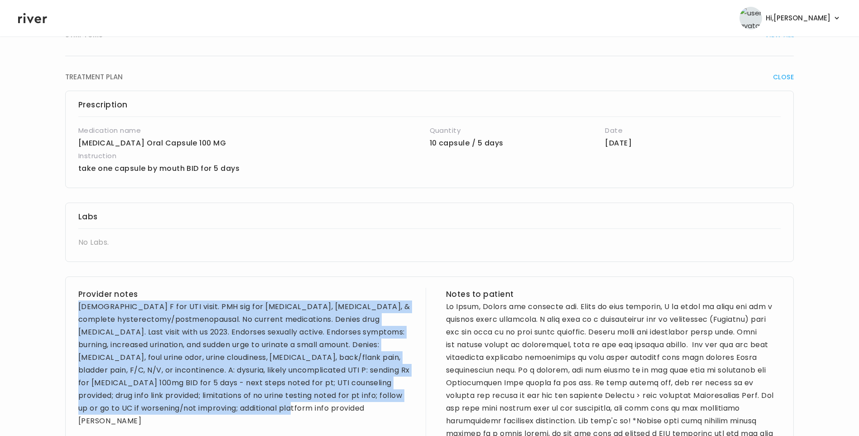
scroll to position [0, 0]
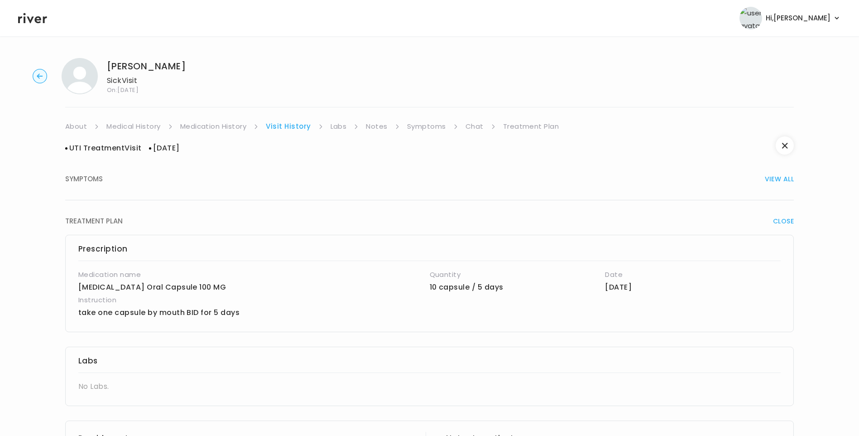
click at [427, 130] on link "Symptoms" at bounding box center [426, 126] width 39 height 13
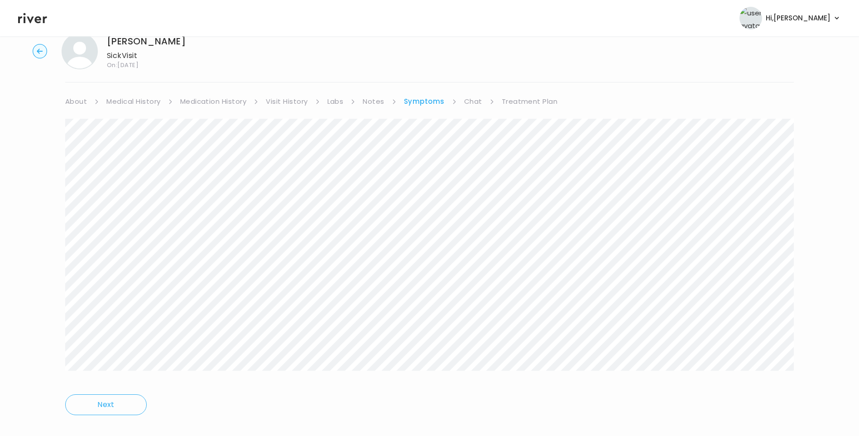
scroll to position [38, 0]
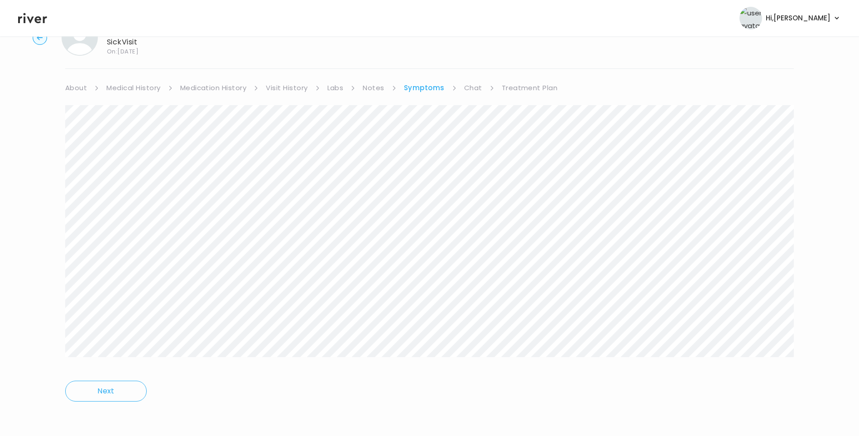
click at [518, 88] on link "Treatment Plan" at bounding box center [530, 88] width 56 height 13
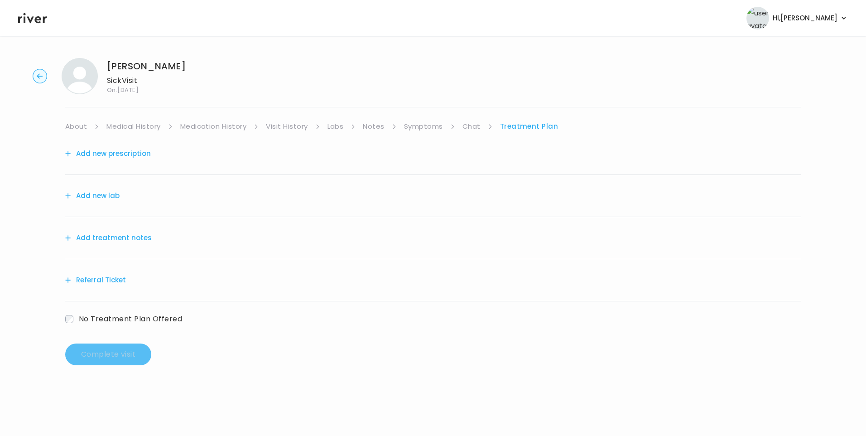
click at [102, 237] on button "Add treatment notes" at bounding box center [108, 237] width 86 height 13
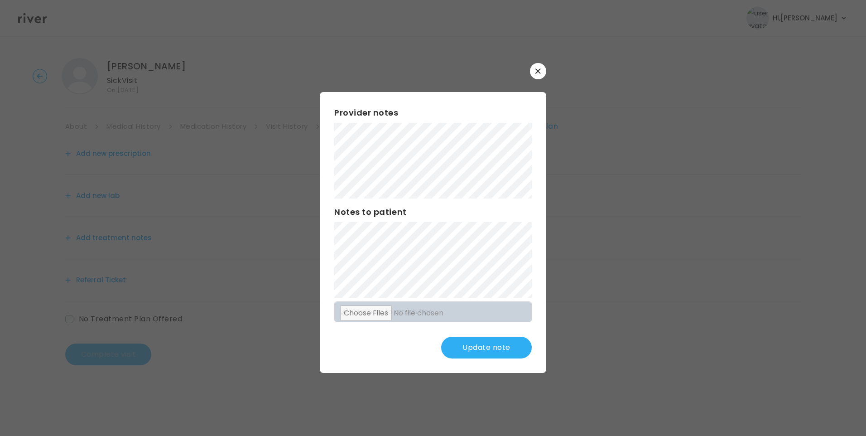
click at [509, 350] on button "Update note" at bounding box center [486, 347] width 91 height 22
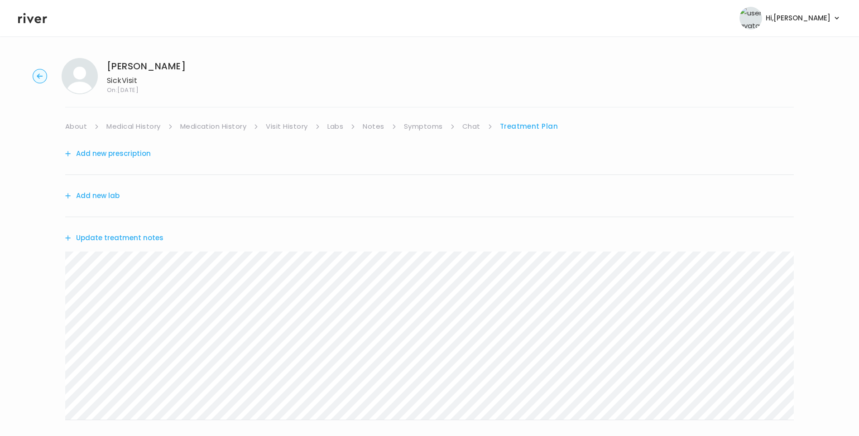
click at [139, 124] on link "Medical History" at bounding box center [133, 126] width 54 height 13
click at [214, 126] on link "Medication History" at bounding box center [217, 126] width 67 height 13
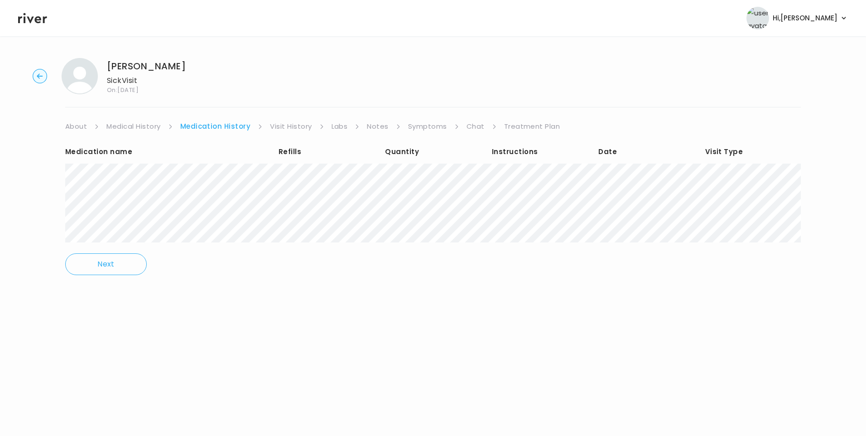
click at [525, 126] on link "Treatment Plan" at bounding box center [532, 126] width 56 height 13
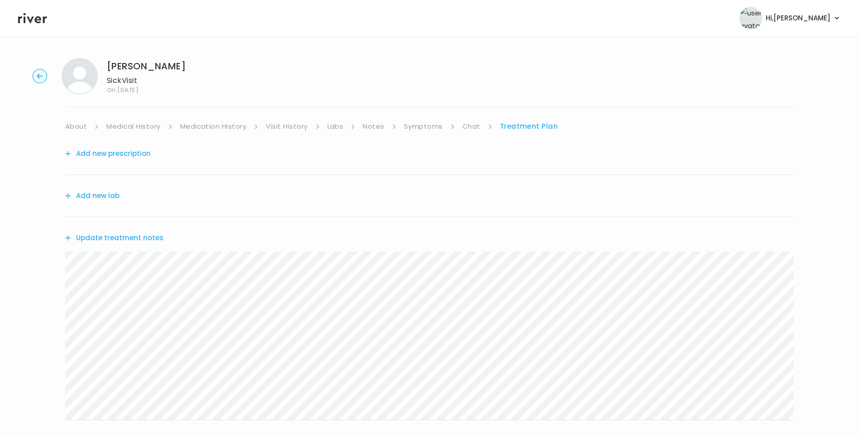
click at [147, 238] on button "Update treatment notes" at bounding box center [114, 237] width 98 height 13
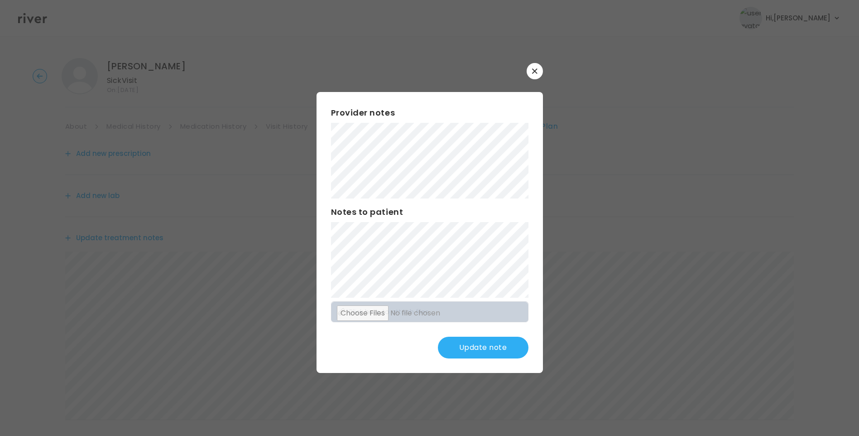
click at [494, 345] on button "Update note" at bounding box center [483, 347] width 91 height 22
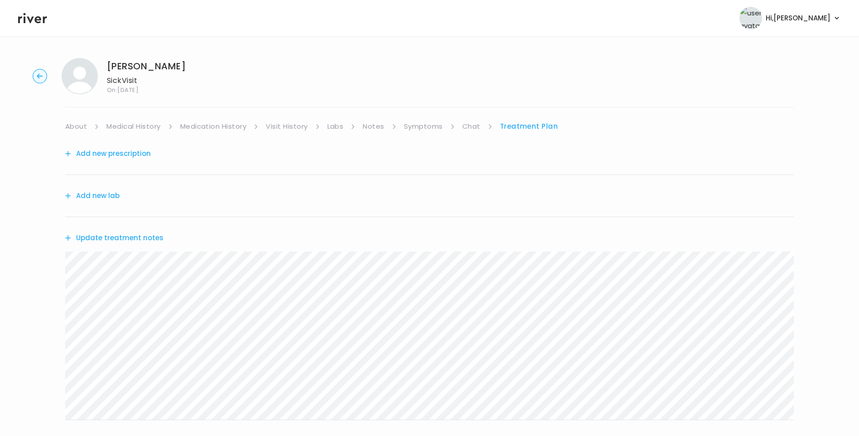
click at [426, 124] on link "Symptoms" at bounding box center [423, 126] width 39 height 13
click at [539, 125] on link "Treatment Plan" at bounding box center [530, 126] width 56 height 13
click at [154, 239] on button "Update treatment notes" at bounding box center [114, 237] width 98 height 13
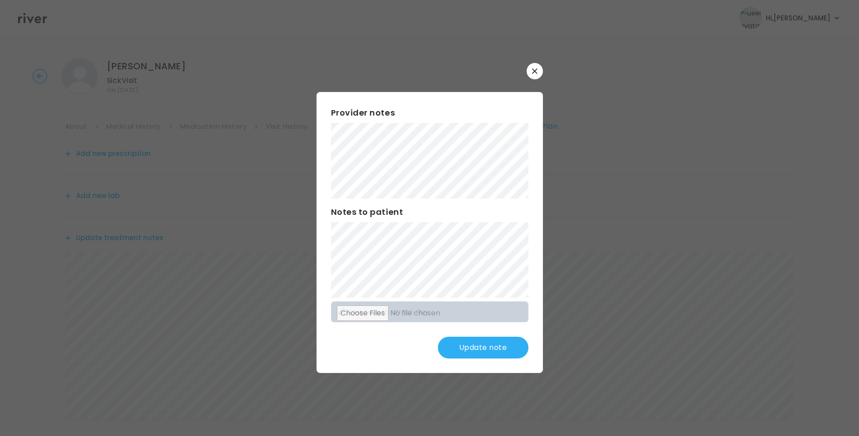
scroll to position [45, 0]
click at [474, 341] on button "Update note" at bounding box center [483, 347] width 91 height 22
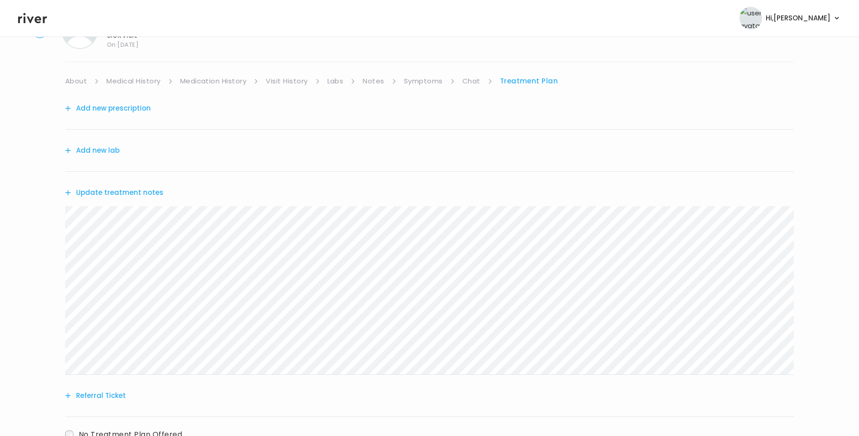
click at [43, 229] on div "Cathy Tarte Sick Visit On: 04 Sep 2025 About Medical History Medication History…" at bounding box center [429, 246] width 859 height 482
click at [302, 188] on div "Update treatment notes" at bounding box center [429, 193] width 729 height 42
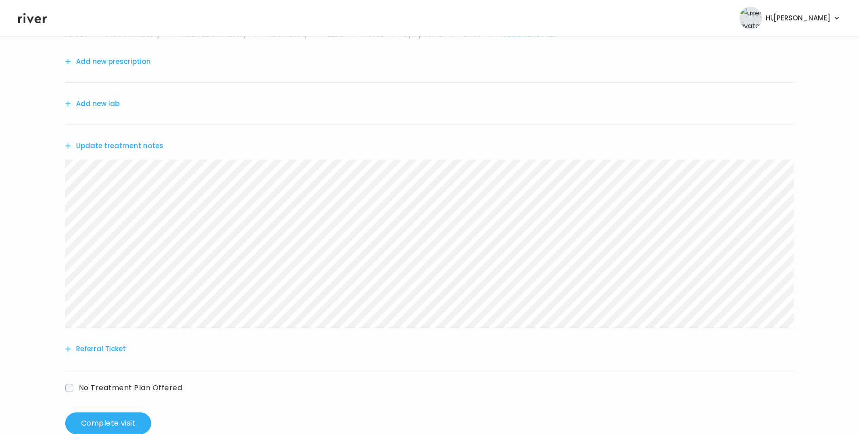
scroll to position [112, 0]
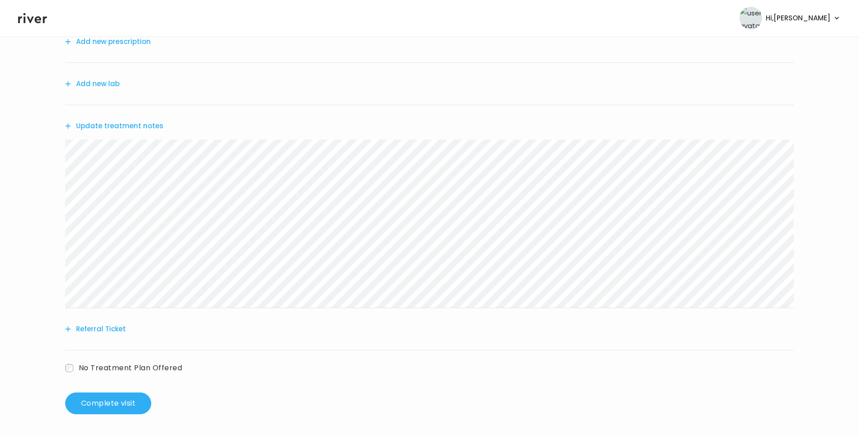
click at [110, 330] on button "Referral Ticket" at bounding box center [95, 328] width 61 height 13
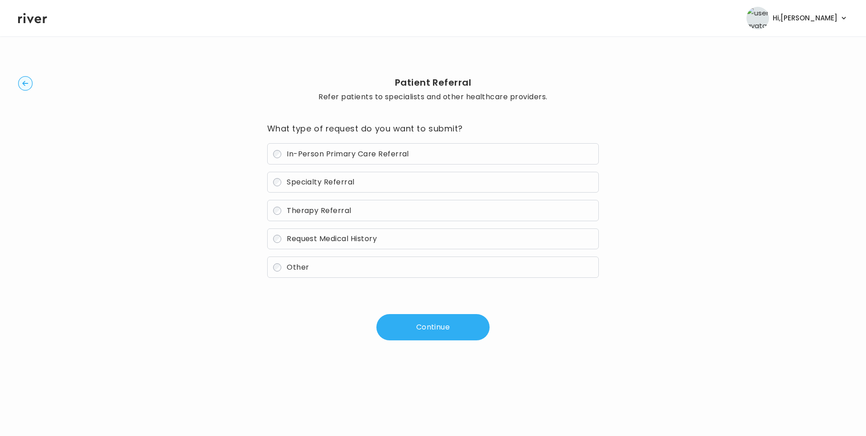
click at [346, 152] on span "In-Person Primary Care Referral" at bounding box center [348, 154] width 122 height 10
click at [454, 325] on button "Continue" at bounding box center [432, 327] width 113 height 26
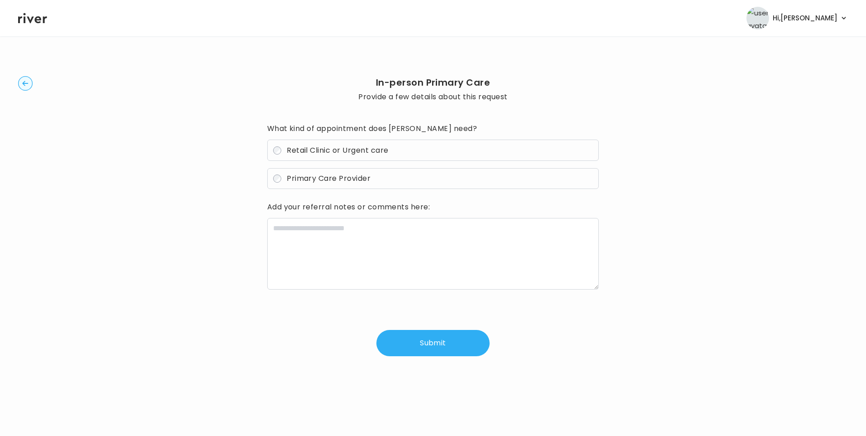
click at [317, 151] on span "Retail Clinic or Urgent care" at bounding box center [337, 150] width 101 height 10
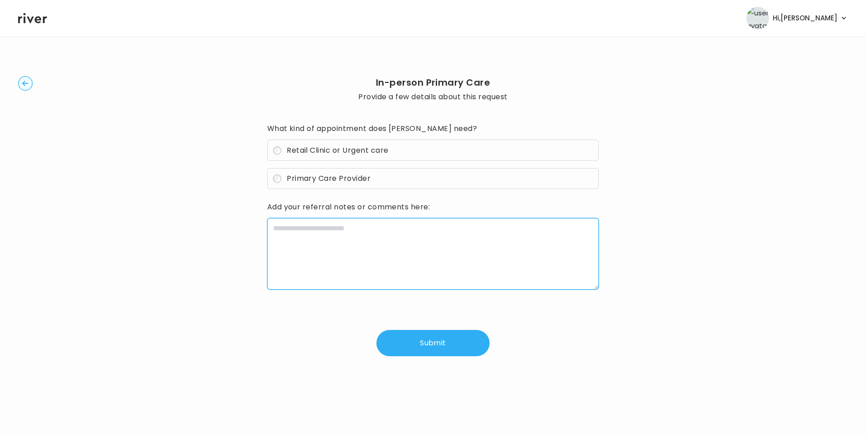
drag, startPoint x: 317, startPoint y: 151, endPoint x: 329, endPoint y: 247, distance: 96.2
click at [329, 247] on textarea at bounding box center [433, 254] width 332 height 72
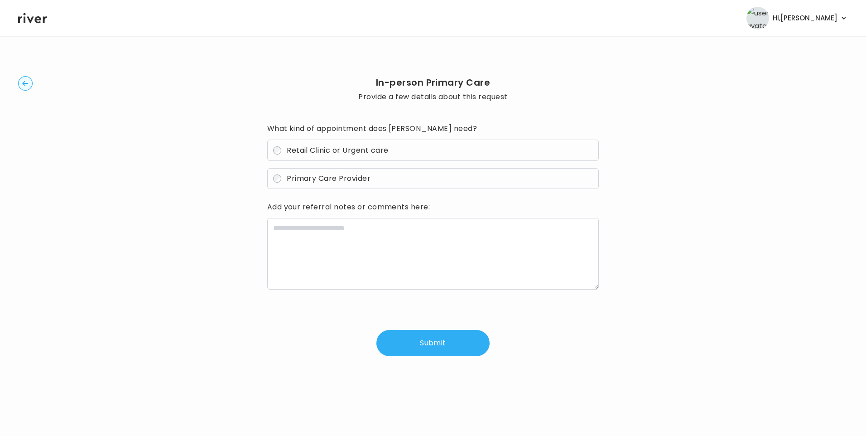
click at [281, 154] on label "Retail Clinic or Urgent care" at bounding box center [433, 149] width 332 height 21
click at [301, 216] on div "Add your referral notes or comments here:" at bounding box center [433, 247] width 332 height 94
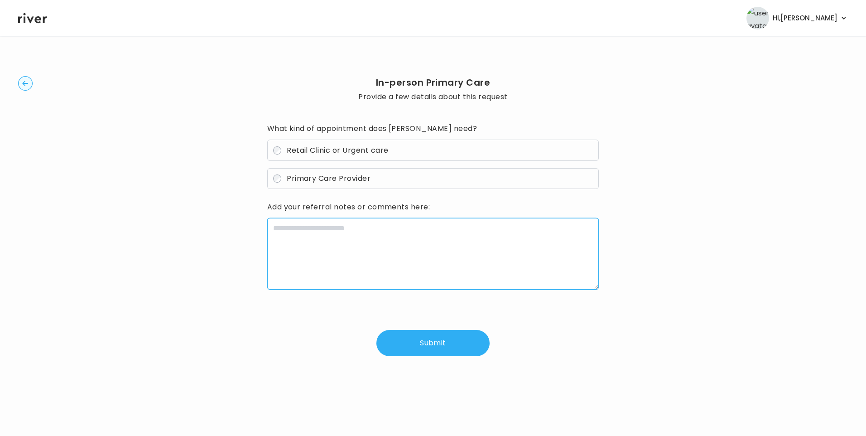
click at [305, 234] on textarea at bounding box center [433, 254] width 332 height 72
type textarea "*"
paste textarea "**********"
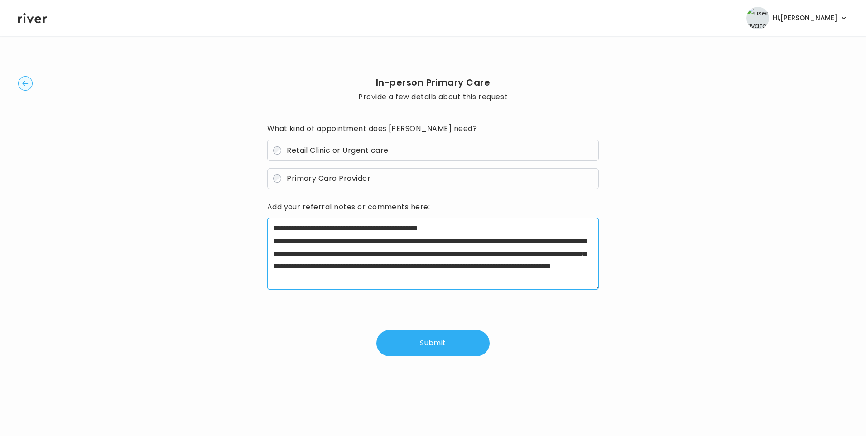
drag, startPoint x: 301, startPoint y: 241, endPoint x: 350, endPoint y: 242, distance: 49.4
click at [350, 242] on textarea "**********" at bounding box center [433, 254] width 332 height 72
click at [290, 252] on textarea "**********" at bounding box center [433, 254] width 332 height 72
drag, startPoint x: 444, startPoint y: 249, endPoint x: 365, endPoint y: 271, distance: 82.1
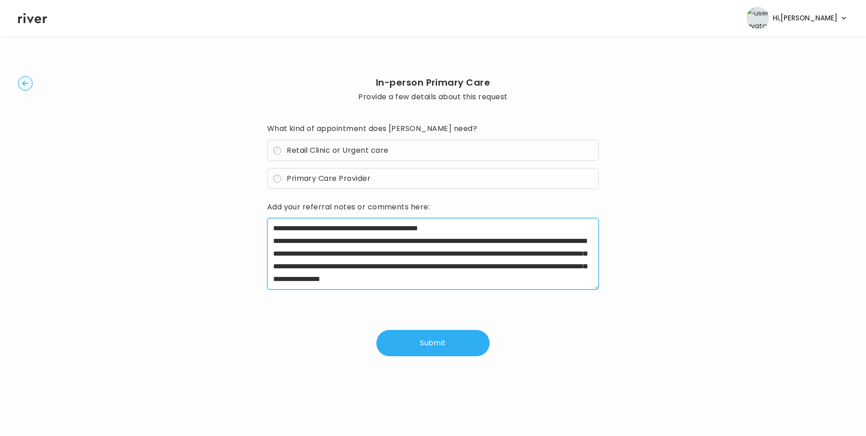
click at [365, 271] on textarea "**********" at bounding box center [433, 254] width 332 height 72
drag, startPoint x: 445, startPoint y: 253, endPoint x: 571, endPoint y: 249, distance: 125.9
click at [571, 249] on textarea "**********" at bounding box center [433, 254] width 332 height 72
click at [518, 276] on textarea "**********" at bounding box center [433, 254] width 332 height 72
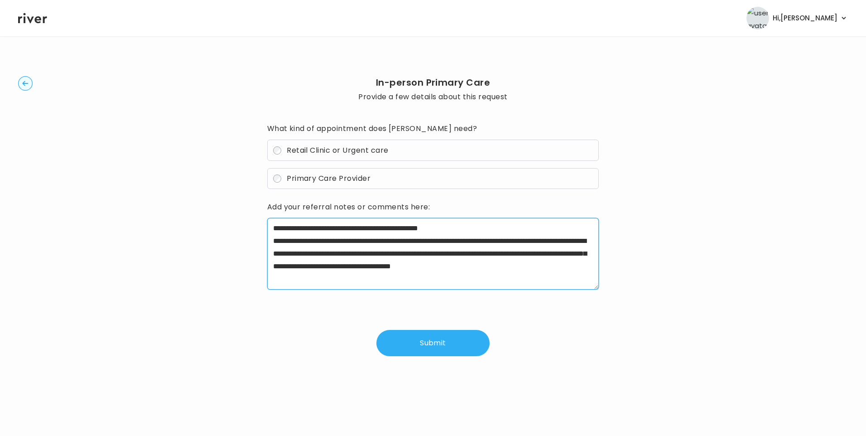
click at [455, 277] on textarea "**********" at bounding box center [433, 254] width 332 height 72
type textarea "**********"
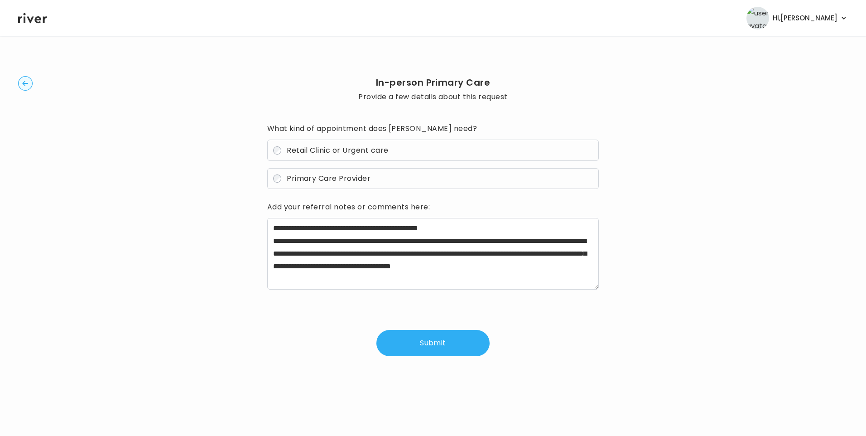
click at [434, 343] on button "Submit" at bounding box center [432, 343] width 113 height 26
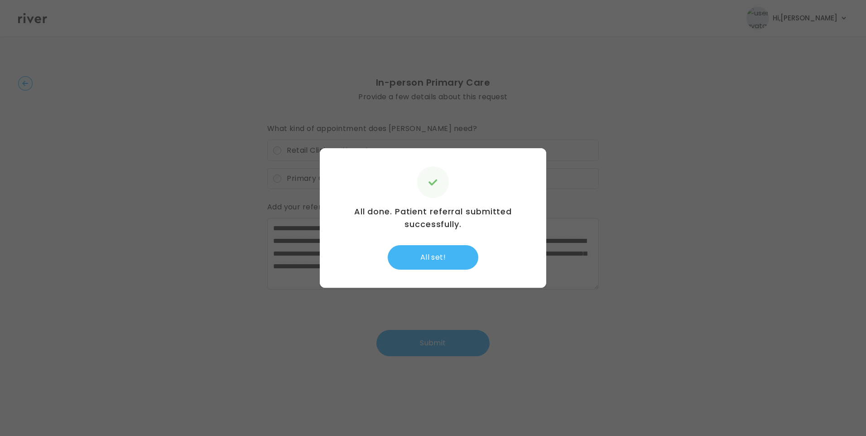
click at [450, 260] on button "All set!" at bounding box center [433, 257] width 91 height 24
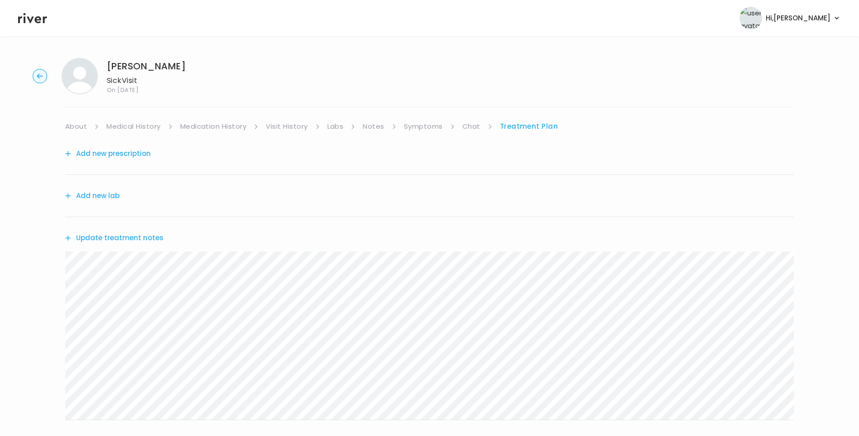
click at [144, 231] on div "Update treatment notes" at bounding box center [429, 238] width 729 height 42
click at [162, 240] on div "Update treatment notes" at bounding box center [429, 238] width 729 height 42
click at [154, 238] on button "Update treatment notes" at bounding box center [114, 237] width 98 height 13
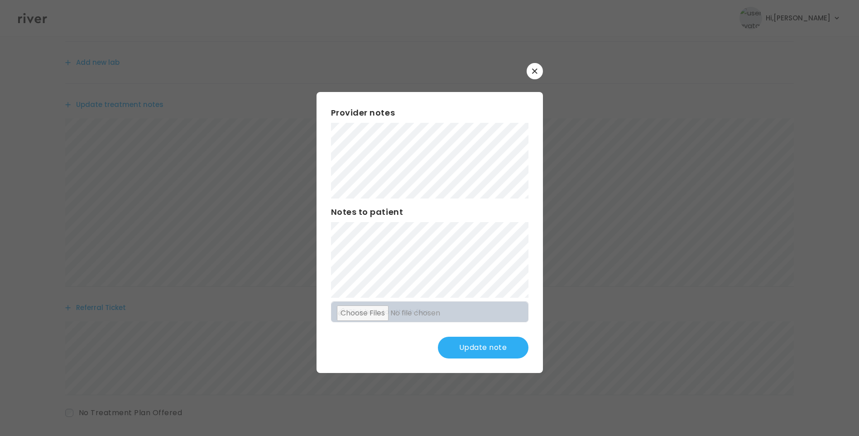
scroll to position [136, 0]
click at [475, 346] on button "Update note" at bounding box center [483, 347] width 91 height 22
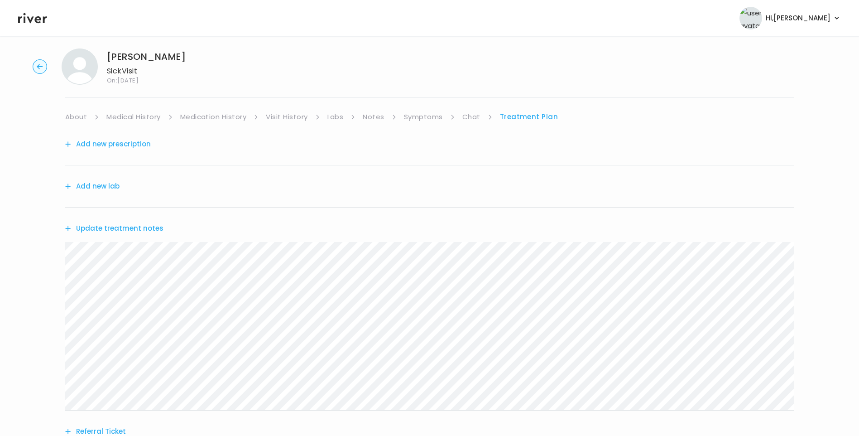
scroll to position [0, 0]
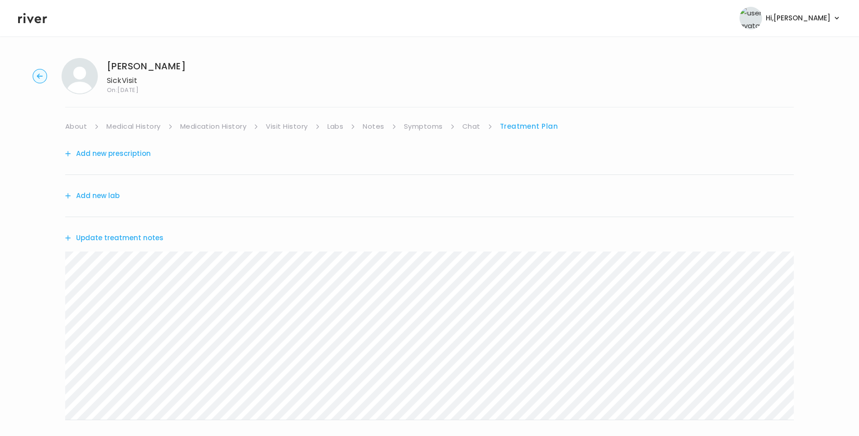
click at [85, 124] on link "About" at bounding box center [76, 126] width 22 height 13
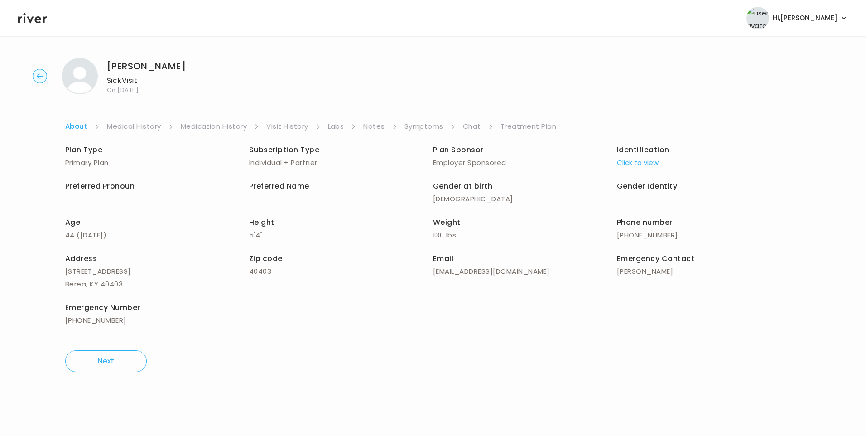
click at [144, 125] on link "Medical History" at bounding box center [134, 126] width 54 height 13
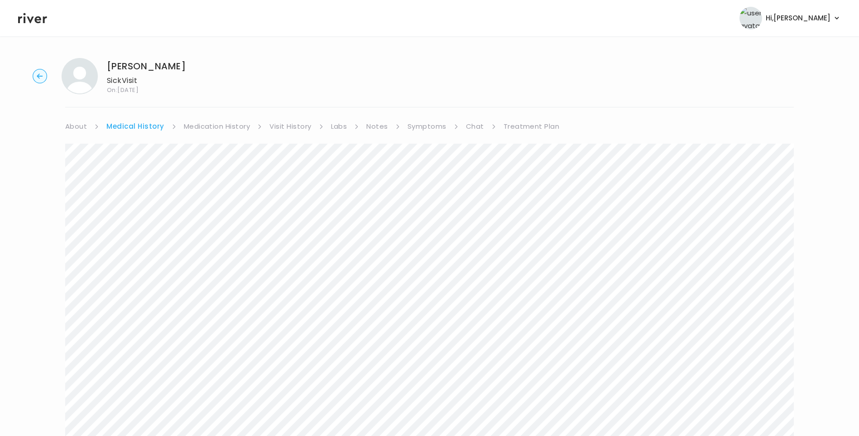
click at [373, 127] on link "Notes" at bounding box center [376, 126] width 21 height 13
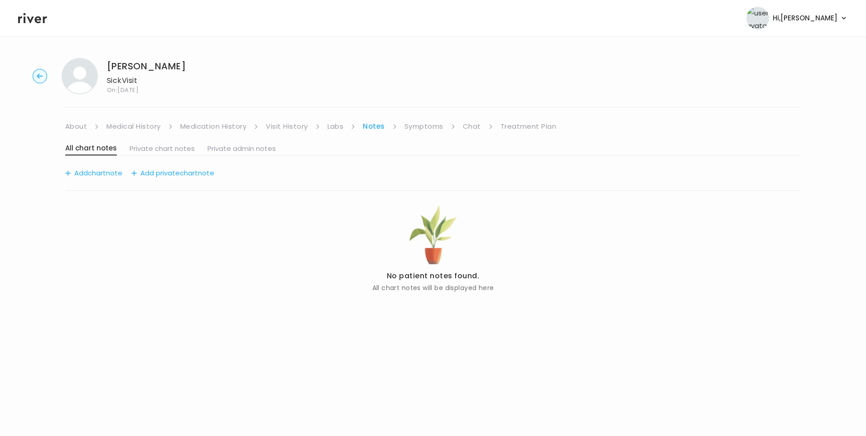
click at [430, 127] on link "Symptoms" at bounding box center [423, 126] width 39 height 13
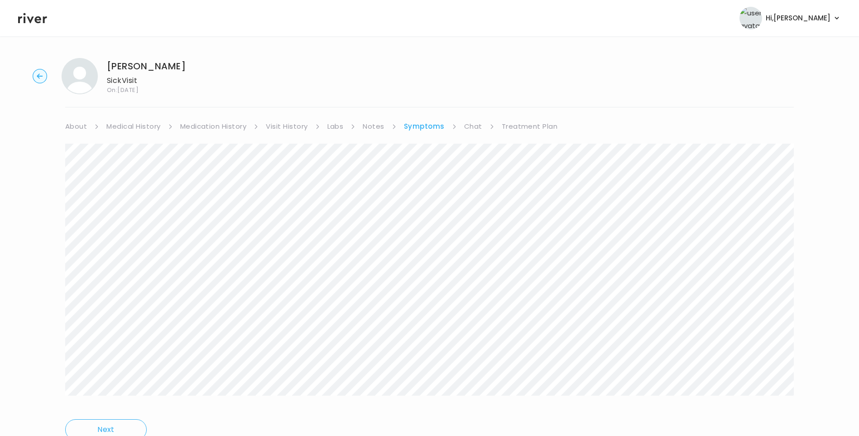
click at [470, 129] on link "Chat" at bounding box center [473, 126] width 18 height 13
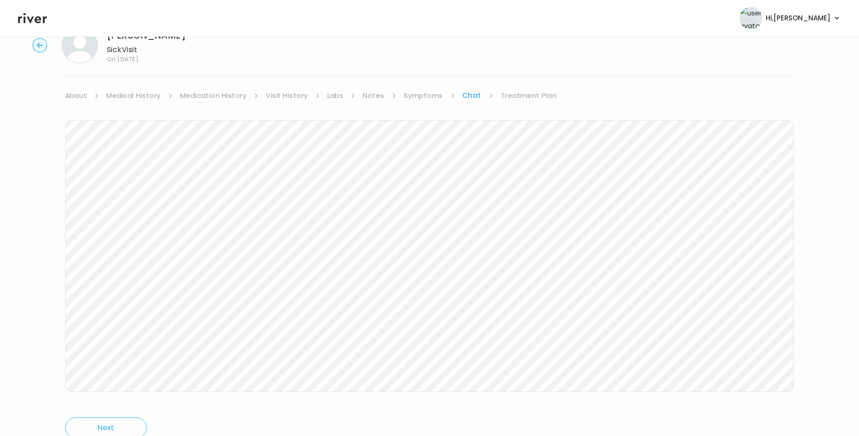
scroll to position [67, 0]
click at [528, 59] on link "Treatment Plan" at bounding box center [529, 59] width 56 height 13
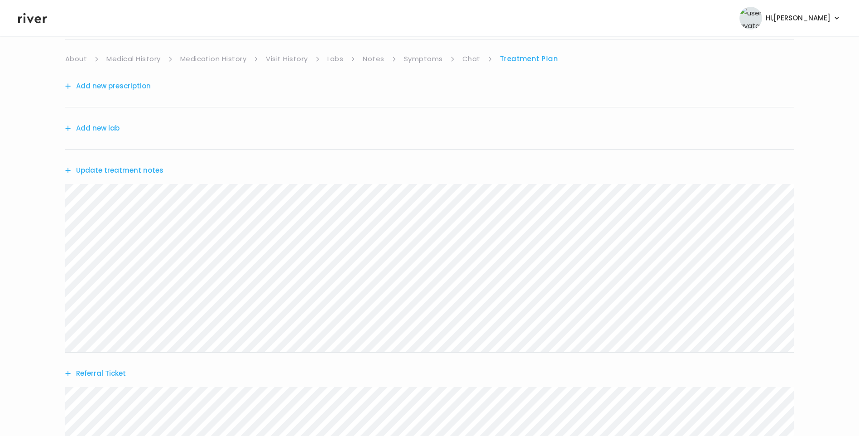
click at [105, 171] on button "Update treatment notes" at bounding box center [114, 170] width 98 height 13
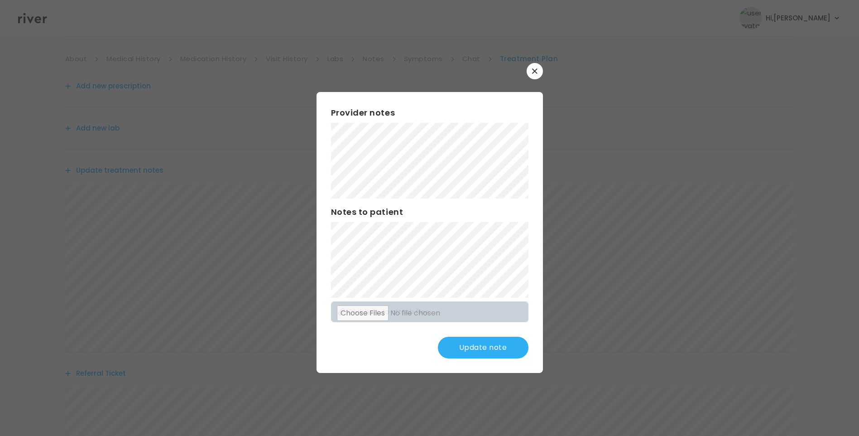
click at [492, 344] on button "Update note" at bounding box center [483, 347] width 91 height 22
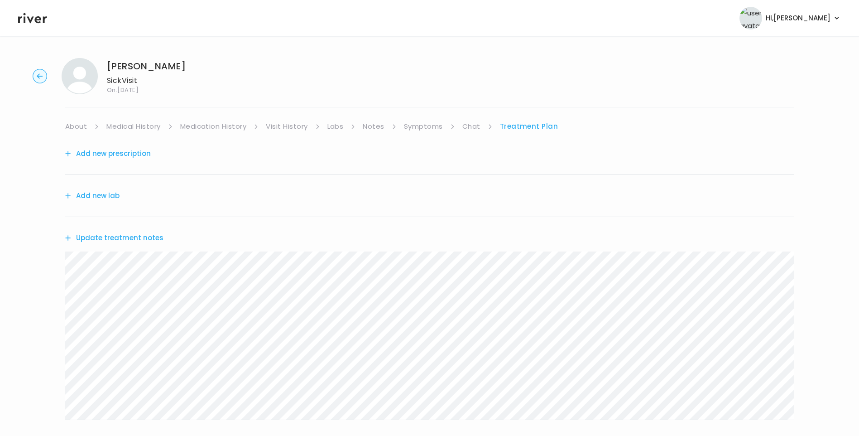
click at [135, 239] on button "Update treatment notes" at bounding box center [114, 237] width 98 height 13
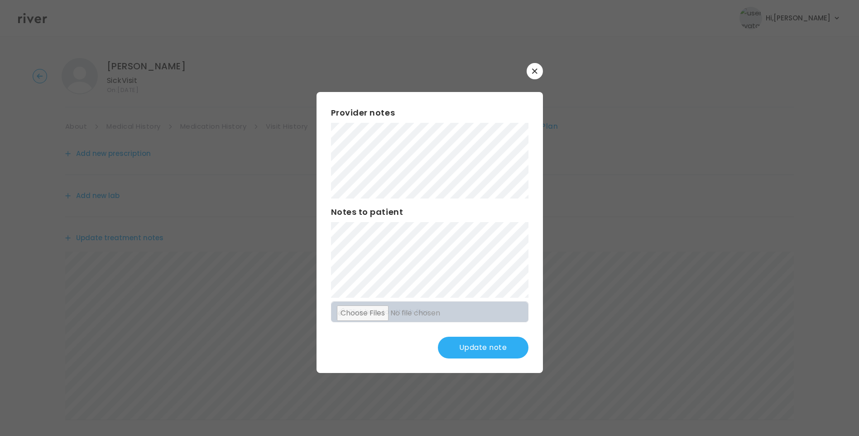
click at [494, 349] on button "Update note" at bounding box center [483, 347] width 91 height 22
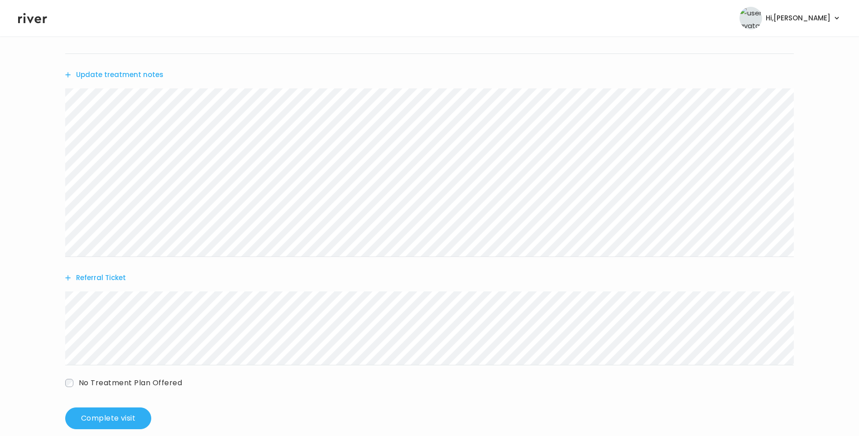
scroll to position [178, 0]
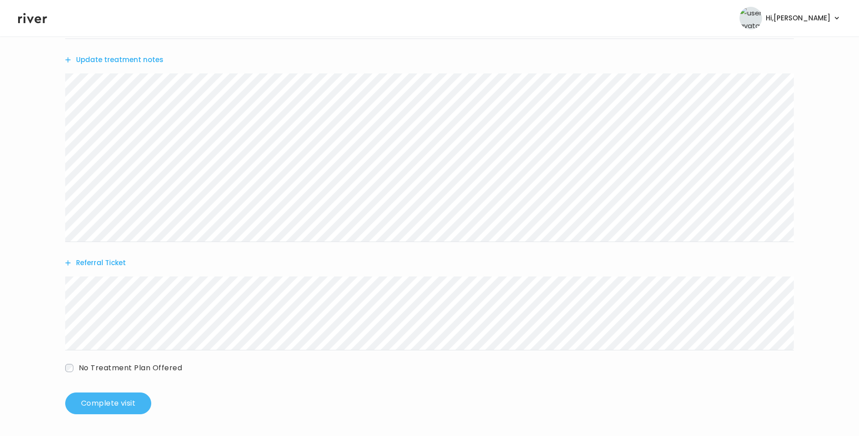
click at [130, 399] on button "Complete visit" at bounding box center [108, 403] width 86 height 22
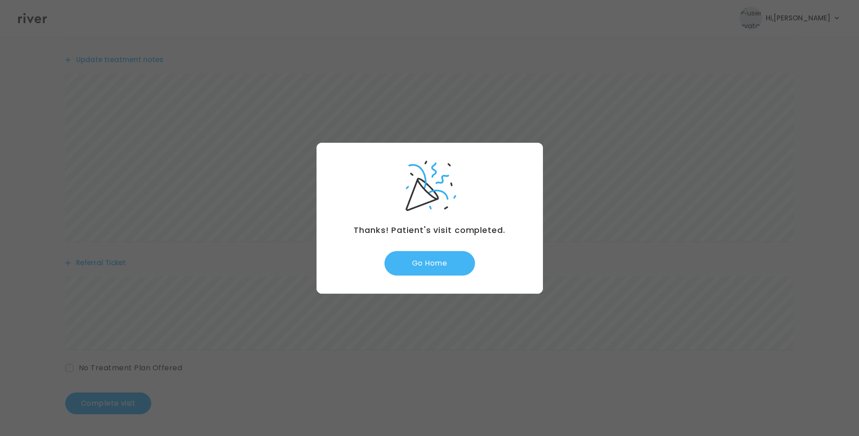
click at [437, 266] on button "Go Home" at bounding box center [429, 263] width 91 height 24
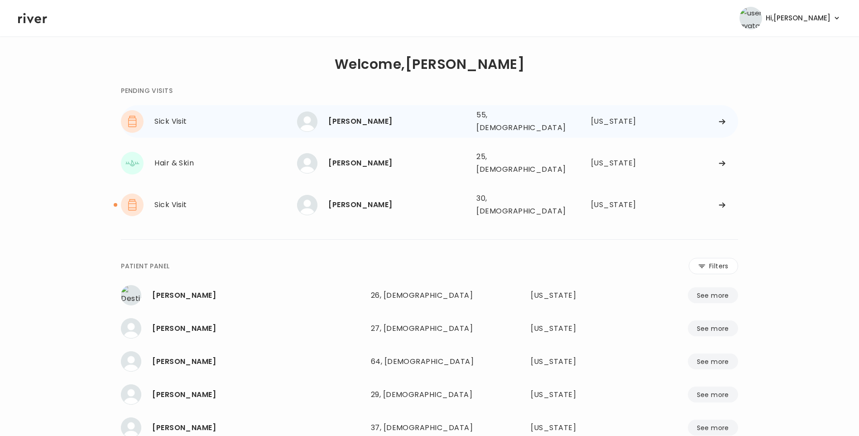
click at [376, 124] on div "[PERSON_NAME]" at bounding box center [398, 121] width 141 height 13
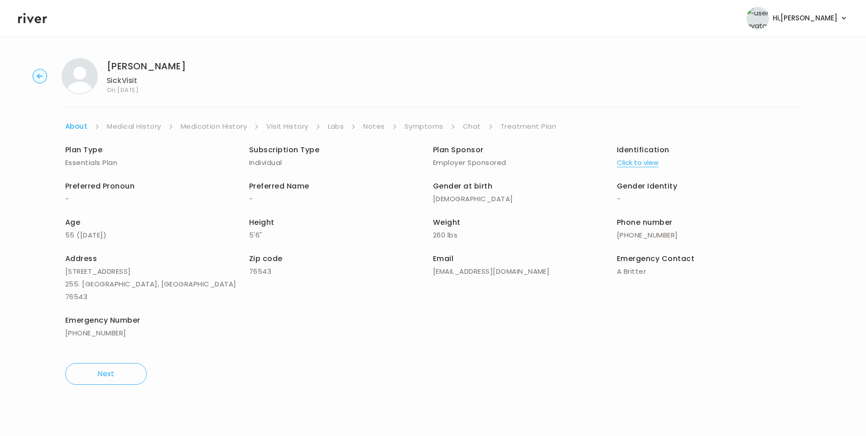
click at [423, 124] on link "Symptoms" at bounding box center [423, 126] width 39 height 13
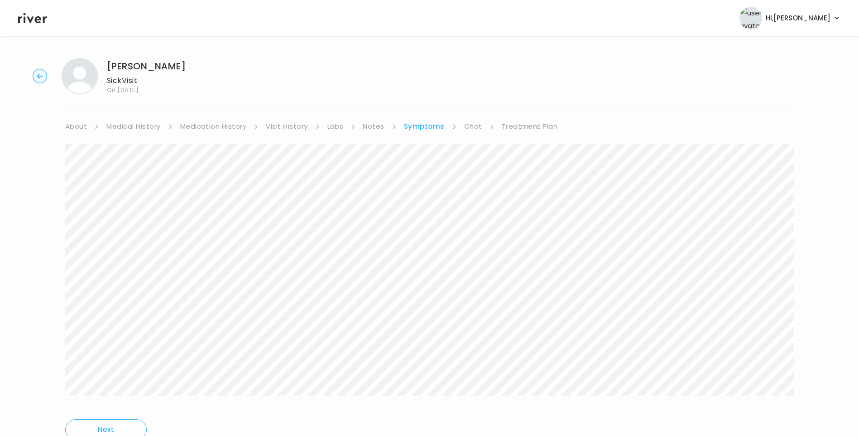
click at [281, 130] on link "Visit History" at bounding box center [287, 126] width 42 height 13
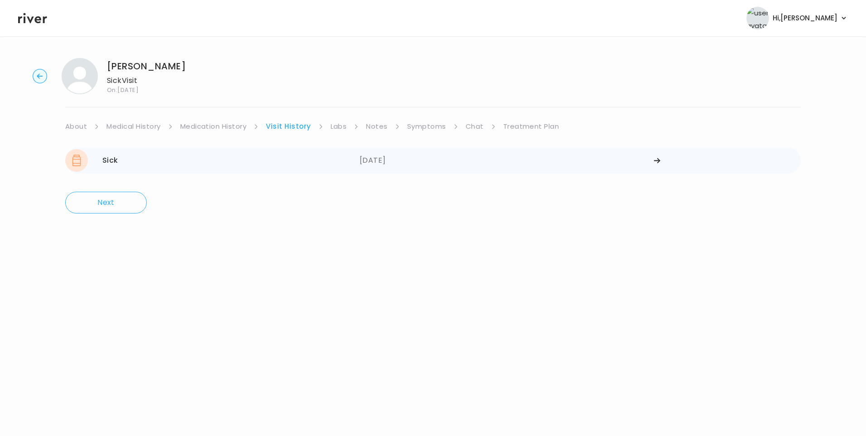
click at [200, 160] on div "Sick [DATE]" at bounding box center [212, 160] width 294 height 23
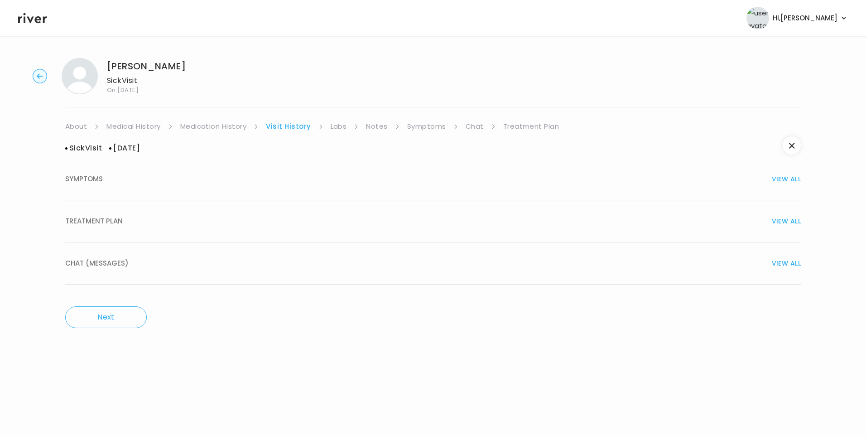
click at [125, 223] on div "TREATMENT PLAN VIEW ALL" at bounding box center [432, 221] width 735 height 13
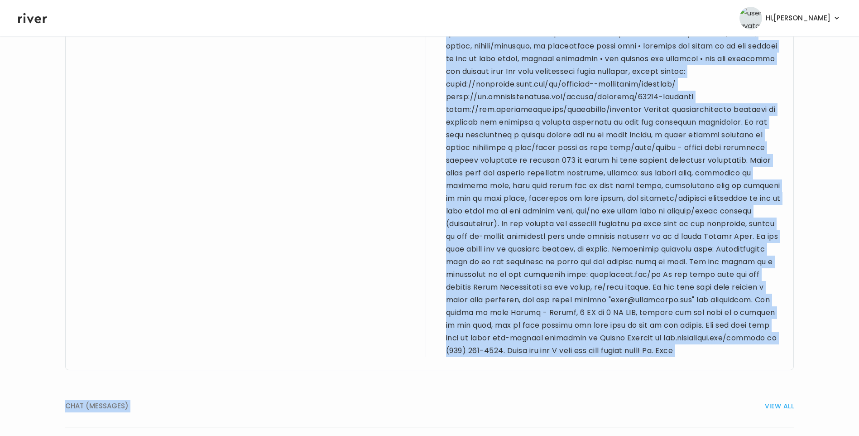
scroll to position [1095, 0]
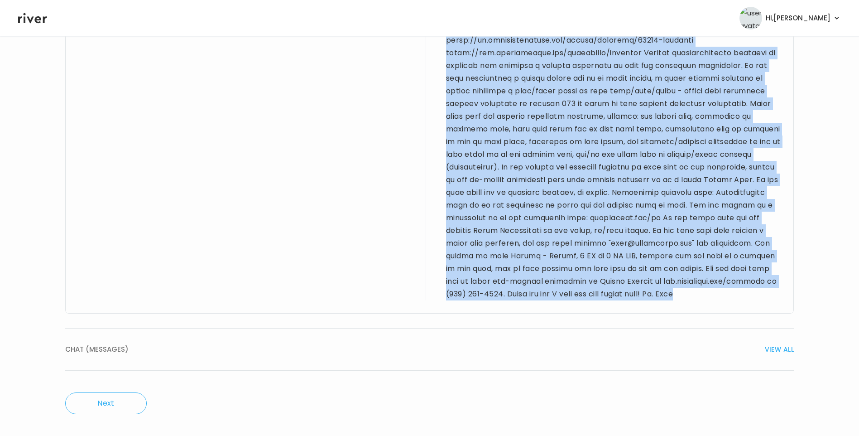
drag, startPoint x: 80, startPoint y: 140, endPoint x: 529, endPoint y: 289, distance: 473.1
drag, startPoint x: 529, startPoint y: 289, endPoint x: 524, endPoint y: 144, distance: 144.5
copy div "55 yo F for sick visit. PMH sig for arthritis. Reports taking only "gavopinon" …"
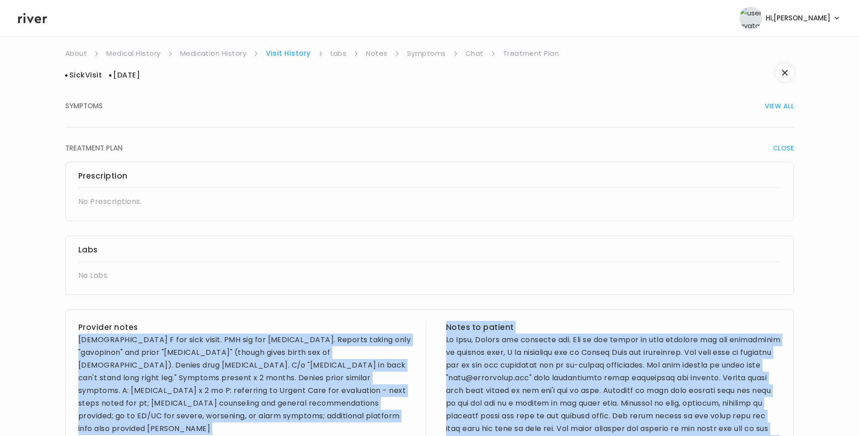
scroll to position [0, 0]
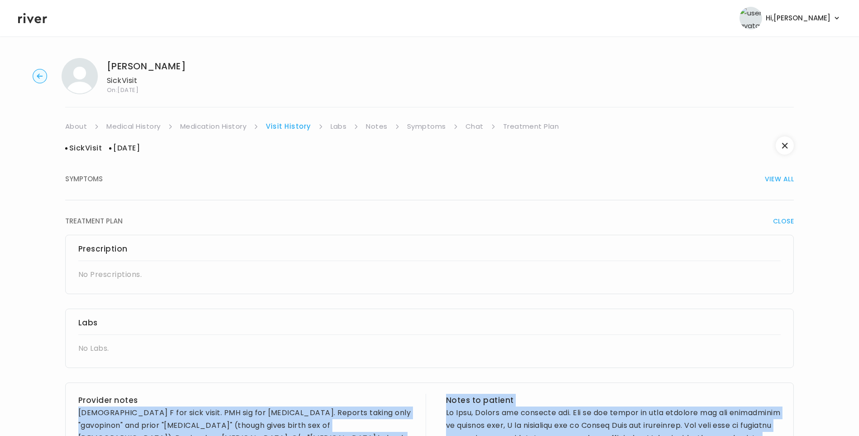
drag, startPoint x: 513, startPoint y: 127, endPoint x: 524, endPoint y: 132, distance: 12.4
click at [514, 127] on link "Treatment Plan" at bounding box center [531, 126] width 56 height 13
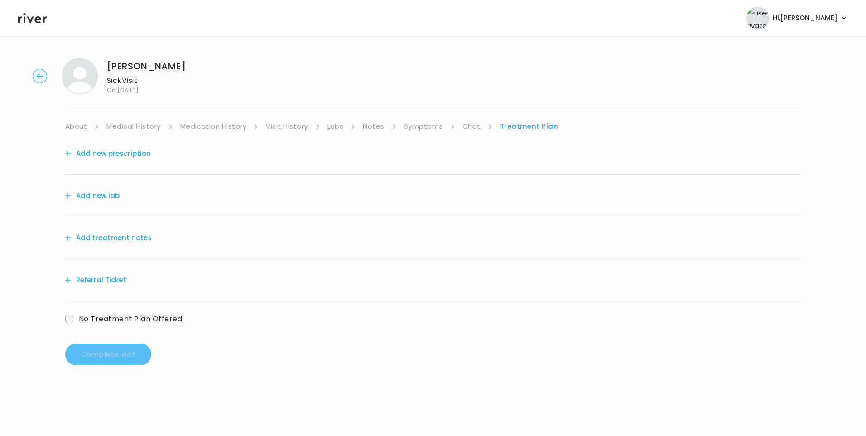
click at [129, 238] on button "Add treatment notes" at bounding box center [108, 237] width 86 height 13
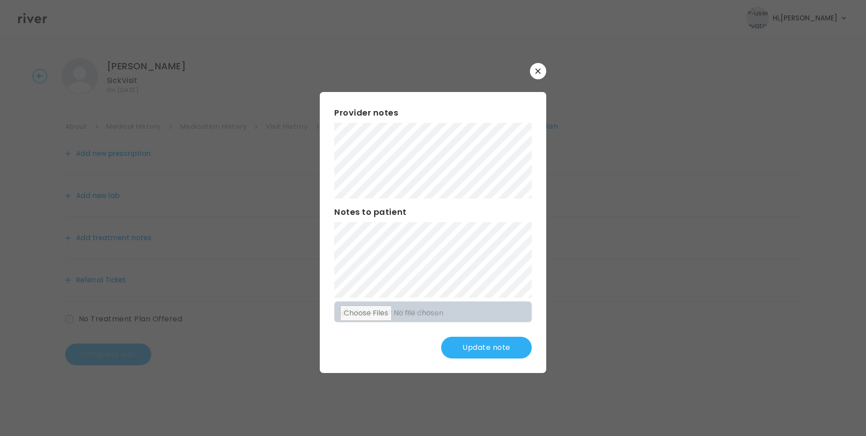
click at [499, 297] on div "Provider notes Notes to patient Click here to attach files Update note" at bounding box center [433, 232] width 226 height 281
click at [491, 348] on button "Update note" at bounding box center [486, 347] width 91 height 22
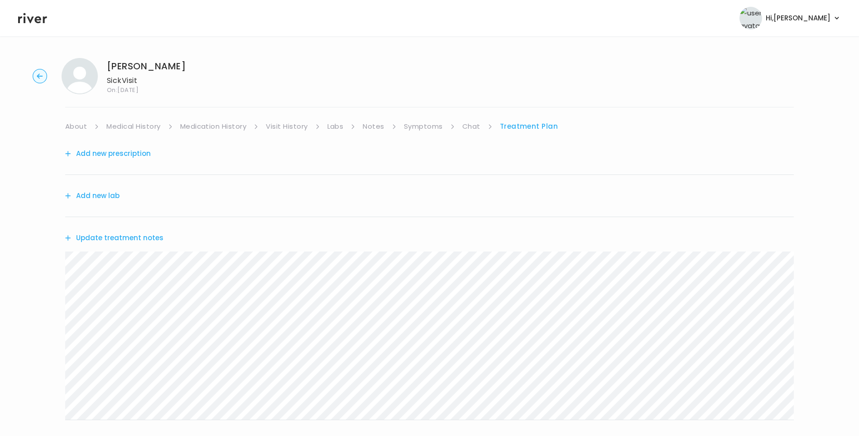
click at [407, 131] on link "Symptoms" at bounding box center [423, 126] width 39 height 13
click at [294, 126] on link "Visit History" at bounding box center [287, 126] width 42 height 13
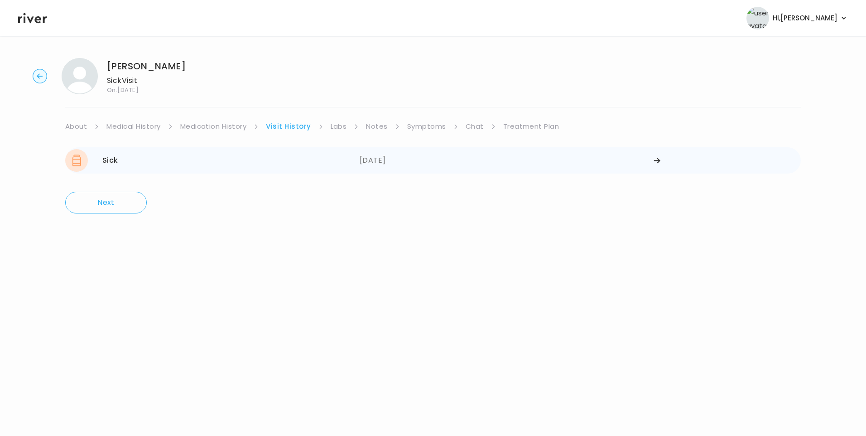
click at [221, 166] on div "Sick 09/03/2025" at bounding box center [212, 160] width 294 height 23
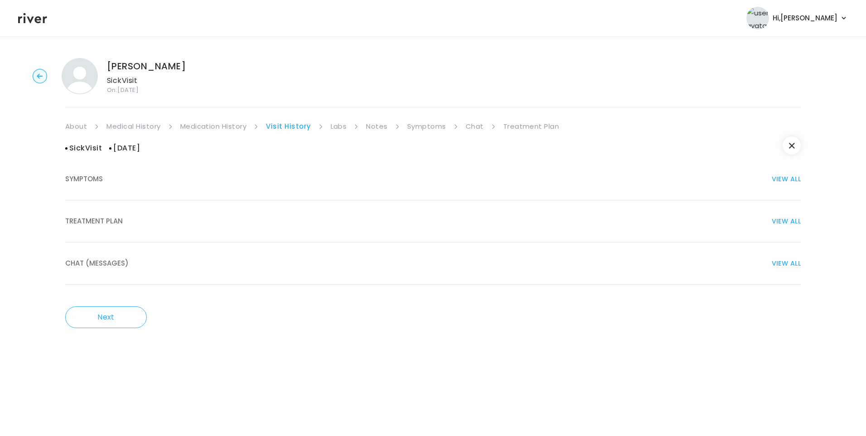
click at [103, 182] on div "SYMPTOMS VIEW ALL" at bounding box center [432, 179] width 735 height 13
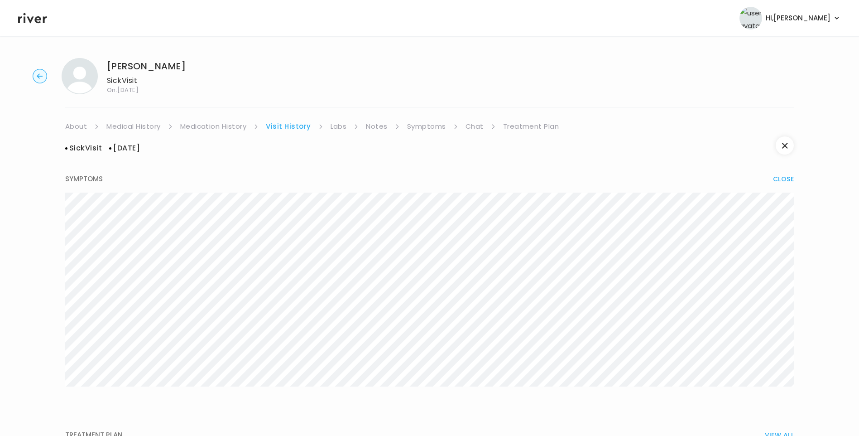
click at [532, 123] on link "Treatment Plan" at bounding box center [531, 126] width 56 height 13
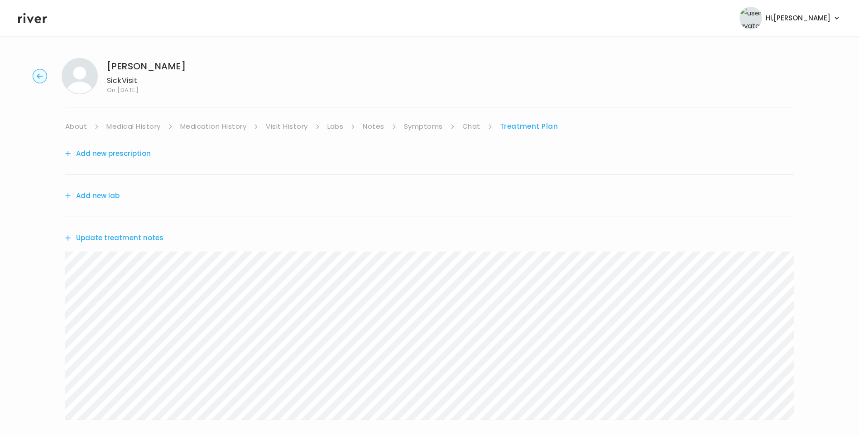
click at [120, 239] on button "Update treatment notes" at bounding box center [114, 237] width 98 height 13
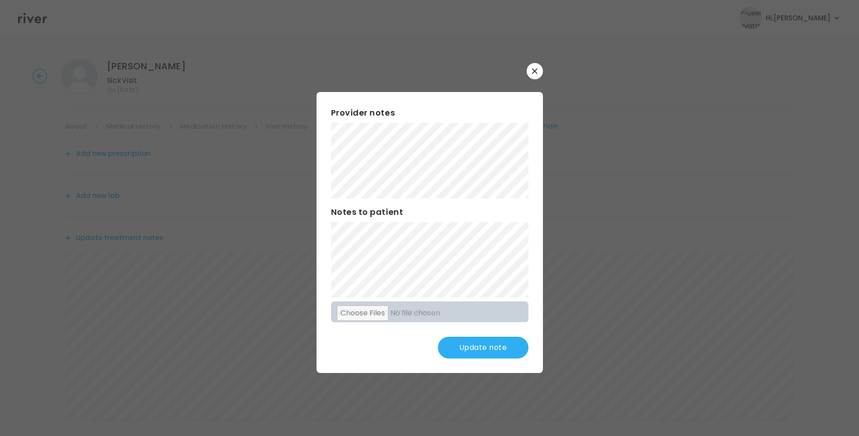
click at [275, 174] on div "​ Provider notes Notes to patient Click here to attach files Update note" at bounding box center [429, 218] width 859 height 436
click at [494, 346] on button "Update note" at bounding box center [483, 347] width 91 height 22
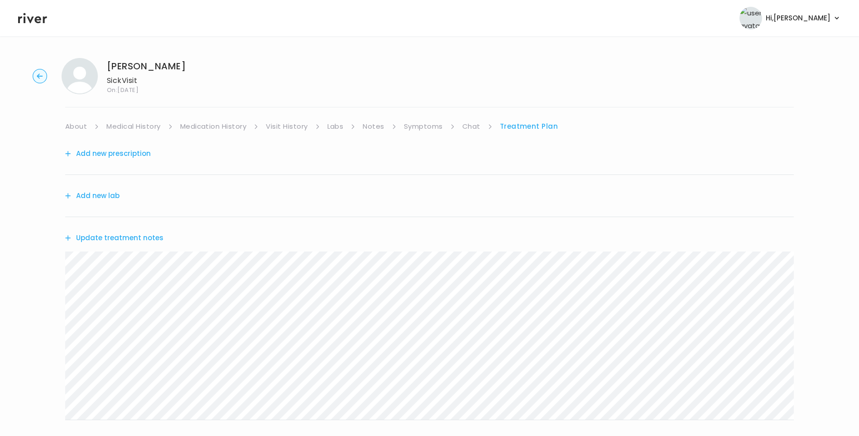
click at [144, 238] on button "Update treatment notes" at bounding box center [114, 237] width 98 height 13
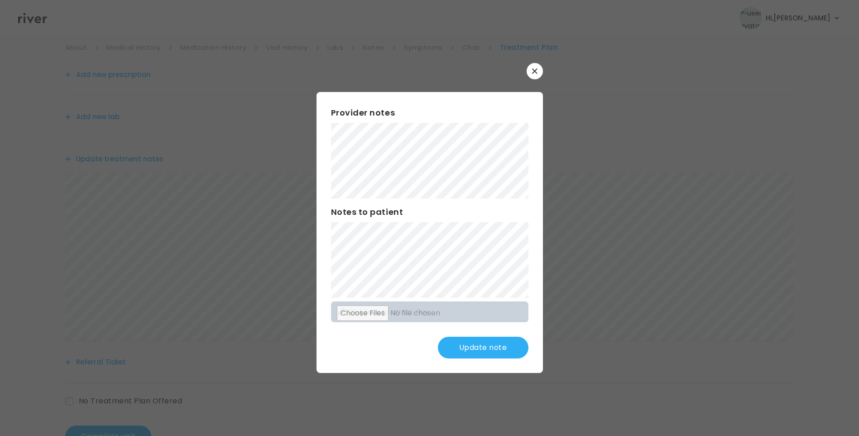
scroll to position [91, 0]
click at [487, 350] on button "Update note" at bounding box center [483, 347] width 91 height 22
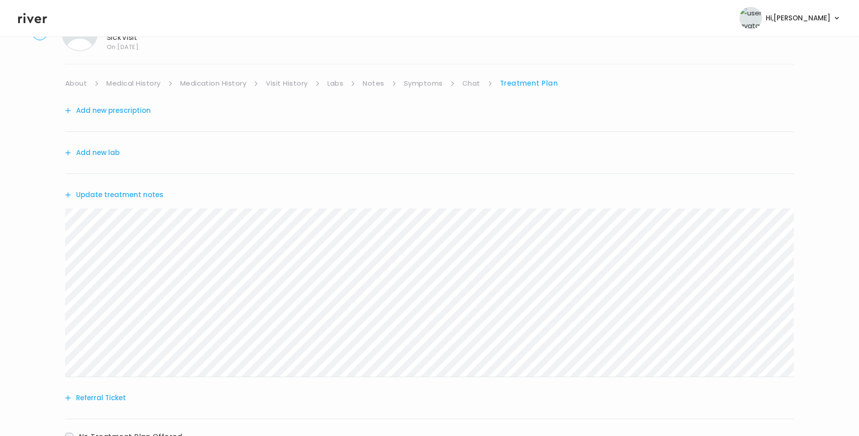
scroll to position [0, 0]
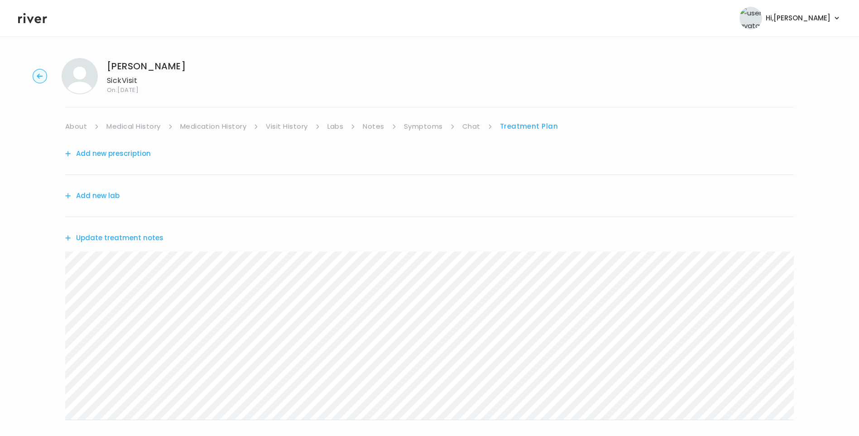
click at [138, 122] on link "Medical History" at bounding box center [133, 126] width 54 height 13
click at [512, 131] on link "Treatment Plan" at bounding box center [532, 126] width 56 height 13
click at [81, 125] on link "About" at bounding box center [76, 126] width 22 height 13
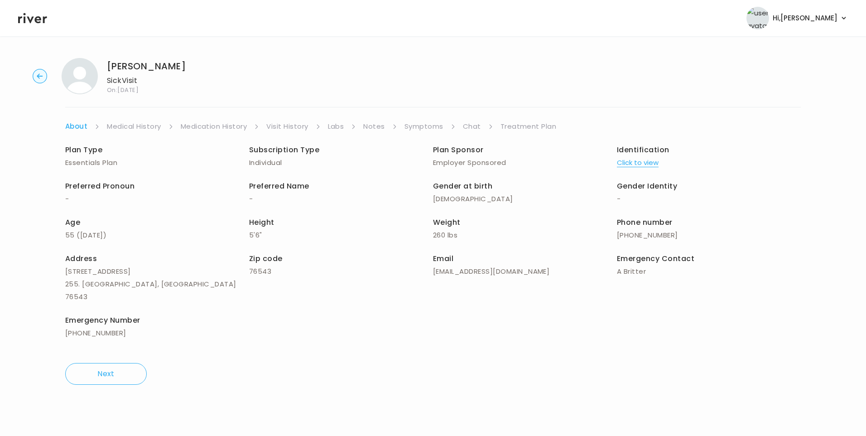
click at [519, 128] on link "Treatment Plan" at bounding box center [528, 126] width 56 height 13
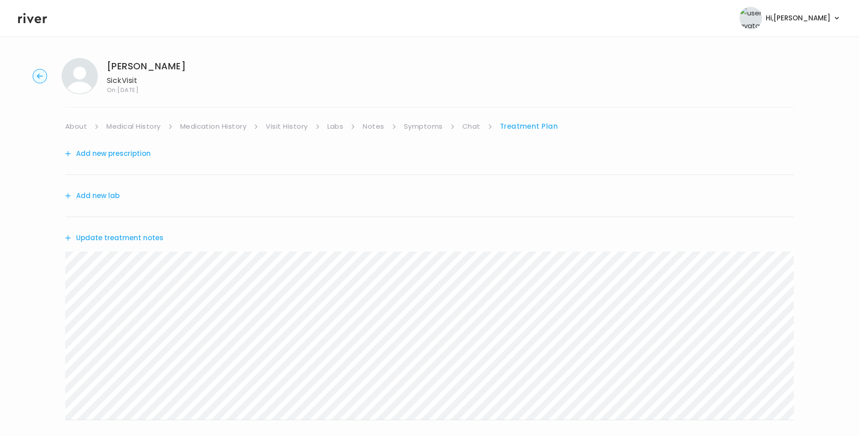
scroll to position [91, 0]
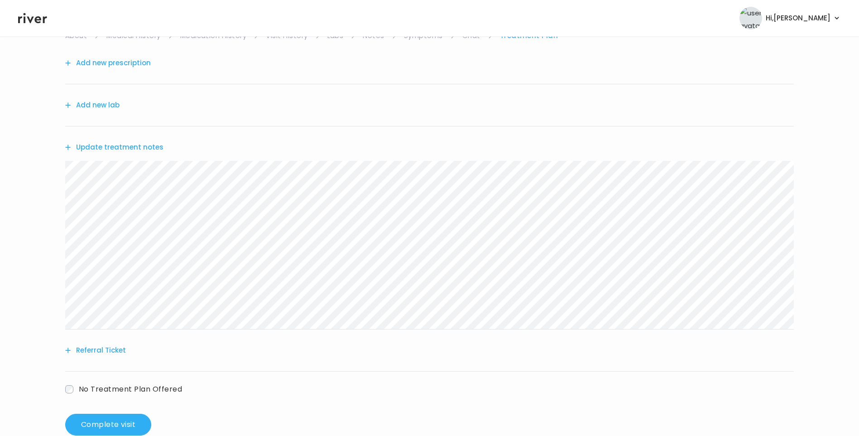
click at [154, 153] on button "Update treatment notes" at bounding box center [114, 147] width 98 height 13
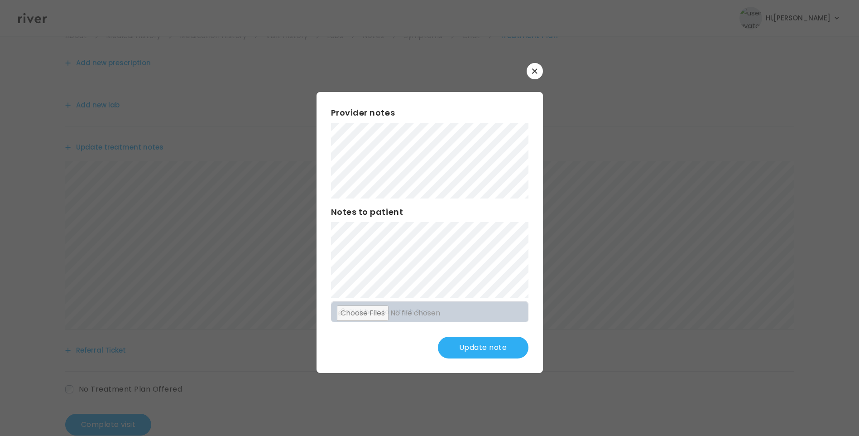
click at [506, 354] on button "Update note" at bounding box center [483, 347] width 91 height 22
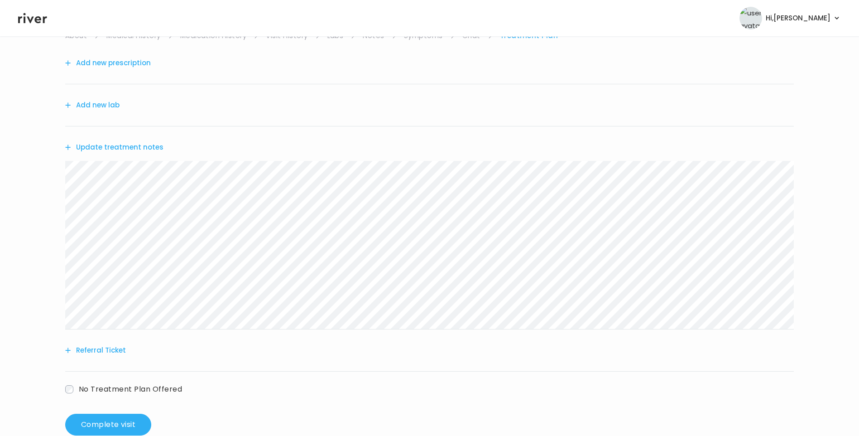
click at [147, 151] on button "Update treatment notes" at bounding box center [114, 147] width 98 height 13
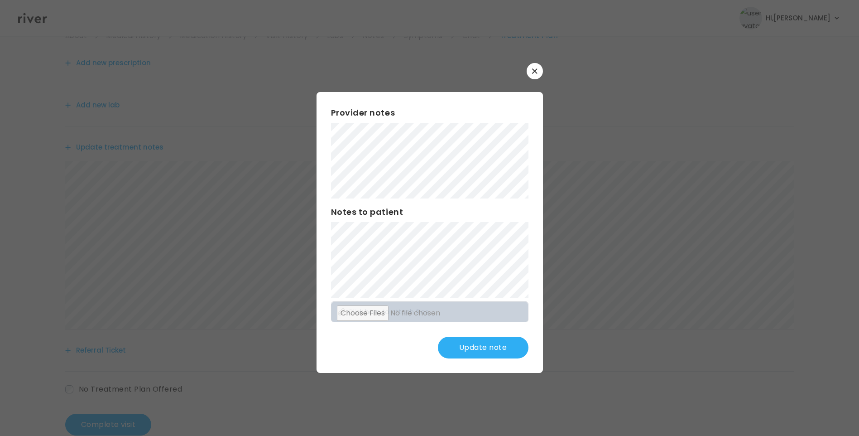
click at [492, 346] on button "Update note" at bounding box center [483, 347] width 91 height 22
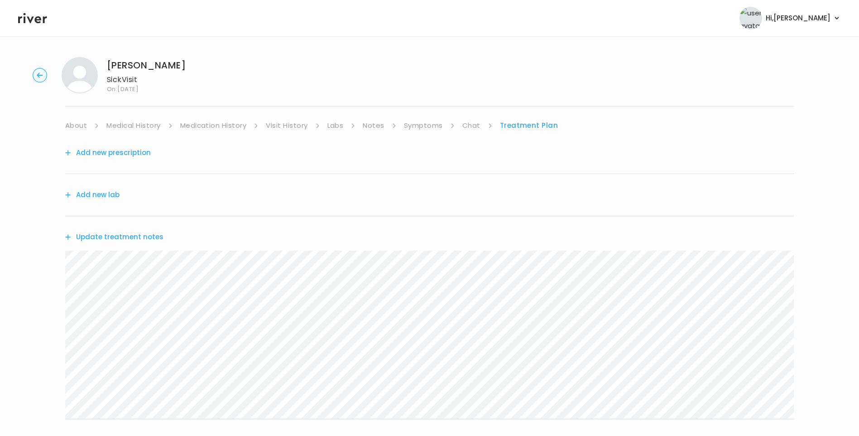
scroll to position [0, 0]
drag, startPoint x: 293, startPoint y: 125, endPoint x: 301, endPoint y: 127, distance: 7.9
click at [293, 125] on link "Visit History" at bounding box center [287, 126] width 42 height 13
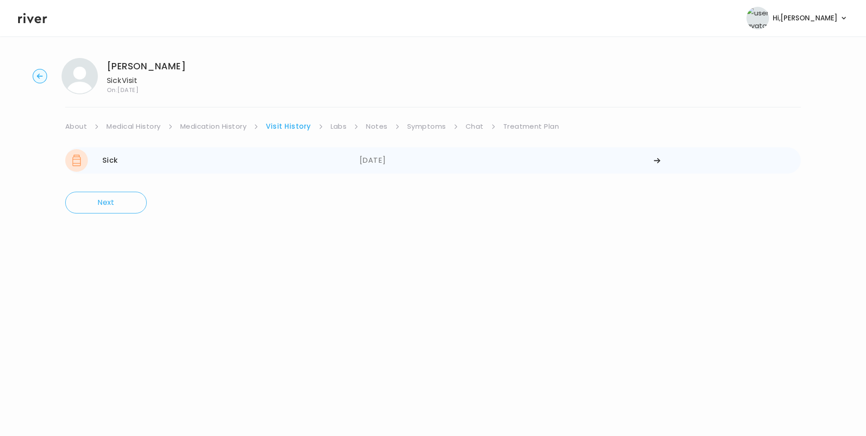
click at [254, 162] on div "Sick 09/03/2025" at bounding box center [212, 160] width 294 height 23
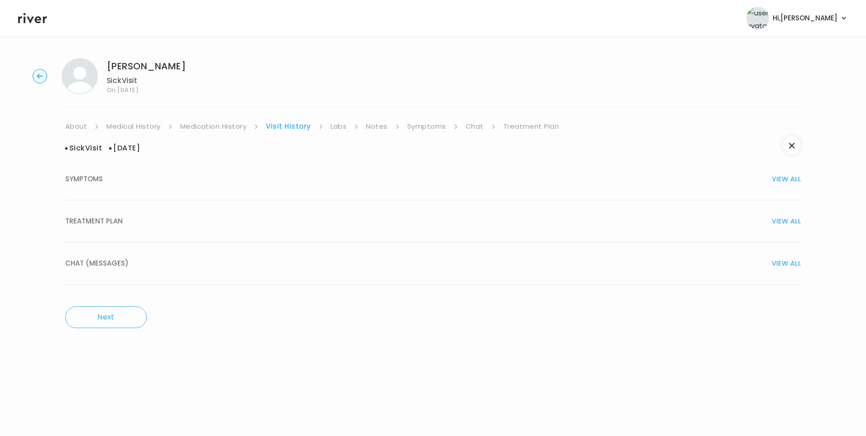
drag, startPoint x: 121, startPoint y: 222, endPoint x: 166, endPoint y: 235, distance: 46.5
click at [124, 224] on div "TREATMENT PLAN VIEW ALL" at bounding box center [432, 221] width 735 height 13
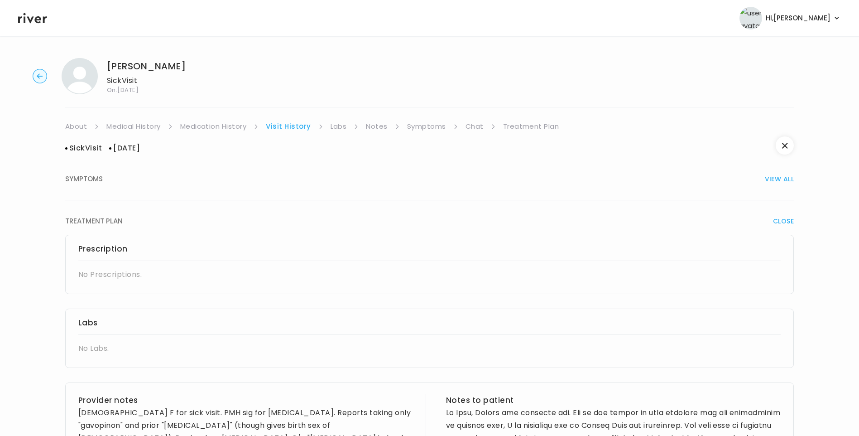
click at [31, 21] on icon at bounding box center [32, 18] width 29 height 10
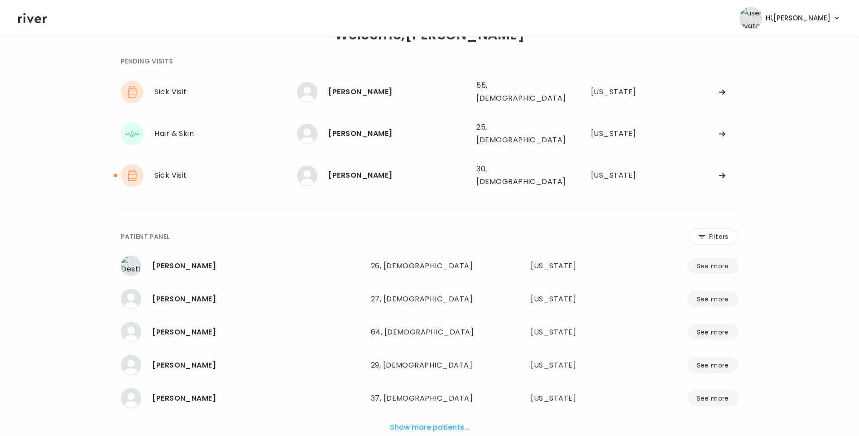
scroll to position [45, 0]
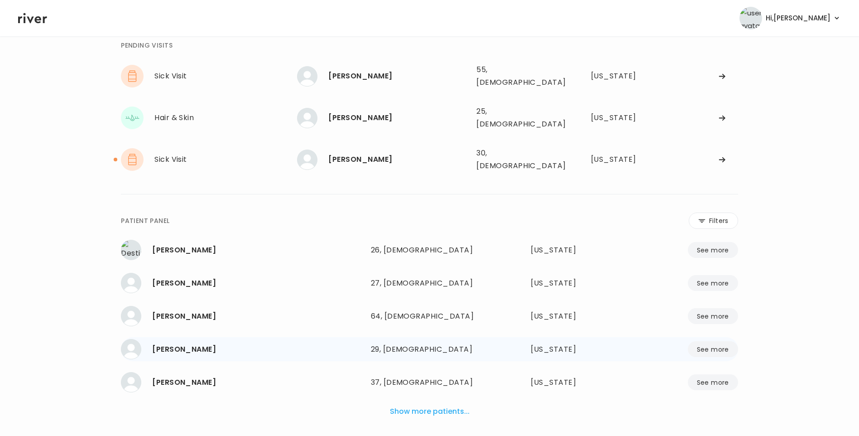
drag, startPoint x: 456, startPoint y: 395, endPoint x: 583, endPoint y: 326, distance: 144.7
click at [456, 401] on button "Show more patients..." at bounding box center [429, 411] width 87 height 20
click at [715, 212] on button "Filters" at bounding box center [713, 220] width 49 height 16
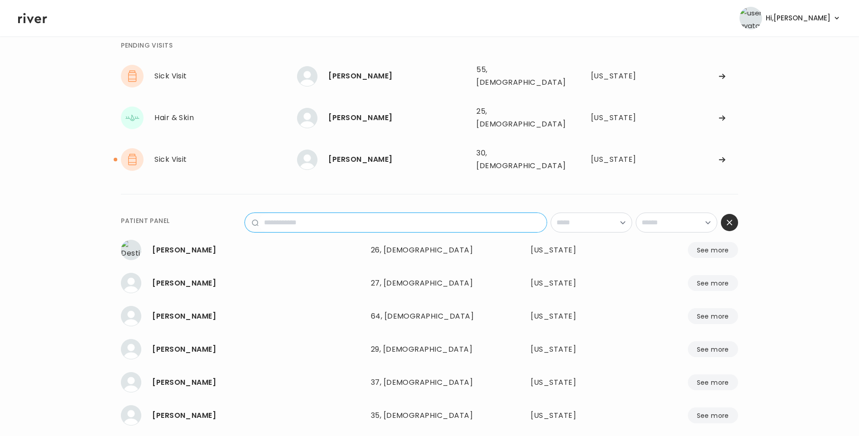
click at [400, 213] on input "name" at bounding box center [403, 222] width 288 height 19
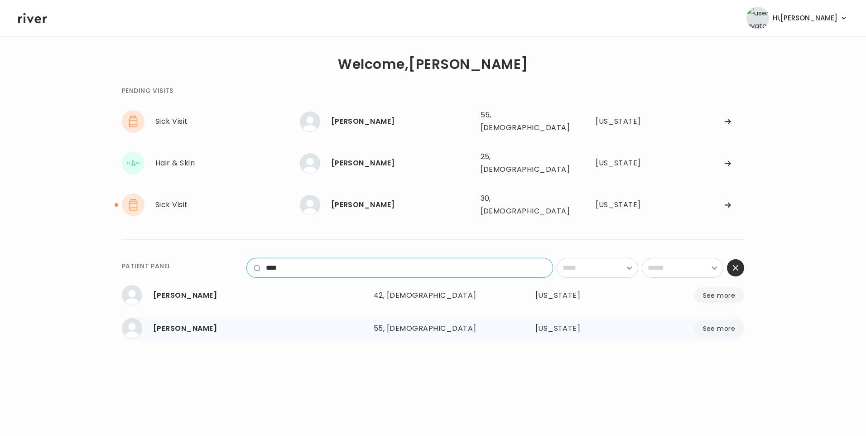
type input "****"
click at [375, 322] on div "55, Female" at bounding box center [433, 328] width 119 height 13
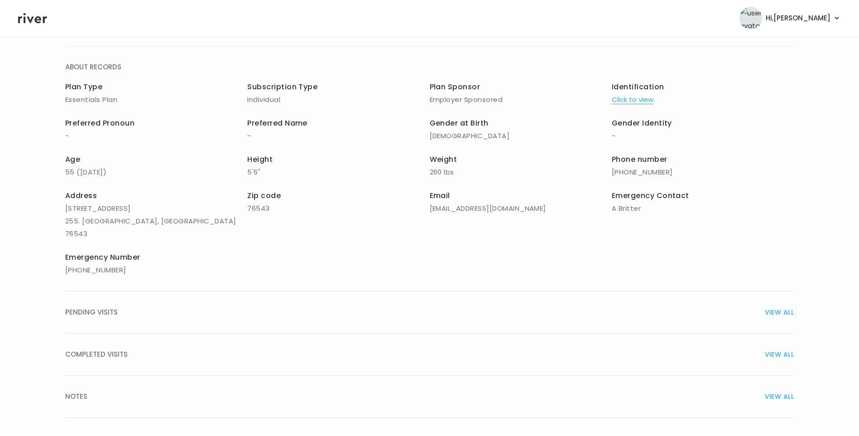
click at [135, 335] on button "COMPLETED VISITS VIEW ALL" at bounding box center [429, 354] width 729 height 42
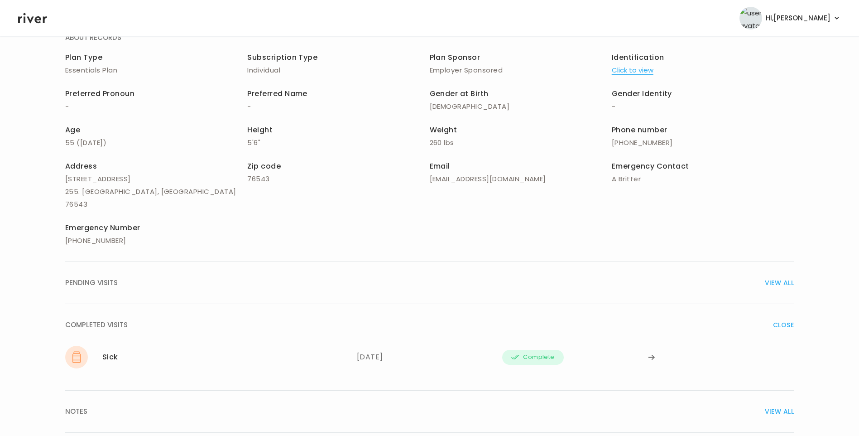
scroll to position [106, 0]
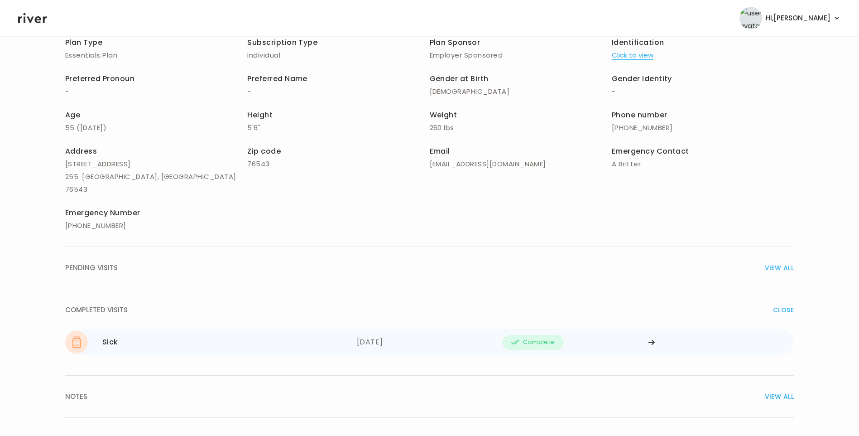
click at [178, 336] on div "Sick 09/03/2025" at bounding box center [211, 342] width 292 height 23
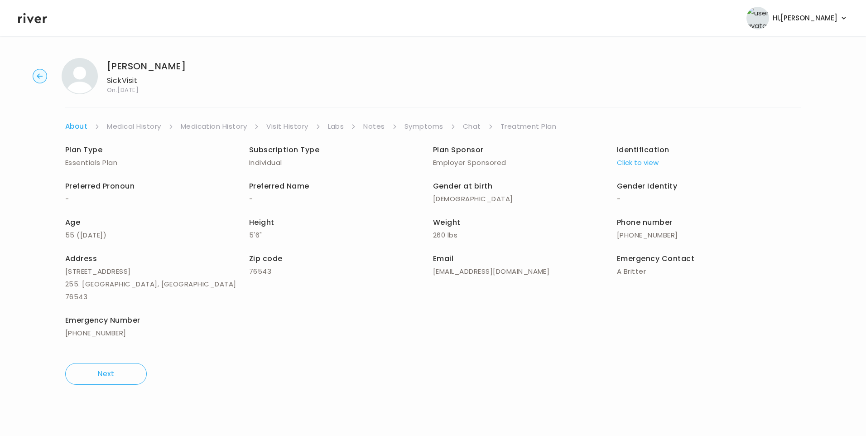
click at [536, 120] on div "Dawn Johnson Sick Visit On: 03 Sep 2025 About Medical History Medication Histor…" at bounding box center [433, 221] width 866 height 341
click at [538, 128] on link "Treatment Plan" at bounding box center [528, 126] width 56 height 13
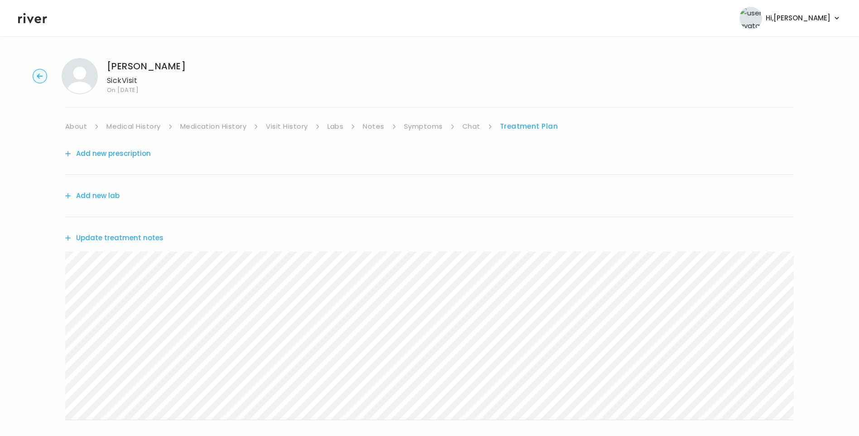
click at [35, 21] on icon at bounding box center [32, 18] width 29 height 14
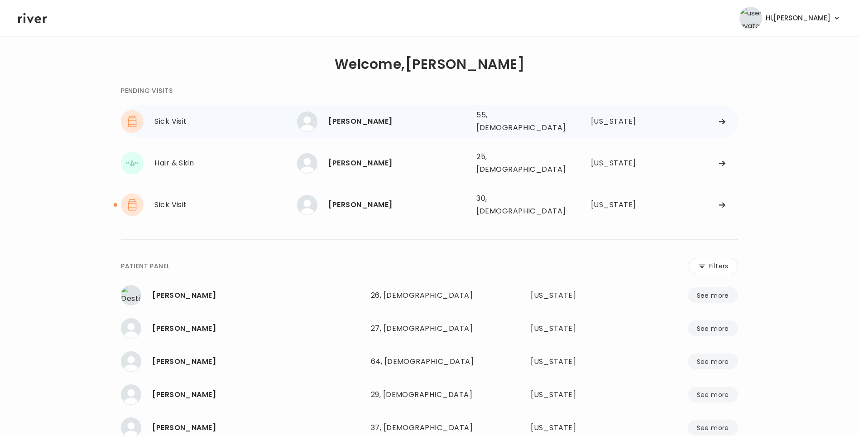
click at [365, 123] on div "Dawn Johnson" at bounding box center [398, 121] width 141 height 13
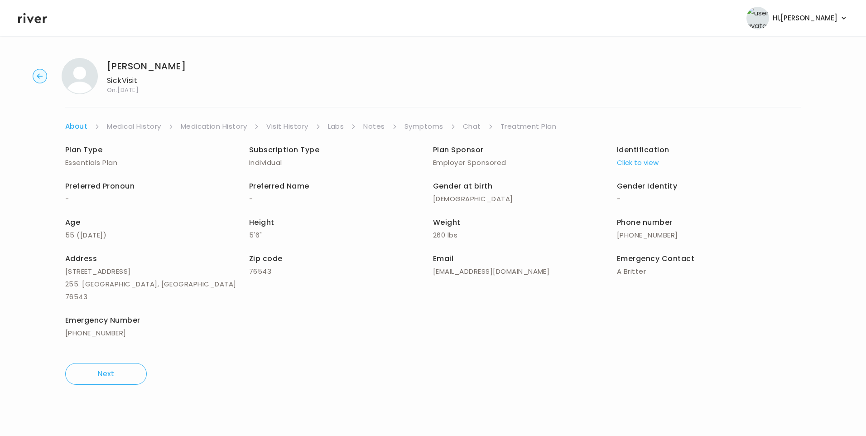
click at [530, 130] on link "Treatment Plan" at bounding box center [528, 126] width 56 height 13
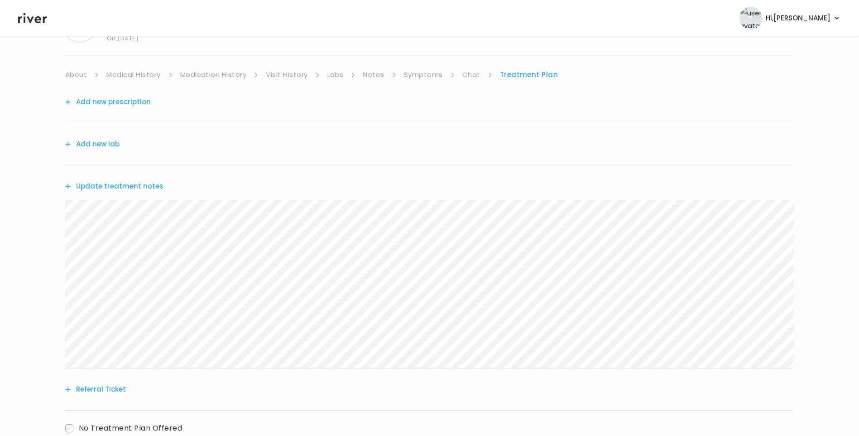
scroll to position [112, 0]
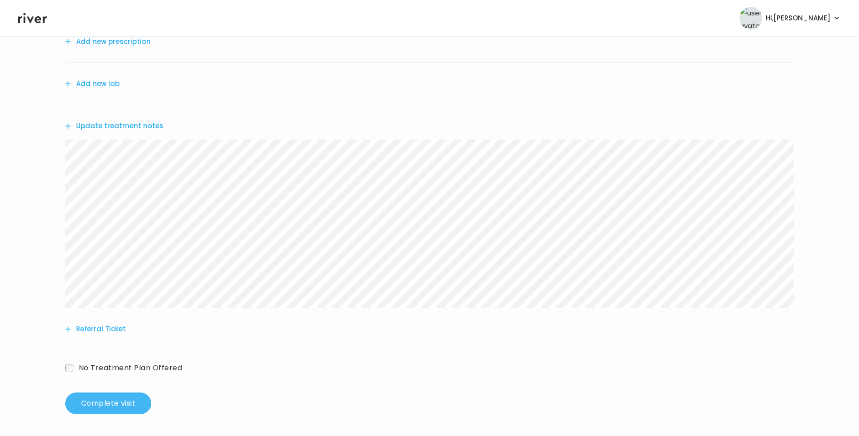
click at [126, 403] on button "Complete visit" at bounding box center [108, 403] width 86 height 22
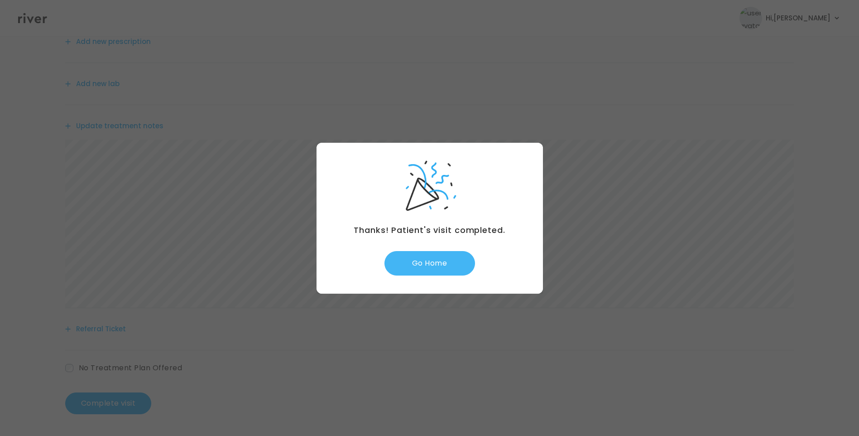
click at [442, 261] on button "Go Home" at bounding box center [429, 263] width 91 height 24
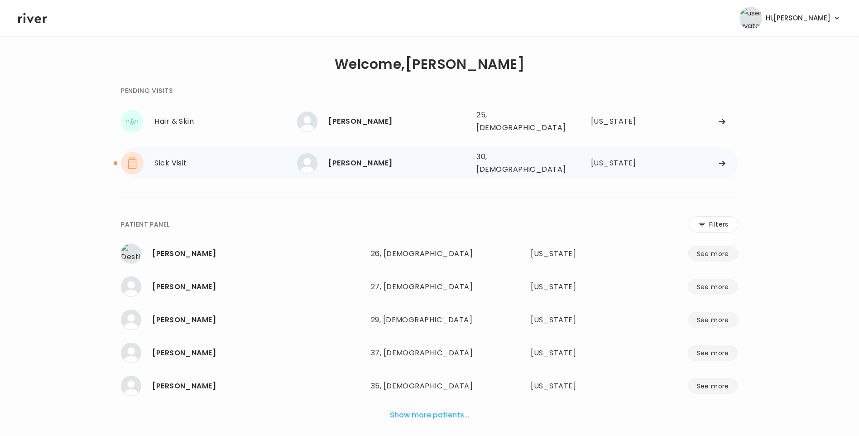
click at [389, 157] on div "[PERSON_NAME]" at bounding box center [398, 163] width 141 height 13
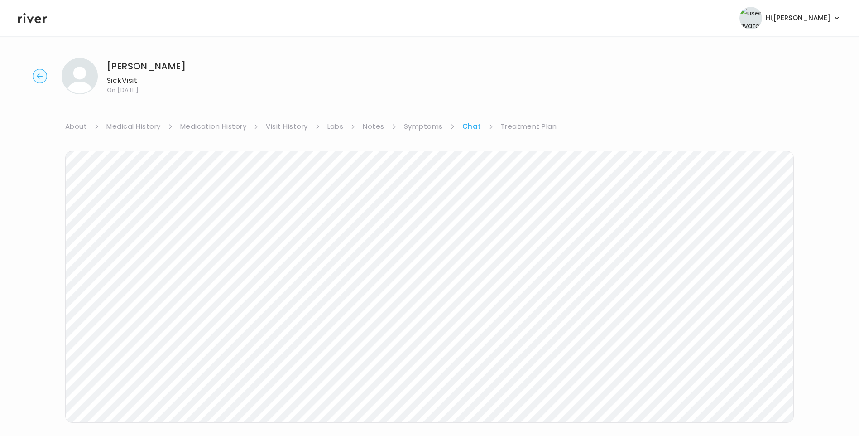
scroll to position [67, 0]
click at [544, 60] on link "Treatment Plan" at bounding box center [529, 59] width 56 height 13
click at [128, 240] on button "Update treatment notes" at bounding box center [114, 237] width 98 height 13
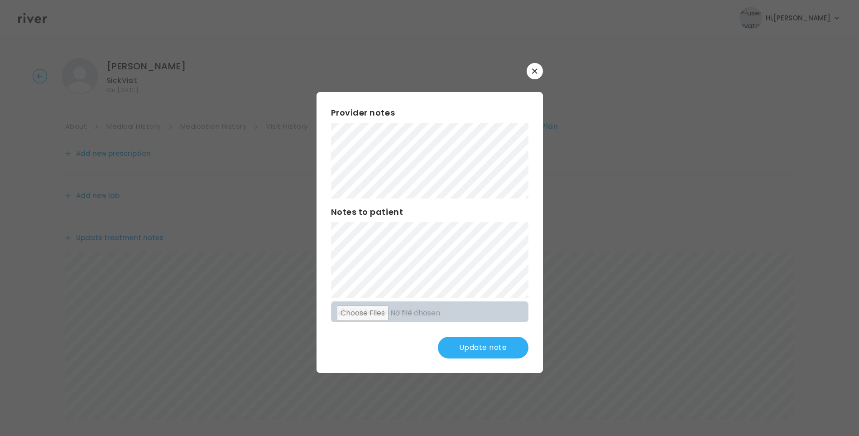
click at [474, 347] on button "Update note" at bounding box center [483, 347] width 91 height 22
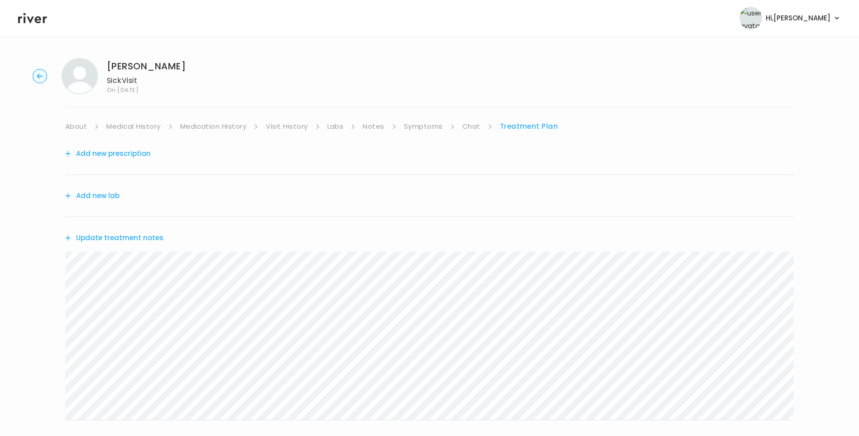
click at [139, 238] on button "Update treatment notes" at bounding box center [114, 237] width 98 height 13
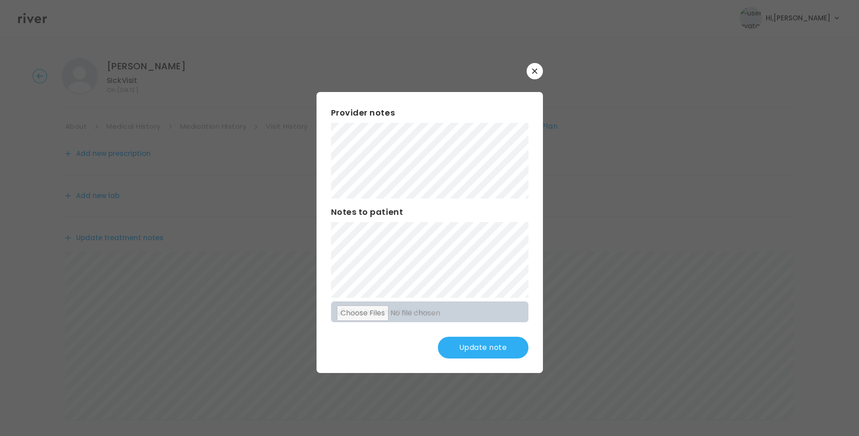
click at [495, 341] on button "Update note" at bounding box center [483, 347] width 91 height 22
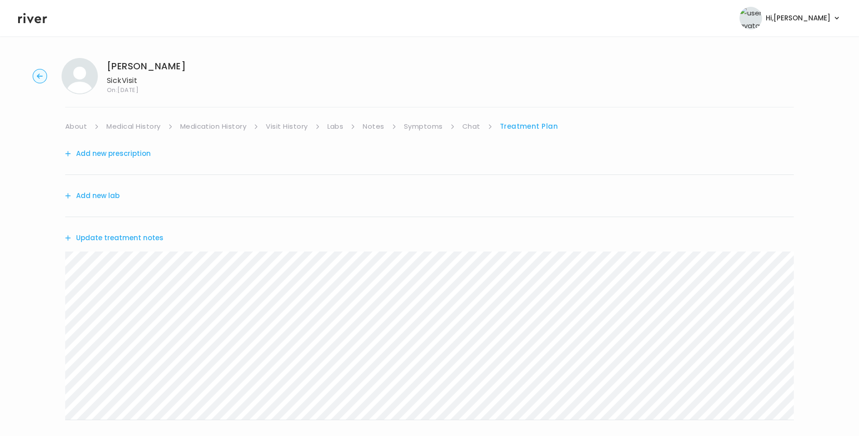
drag, startPoint x: 459, startPoint y: 127, endPoint x: 468, endPoint y: 129, distance: 9.7
click at [459, 127] on ul "About Medical History Medication History Visit History Labs Notes Symptoms Chat…" at bounding box center [429, 126] width 729 height 13
click at [473, 129] on link "Chat" at bounding box center [471, 126] width 18 height 13
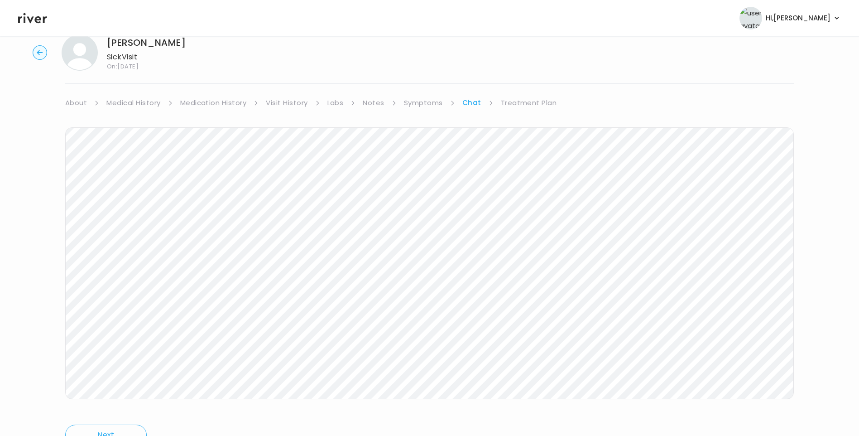
click at [530, 103] on link "Treatment Plan" at bounding box center [529, 102] width 56 height 13
click at [142, 216] on button "Update treatment notes" at bounding box center [114, 214] width 98 height 13
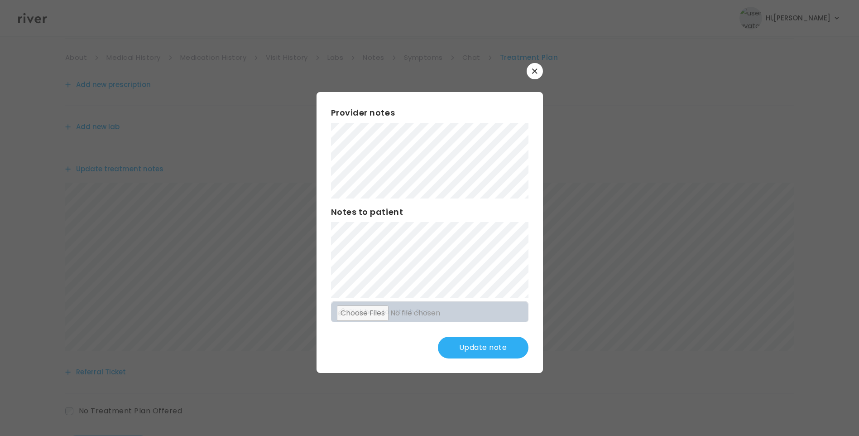
scroll to position [112, 0]
click at [485, 350] on button "Update note" at bounding box center [483, 347] width 91 height 22
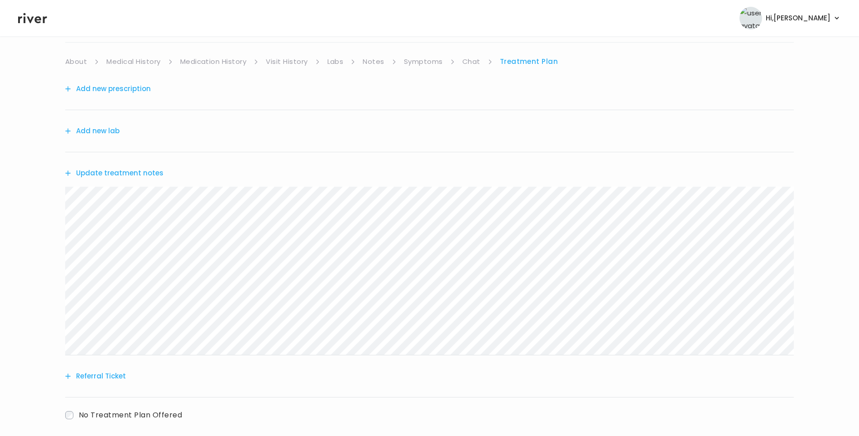
scroll to position [0, 0]
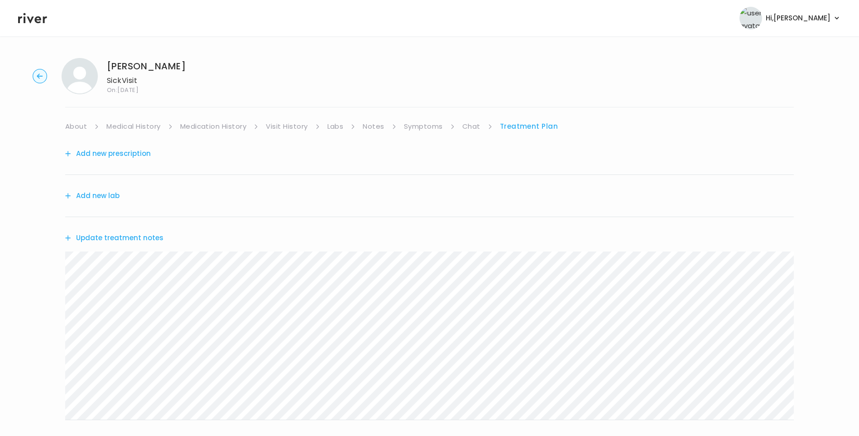
click at [468, 125] on link "Chat" at bounding box center [471, 126] width 18 height 13
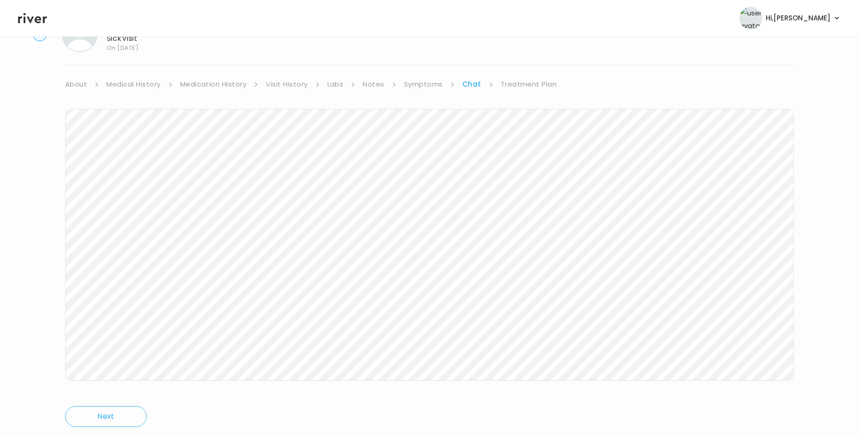
scroll to position [67, 0]
click at [536, 57] on link "Treatment Plan" at bounding box center [529, 59] width 56 height 13
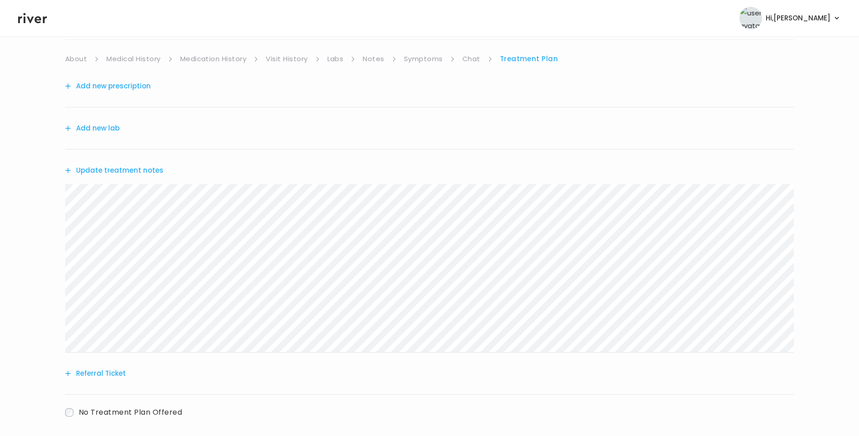
click at [147, 170] on button "Update treatment notes" at bounding box center [114, 170] width 98 height 13
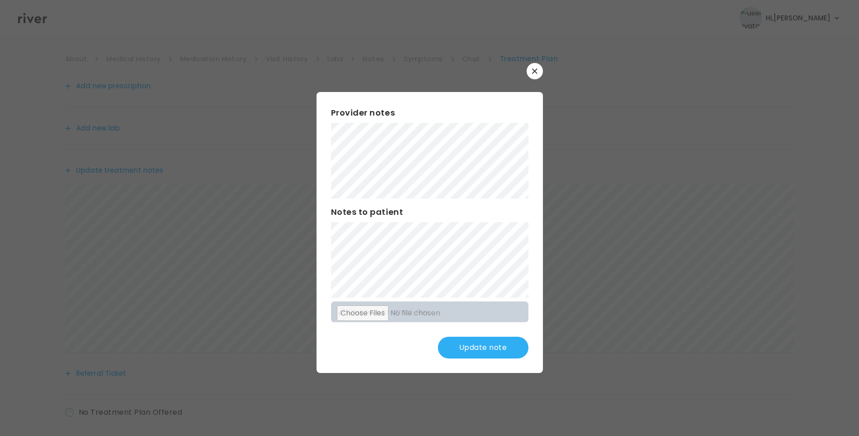
click at [492, 345] on button "Update note" at bounding box center [483, 347] width 91 height 22
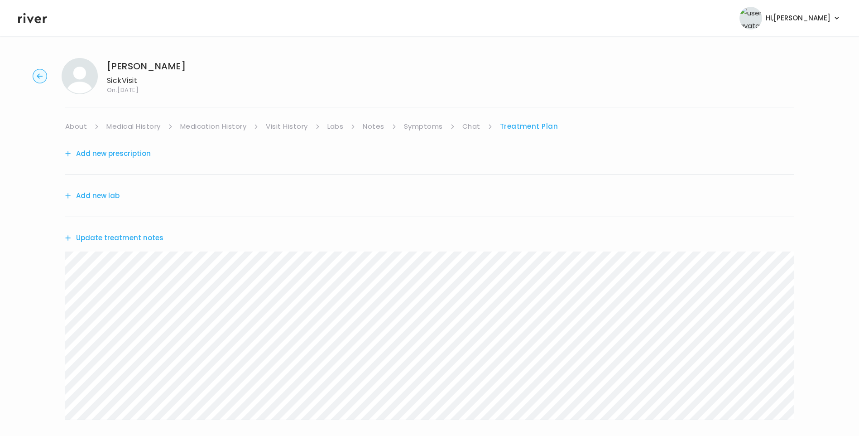
click at [131, 154] on button "Add new prescription" at bounding box center [108, 153] width 86 height 13
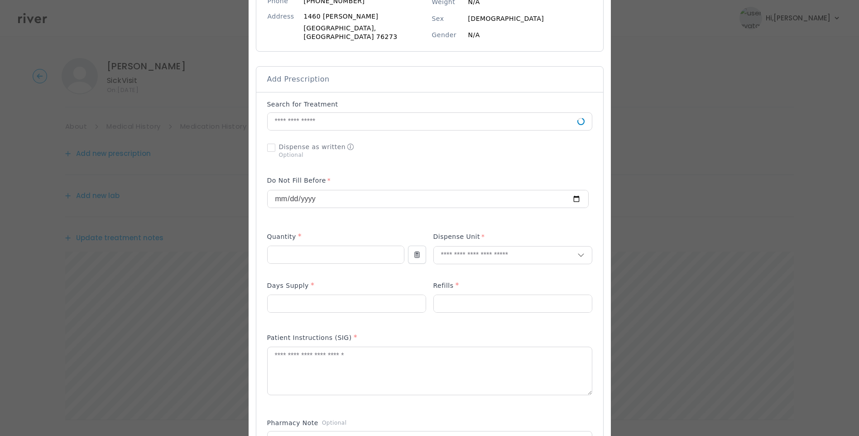
scroll to position [136, 0]
click at [319, 119] on input "text" at bounding box center [423, 120] width 310 height 17
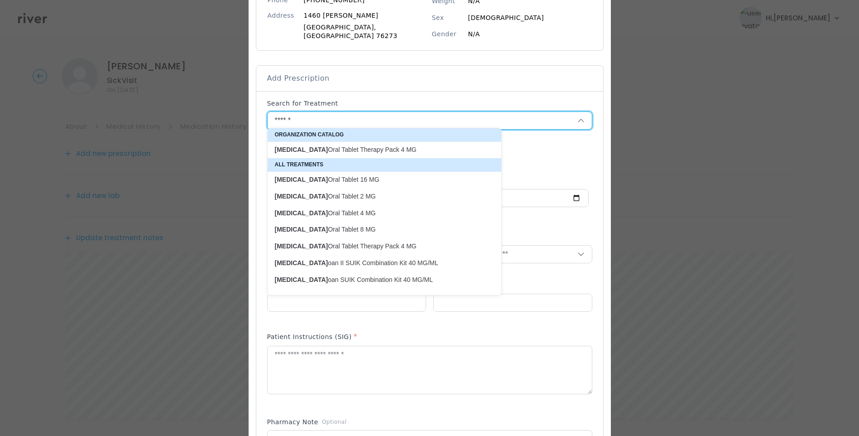
click at [398, 150] on p "[MEDICAL_DATA] Oral Tablet Therapy Pack 4 MG" at bounding box center [379, 149] width 208 height 9
type input "**********"
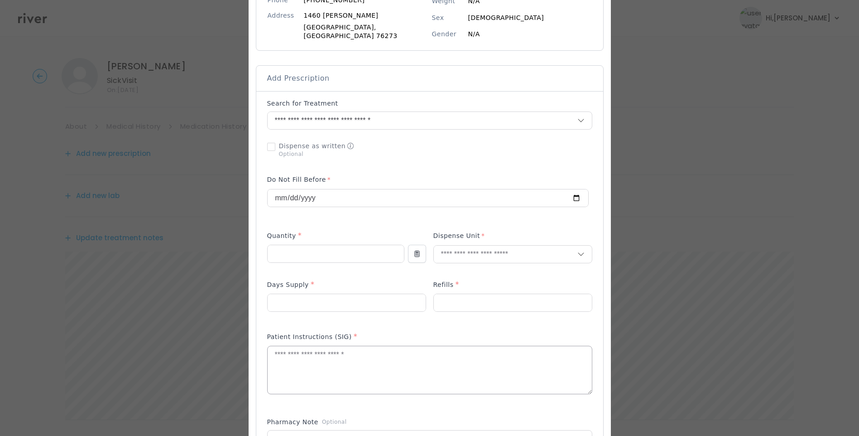
click at [336, 365] on textarea at bounding box center [430, 370] width 324 height 48
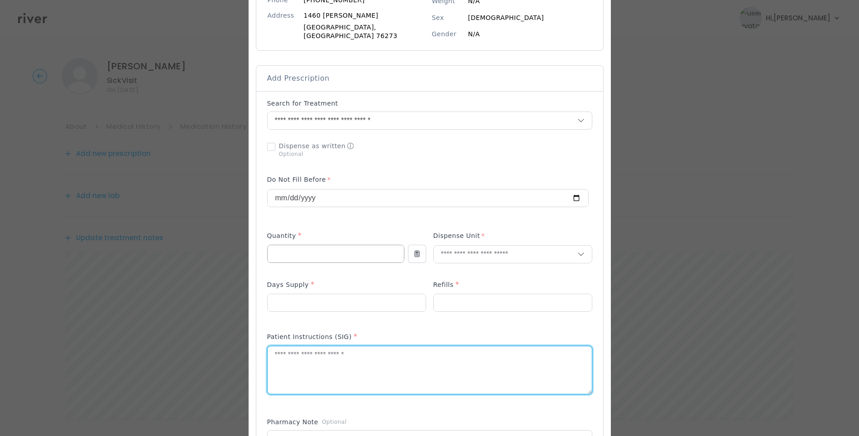
click at [333, 252] on input "number" at bounding box center [336, 253] width 136 height 17
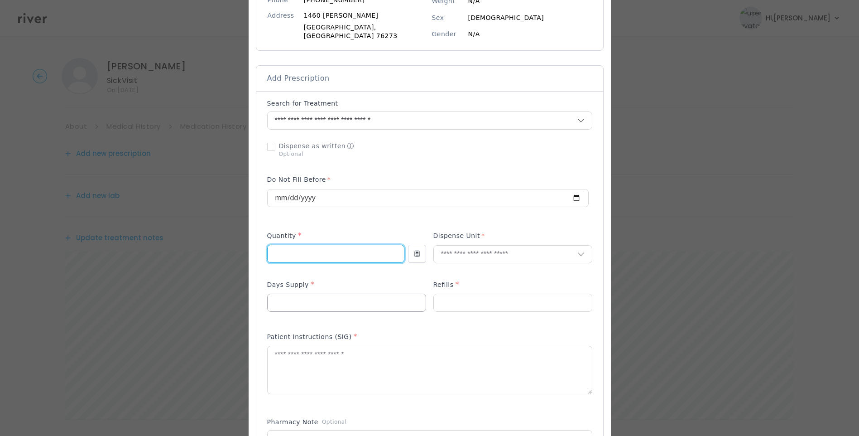
type input "**"
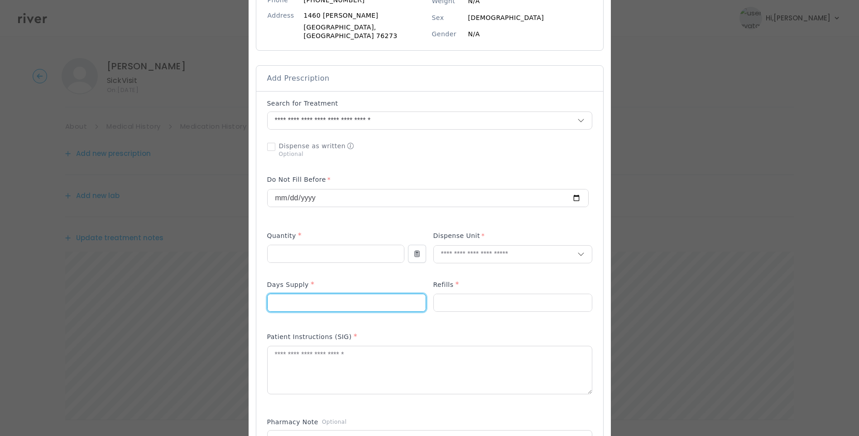
click at [317, 294] on input "number" at bounding box center [347, 302] width 158 height 17
type input "*"
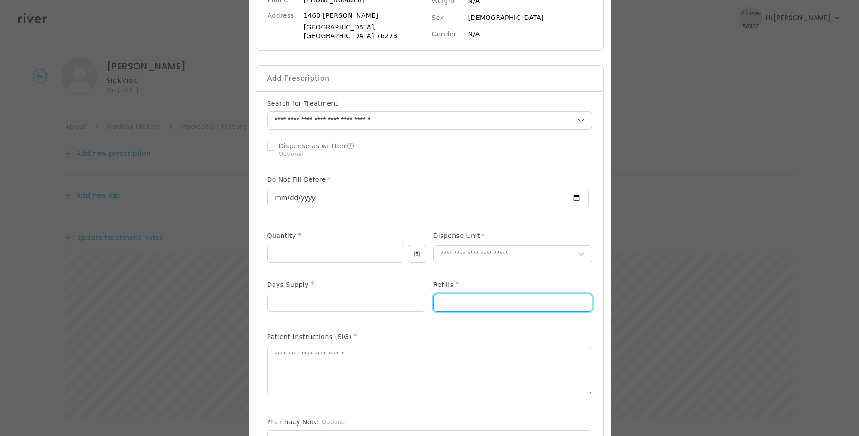
click at [445, 301] on input "number" at bounding box center [513, 302] width 158 height 17
type input "*"
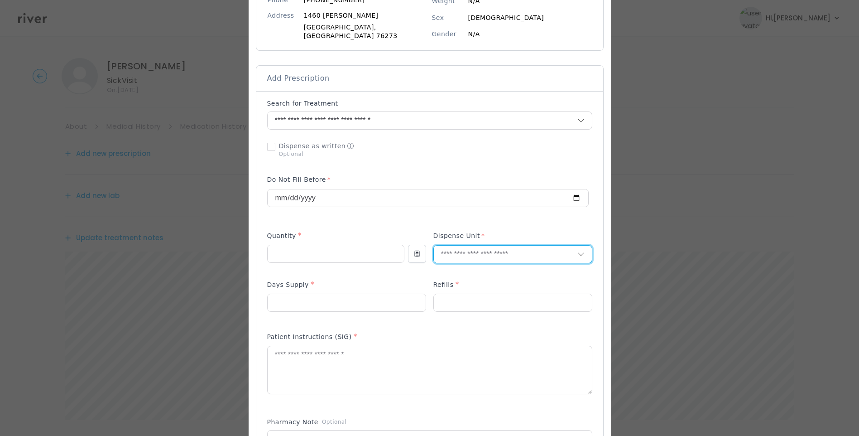
drag, startPoint x: 441, startPoint y: 247, endPoint x: 440, endPoint y: 252, distance: 5.5
click at [441, 248] on input "text" at bounding box center [506, 253] width 144 height 17
type input "****"
click at [463, 269] on p "Tablet" at bounding box center [492, 268] width 119 height 13
click at [383, 379] on textarea at bounding box center [430, 370] width 324 height 48
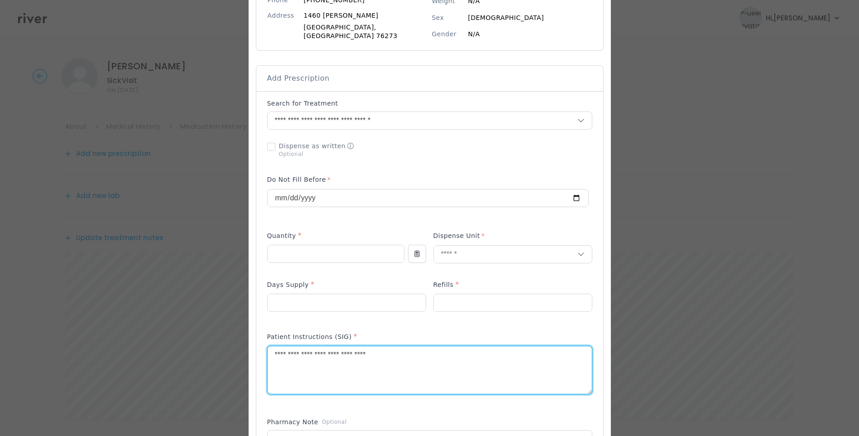
scroll to position [181, 0]
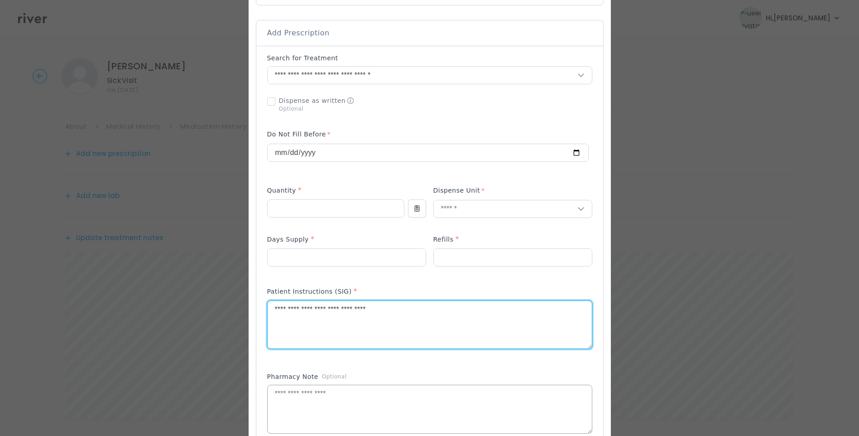
type textarea "**********"
click at [376, 387] on textarea at bounding box center [430, 409] width 324 height 48
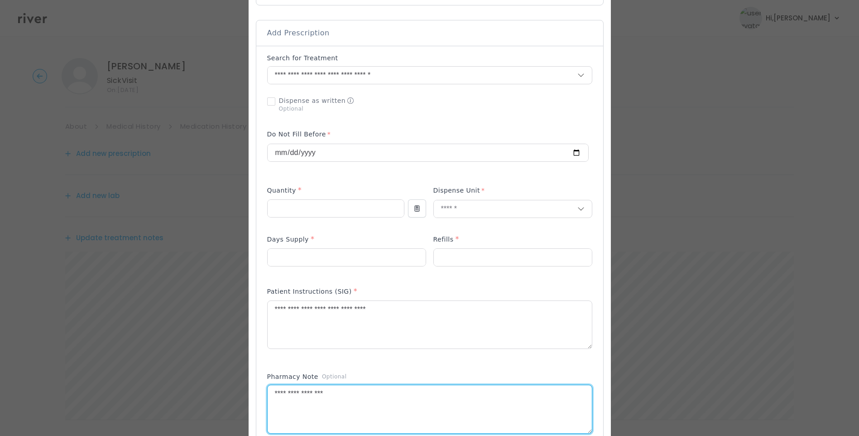
type textarea "**********"
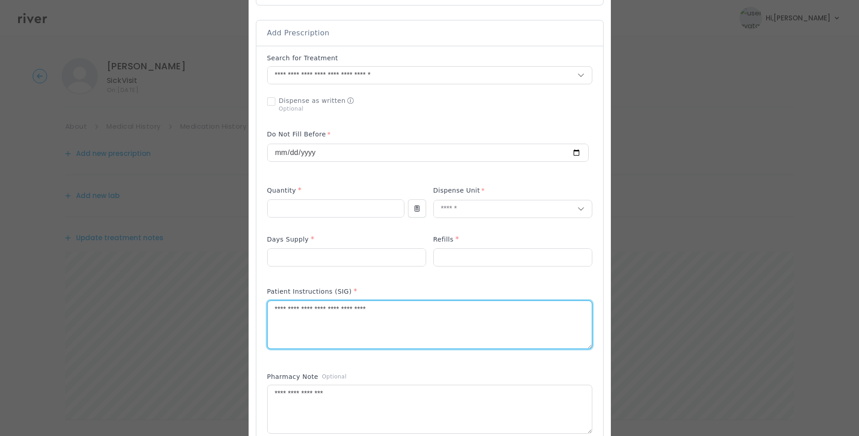
click at [399, 306] on textarea "**********" at bounding box center [430, 325] width 324 height 48
click at [312, 305] on textarea "**********" at bounding box center [430, 325] width 324 height 48
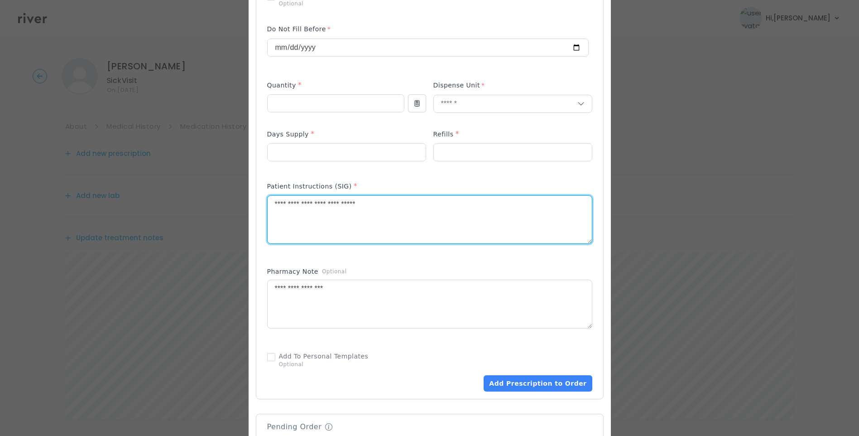
scroll to position [317, 0]
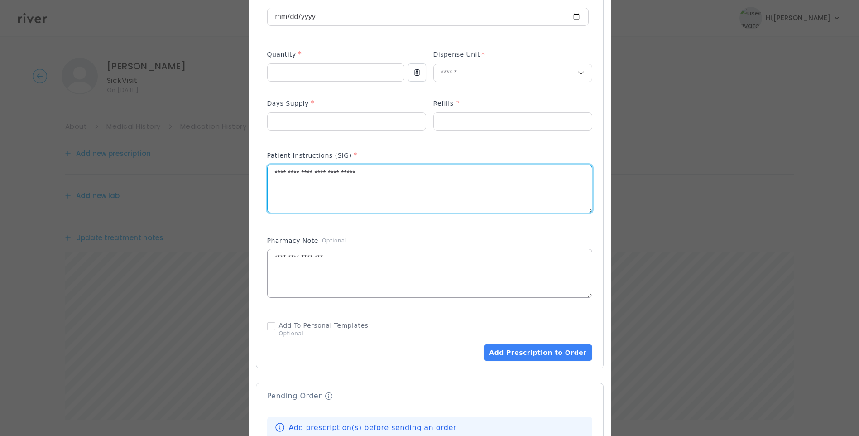
type textarea "**********"
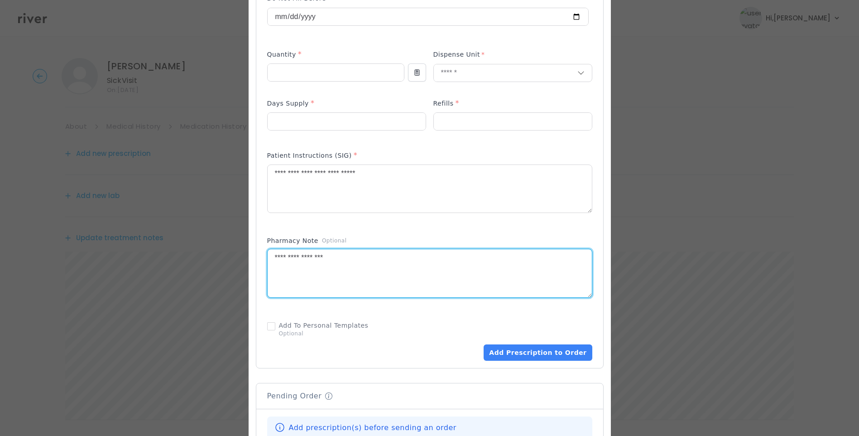
click at [402, 274] on textarea "**********" at bounding box center [430, 273] width 324 height 48
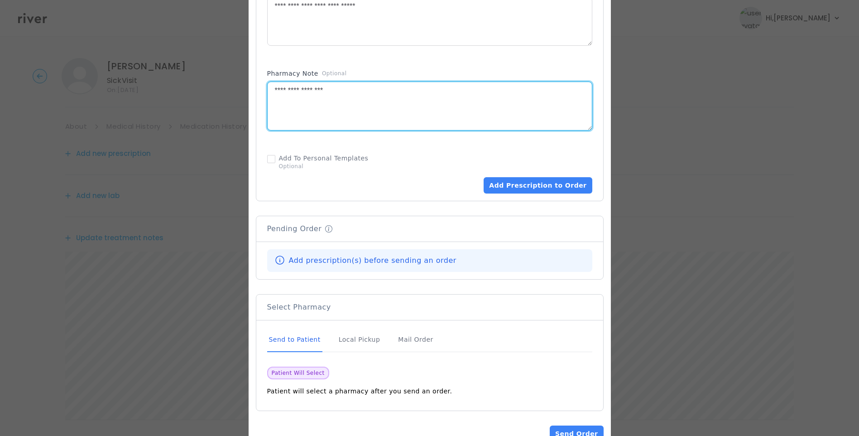
scroll to position [507, 0]
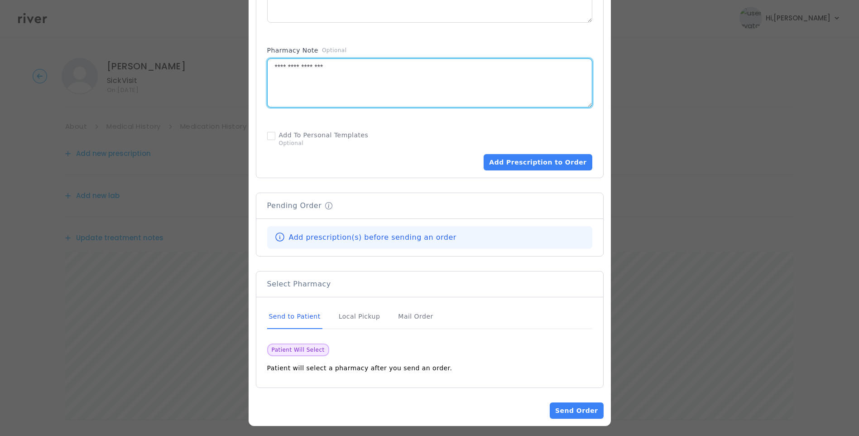
click at [311, 312] on div "Send to Patient" at bounding box center [294, 316] width 55 height 24
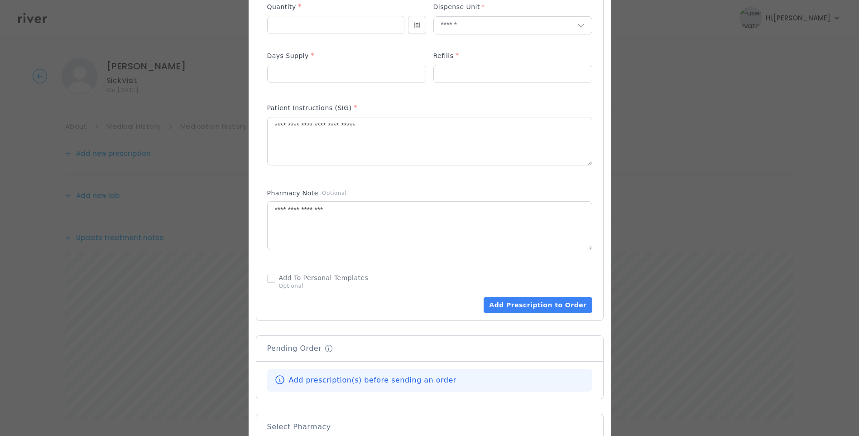
scroll to position [417, 0]
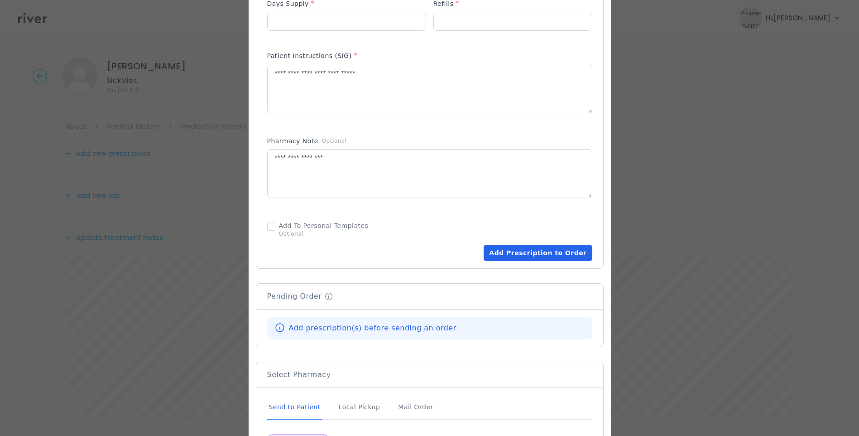
click at [542, 249] on button "Add Prescription to Order" at bounding box center [538, 253] width 108 height 16
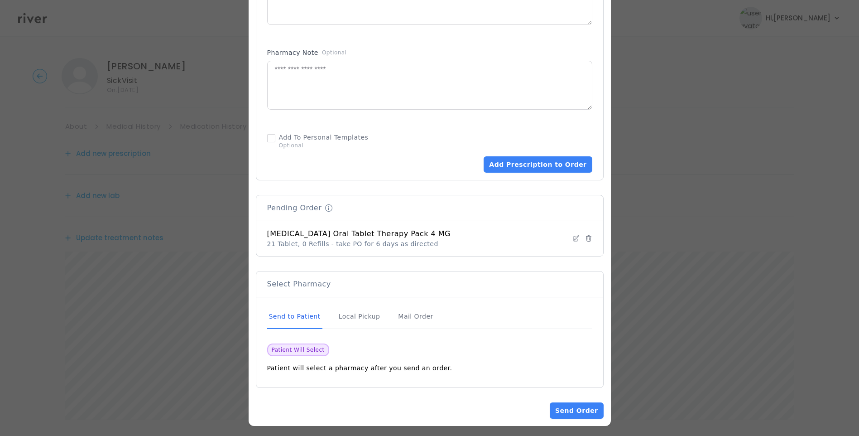
scroll to position [505, 0]
click at [567, 403] on button "Send Order" at bounding box center [576, 410] width 53 height 16
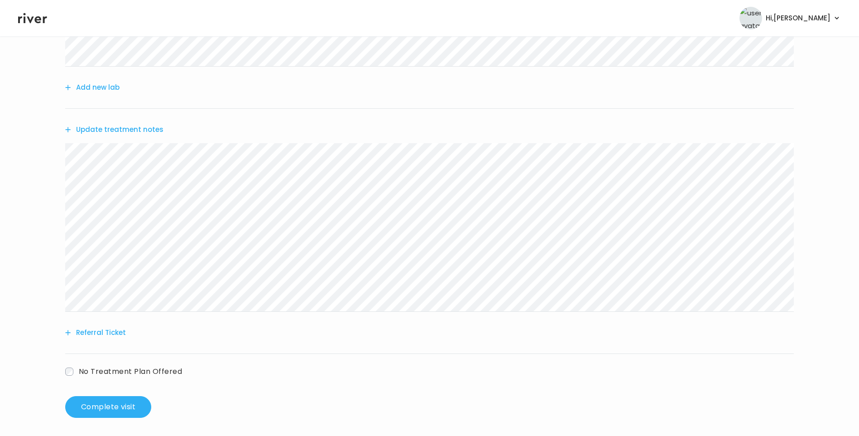
scroll to position [204, 0]
click at [144, 126] on button "Update treatment notes" at bounding box center [114, 126] width 98 height 13
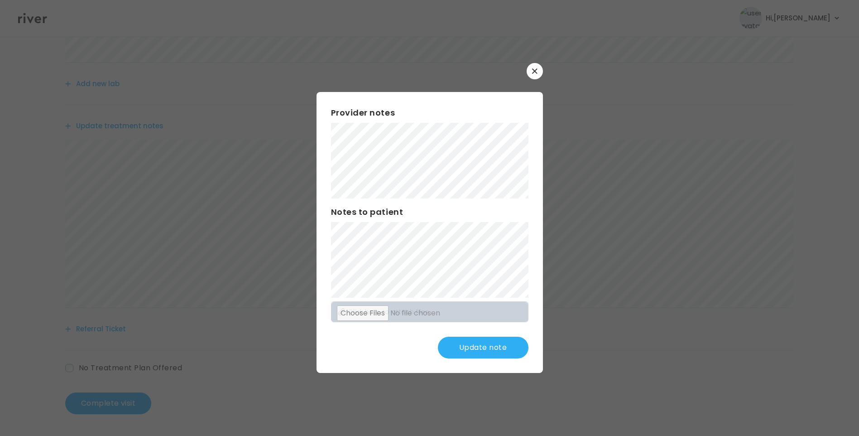
click at [488, 348] on button "Update note" at bounding box center [483, 347] width 91 height 22
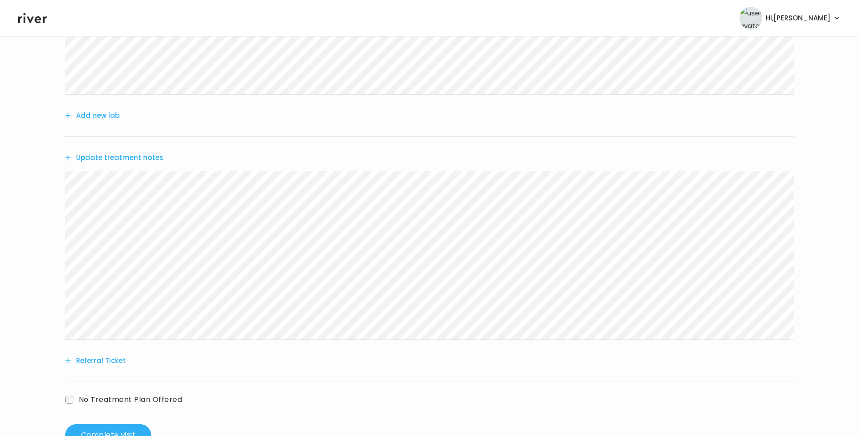
scroll to position [68, 0]
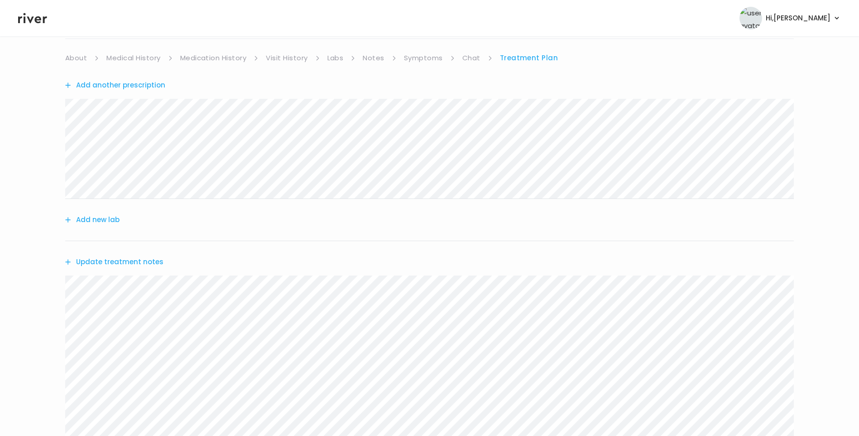
click at [70, 56] on link "About" at bounding box center [76, 58] width 22 height 13
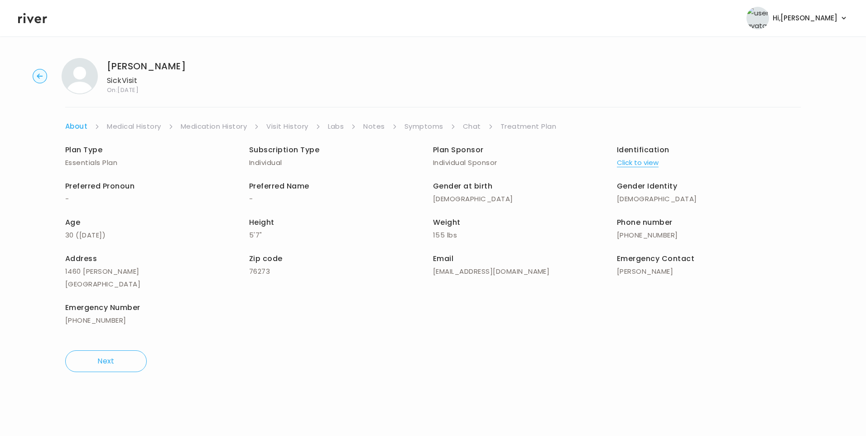
click at [528, 128] on link "Treatment Plan" at bounding box center [528, 126] width 56 height 13
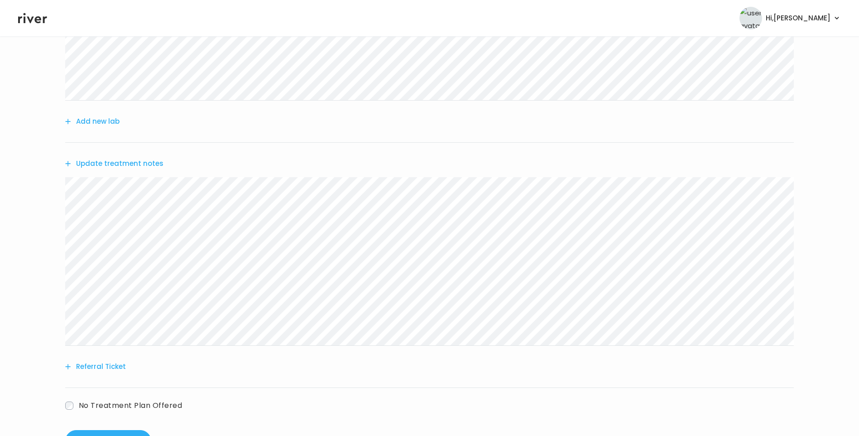
scroll to position [204, 0]
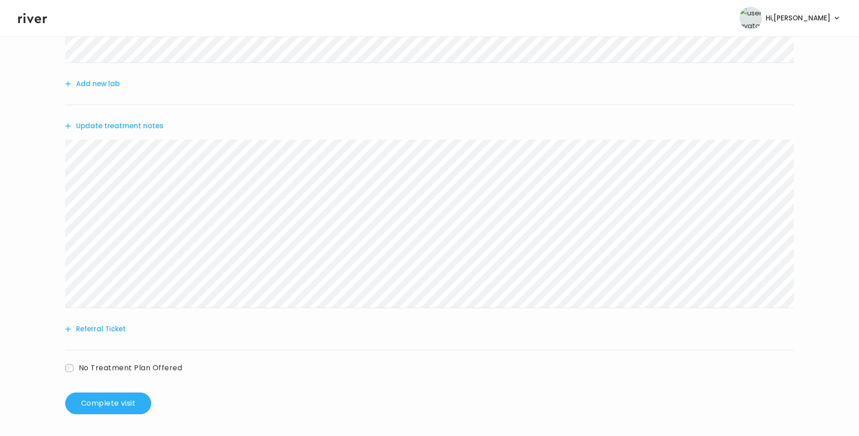
click at [138, 123] on button "Update treatment notes" at bounding box center [114, 126] width 98 height 13
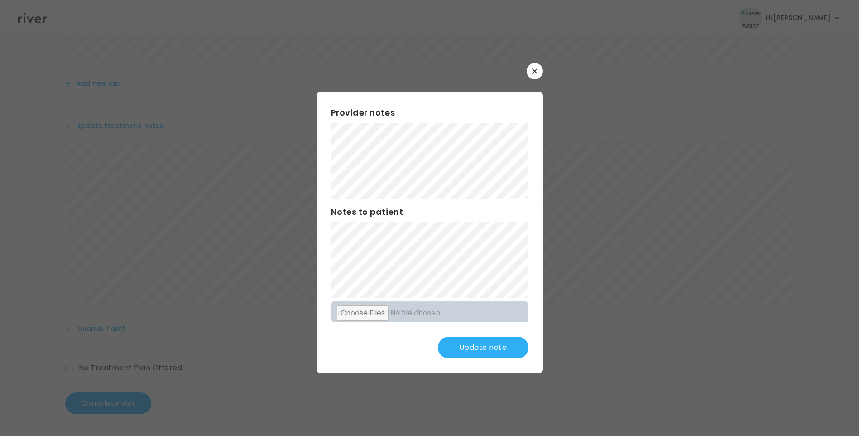
click at [505, 345] on button "Update note" at bounding box center [483, 347] width 91 height 22
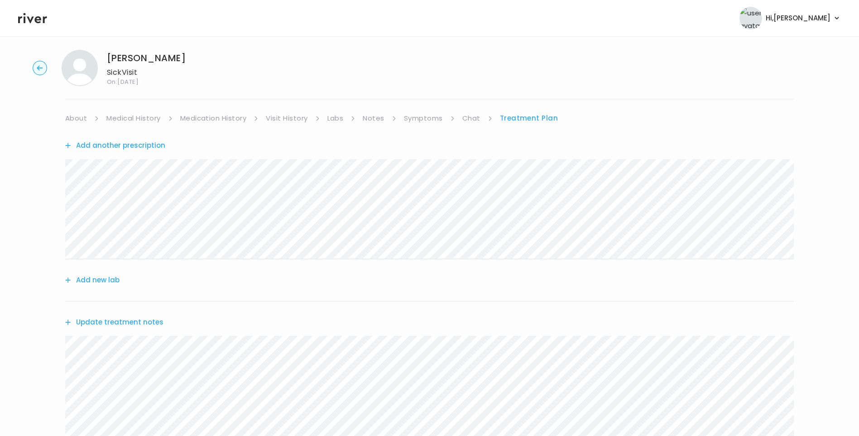
scroll to position [0, 0]
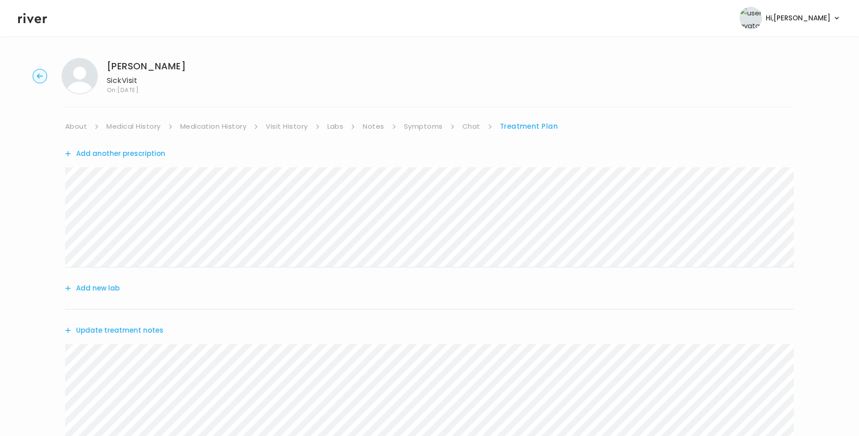
click at [467, 125] on link "Chat" at bounding box center [471, 126] width 18 height 13
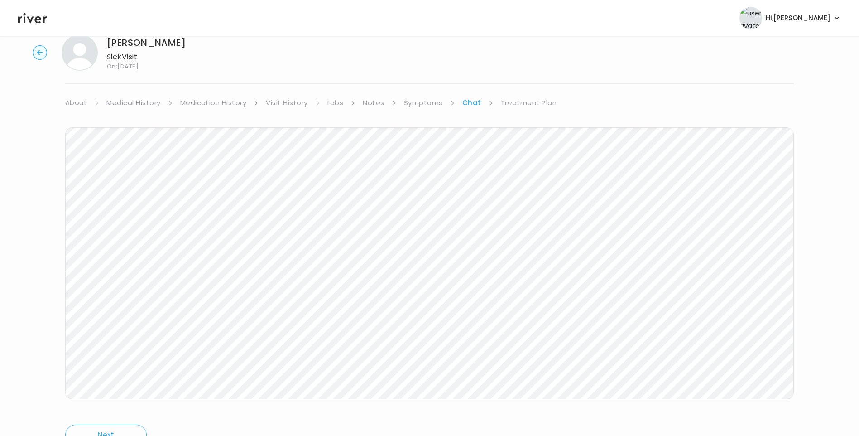
click at [519, 103] on link "Treatment Plan" at bounding box center [529, 102] width 56 height 13
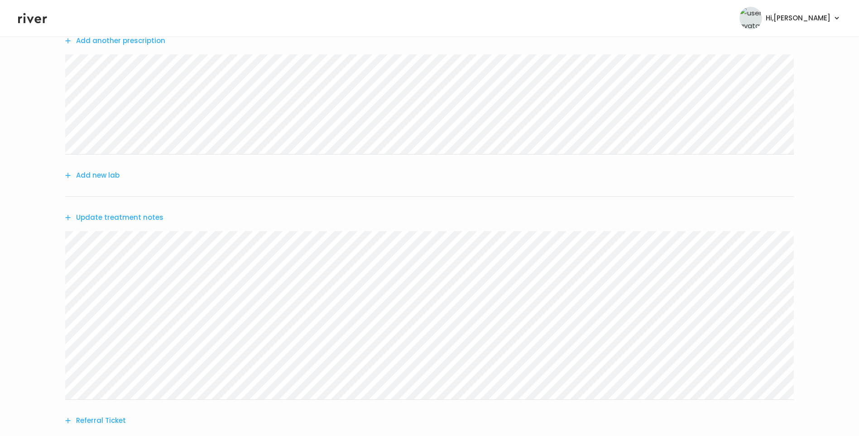
scroll to position [204, 0]
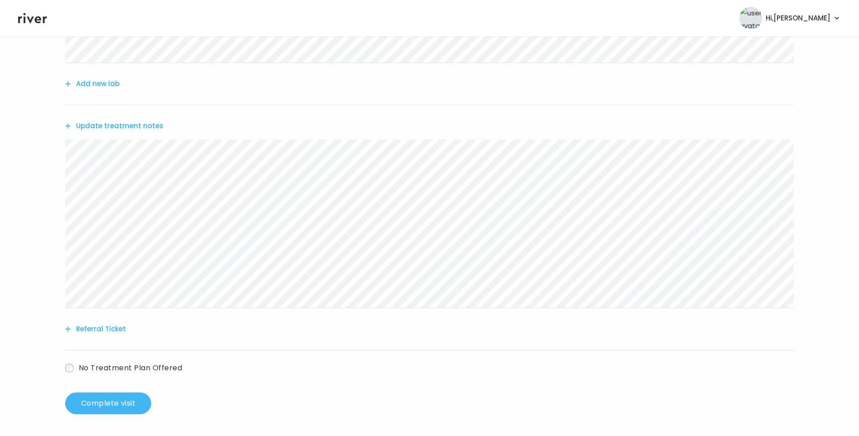
click at [113, 403] on button "Complete visit" at bounding box center [108, 403] width 86 height 22
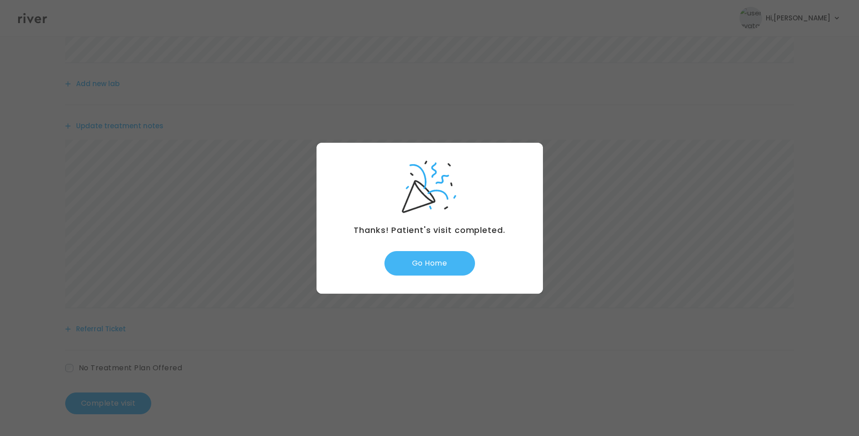
click at [420, 268] on button "Go Home" at bounding box center [429, 263] width 91 height 24
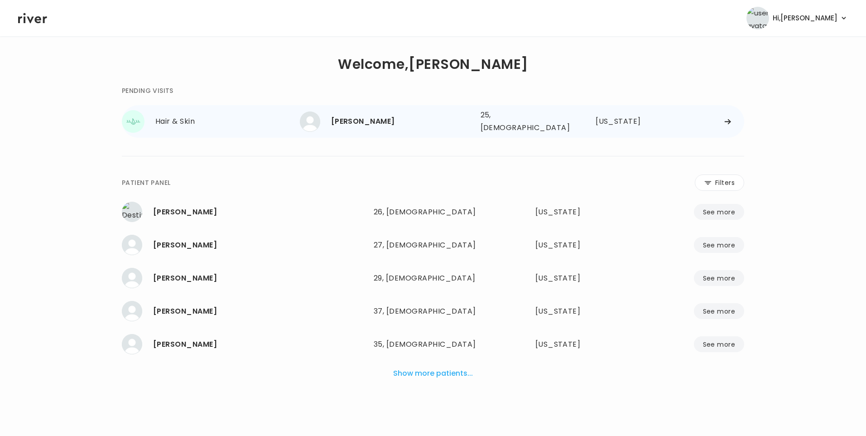
click at [388, 119] on div "[PERSON_NAME]" at bounding box center [402, 121] width 142 height 13
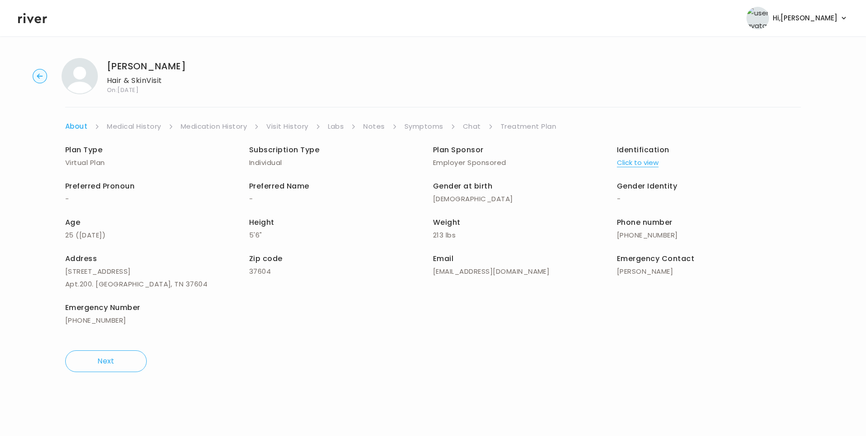
drag, startPoint x: 470, startPoint y: 128, endPoint x: 473, endPoint y: 132, distance: 4.8
click at [470, 128] on link "Chat" at bounding box center [472, 126] width 18 height 13
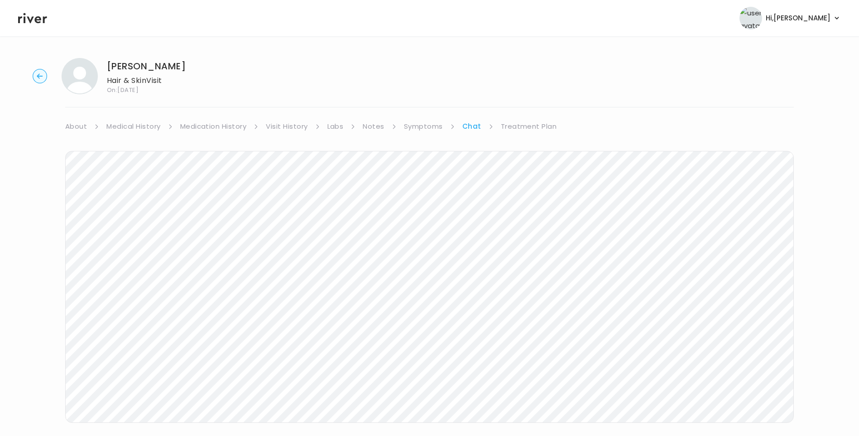
drag, startPoint x: 35, startPoint y: 20, endPoint x: 41, endPoint y: 23, distance: 6.5
click at [37, 21] on icon at bounding box center [32, 18] width 29 height 14
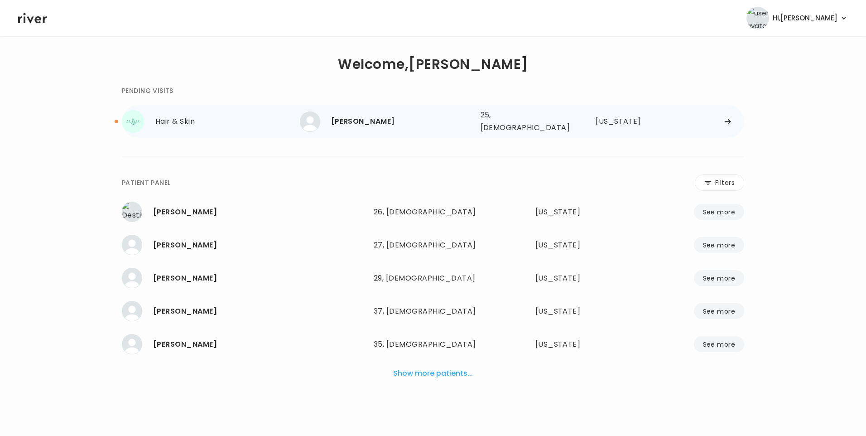
click at [375, 122] on div "[PERSON_NAME]" at bounding box center [402, 121] width 142 height 13
click at [365, 125] on div "[PERSON_NAME]" at bounding box center [402, 121] width 142 height 13
click at [377, 117] on div "[PERSON_NAME]" at bounding box center [402, 121] width 142 height 13
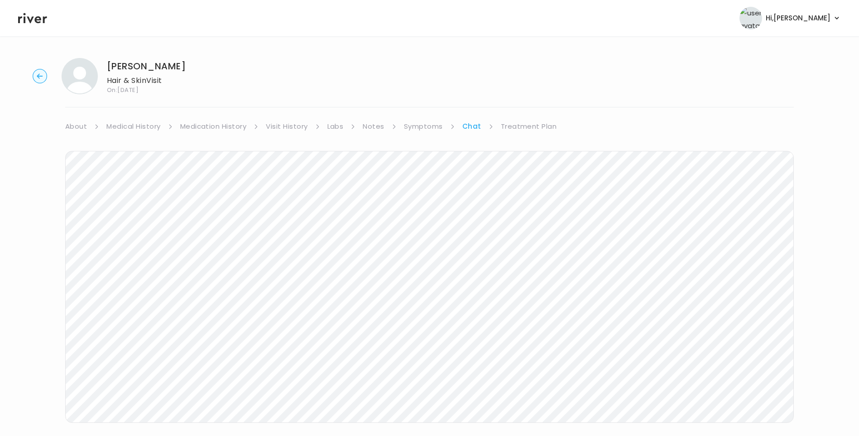
scroll to position [67, 0]
click at [522, 61] on link "Treatment Plan" at bounding box center [529, 59] width 56 height 13
click at [472, 123] on link "Chat" at bounding box center [471, 126] width 18 height 13
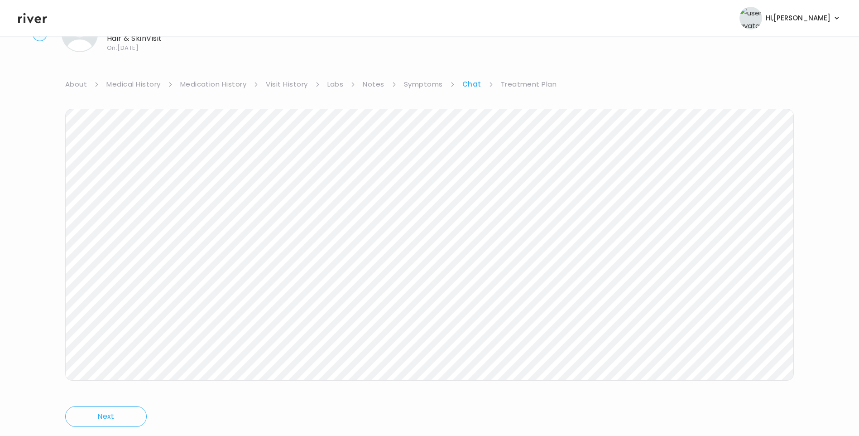
scroll to position [67, 0]
click at [519, 56] on link "Treatment Plan" at bounding box center [529, 59] width 56 height 13
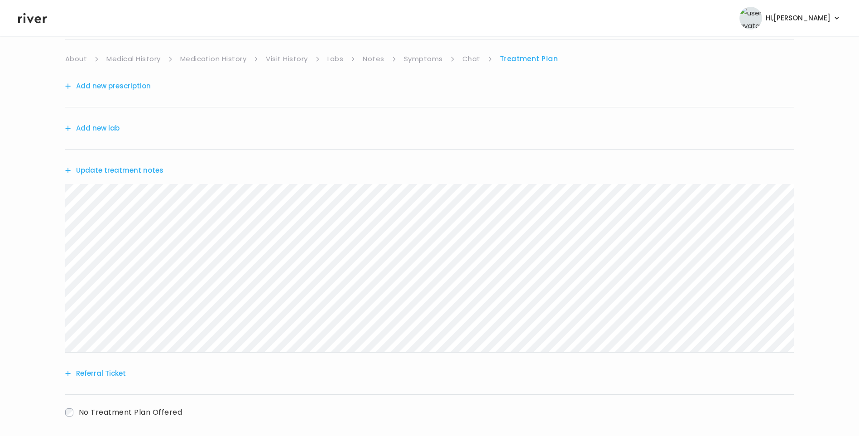
click at [149, 173] on button "Update treatment notes" at bounding box center [114, 170] width 98 height 13
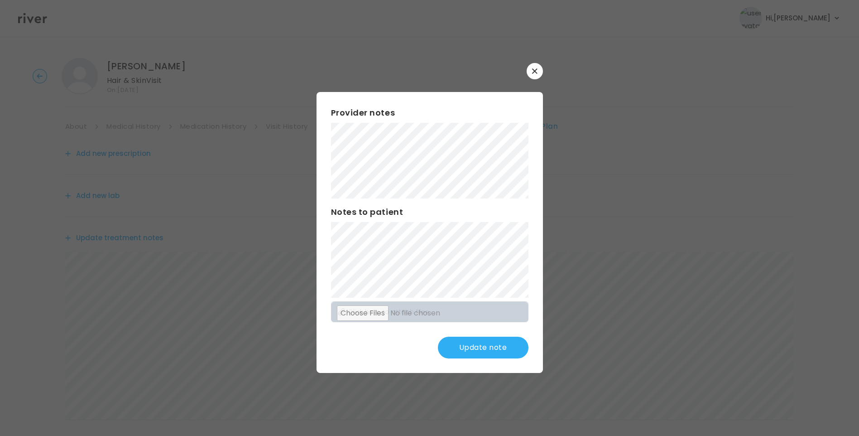
click at [493, 347] on button "Update note" at bounding box center [483, 347] width 91 height 22
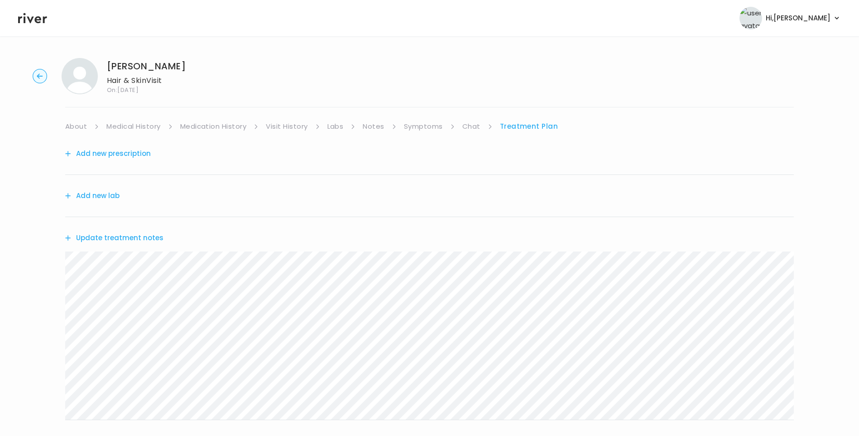
click at [144, 237] on button "Update treatment notes" at bounding box center [114, 237] width 98 height 13
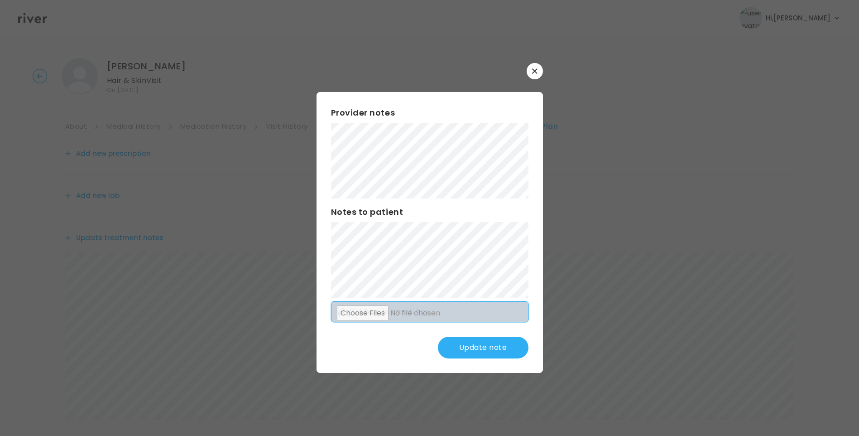
scroll to position [45, 0]
click at [481, 338] on button "Update note" at bounding box center [483, 347] width 91 height 22
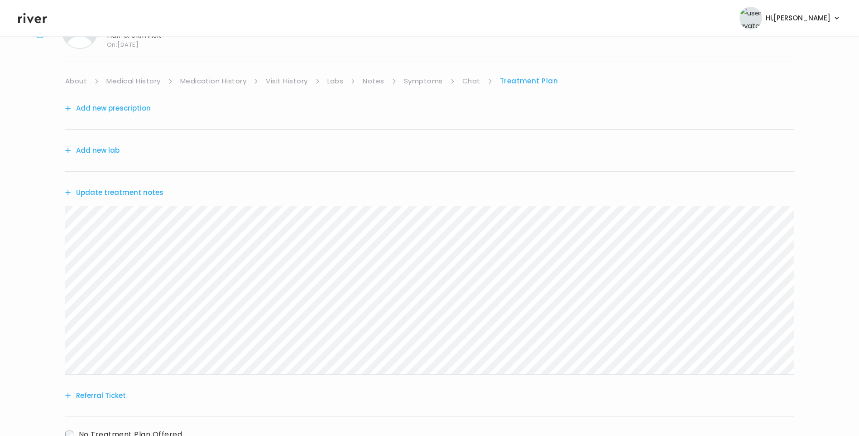
click at [144, 190] on button "Update treatment notes" at bounding box center [114, 192] width 98 height 13
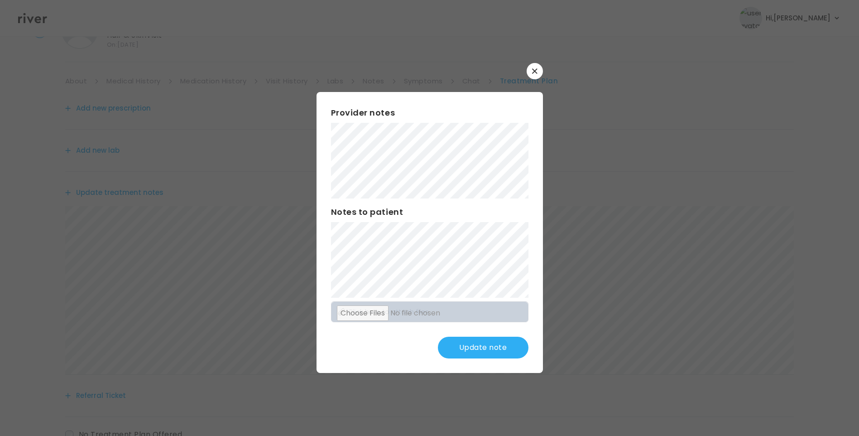
click at [496, 350] on button "Update note" at bounding box center [483, 347] width 91 height 22
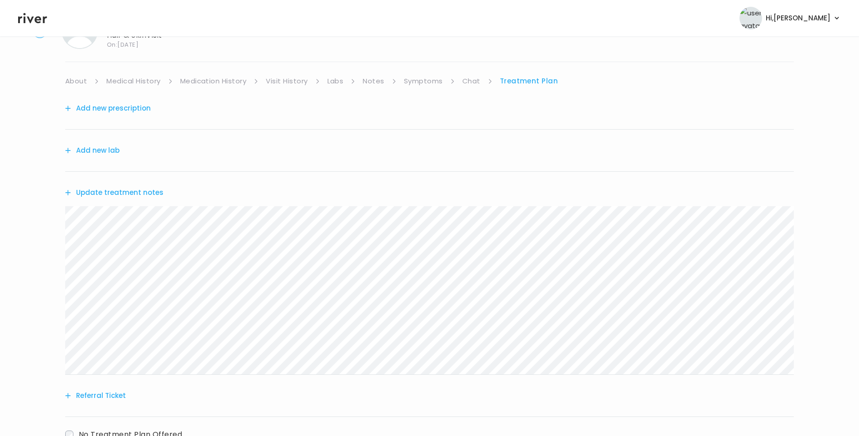
click at [130, 112] on button "Add new prescription" at bounding box center [108, 108] width 86 height 13
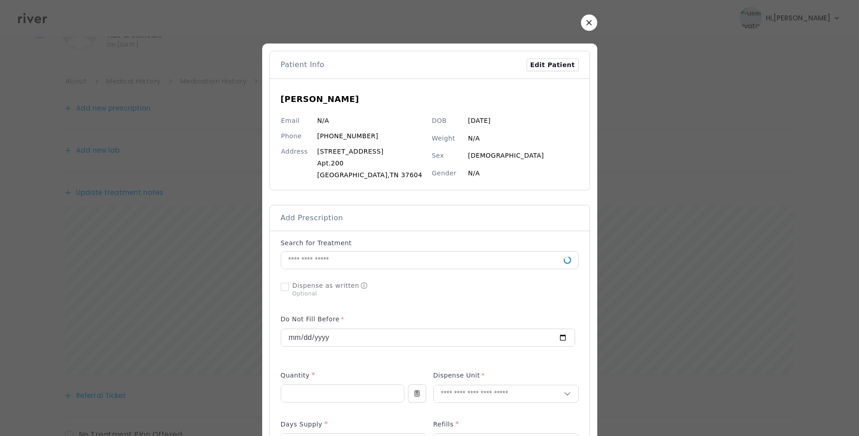
scroll to position [136, 0]
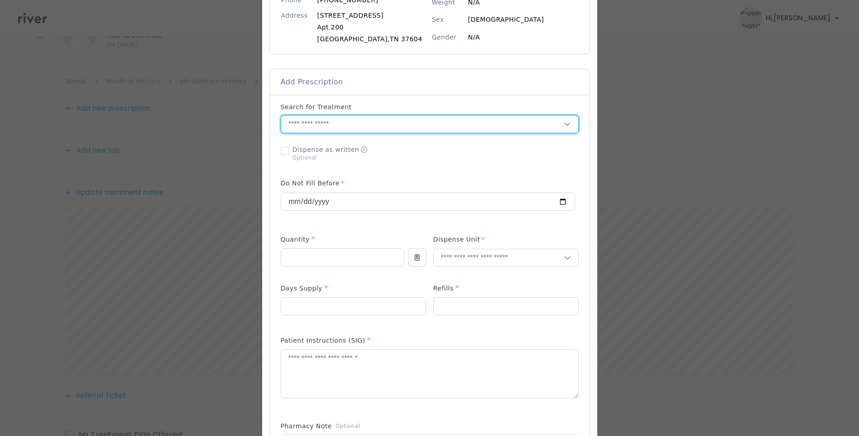
click at [335, 125] on input "text" at bounding box center [422, 123] width 283 height 17
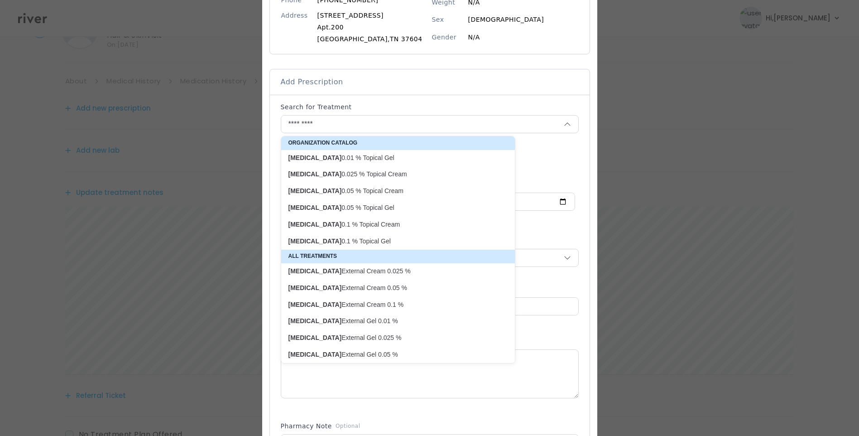
click at [363, 189] on p "[MEDICAL_DATA] 0.05 % Topical Cream" at bounding box center [392, 191] width 208 height 9
type input "**********"
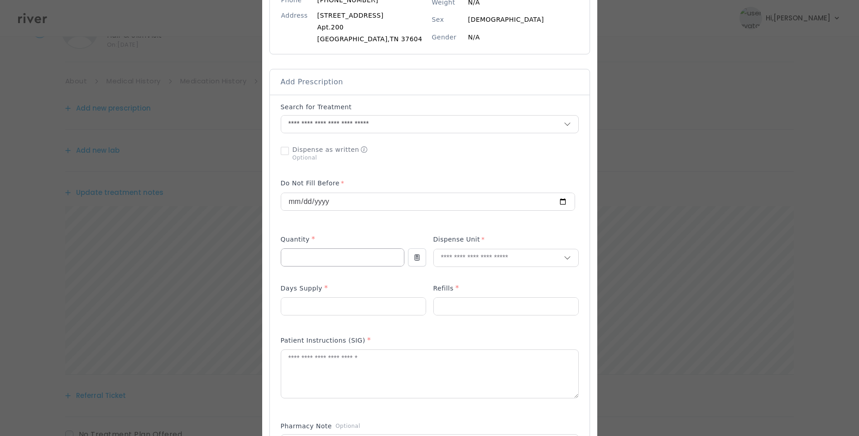
click at [318, 257] on input "number" at bounding box center [342, 257] width 123 height 17
click at [290, 376] on textarea at bounding box center [429, 374] width 297 height 48
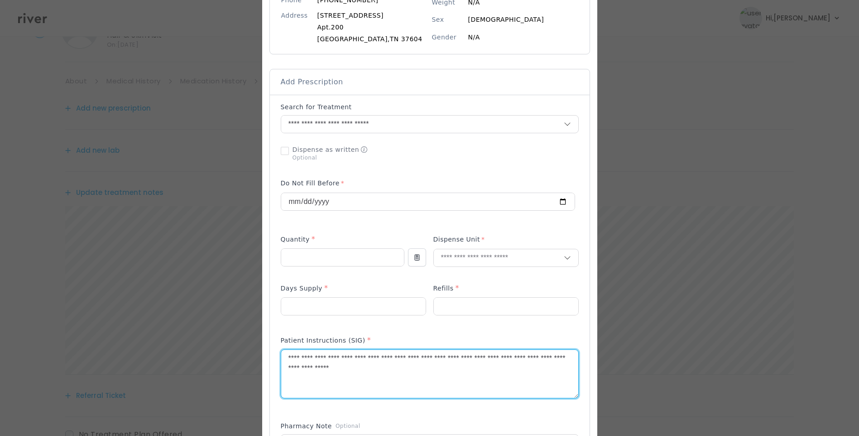
type textarea "**********"
click at [307, 254] on input "number" at bounding box center [342, 257] width 123 height 17
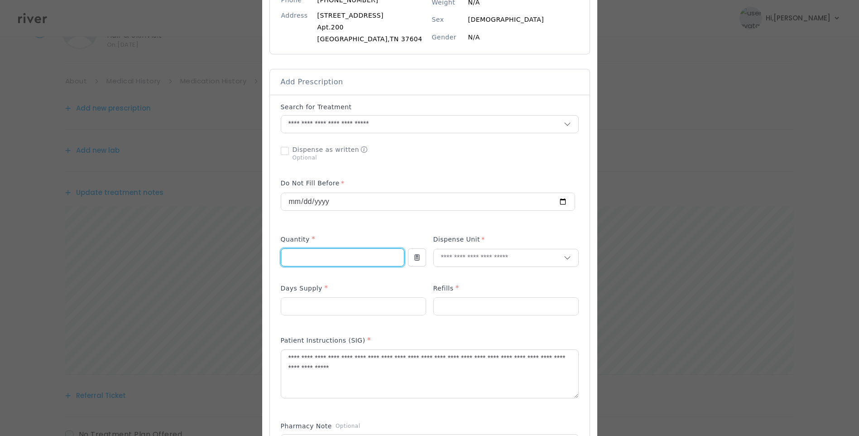
type input "**"
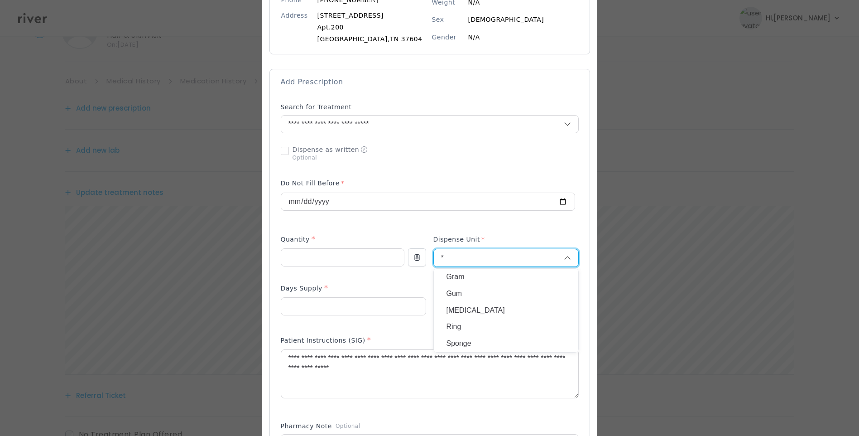
type input "*"
click at [455, 277] on p "Gram" at bounding box center [505, 276] width 119 height 13
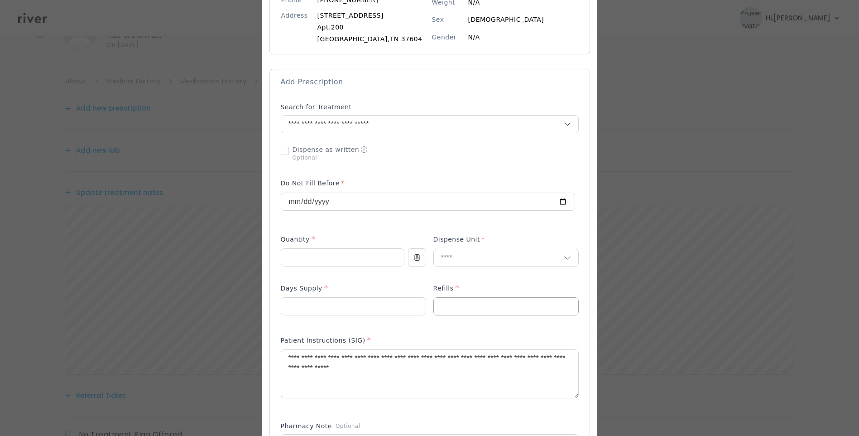
click at [458, 304] on input "number" at bounding box center [506, 305] width 144 height 17
type input "*"
click at [356, 305] on input "number" at bounding box center [353, 305] width 144 height 17
type input "**"
click at [367, 286] on div "Days Supply *" at bounding box center [353, 290] width 145 height 14
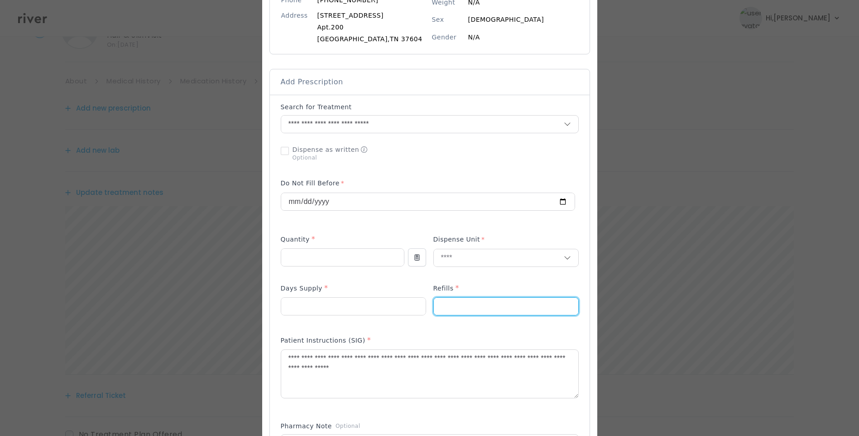
drag, startPoint x: 438, startPoint y: 305, endPoint x: 432, endPoint y: 306, distance: 6.9
click at [434, 306] on input "*" at bounding box center [506, 305] width 144 height 17
type input "*"
click at [446, 328] on div "Add Prescription to Order" at bounding box center [430, 323] width 298 height 443
click at [425, 371] on textarea "**********" at bounding box center [429, 374] width 297 height 48
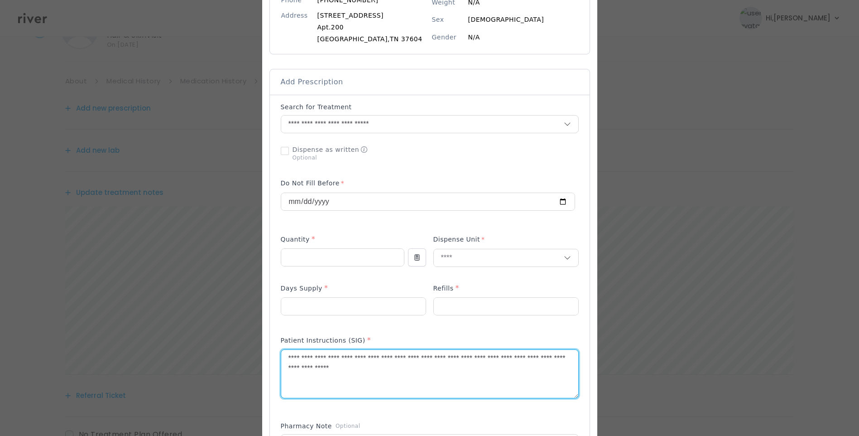
click at [313, 358] on textarea "**********" at bounding box center [429, 374] width 297 height 48
drag, startPoint x: 315, startPoint y: 359, endPoint x: 355, endPoint y: 361, distance: 40.8
click at [355, 361] on textarea "**********" at bounding box center [429, 374] width 297 height 48
click at [417, 364] on textarea "**********" at bounding box center [429, 374] width 297 height 48
click at [467, 358] on textarea "**********" at bounding box center [429, 374] width 297 height 48
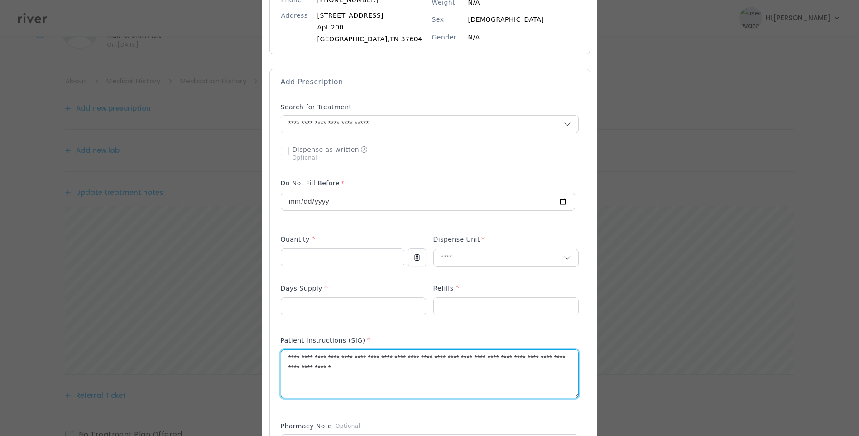
click at [413, 365] on textarea "**********" at bounding box center [429, 374] width 297 height 48
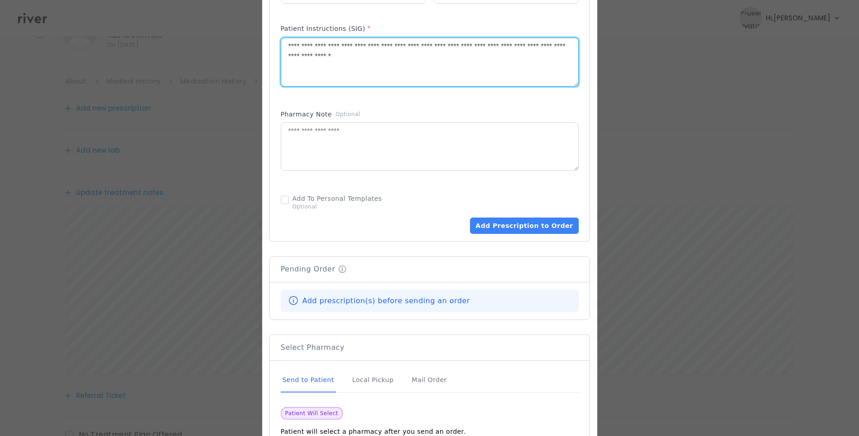
scroll to position [453, 0]
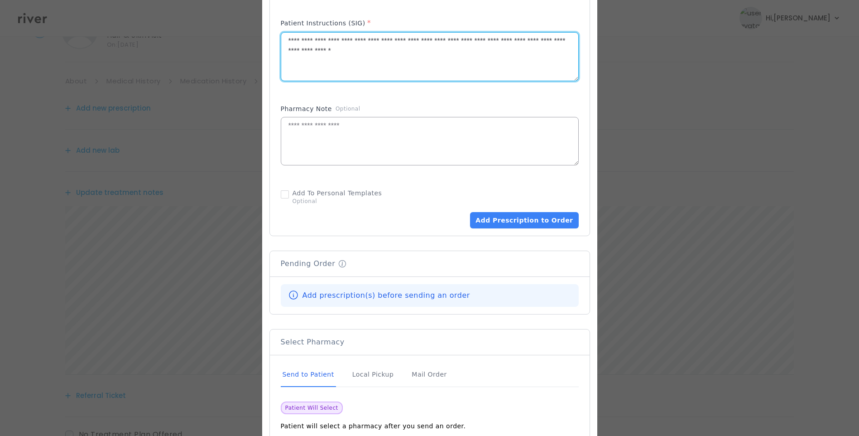
type textarea "**********"
click at [344, 142] on textarea at bounding box center [429, 141] width 297 height 48
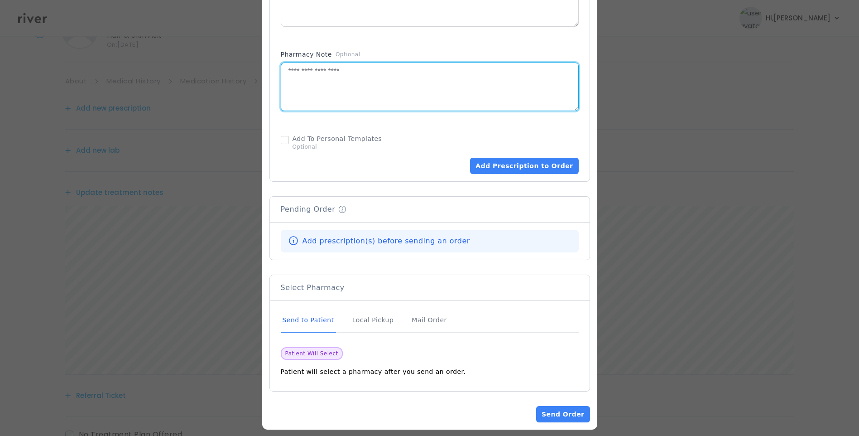
scroll to position [515, 0]
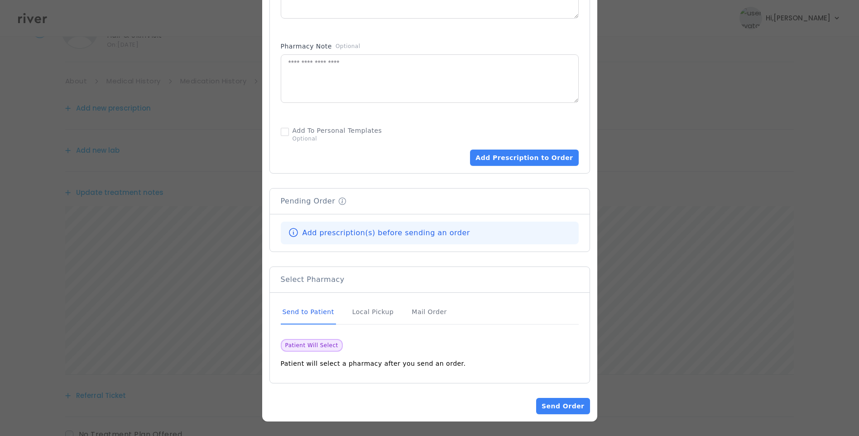
click at [314, 309] on div "Send to Patient" at bounding box center [308, 312] width 55 height 24
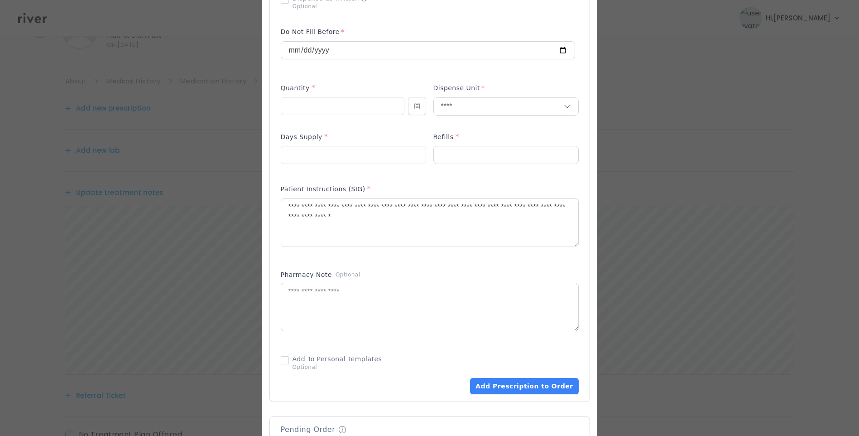
scroll to position [289, 0]
click at [419, 213] on textarea "**********" at bounding box center [429, 221] width 297 height 48
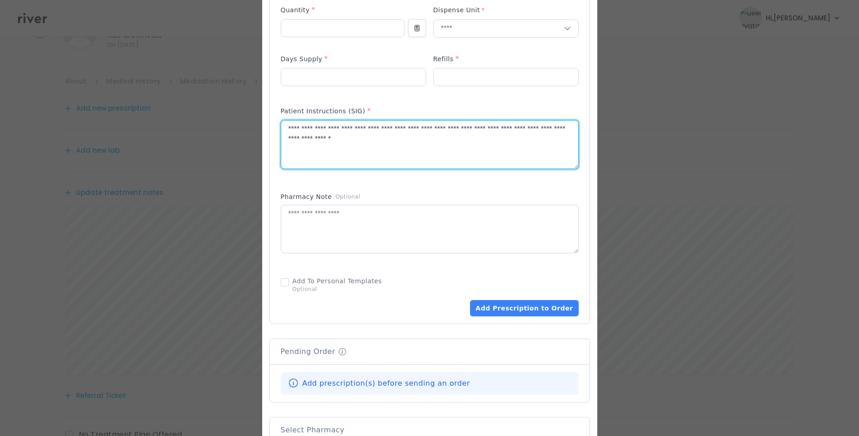
scroll to position [379, 0]
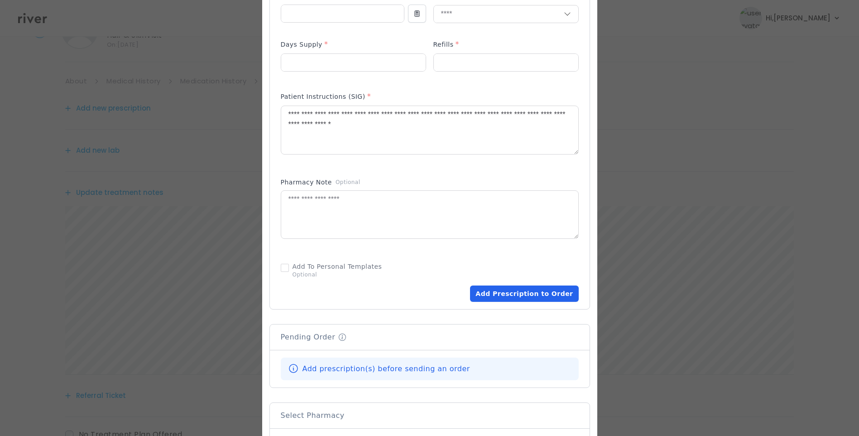
click at [539, 297] on button "Add Prescription to Order" at bounding box center [524, 293] width 108 height 16
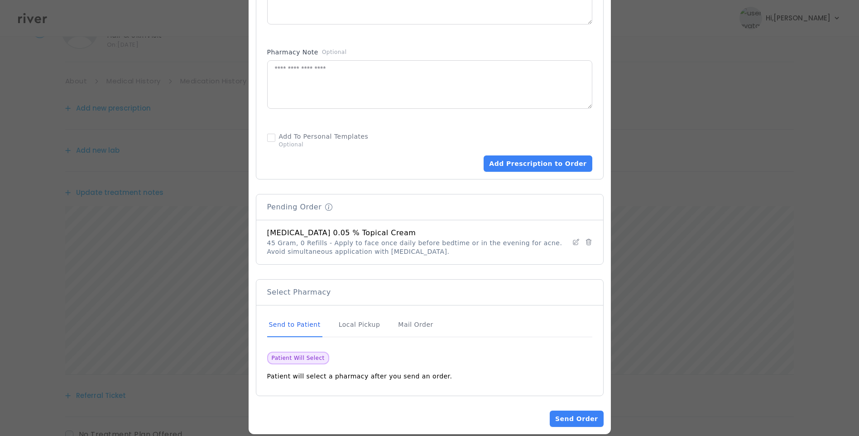
scroll to position [515, 0]
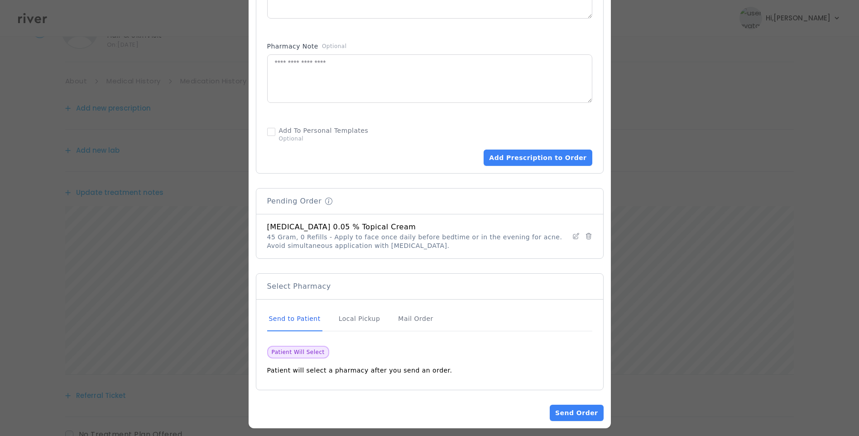
click at [287, 318] on div "Send to Patient" at bounding box center [294, 319] width 55 height 24
click at [577, 412] on button "Send Order" at bounding box center [576, 412] width 53 height 16
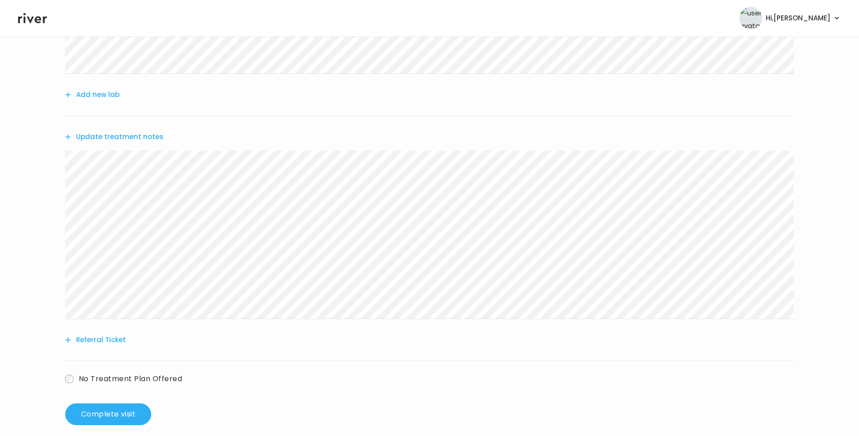
scroll to position [204, 0]
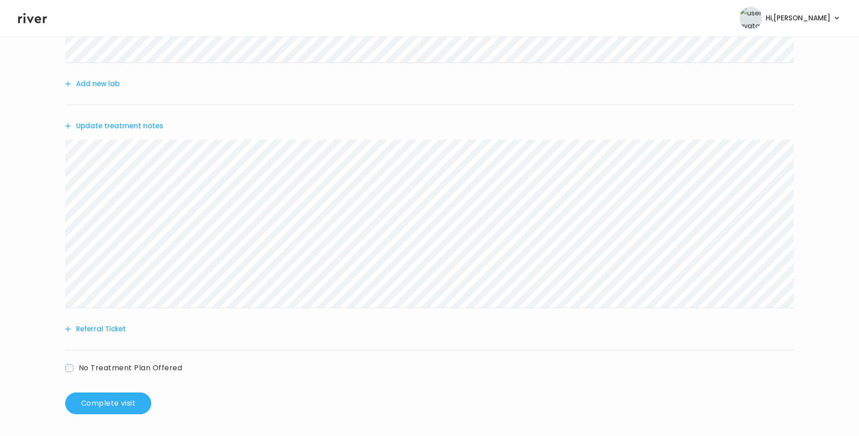
click at [135, 127] on button "Update treatment notes" at bounding box center [114, 126] width 98 height 13
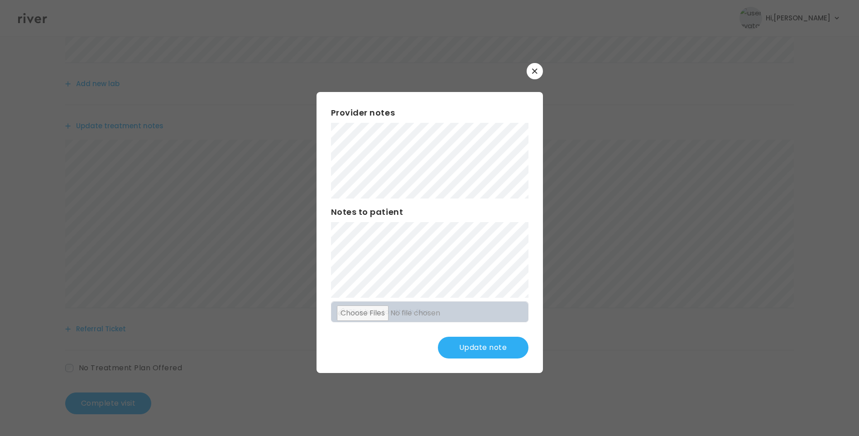
click at [492, 354] on button "Update note" at bounding box center [483, 347] width 91 height 22
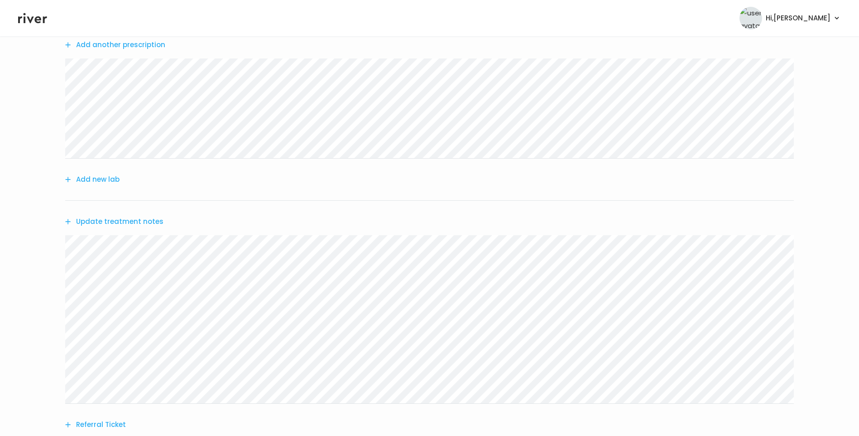
scroll to position [0, 0]
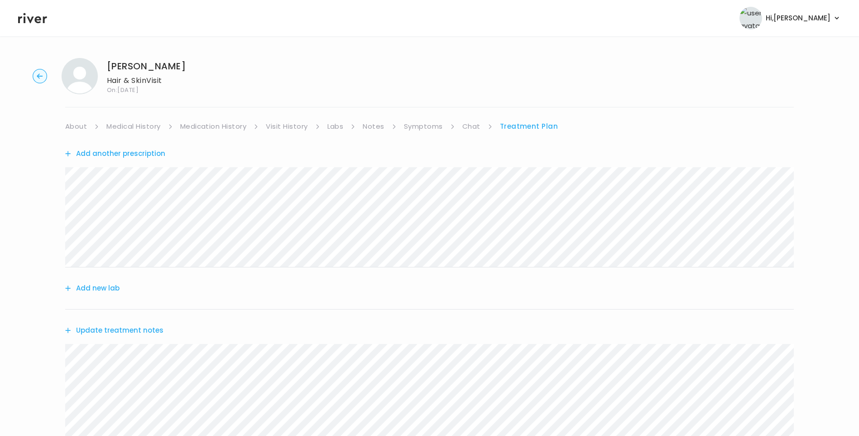
click at [208, 126] on link "Medication History" at bounding box center [213, 126] width 67 height 13
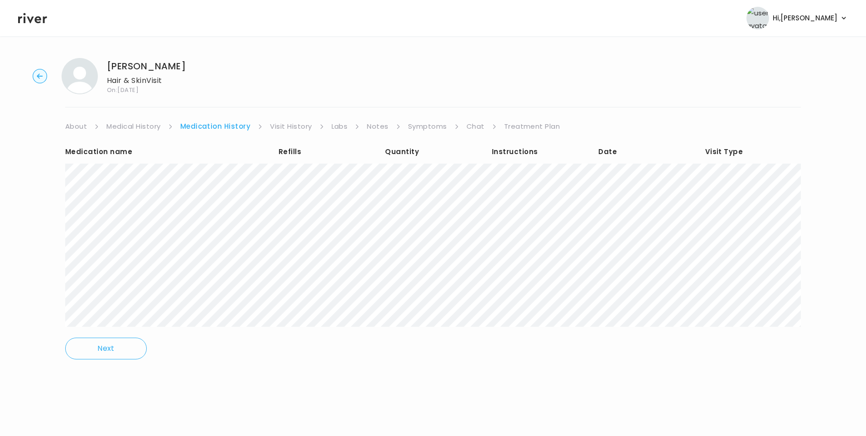
click at [541, 124] on link "Treatment Plan" at bounding box center [532, 126] width 56 height 13
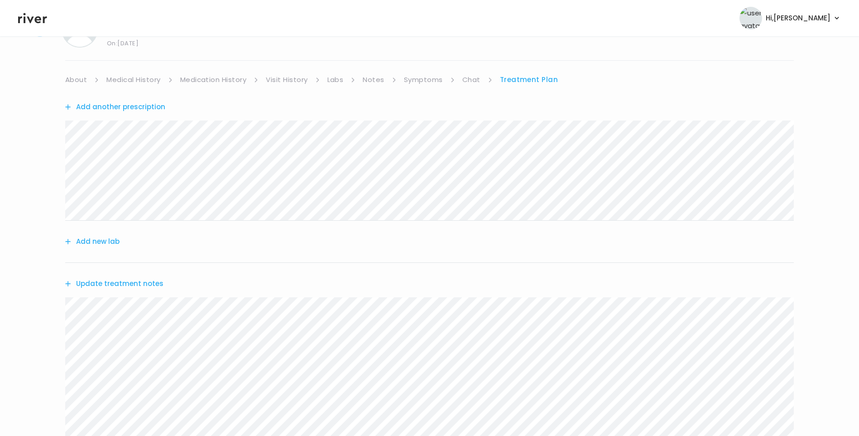
scroll to position [91, 0]
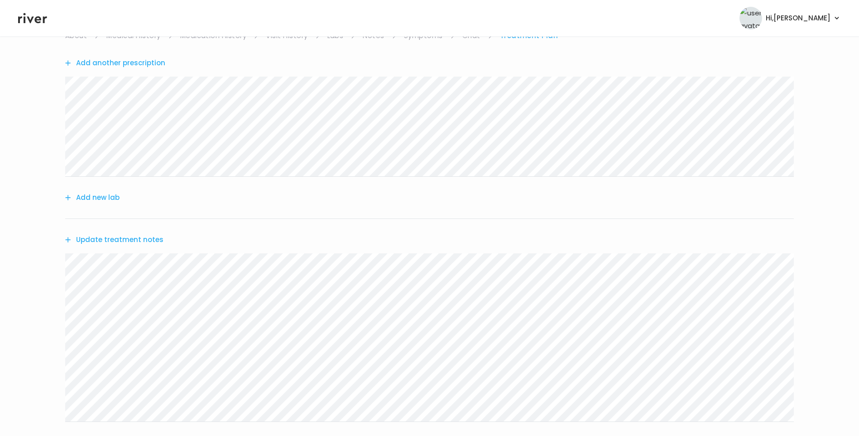
click at [149, 240] on button "Update treatment notes" at bounding box center [114, 239] width 98 height 13
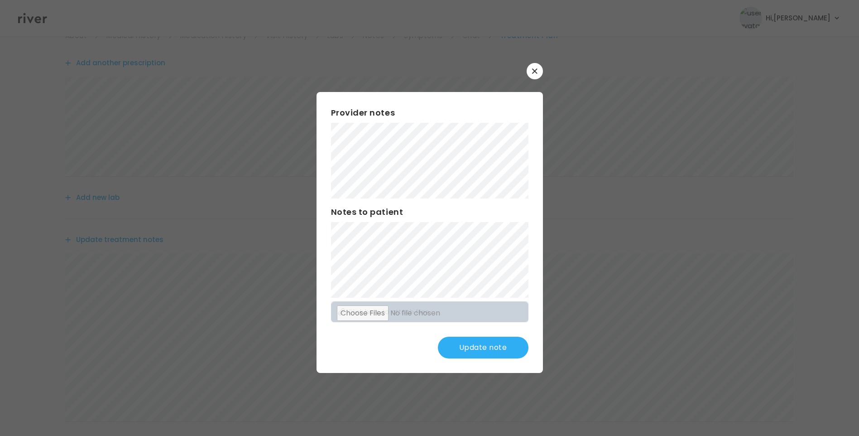
click at [483, 345] on button "Update note" at bounding box center [483, 347] width 91 height 22
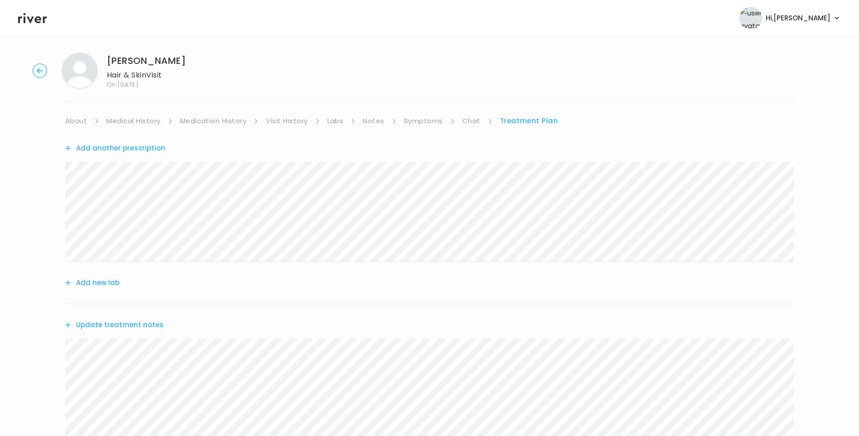
scroll to position [0, 0]
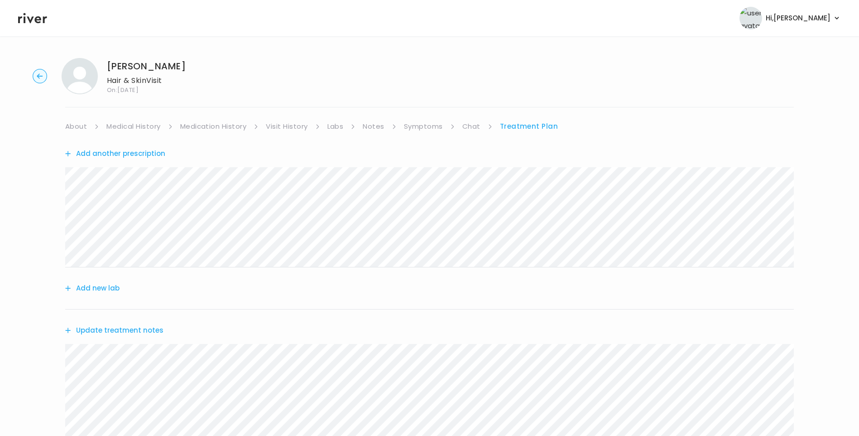
click at [72, 124] on link "About" at bounding box center [76, 126] width 22 height 13
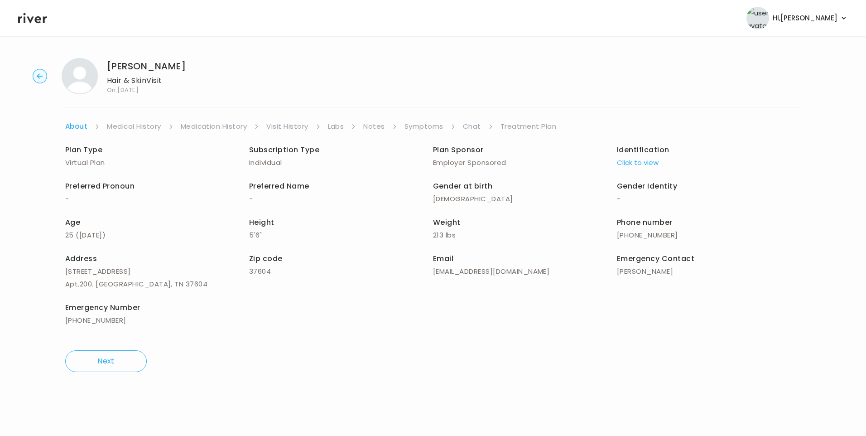
click at [530, 125] on link "Treatment Plan" at bounding box center [528, 126] width 56 height 13
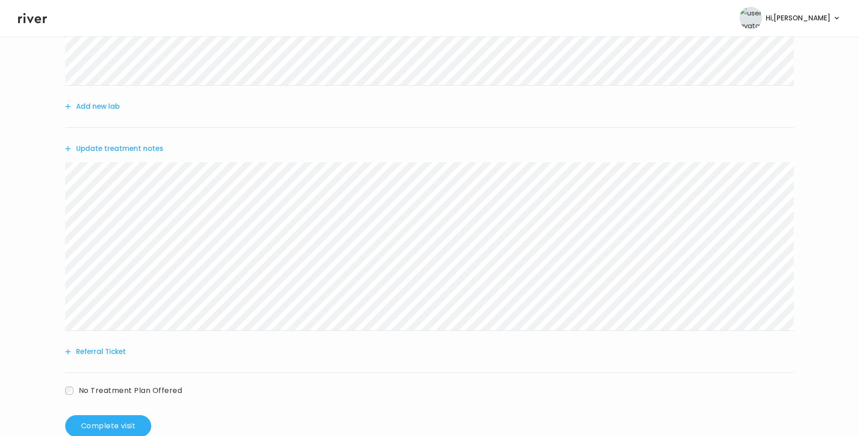
scroll to position [204, 0]
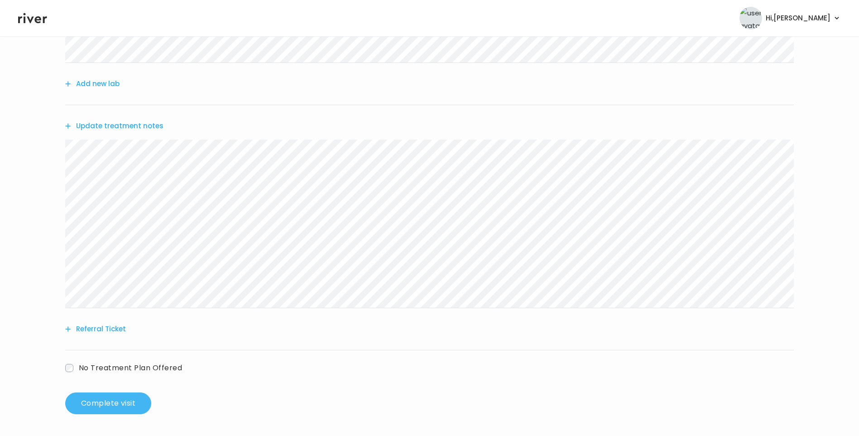
click at [101, 404] on button "Complete visit" at bounding box center [108, 403] width 86 height 22
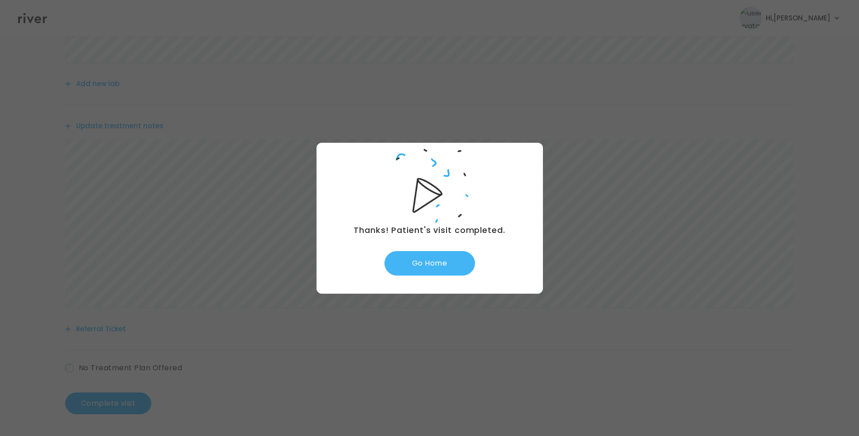
click at [429, 265] on button "Go Home" at bounding box center [429, 263] width 91 height 24
